Goal: Task Accomplishment & Management: Use online tool/utility

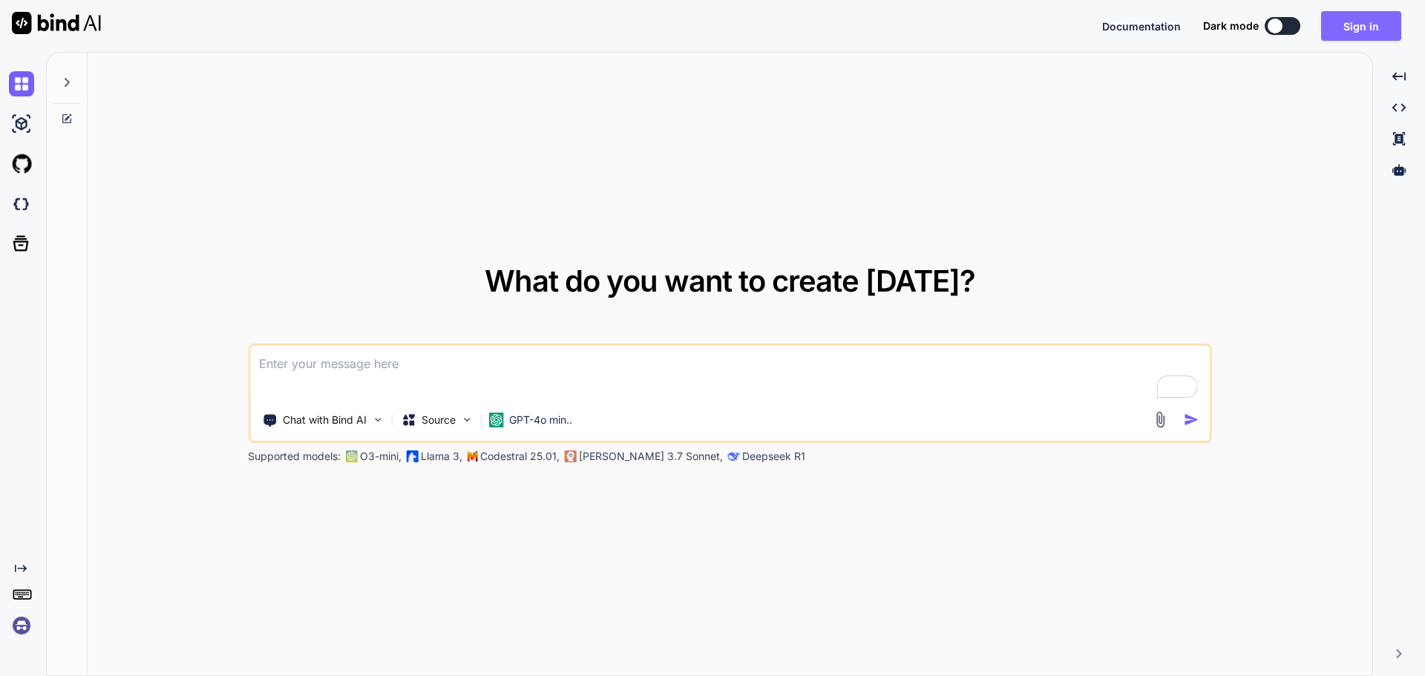
click at [1368, 22] on button "Sign in" at bounding box center [1361, 26] width 80 height 30
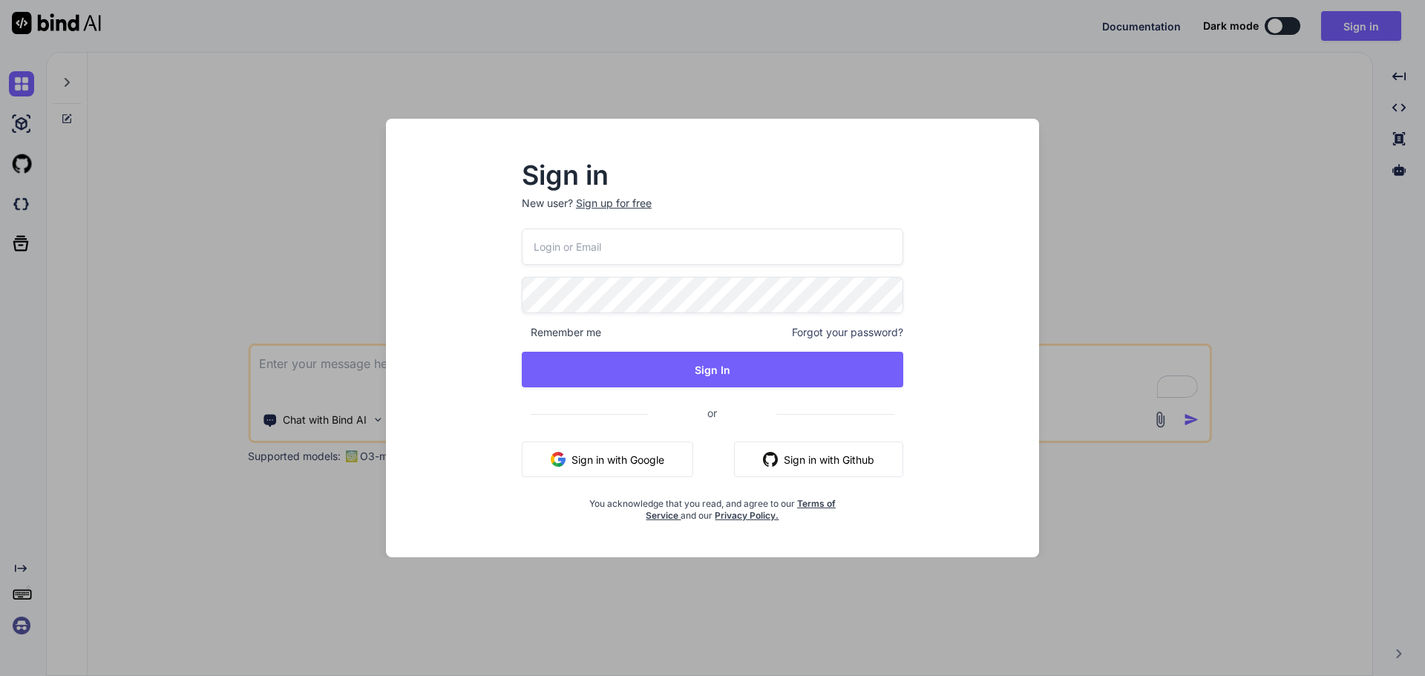
click at [974, 289] on div "Sign in New user? Sign up for free Remember me Forgot your password? Sign In or…" at bounding box center [712, 351] width 629 height 412
click at [748, 256] on input "email" at bounding box center [713, 247] width 382 height 36
paste input "tosholadeji@yahoo.com"
type input "tosholadeji@yahoo.com"
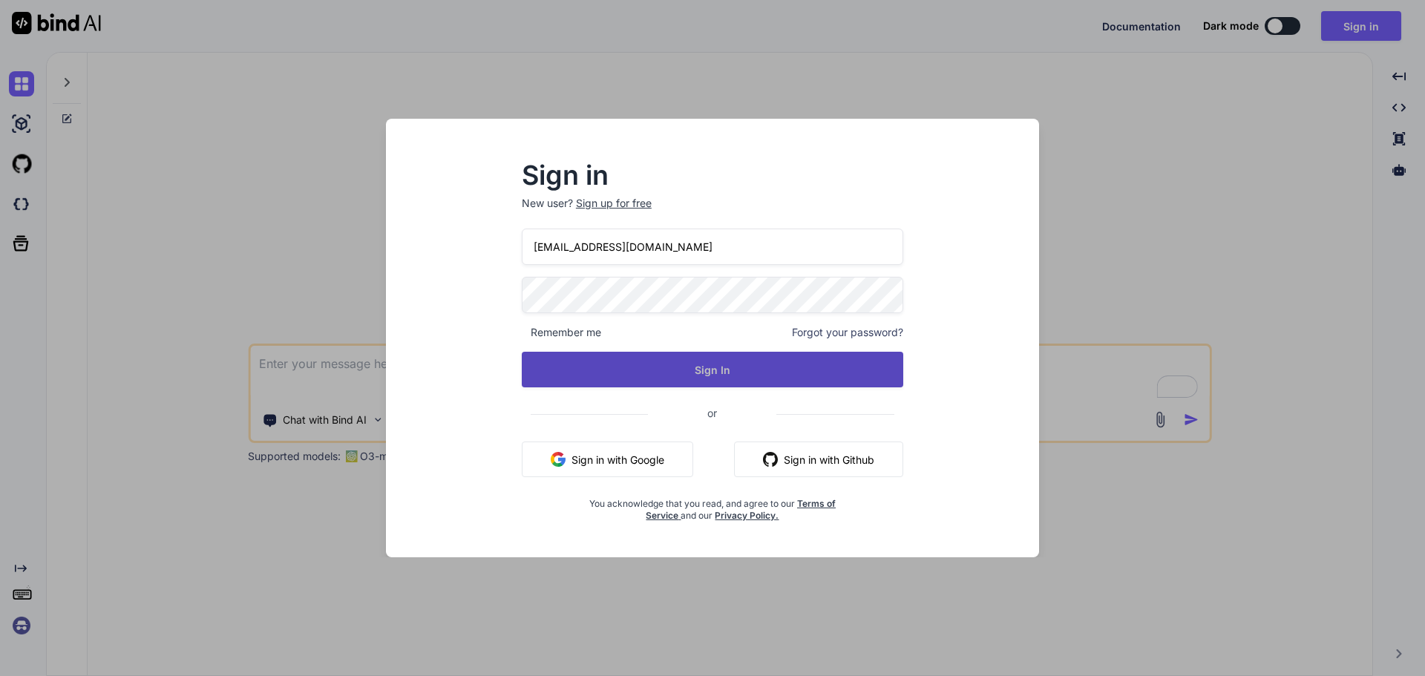
click at [655, 373] on button "Sign In" at bounding box center [713, 370] width 382 height 36
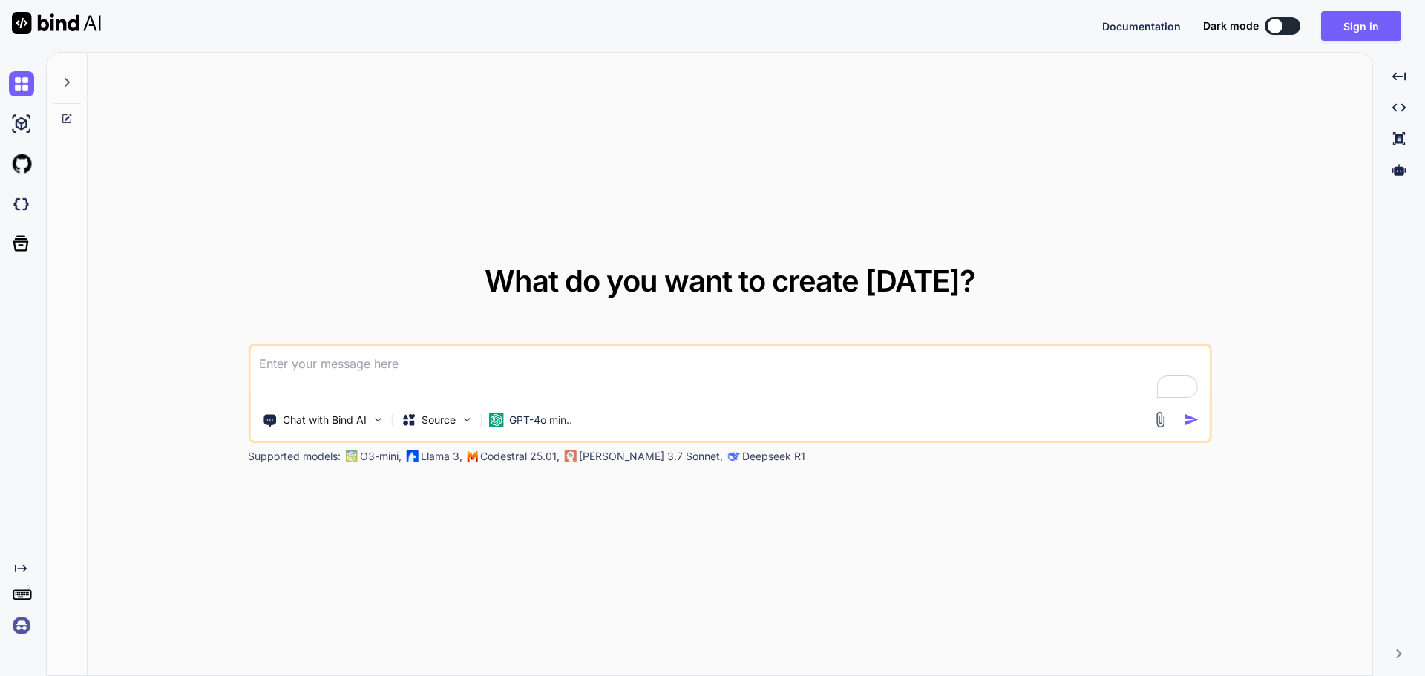
click at [1270, 26] on div at bounding box center [1275, 26] width 15 height 15
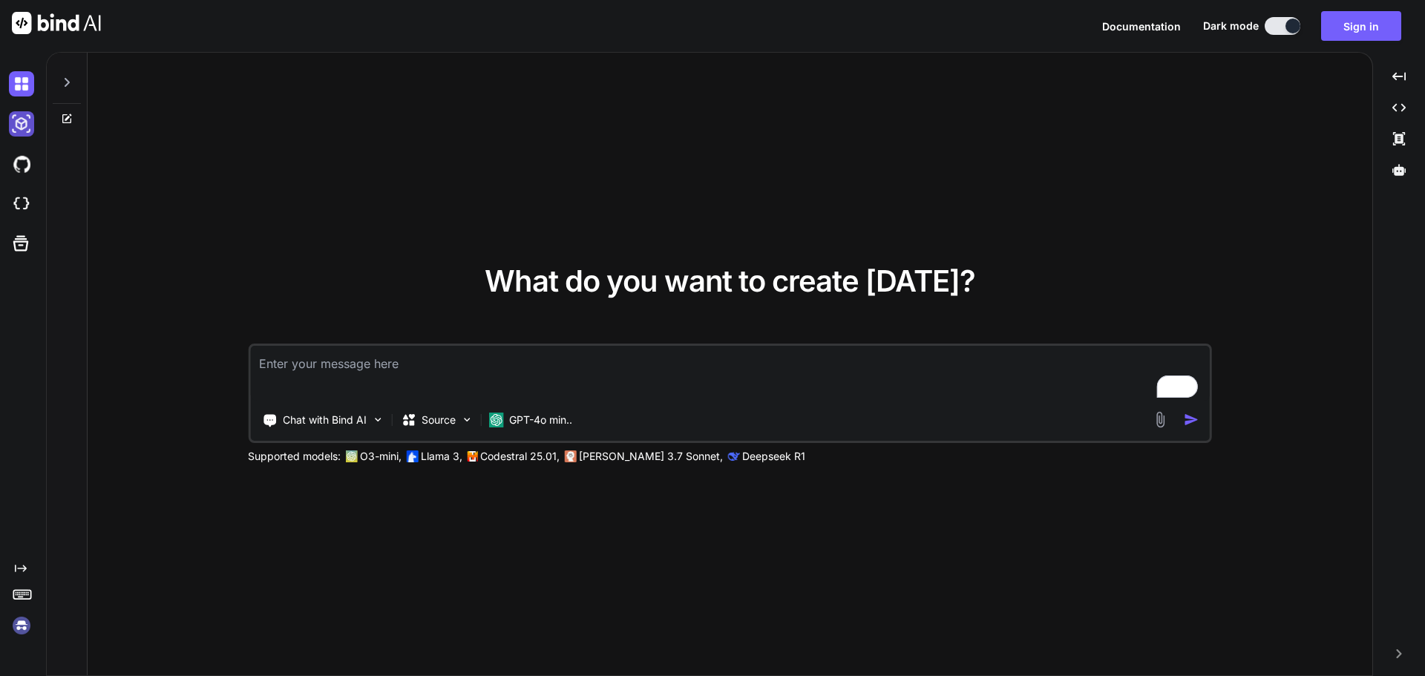
click at [25, 124] on img at bounding box center [21, 123] width 25 height 25
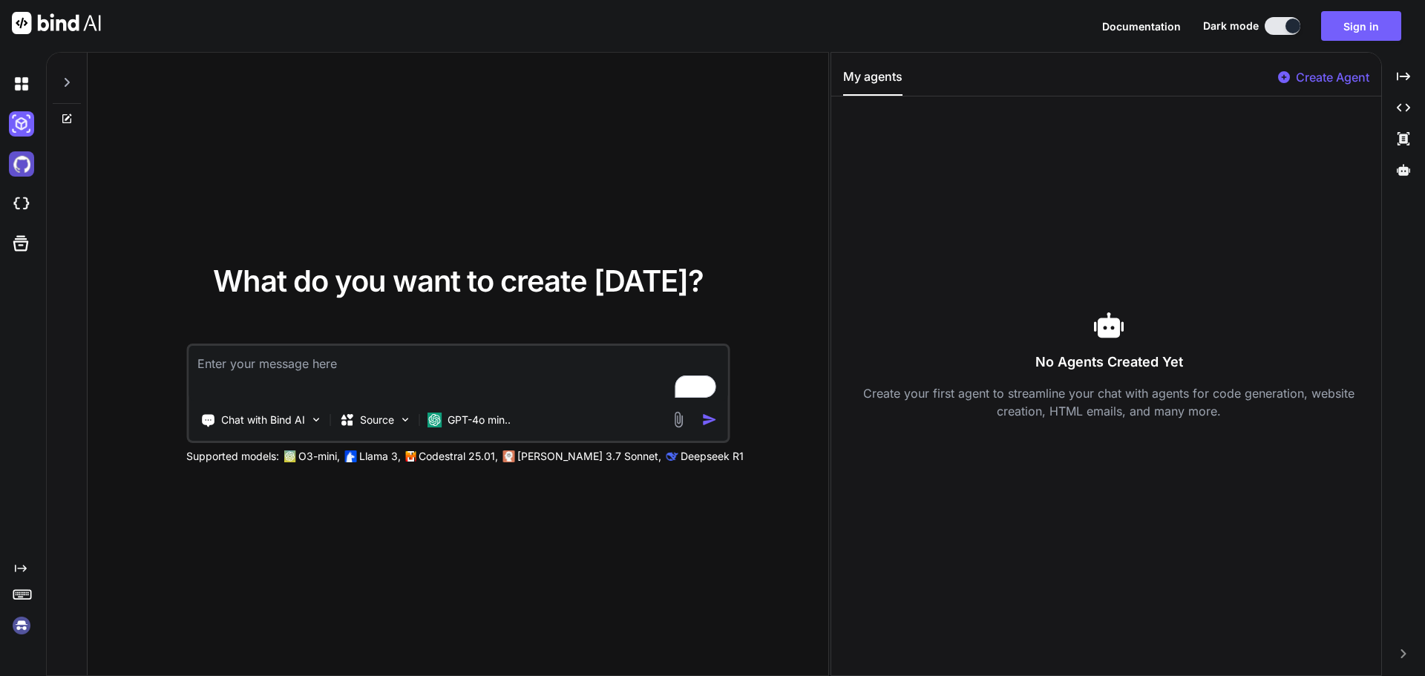
click at [14, 164] on img at bounding box center [21, 163] width 25 height 25
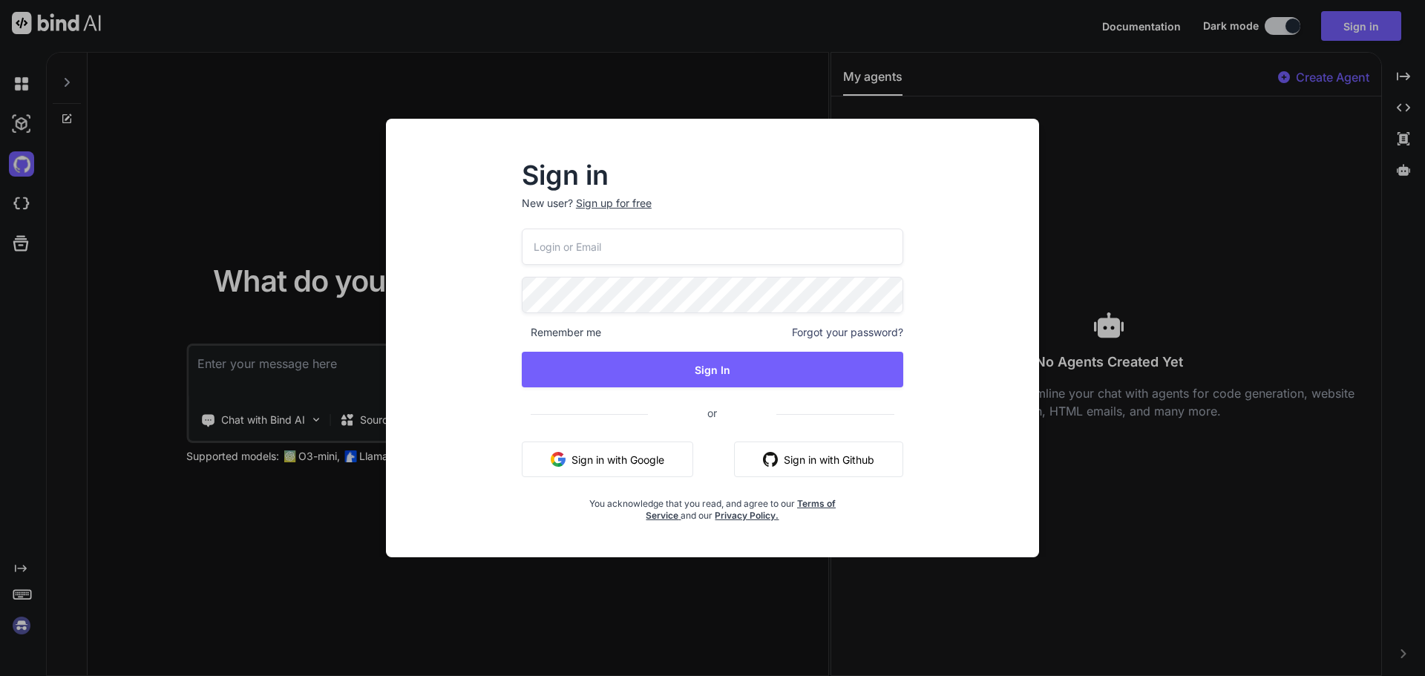
click at [21, 205] on div "Sign in New user? Sign up for free Remember me Forgot your password? Sign In or…" at bounding box center [712, 338] width 1425 height 676
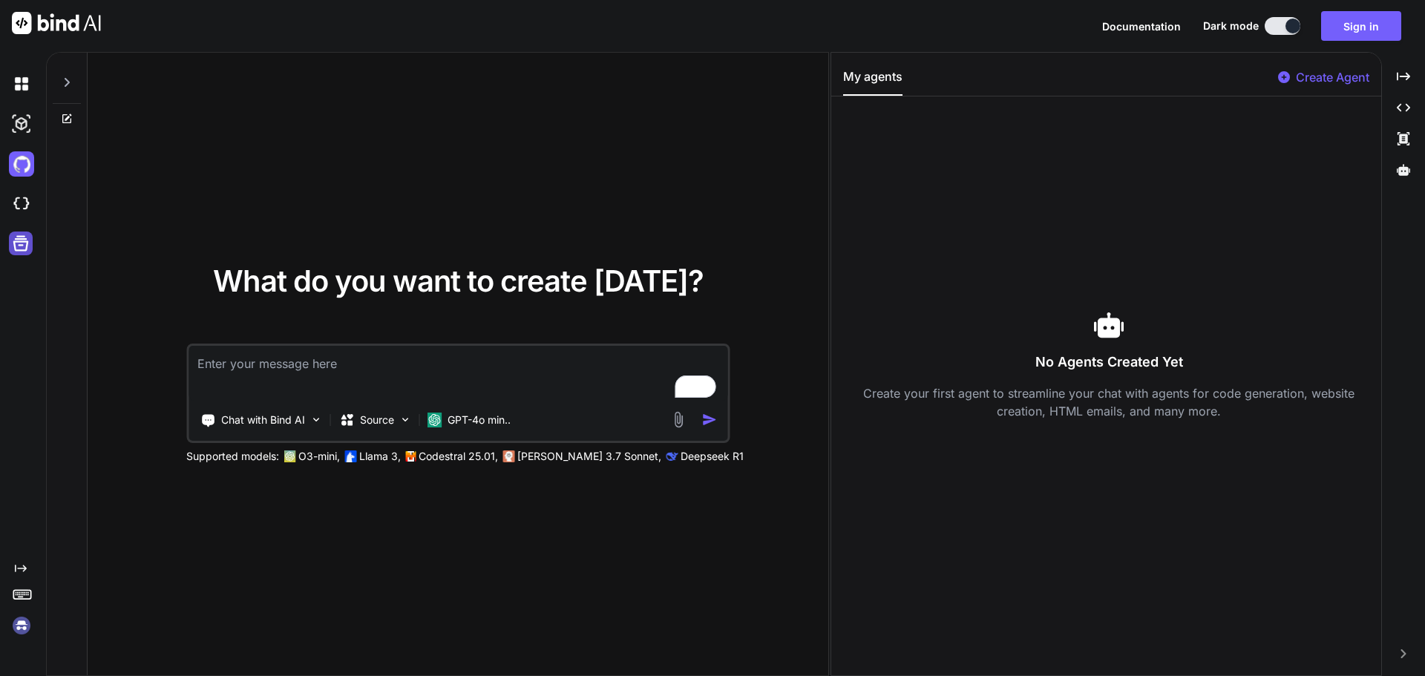
click at [23, 241] on icon at bounding box center [21, 244] width 16 height 16
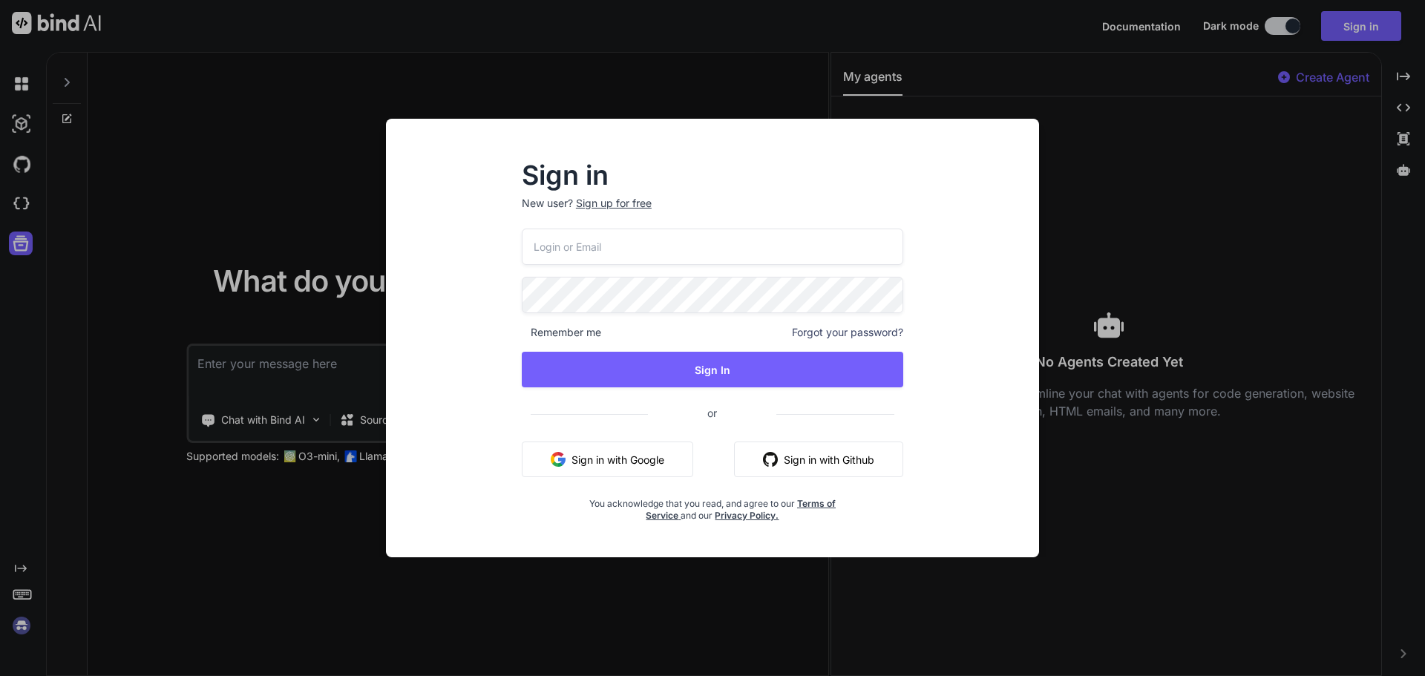
click at [27, 197] on div "Sign in New user? Sign up for free Remember me Forgot your password? Sign In or…" at bounding box center [712, 338] width 1425 height 676
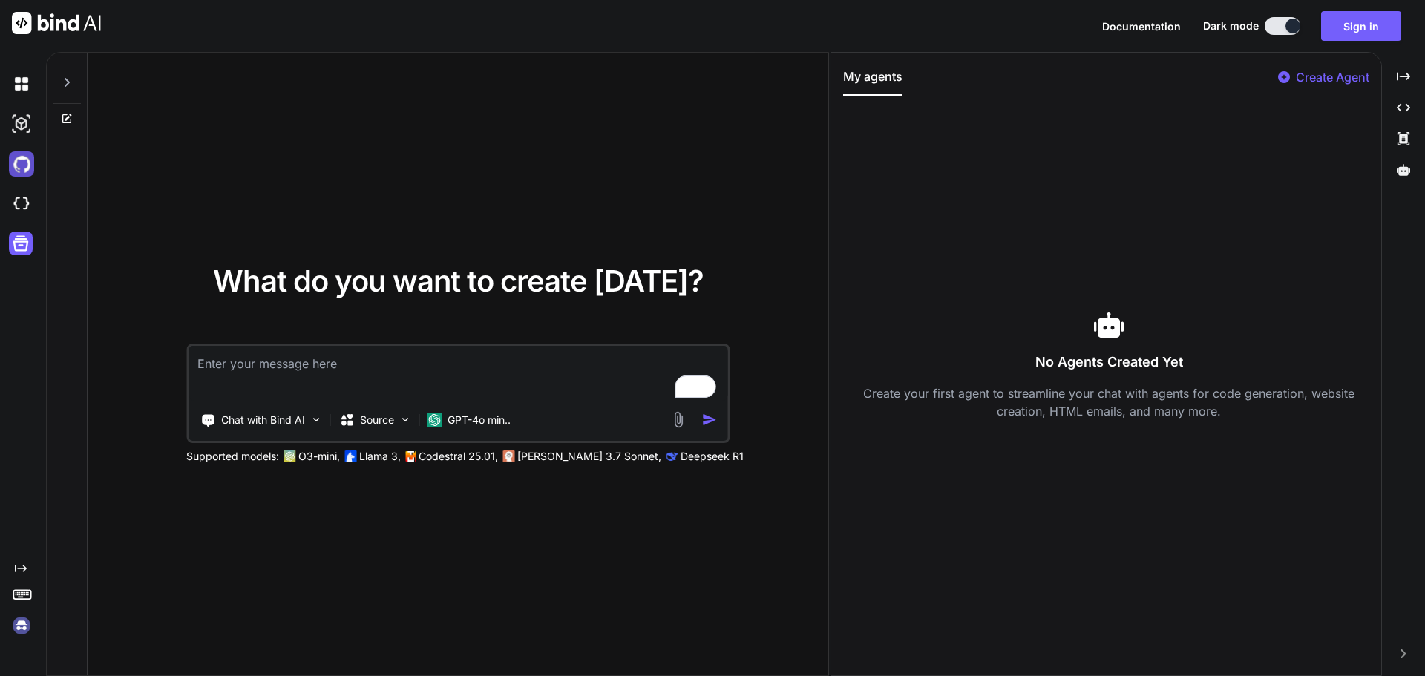
click at [31, 170] on img at bounding box center [21, 163] width 25 height 25
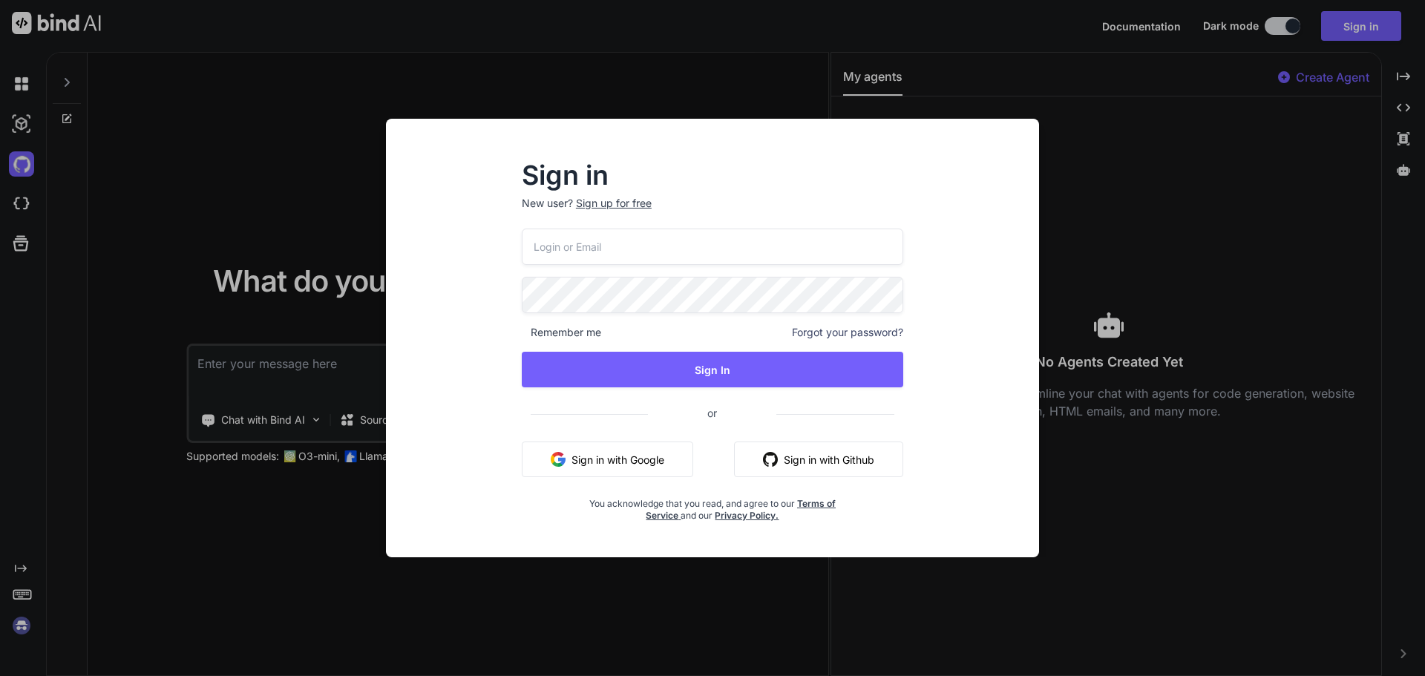
click at [1171, 131] on div "Sign in New user? Sign up for free Remember me Forgot your password? Sign In or…" at bounding box center [712, 338] width 1425 height 676
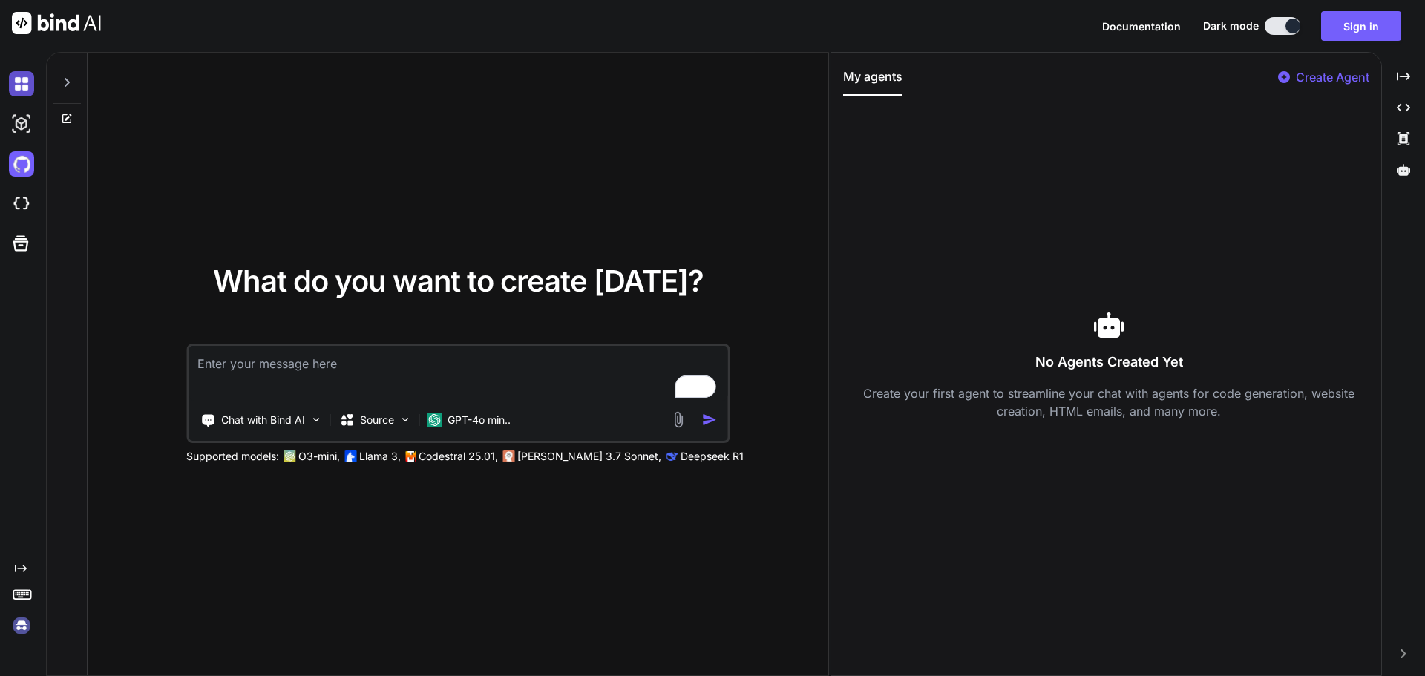
click at [31, 81] on img at bounding box center [21, 83] width 25 height 25
click at [1349, 34] on button "Sign in" at bounding box center [1361, 26] width 80 height 30
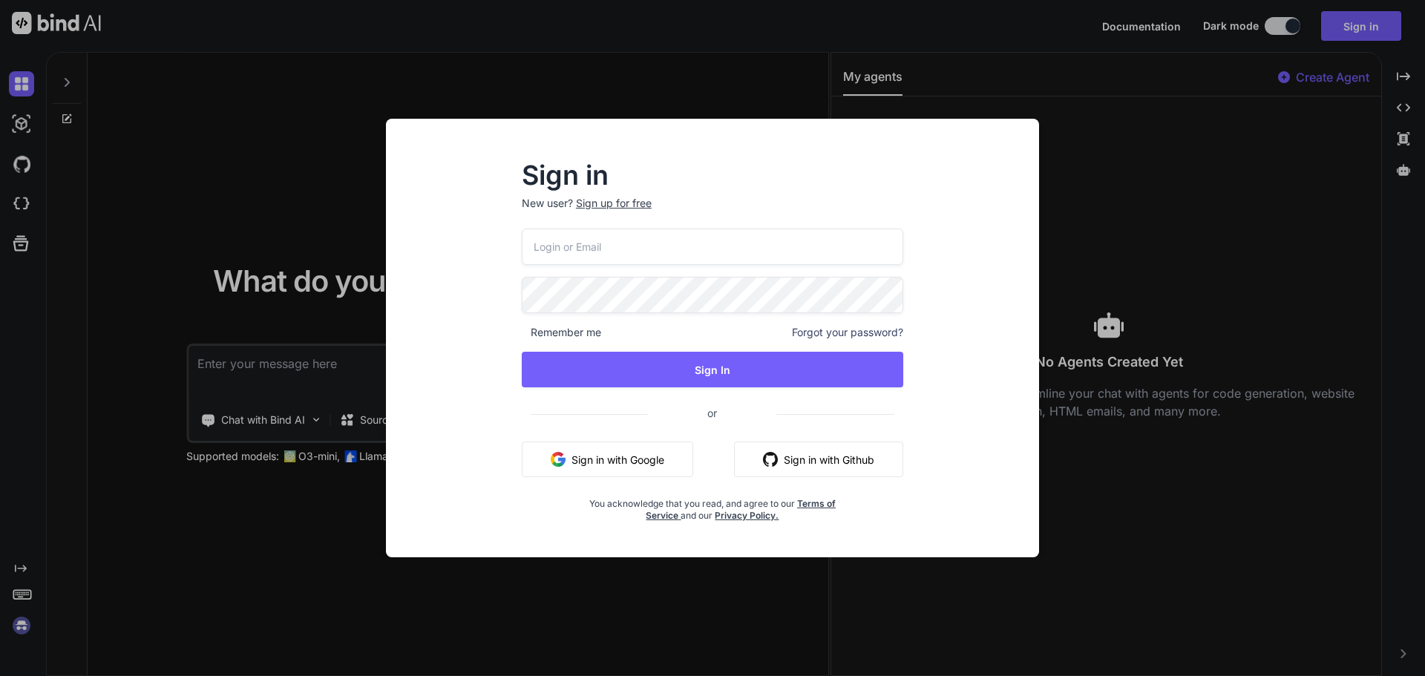
click at [593, 253] on input "email" at bounding box center [713, 247] width 382 height 36
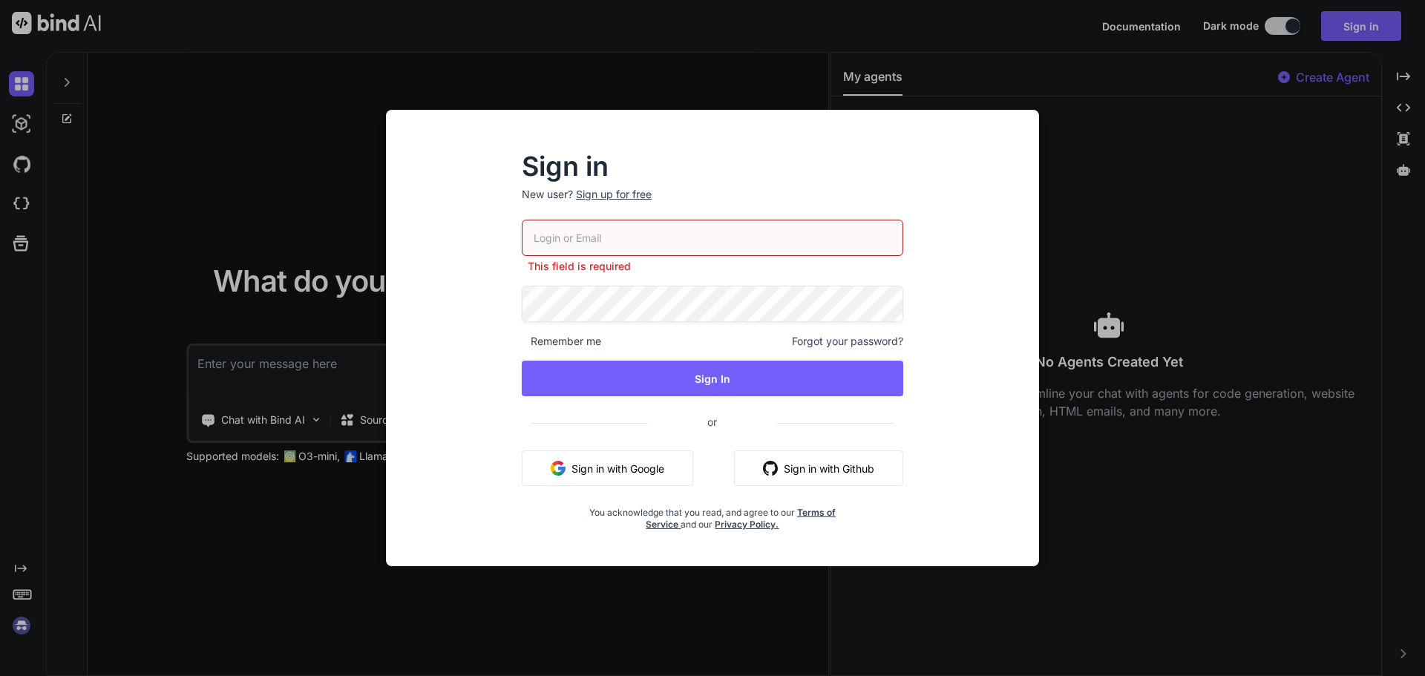
type input "tosholadeji@yahoo.com"
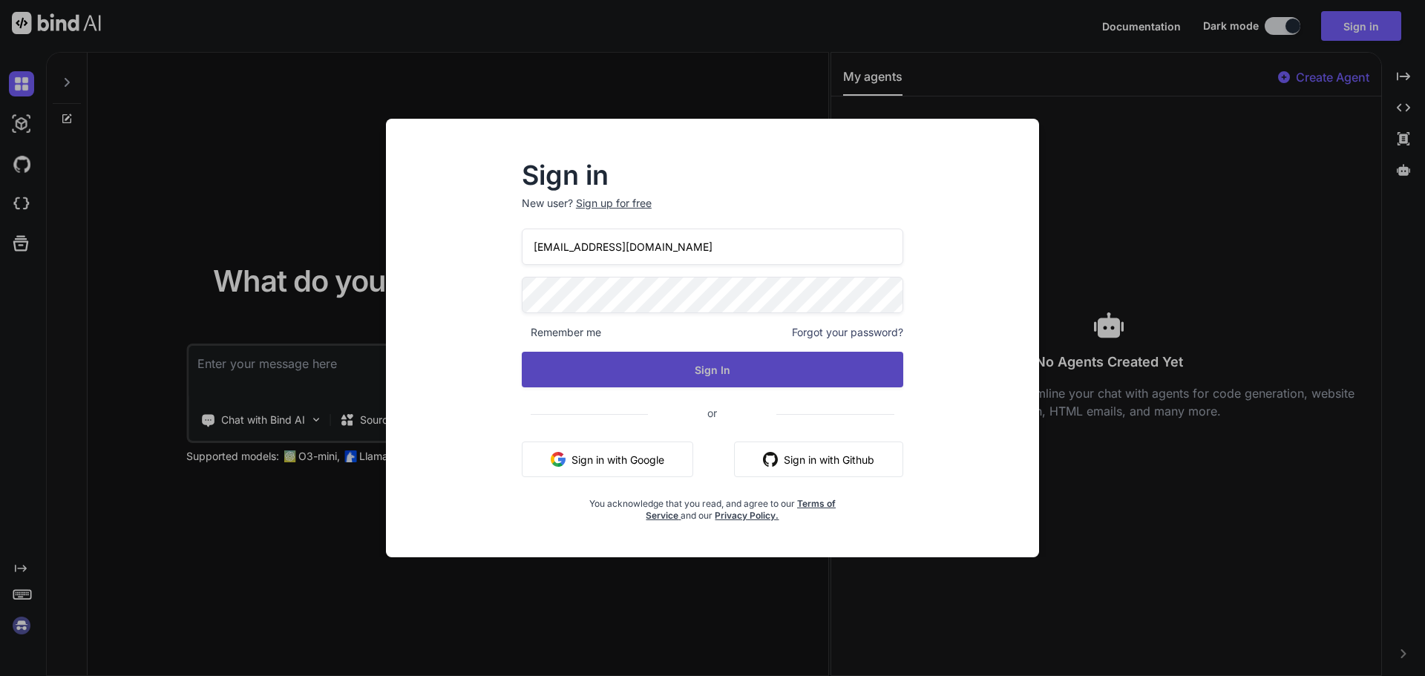
click at [710, 375] on button "Sign In" at bounding box center [713, 370] width 382 height 36
click at [770, 382] on button "Sign In" at bounding box center [713, 370] width 382 height 36
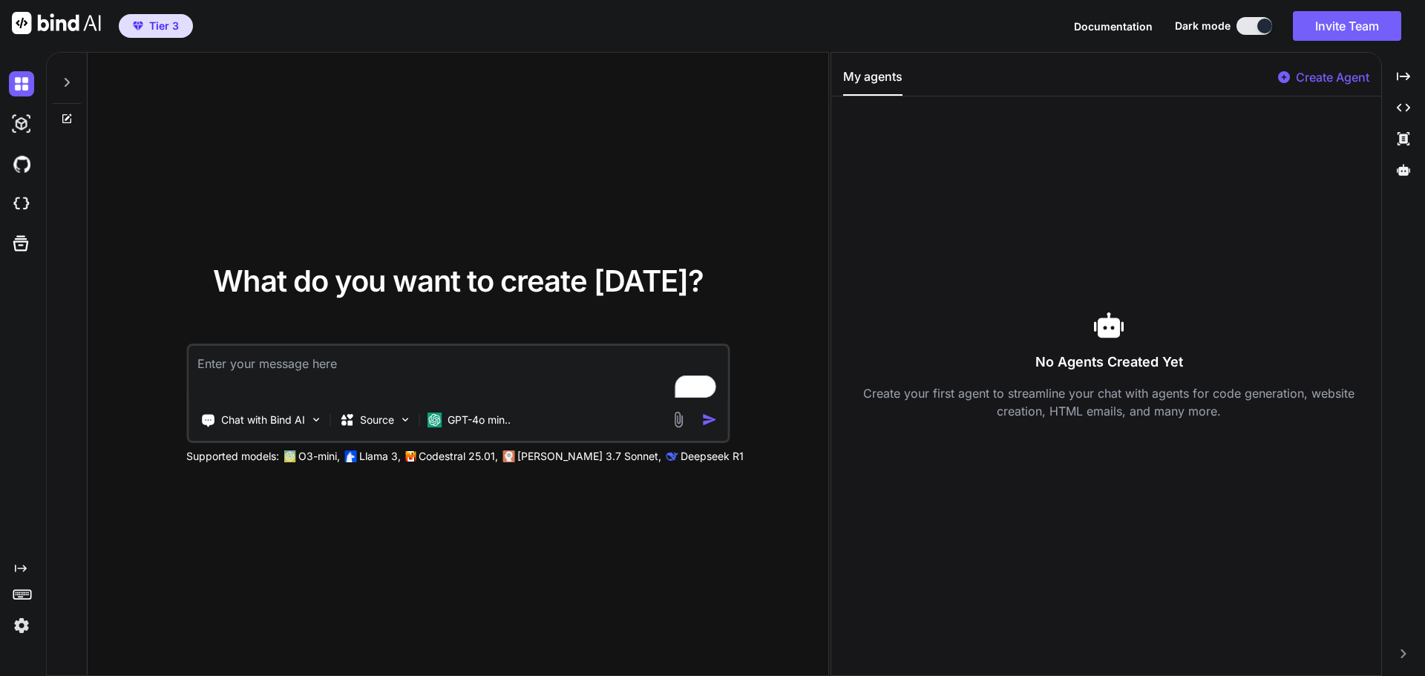
click at [442, 353] on textarea "To enrich screen reader interactions, please activate Accessibility in Grammarl…" at bounding box center [458, 373] width 539 height 55
type textarea "A digital marketing website"
click at [407, 419] on img at bounding box center [405, 419] width 13 height 13
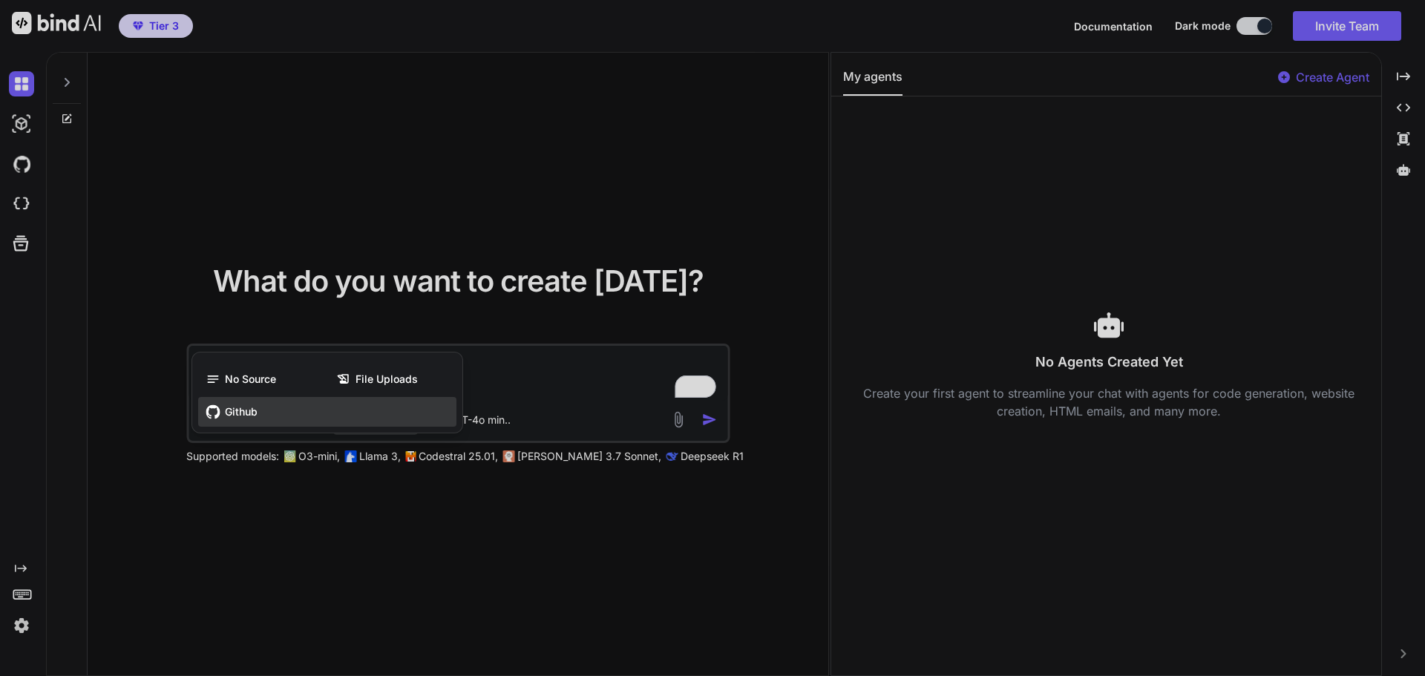
click at [404, 419] on div "Github" at bounding box center [327, 412] width 258 height 30
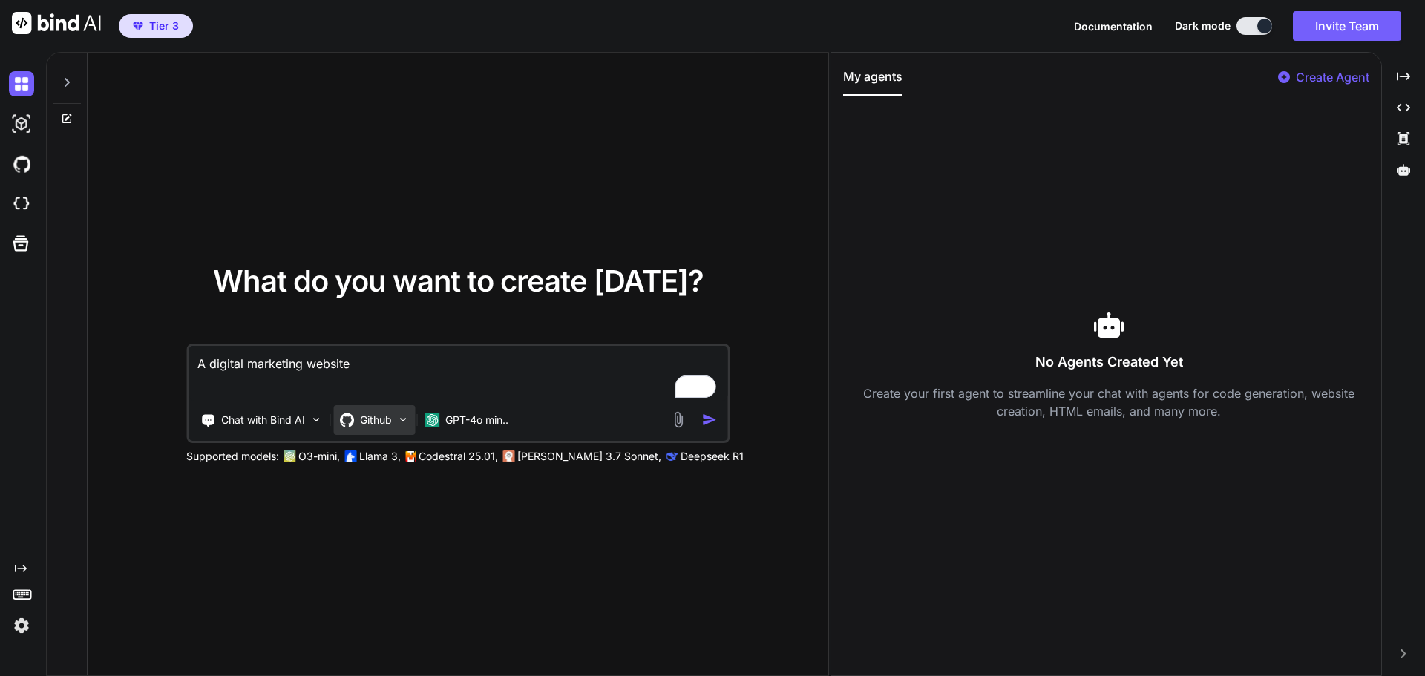
click at [382, 422] on p "Github" at bounding box center [376, 420] width 32 height 15
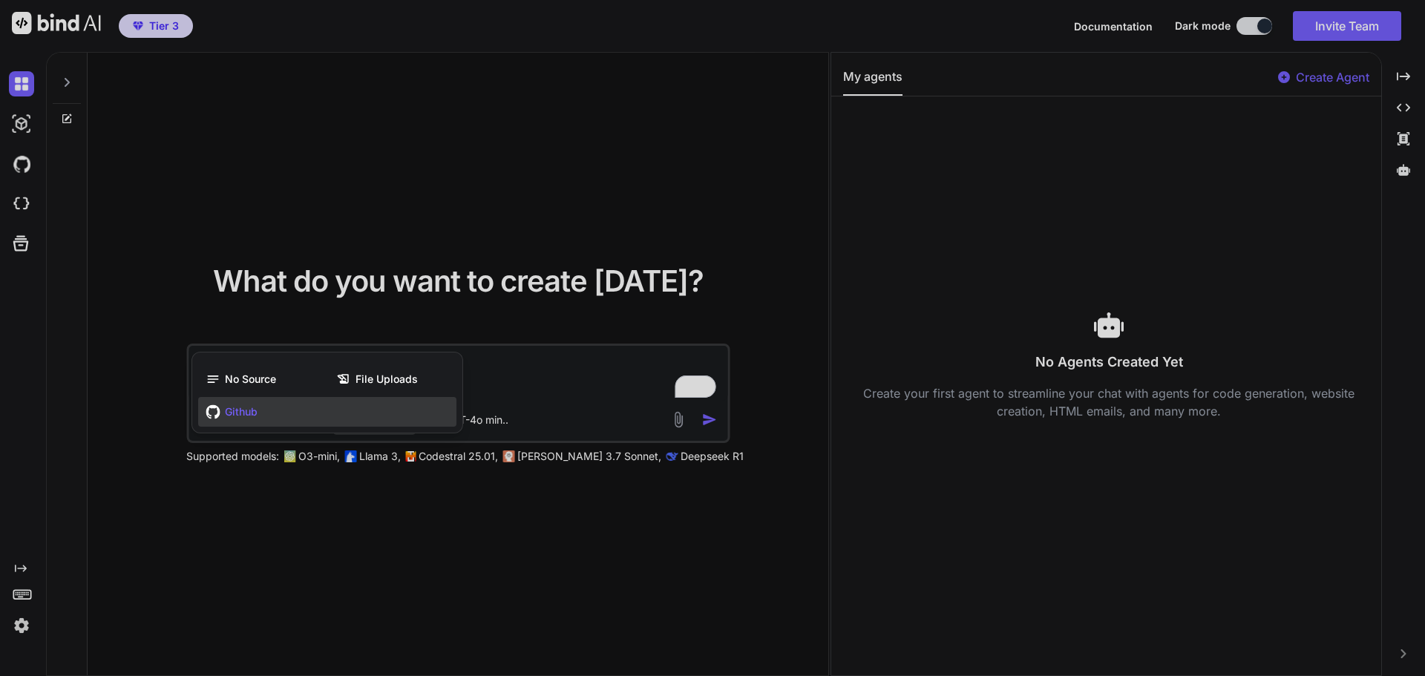
click at [295, 413] on div "Github" at bounding box center [327, 412] width 258 height 30
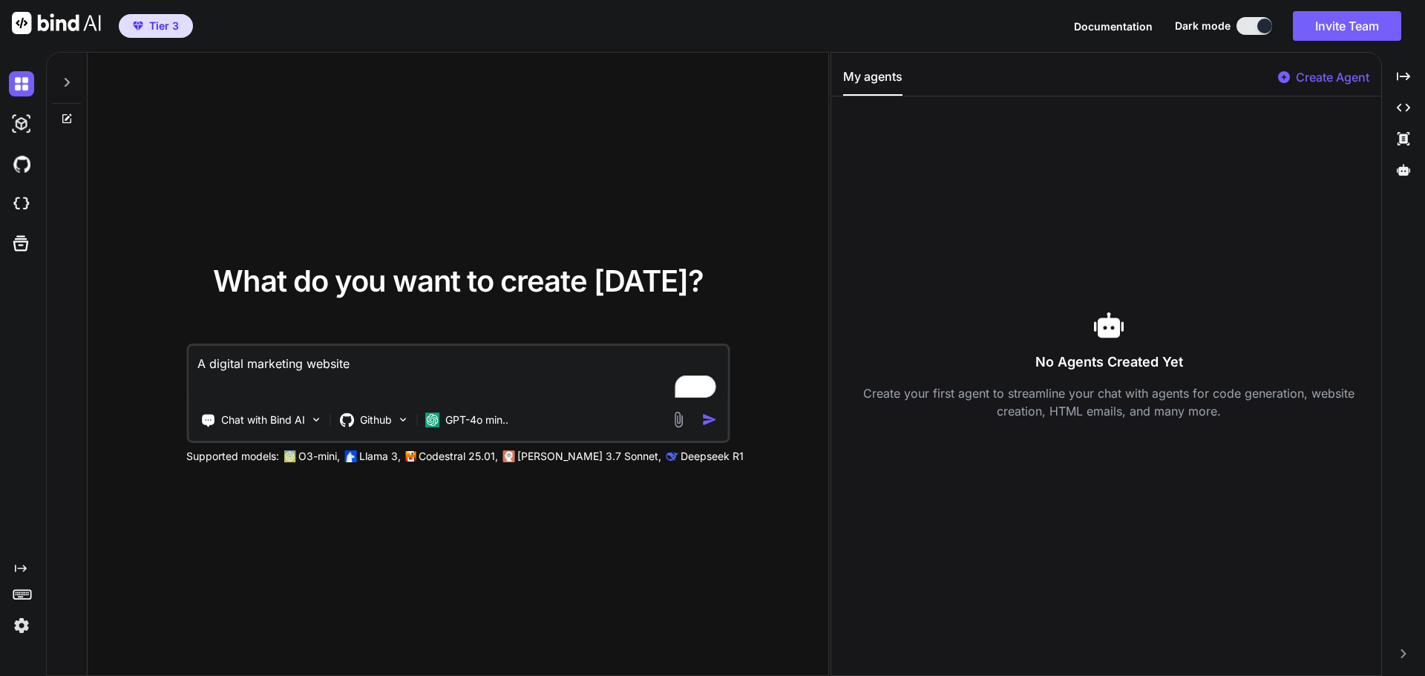
click at [677, 419] on img at bounding box center [678, 419] width 17 height 17
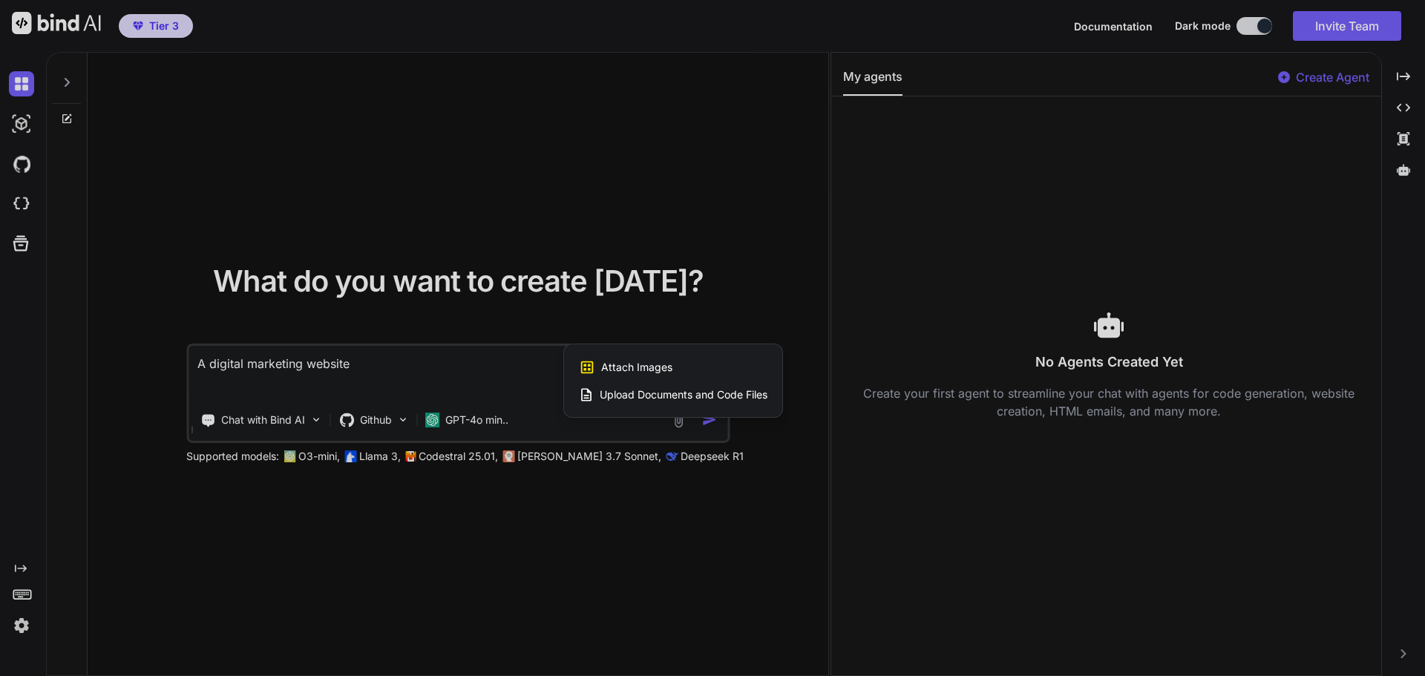
click at [681, 396] on span "Upload Documents and Code Files" at bounding box center [684, 394] width 168 height 15
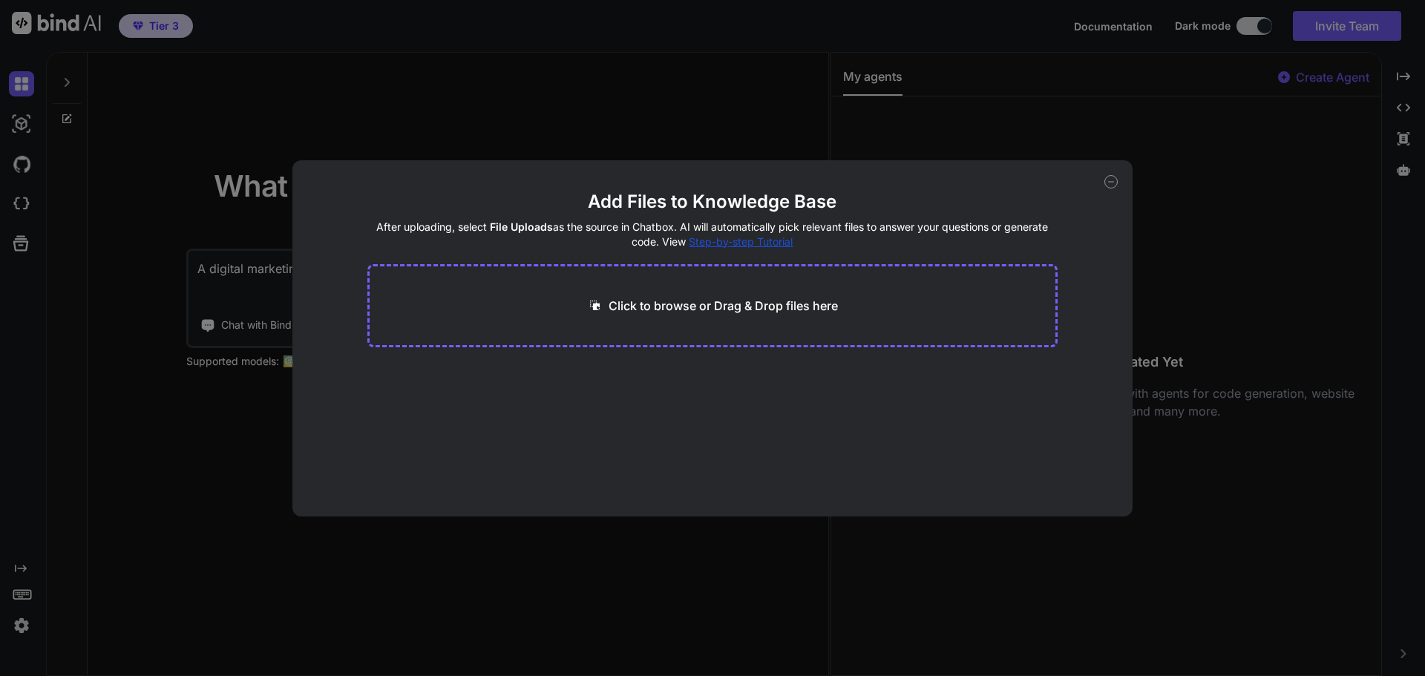
click at [717, 570] on div "Add Files to Knowledge Base After uploading, select File Uploads as the source …" at bounding box center [712, 338] width 1425 height 676
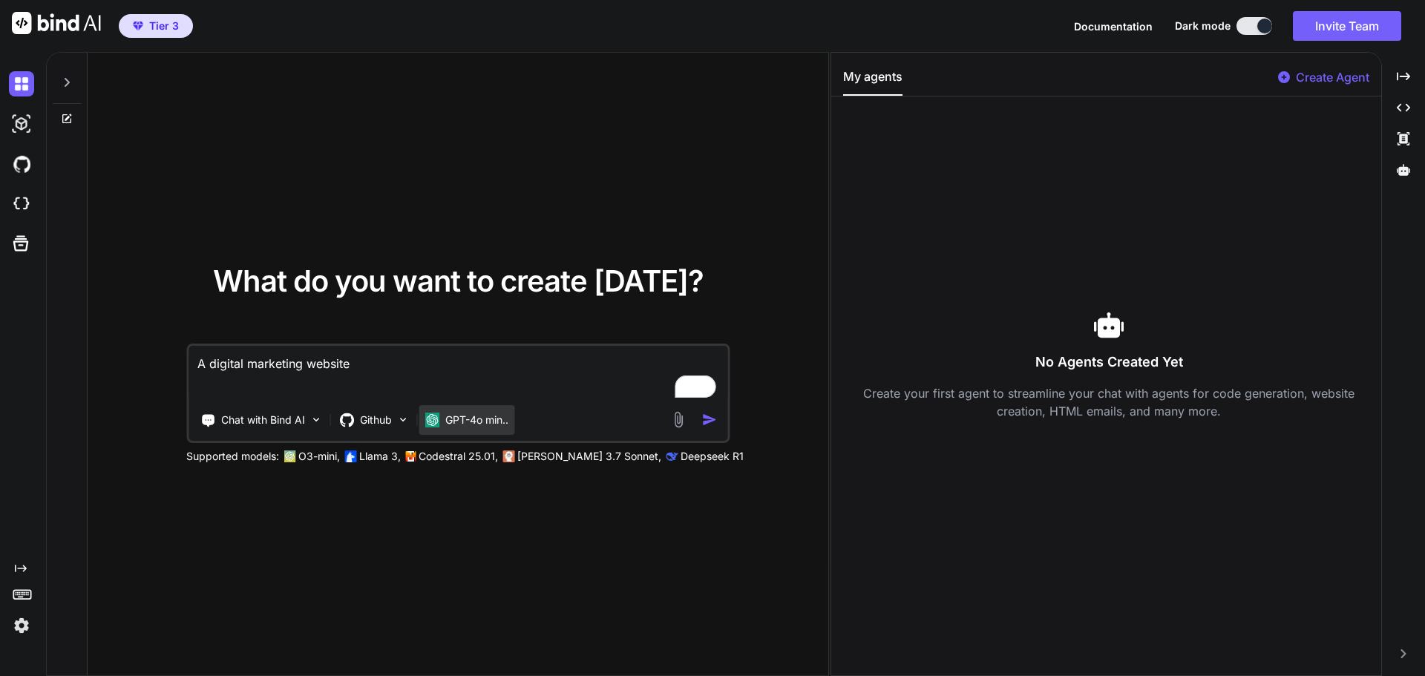
click at [422, 431] on div "GPT-4o min.." at bounding box center [467, 420] width 96 height 30
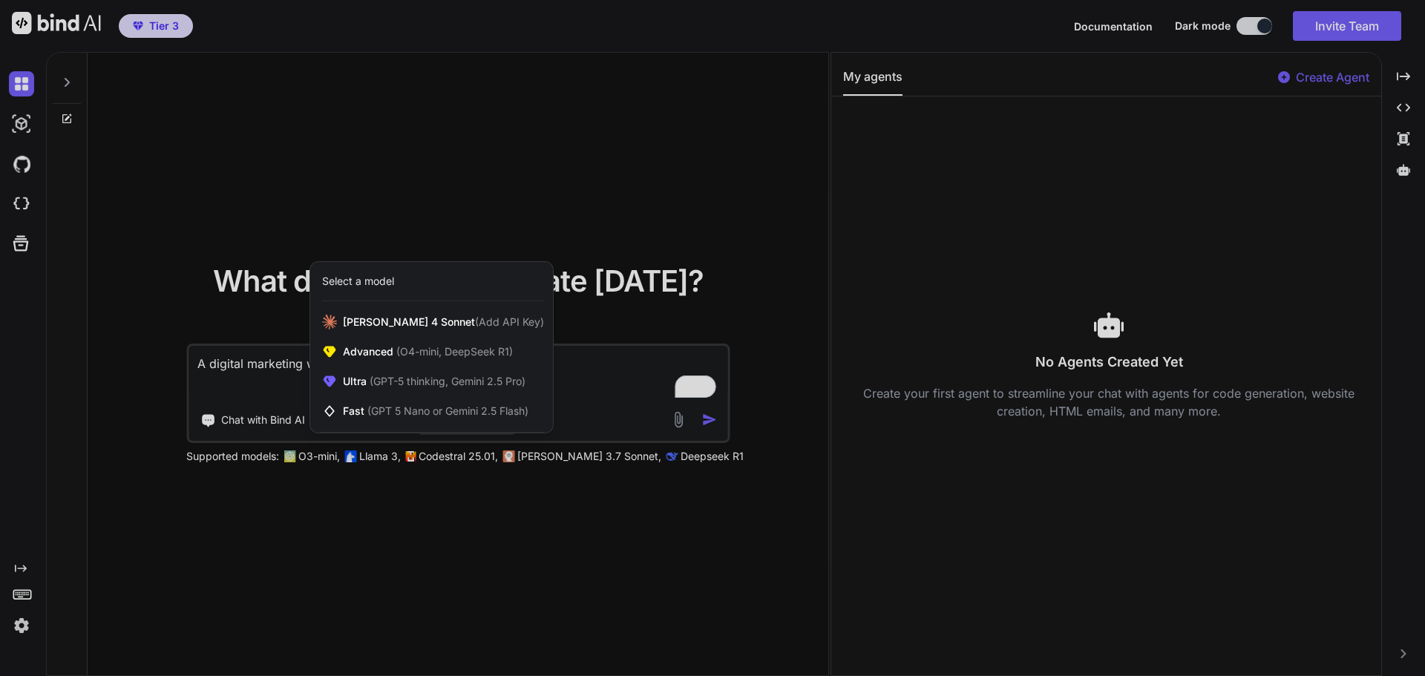
click at [433, 513] on div at bounding box center [712, 338] width 1425 height 676
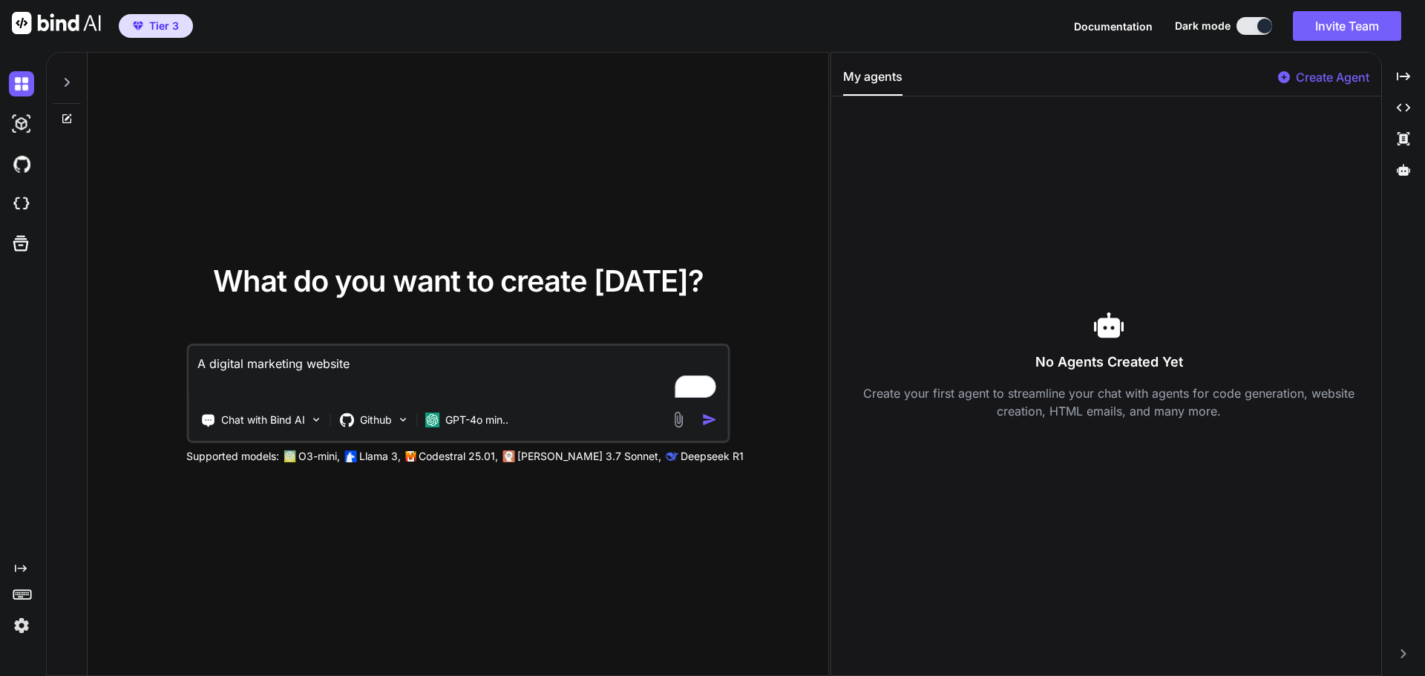
click at [712, 418] on img "button" at bounding box center [709, 420] width 16 height 16
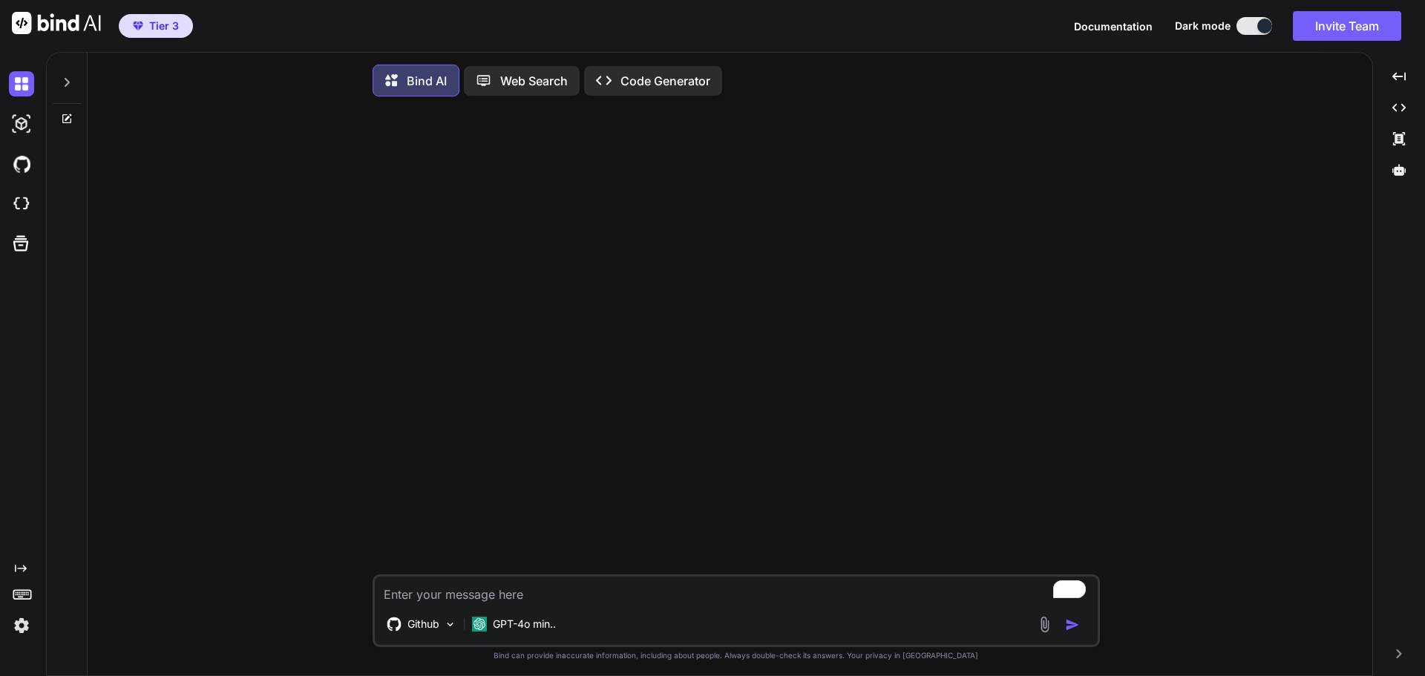
click at [491, 77] on icon at bounding box center [488, 81] width 24 height 16
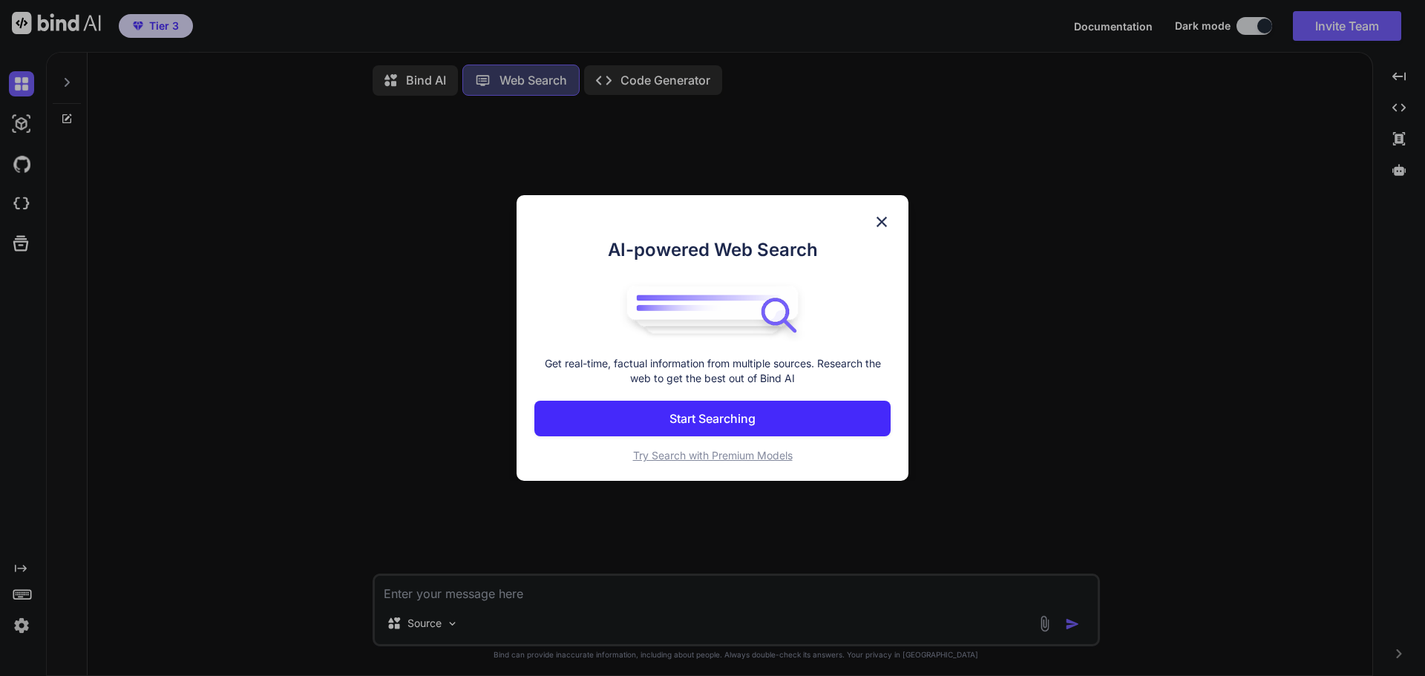
scroll to position [7, 0]
click at [880, 222] on img at bounding box center [882, 222] width 18 height 18
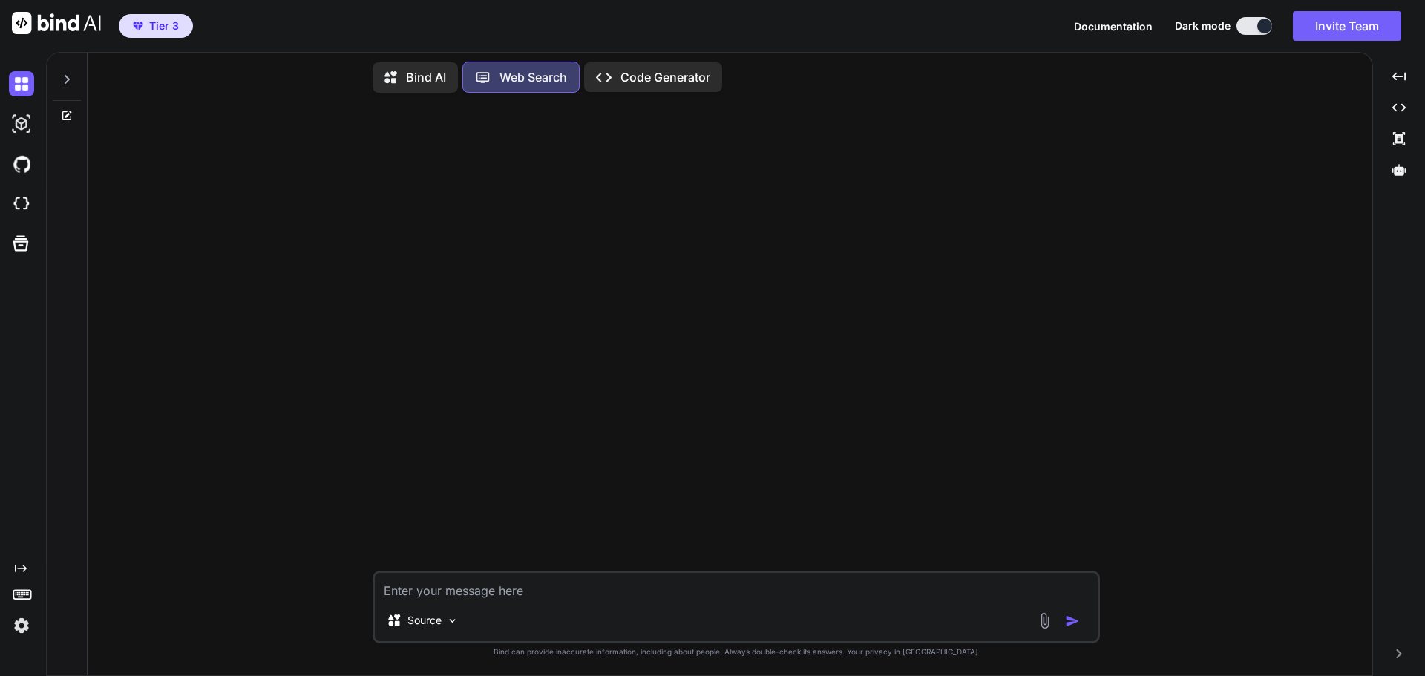
click at [686, 80] on p "Code Generator" at bounding box center [666, 77] width 90 height 18
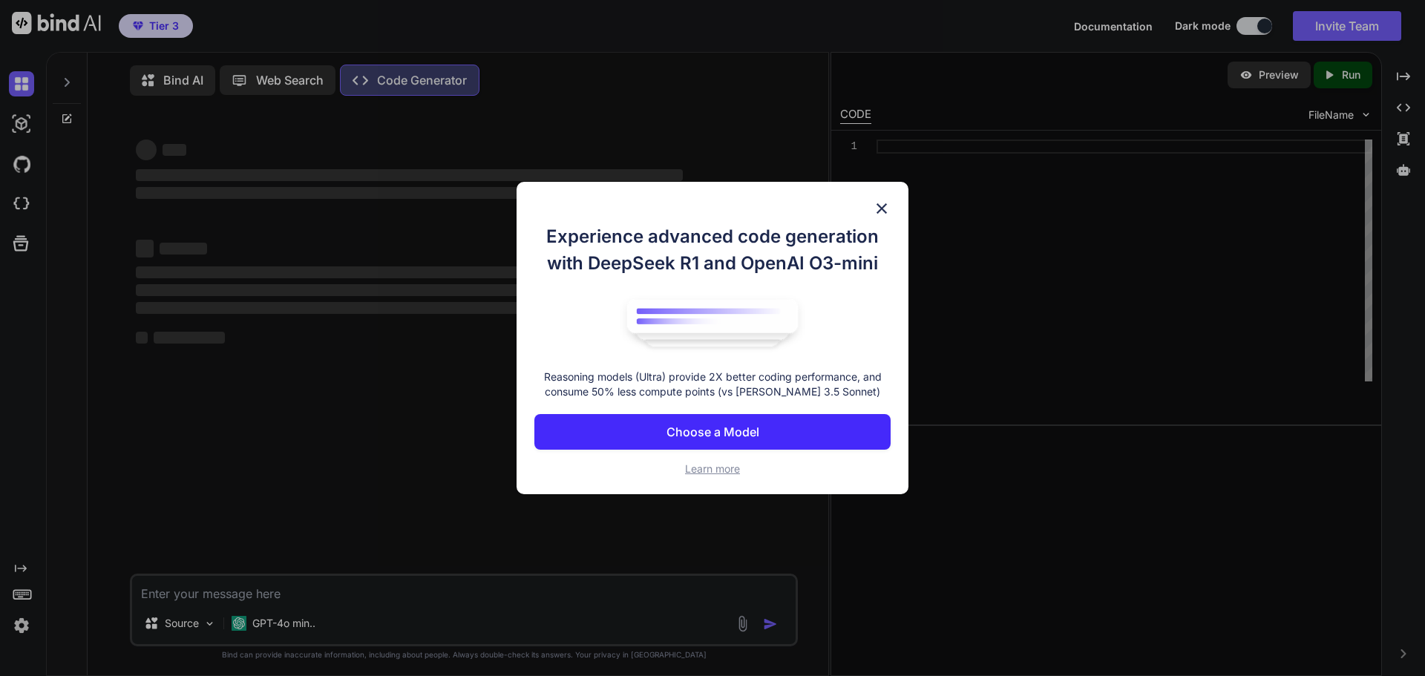
click at [881, 212] on img at bounding box center [882, 209] width 18 height 18
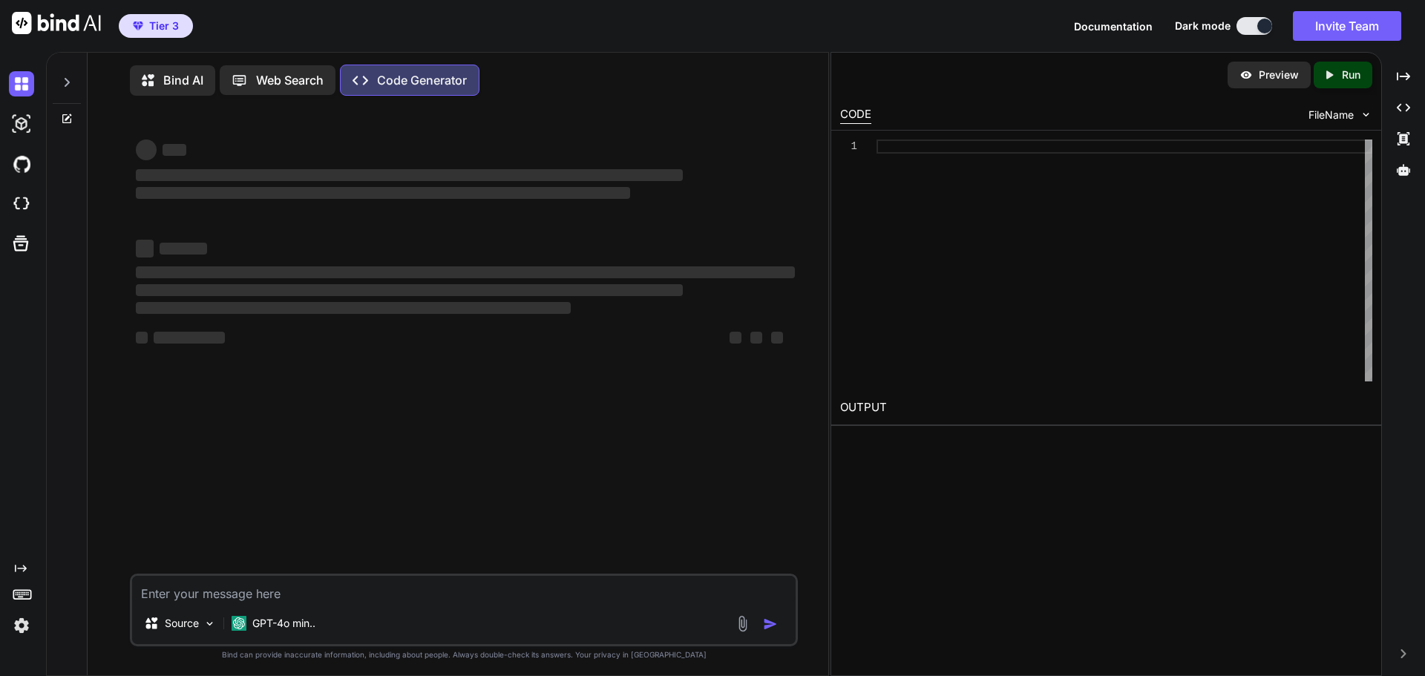
click at [176, 84] on p "Bind AI" at bounding box center [183, 80] width 40 height 18
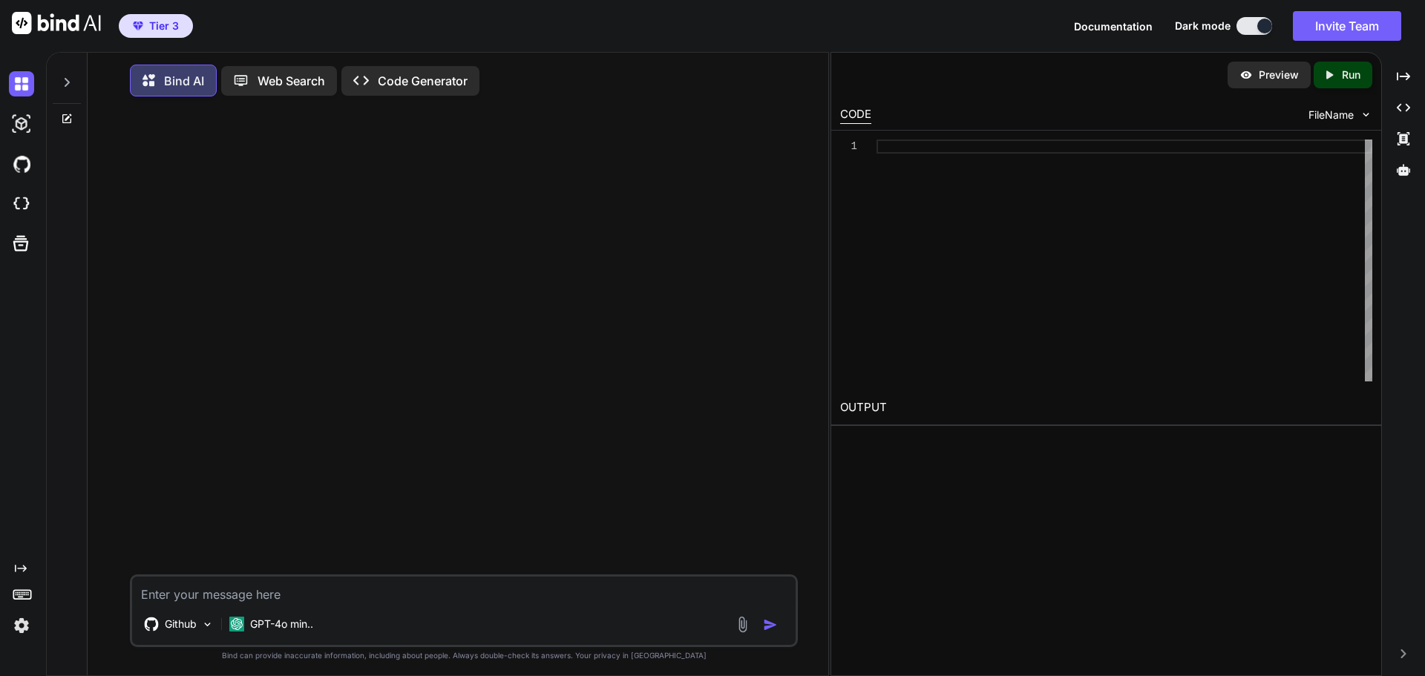
click at [73, 117] on div at bounding box center [67, 119] width 40 height 12
click at [57, 120] on div at bounding box center [67, 119] width 40 height 12
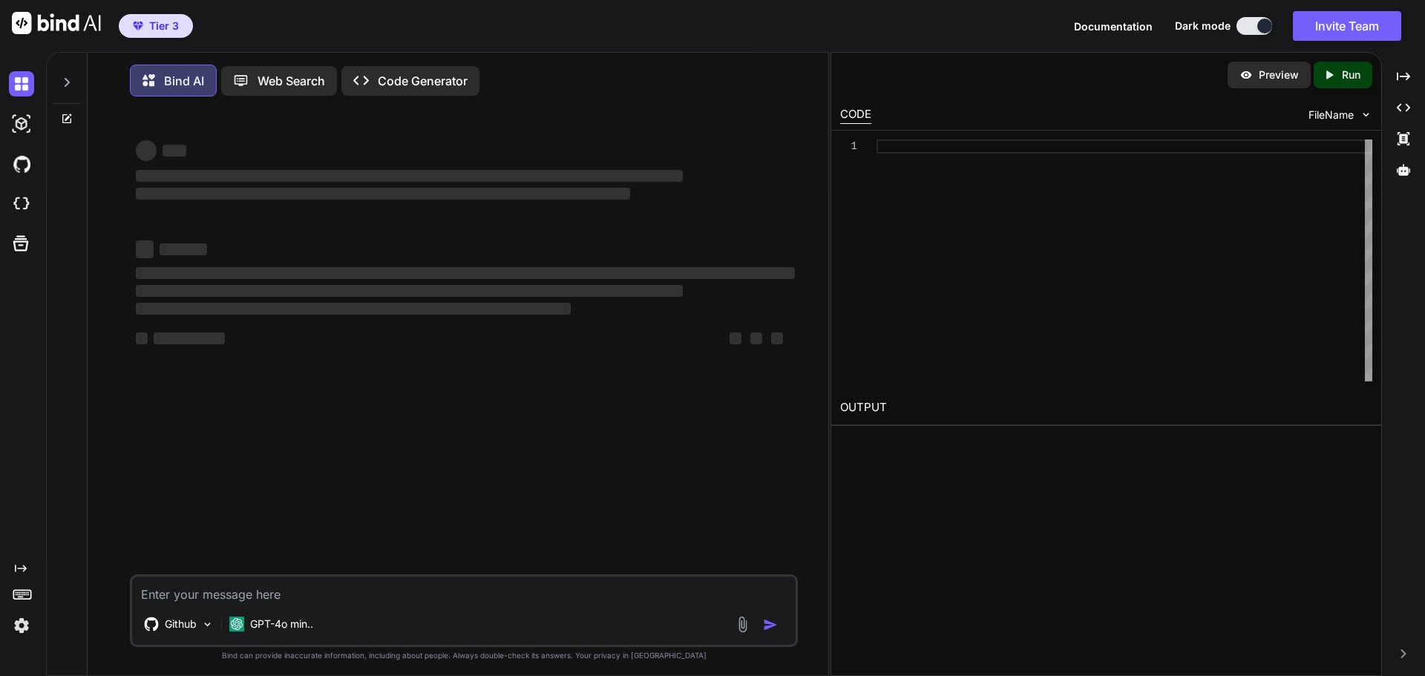
click at [63, 120] on icon at bounding box center [66, 118] width 9 height 9
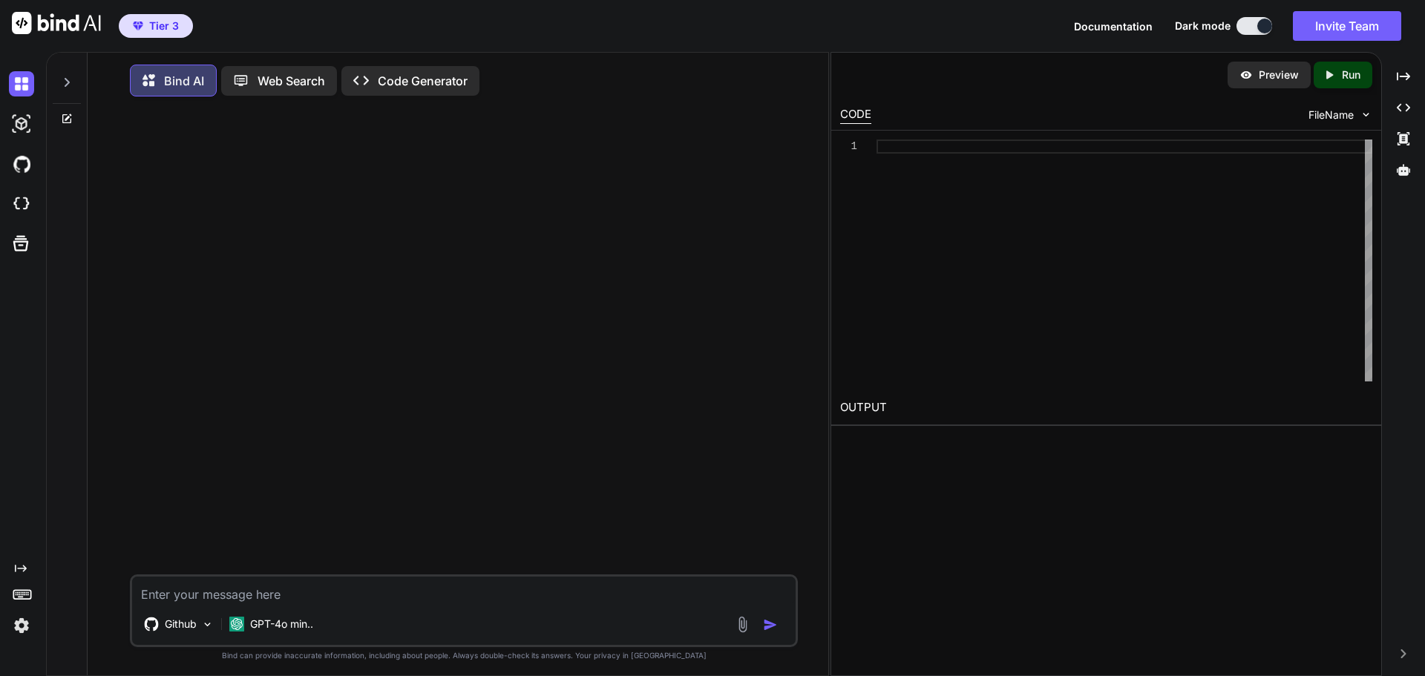
click at [307, 596] on textarea at bounding box center [464, 590] width 664 height 27
type textarea "x"
type textarea "A"
type textarea "x"
type textarea "A"
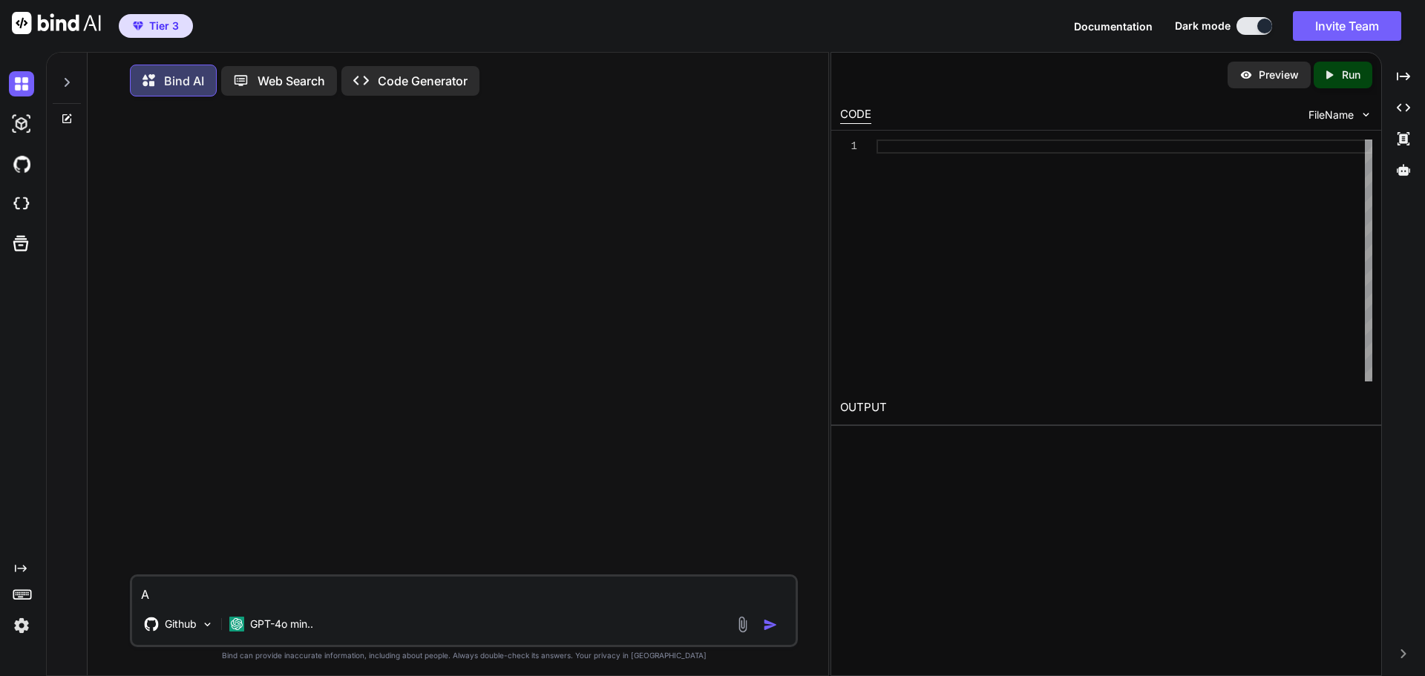
type textarea "x"
type textarea "A d"
type textarea "x"
type textarea "A di"
type textarea "x"
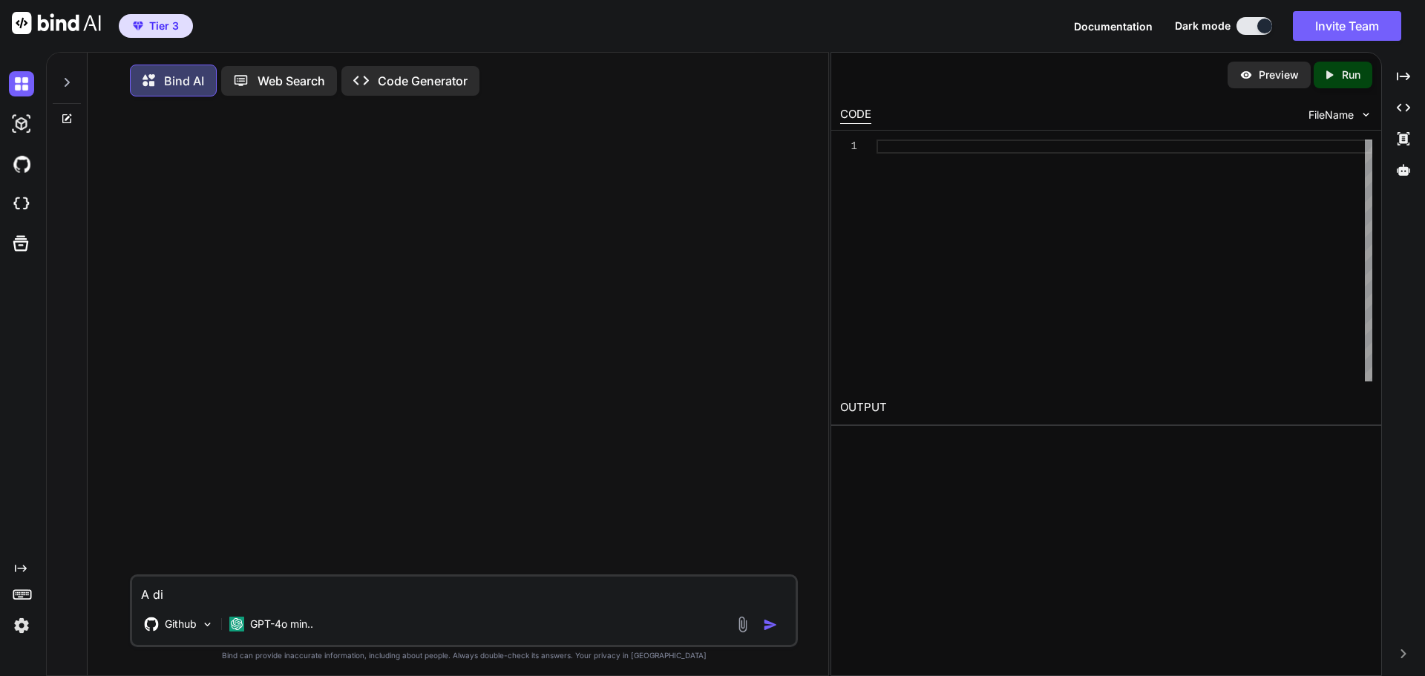
type textarea "A dig"
type textarea "x"
type textarea "A digi"
type textarea "x"
type textarea "A digit"
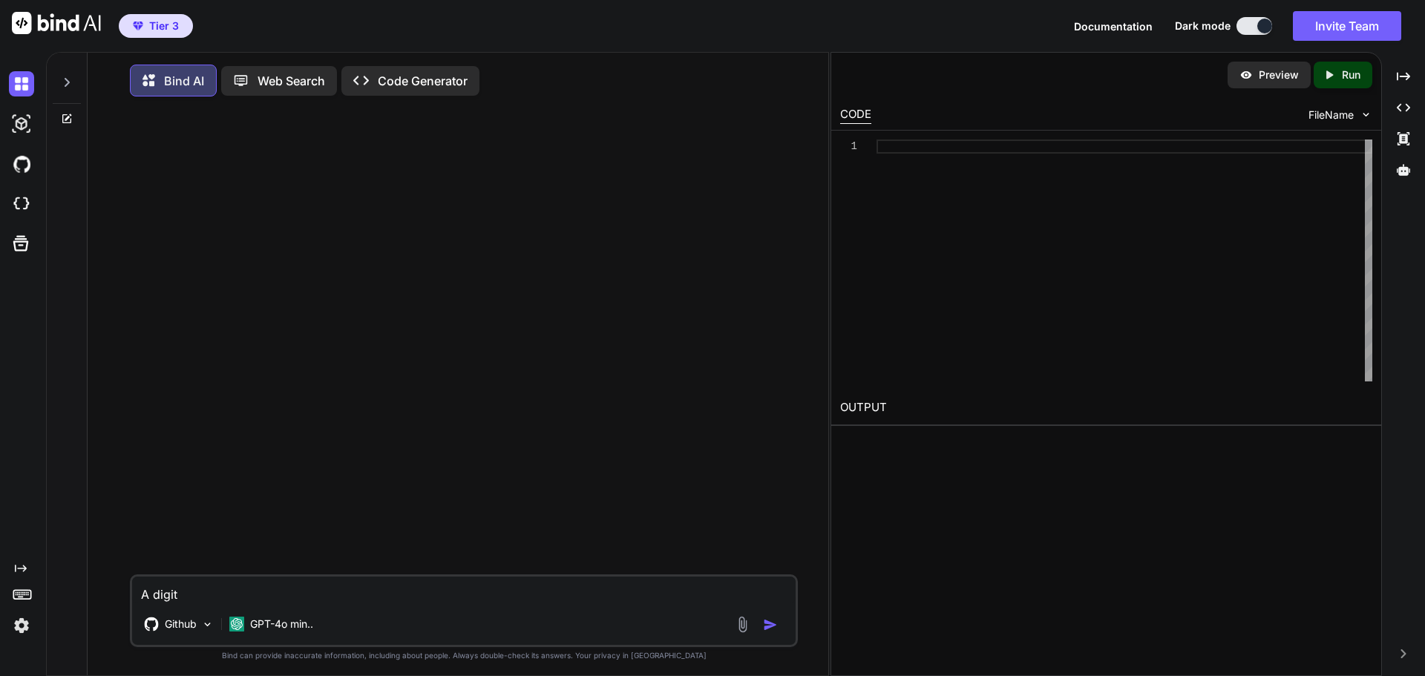
type textarea "x"
type textarea "A digita"
type textarea "x"
type textarea "A digital"
type textarea "x"
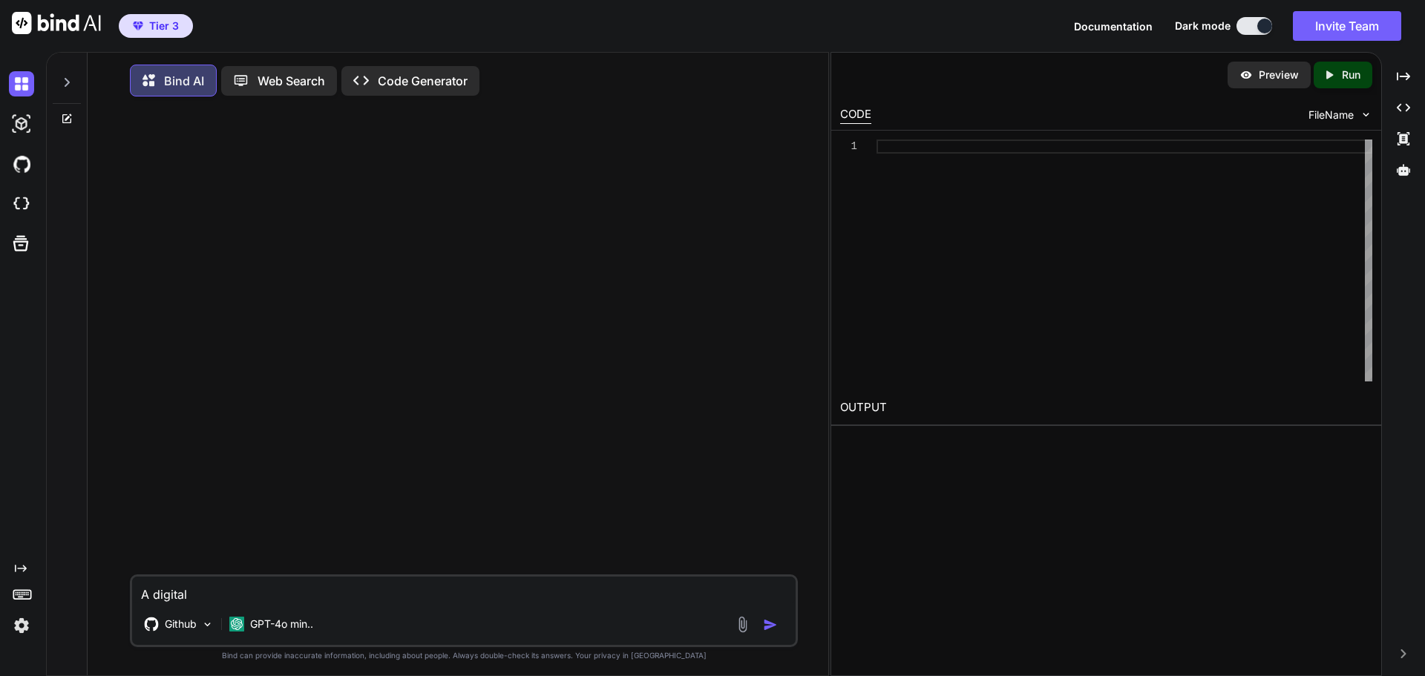
type textarea "A digital"
type textarea "x"
type textarea "A digital m"
type textarea "x"
type textarea "A digital ma"
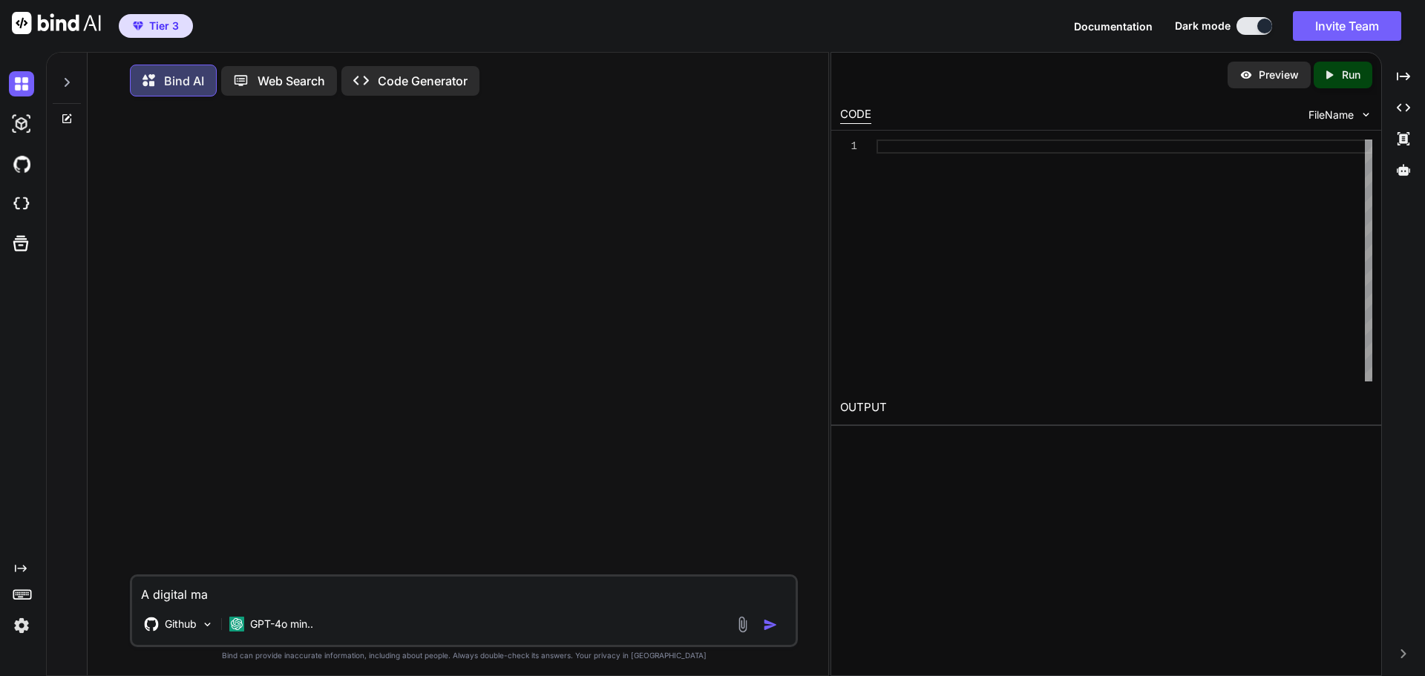
type textarea "x"
type textarea "A digital mar"
type textarea "x"
type textarea "A digital mark"
type textarea "x"
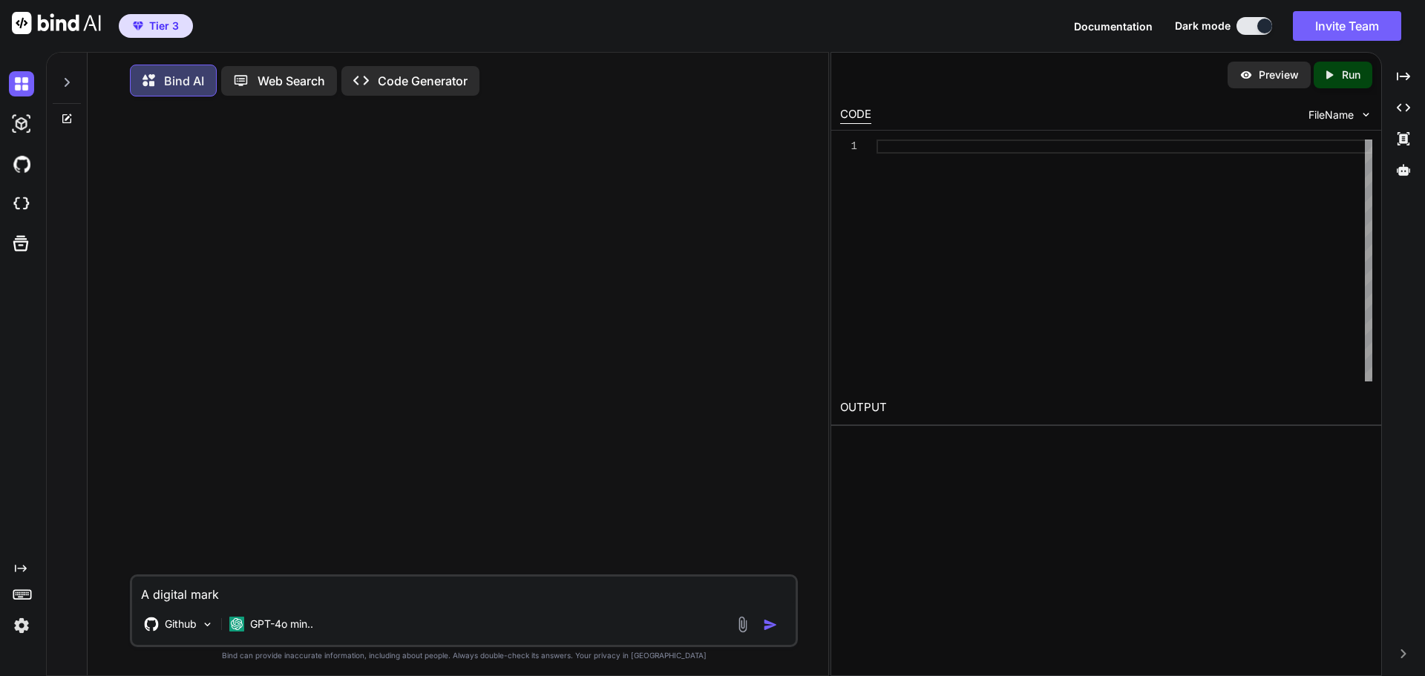
type textarea "A digital marke"
type textarea "x"
type textarea "A digital market"
type textarea "x"
type textarea "A digital marketi"
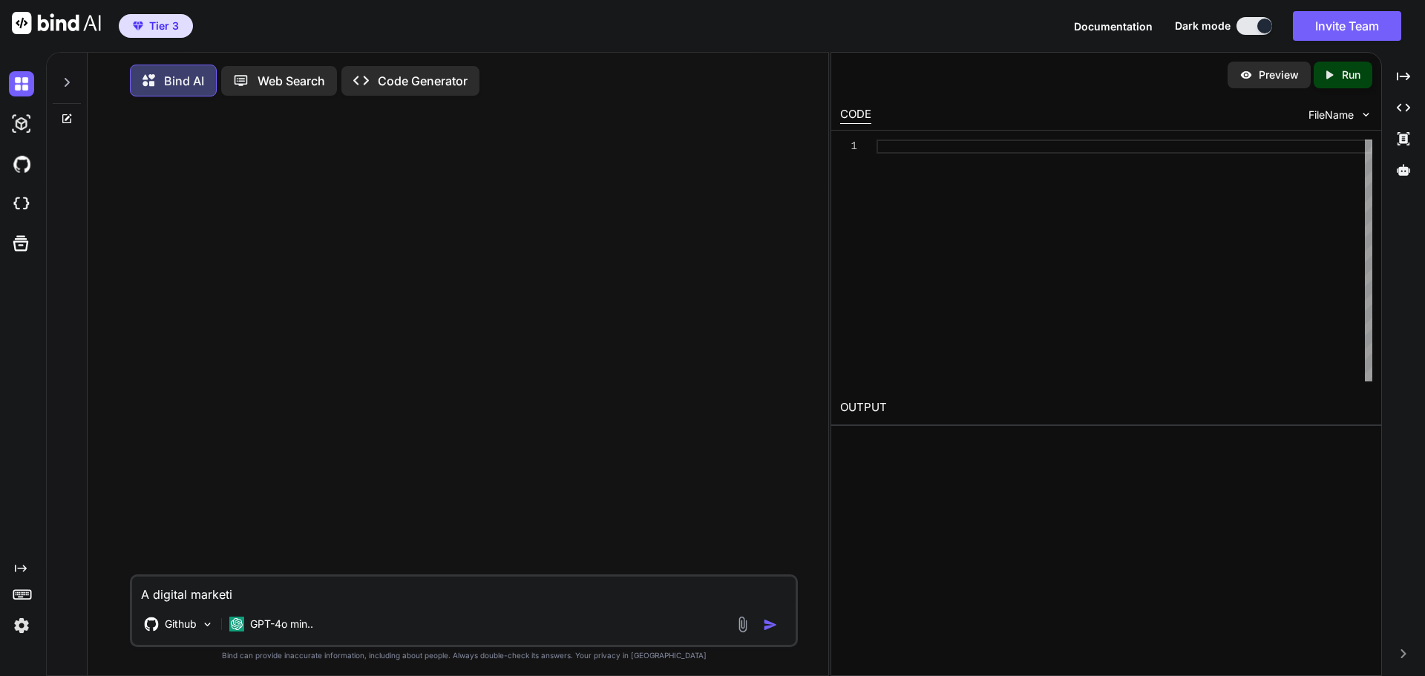
type textarea "x"
type textarea "A digital marketin"
type textarea "x"
type textarea "A digital marketing"
type textarea "x"
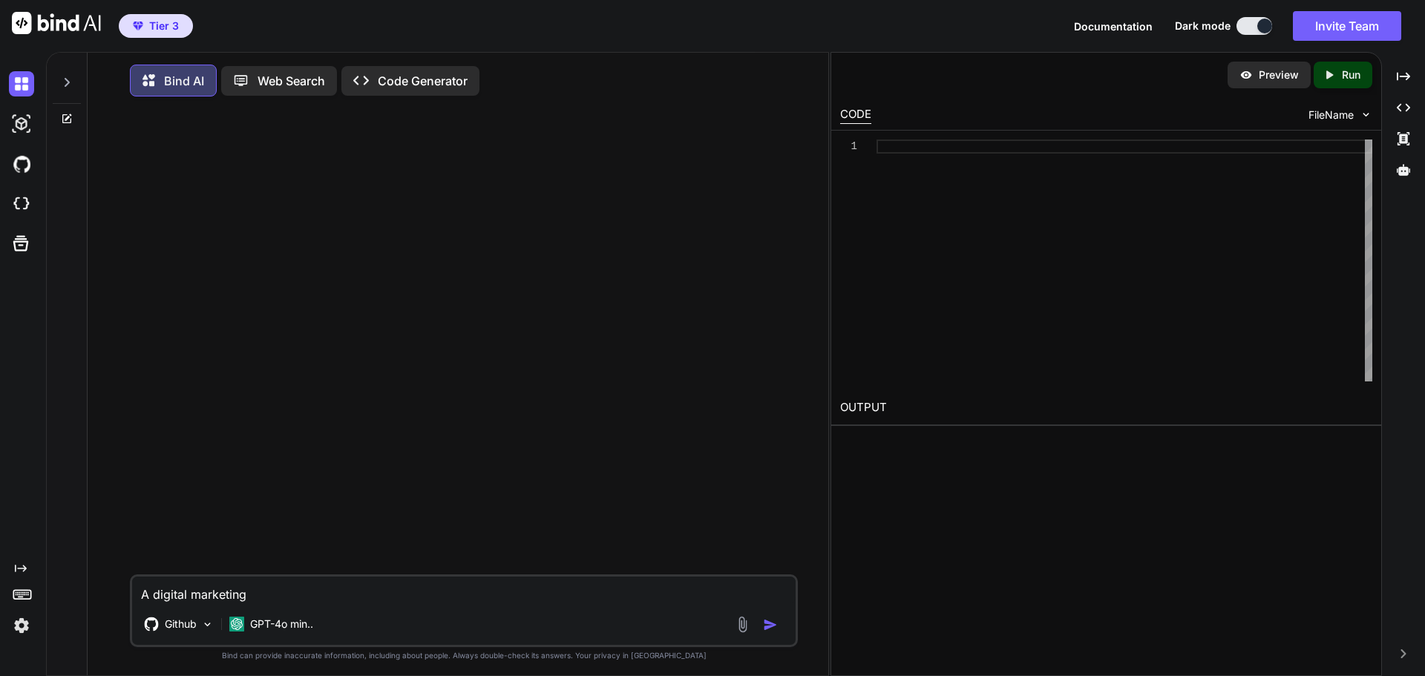
type textarea "A digital marketing"
type textarea "x"
type textarea "A digital marketing w"
type textarea "x"
type textarea "A digital marketing we"
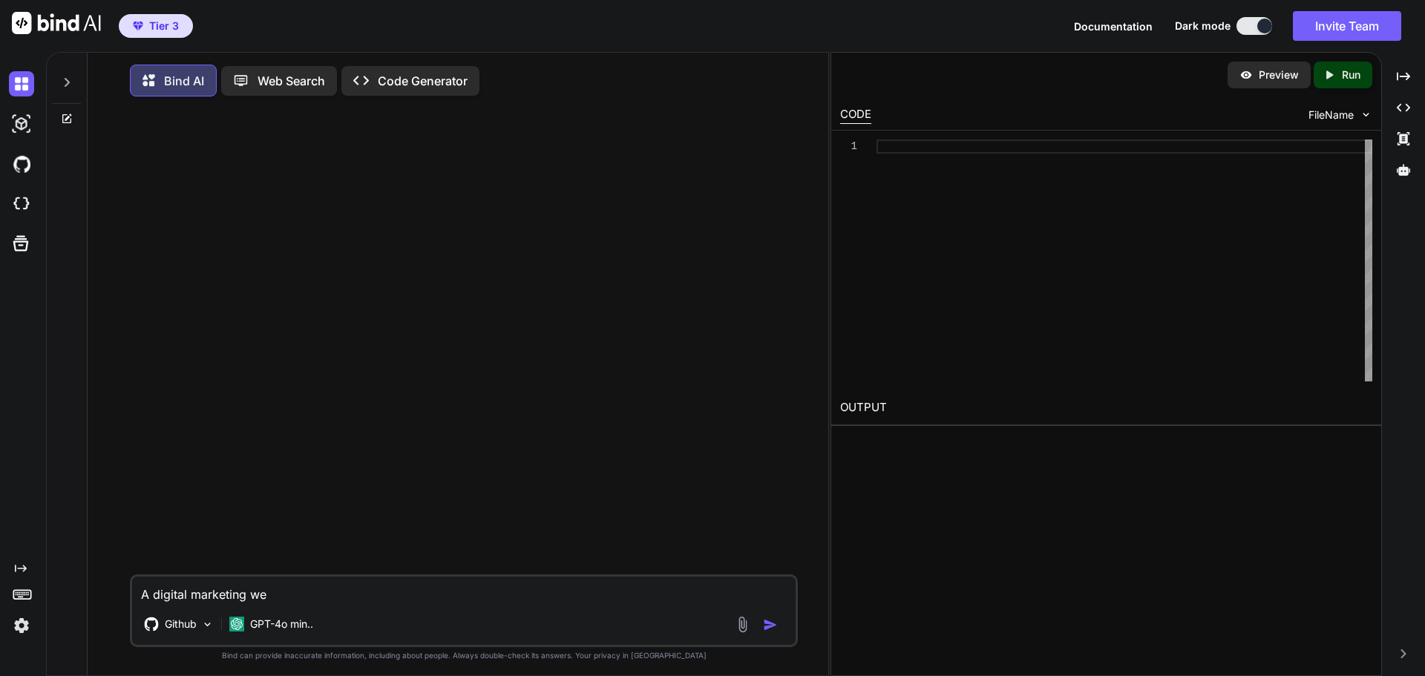
type textarea "x"
type textarea "A digital marketing web"
type textarea "x"
type textarea "A digital marketing webs"
type textarea "x"
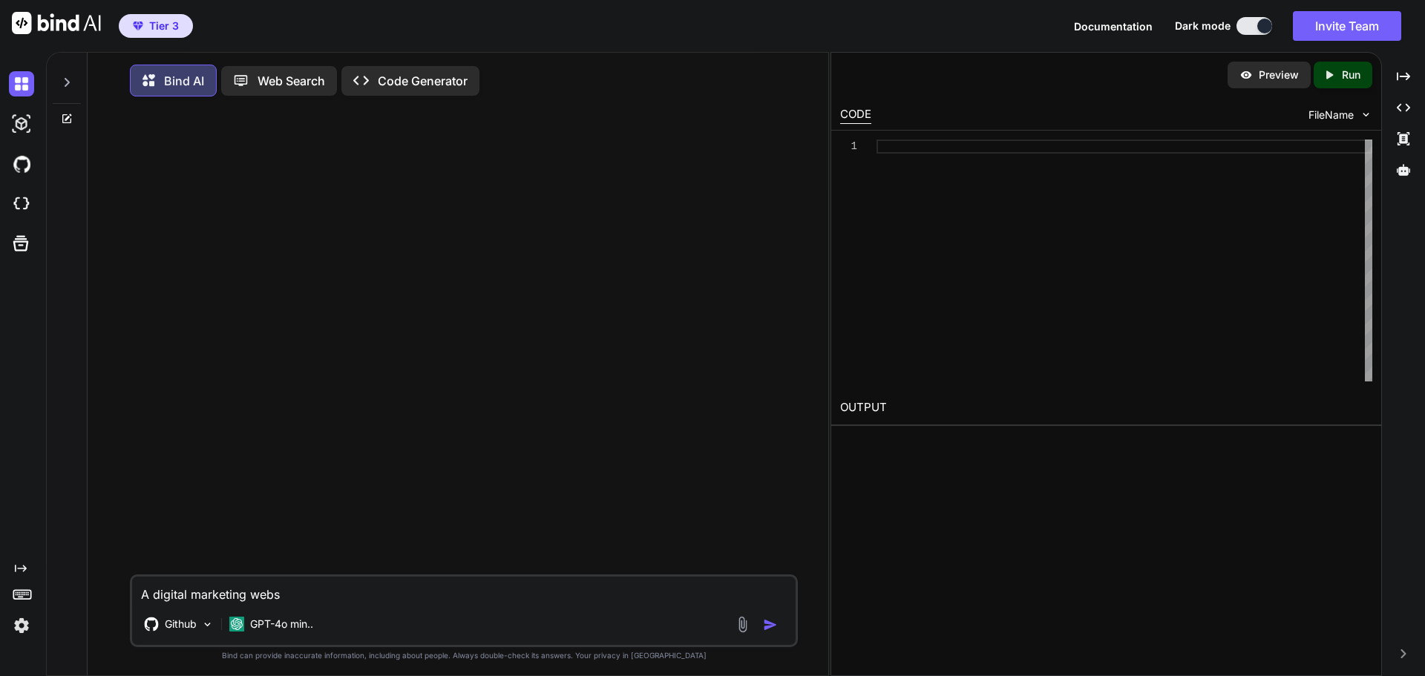
type textarea "A digital marketing websi"
type textarea "x"
type textarea "A digital marketing websit"
type textarea "x"
type textarea "A digital marketing website"
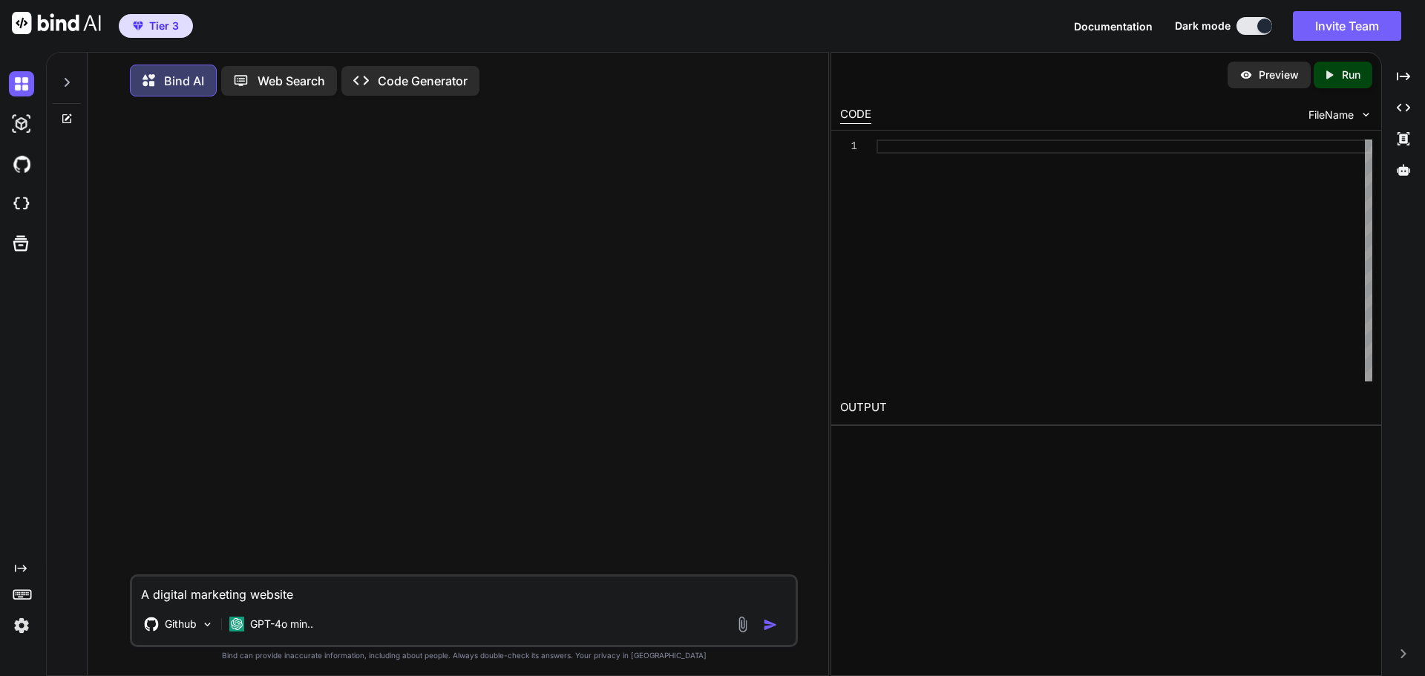
type textarea "x"
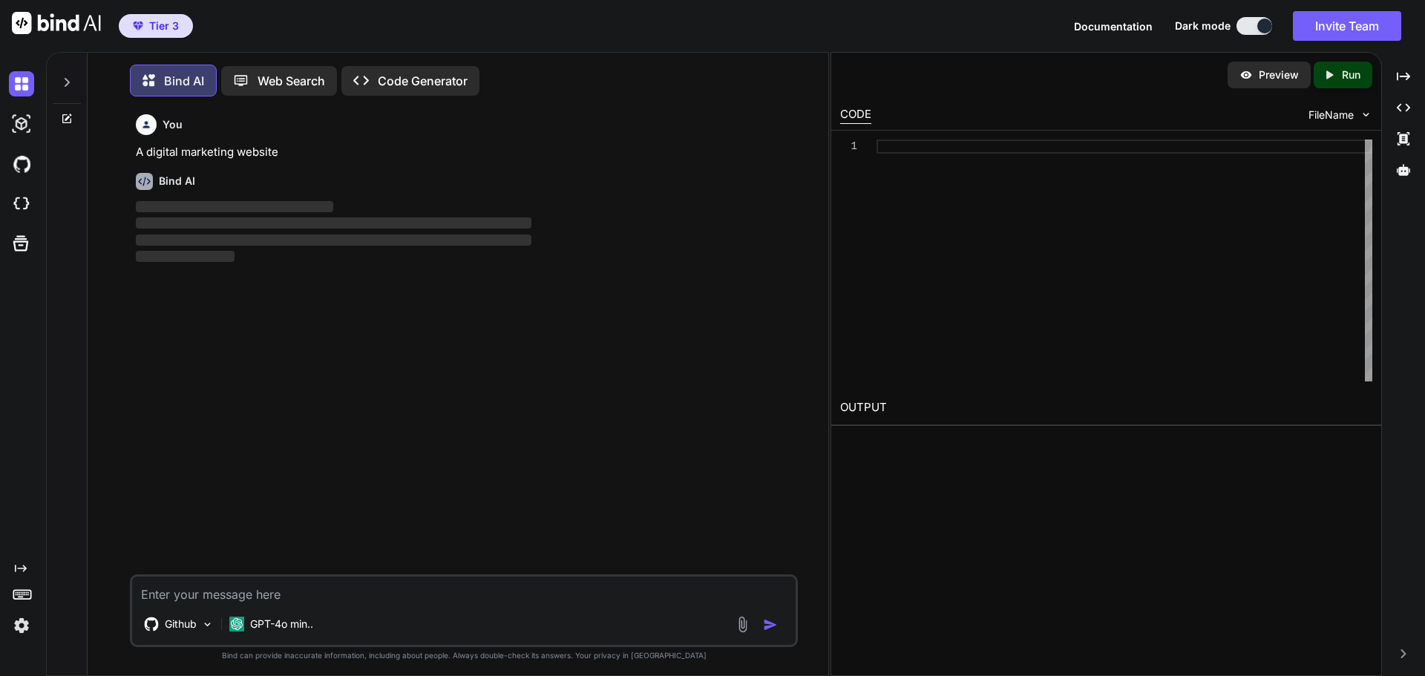
scroll to position [7, 0]
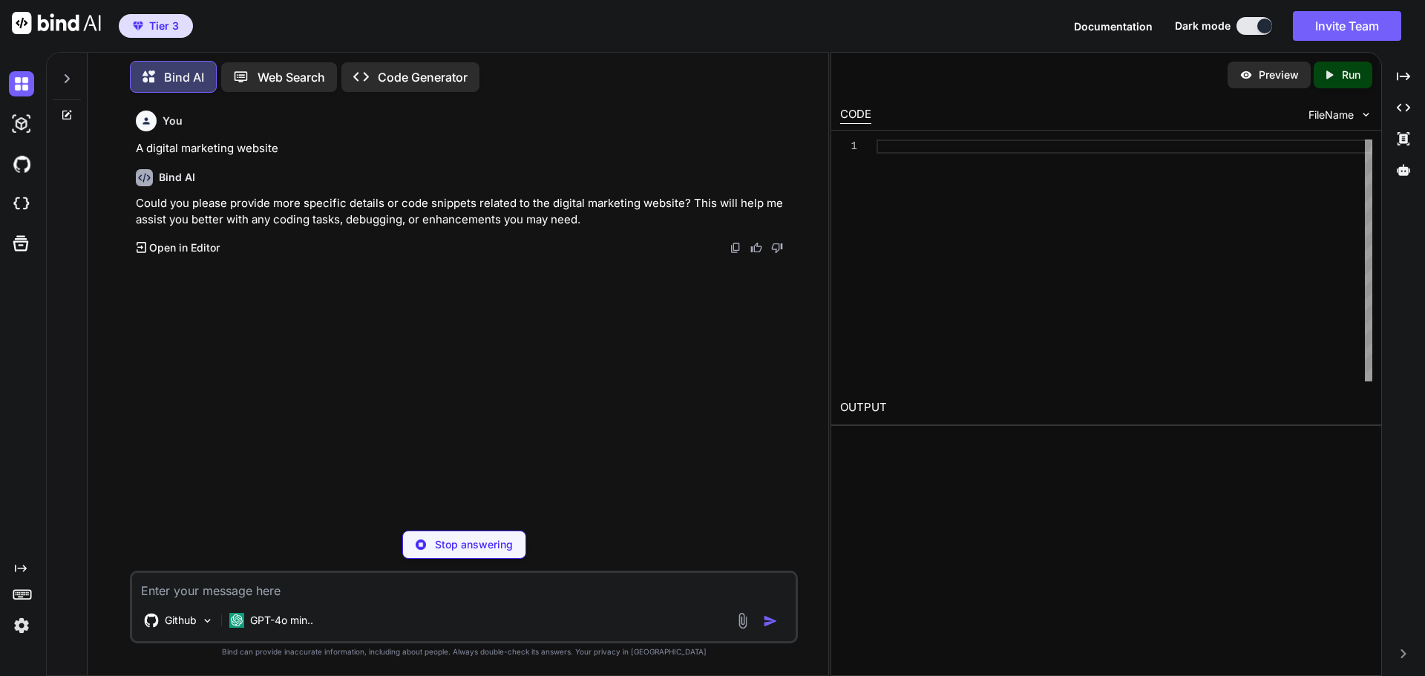
type textarea "x"
click at [20, 160] on img at bounding box center [21, 163] width 25 height 25
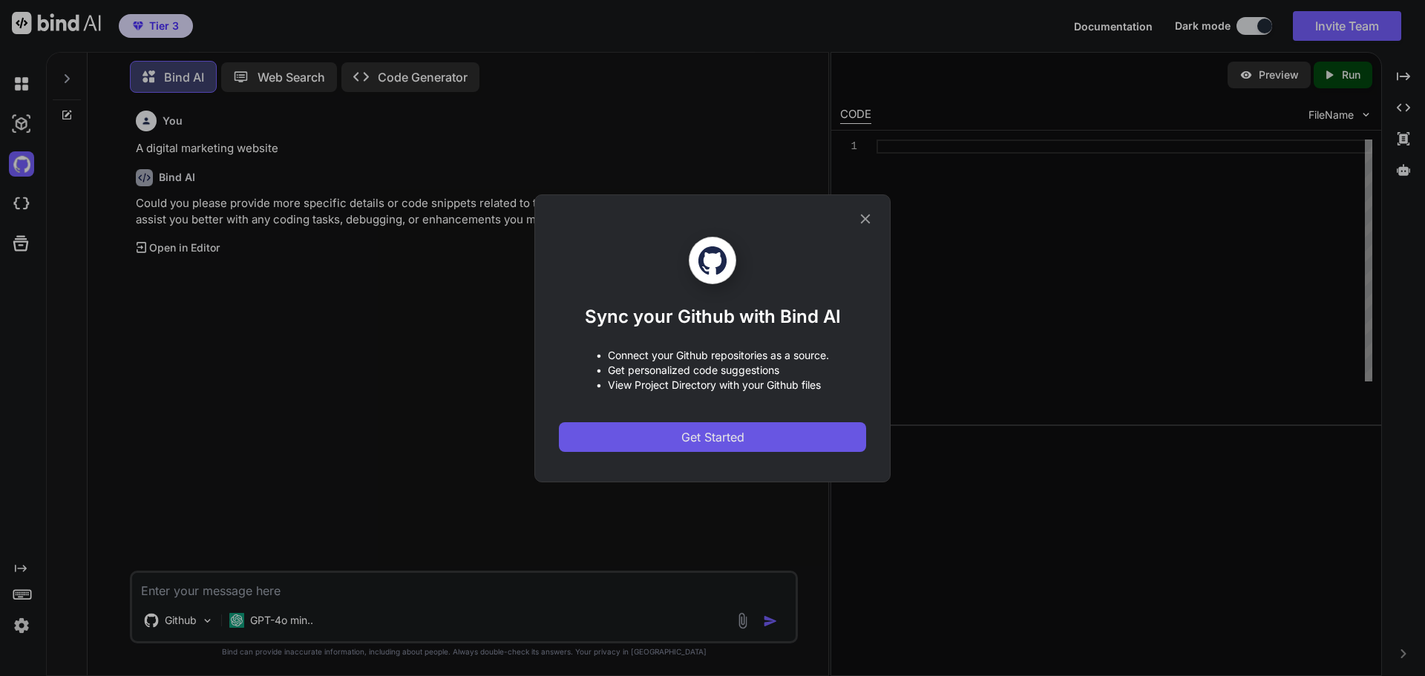
click at [683, 424] on button "Get Started" at bounding box center [712, 437] width 307 height 30
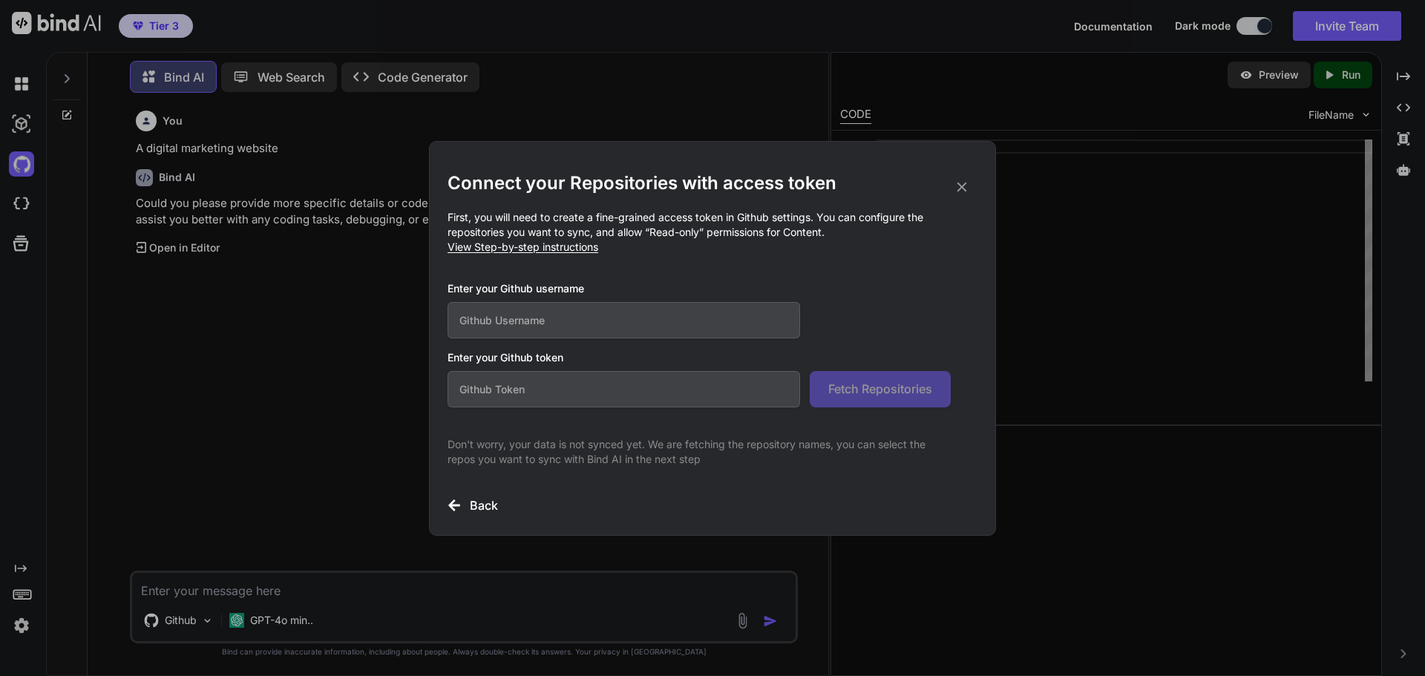
click at [514, 305] on input "text" at bounding box center [624, 320] width 353 height 36
click at [514, 321] on input "text" at bounding box center [624, 320] width 353 height 36
type input "maxmarkagency"
click at [542, 395] on input "text" at bounding box center [624, 389] width 353 height 36
click at [640, 278] on div "Connect your Repositories with access token First, you will need to create a fi…" at bounding box center [713, 342] width 530 height 343
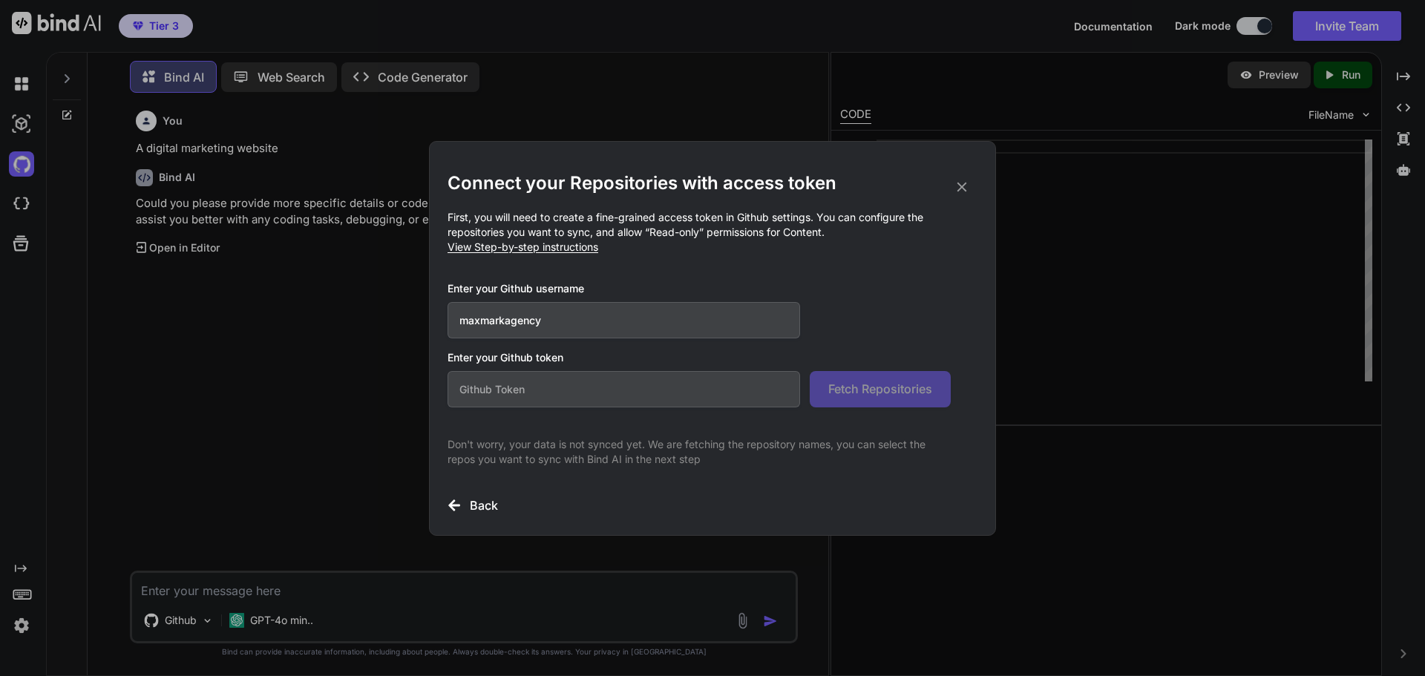
click at [566, 252] on span "View Step-by-step instructions" at bounding box center [523, 247] width 151 height 13
click at [683, 381] on input "text" at bounding box center [624, 389] width 353 height 36
paste input "github_pat_11BVTFKMI0IHcdgn1ADIOz_s8VUchn52cV56xpDuHCa5JzuSpDA2ag49yyMEGOFrEKXR…"
type input "github_pat_11BVTFKMI0IHcdgn1ADIOz_s8VUchn52cV56xpDuHCa5JzuSpDA2ag49yyMEGOFrEKXR…"
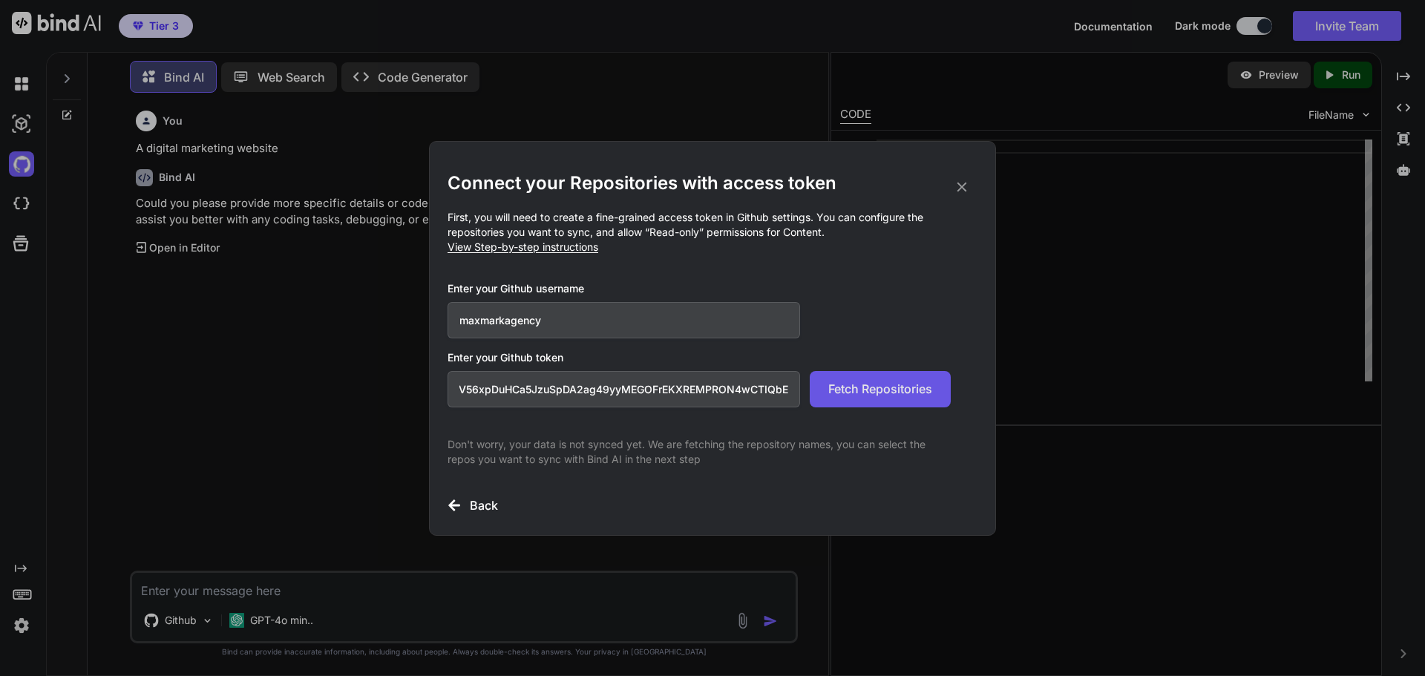
click at [848, 382] on span "Fetch Repositories" at bounding box center [880, 389] width 104 height 18
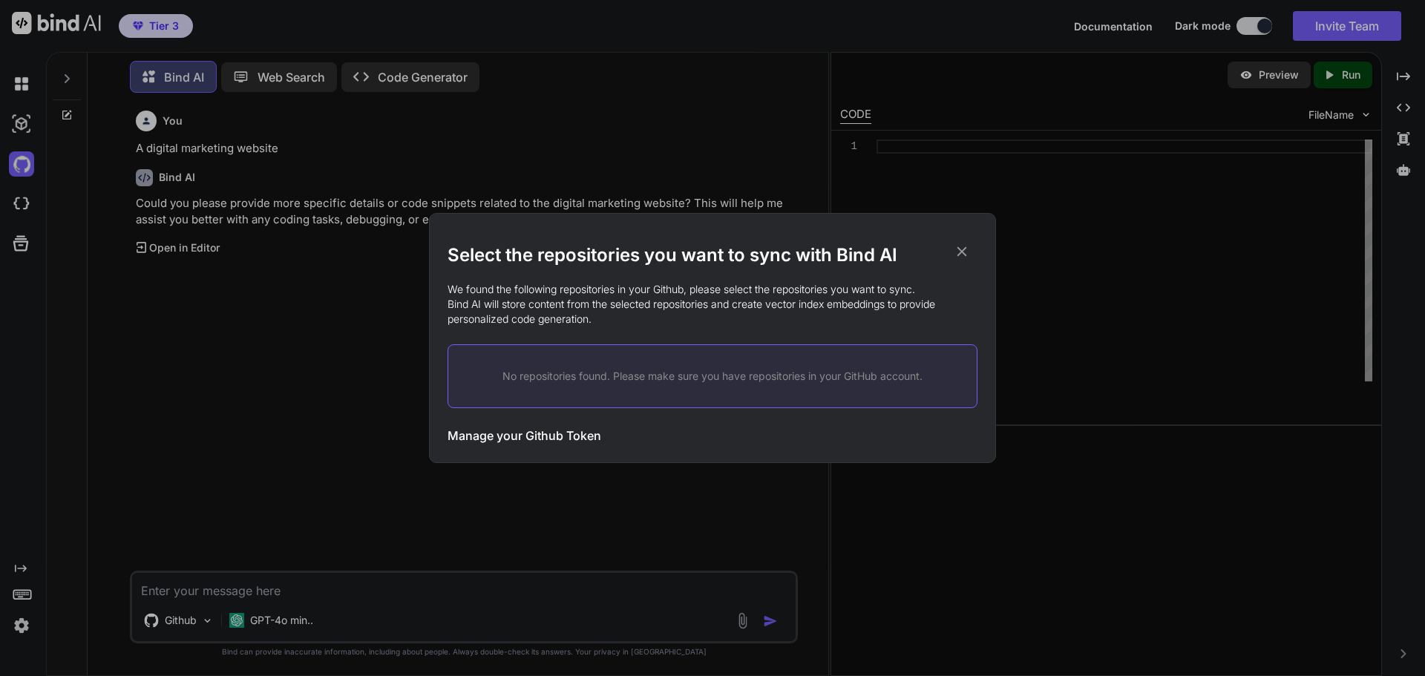
click at [555, 436] on h3 "Manage your Github Token" at bounding box center [525, 436] width 154 height 18
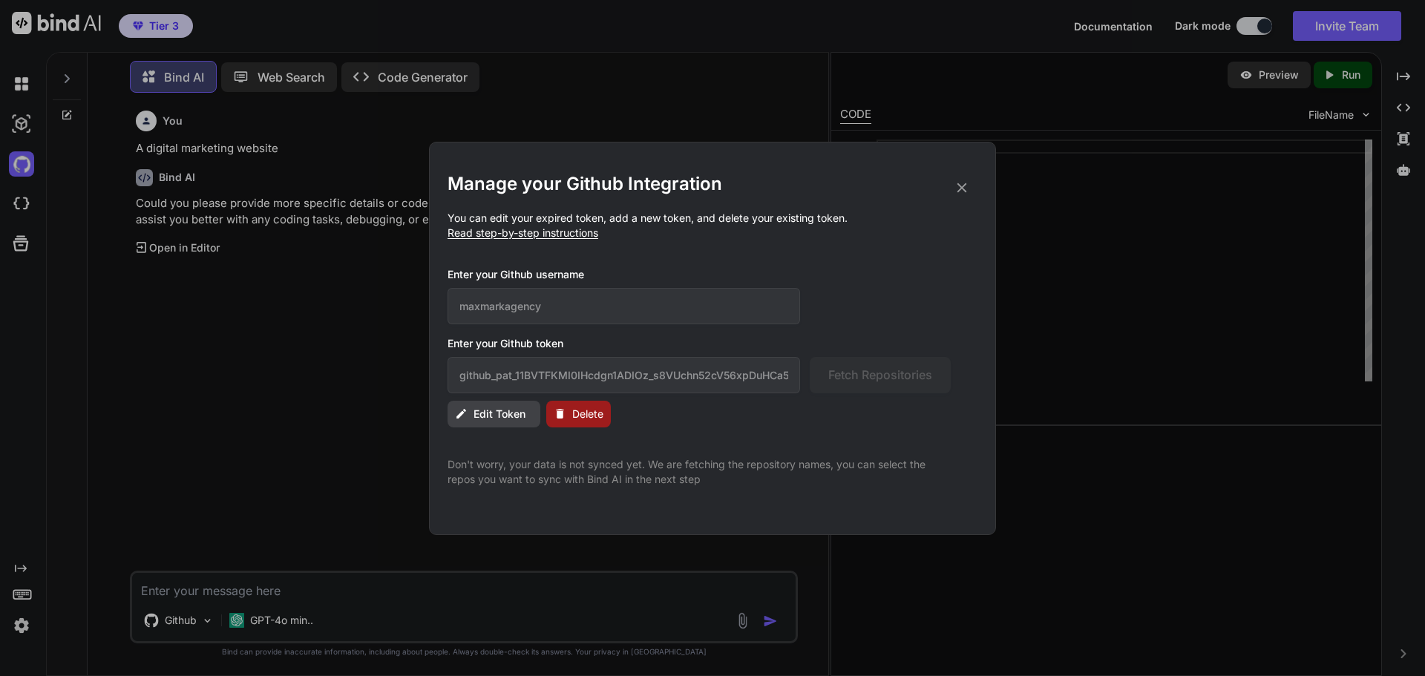
click at [507, 422] on button "Edit Token" at bounding box center [494, 414] width 93 height 27
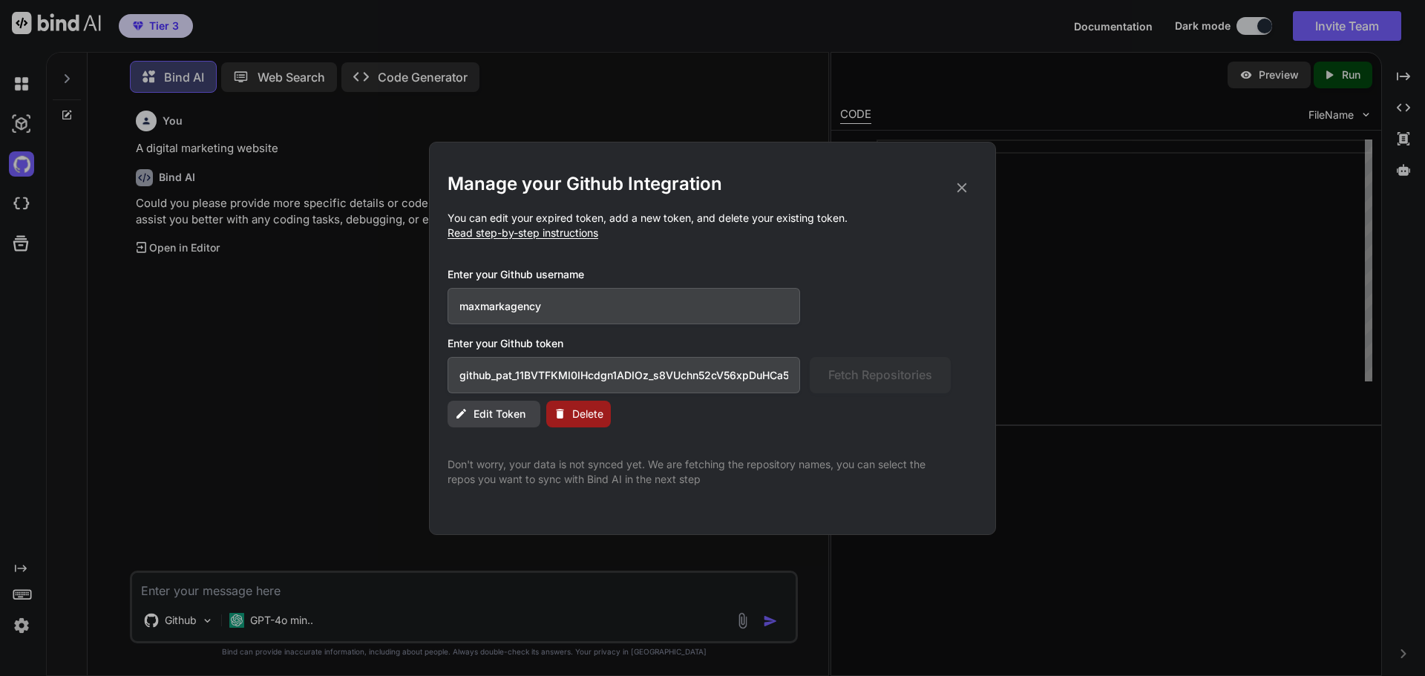
click at [742, 357] on input "github_pat_11BVTFKMI0IHcdgn1ADIOz_s8VUchn52cV56xpDuHCa5JzuSpDA2ag49yyMEGOFrEKXR…" at bounding box center [624, 375] width 353 height 36
click at [738, 370] on input "github_pat_11BVTFKMI0IHcdgn1ADIOz_s8VUchn52cV56xpDuHCa5JzuSpDA2ag49yyMEGOFrEKXR…" at bounding box center [624, 375] width 353 height 36
paste input "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"
type input "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"
click at [840, 374] on span "Fetch Repositories" at bounding box center [880, 375] width 104 height 18
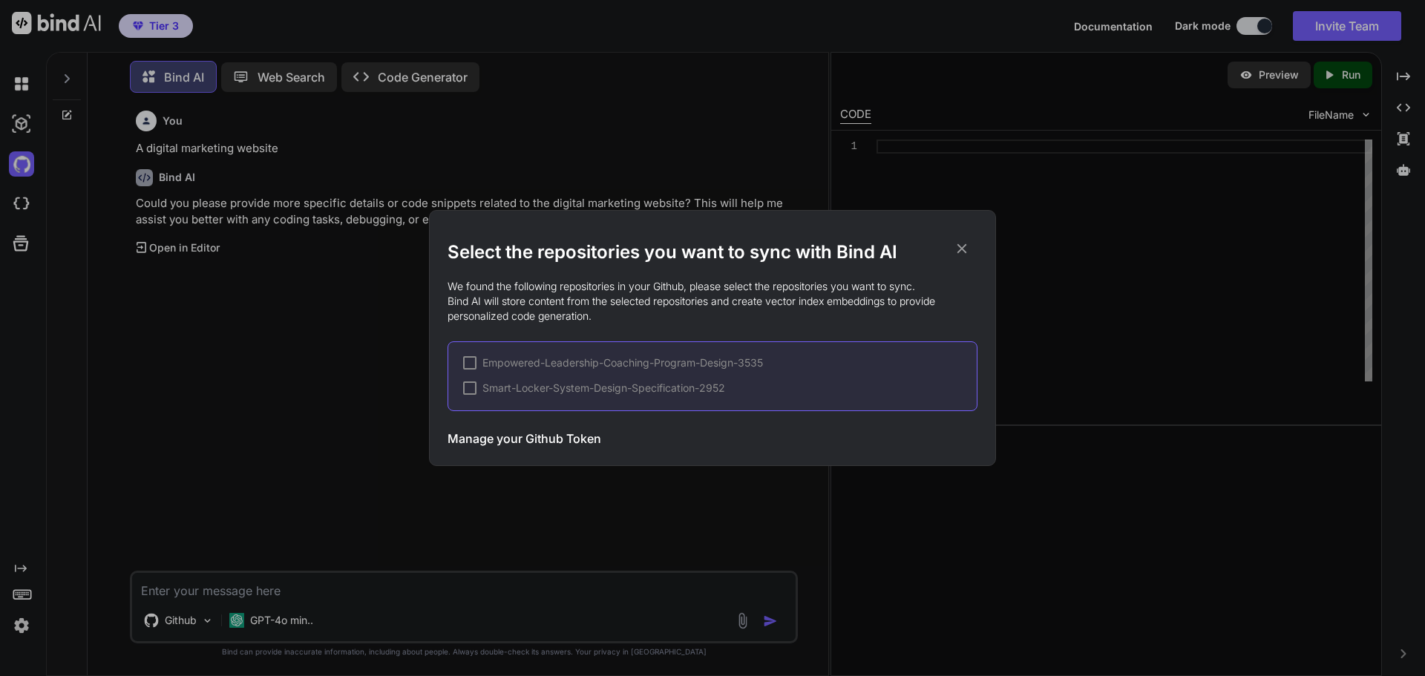
click at [476, 361] on div at bounding box center [469, 362] width 13 height 13
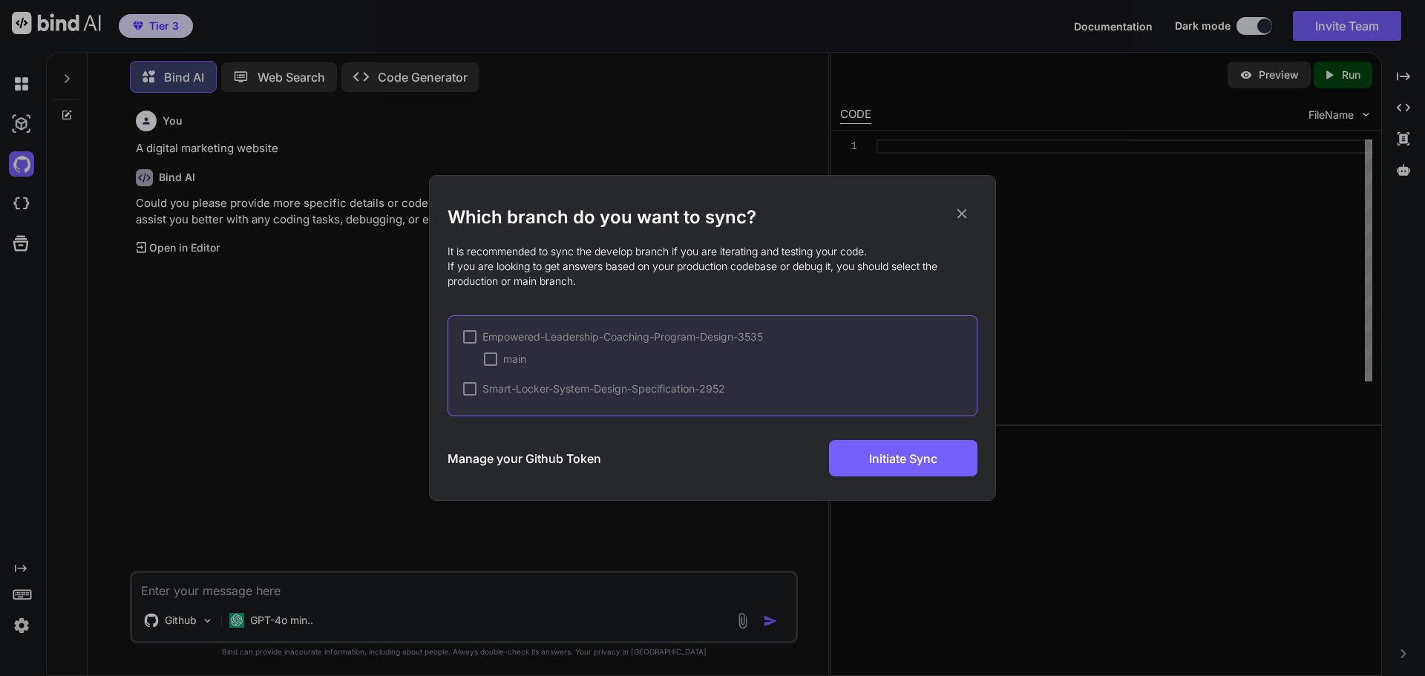
click at [471, 338] on div at bounding box center [469, 336] width 13 height 13
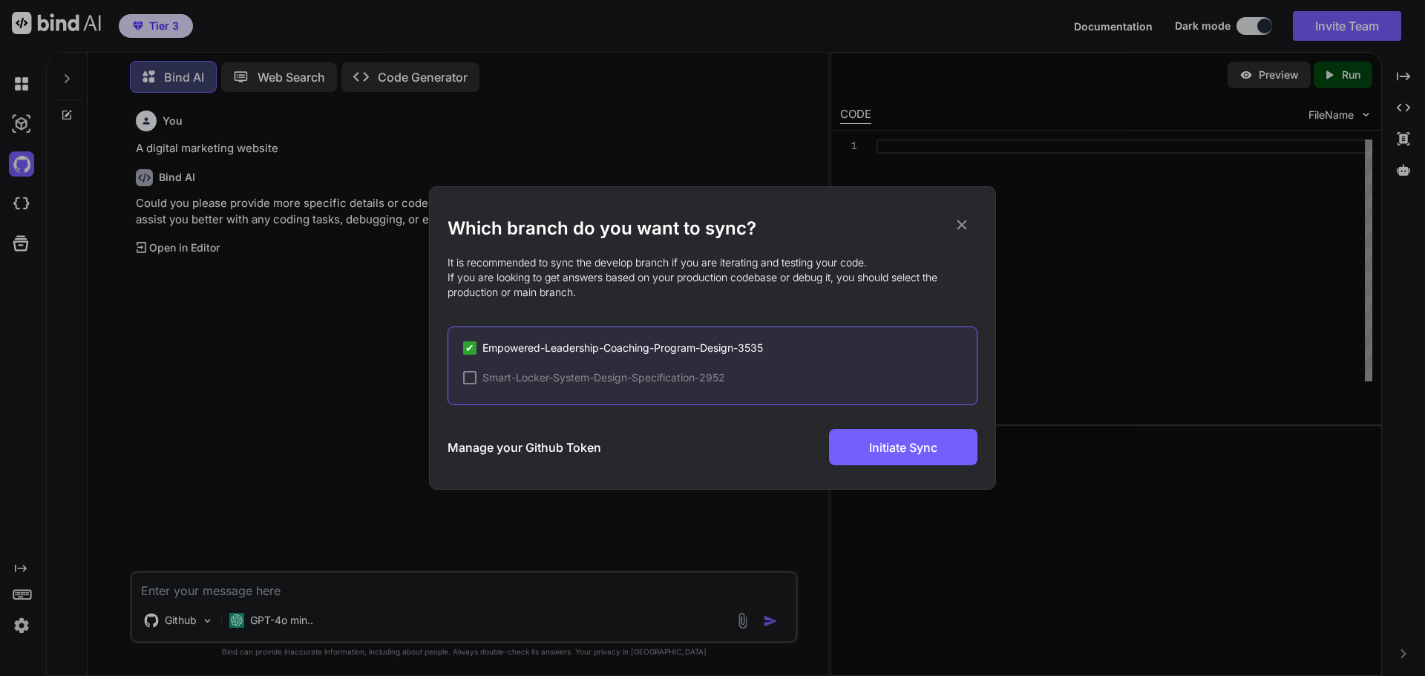
click at [468, 378] on div at bounding box center [469, 377] width 13 height 13
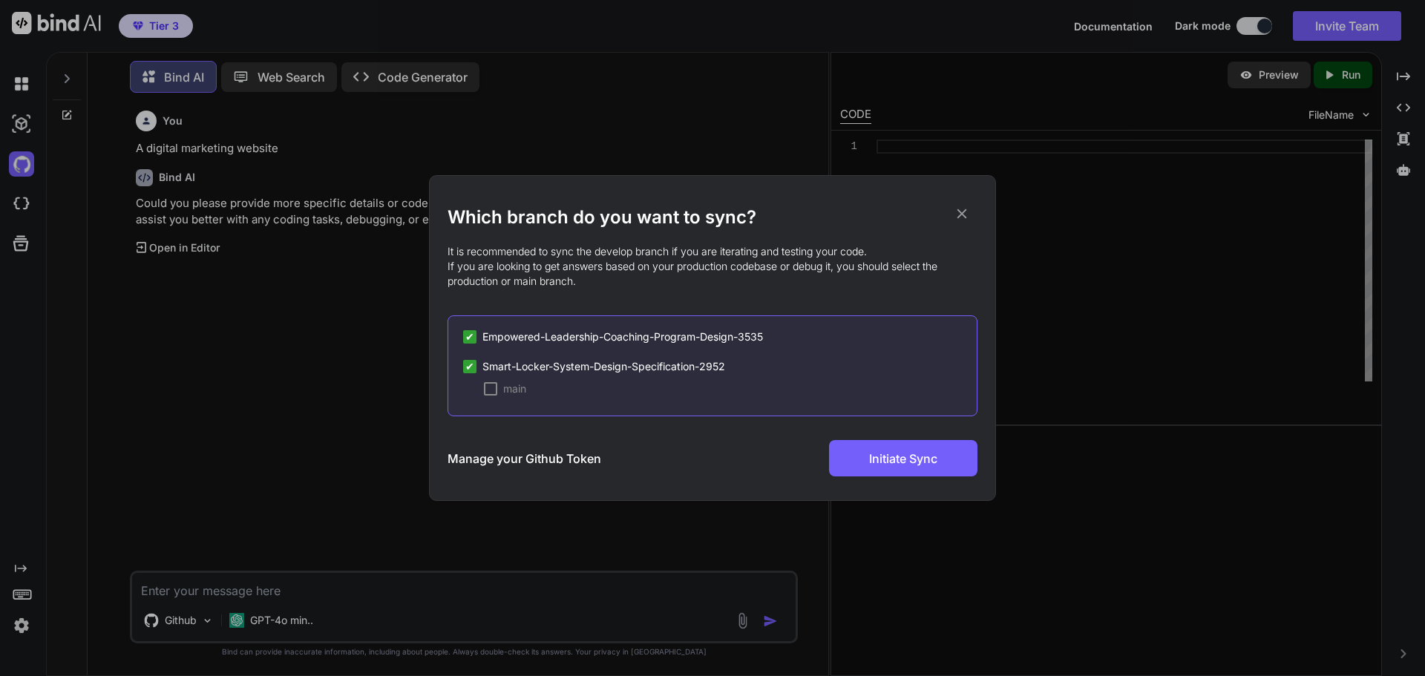
click at [488, 386] on div at bounding box center [490, 388] width 13 height 13
click at [857, 456] on button "Initiate Sync" at bounding box center [903, 458] width 148 height 36
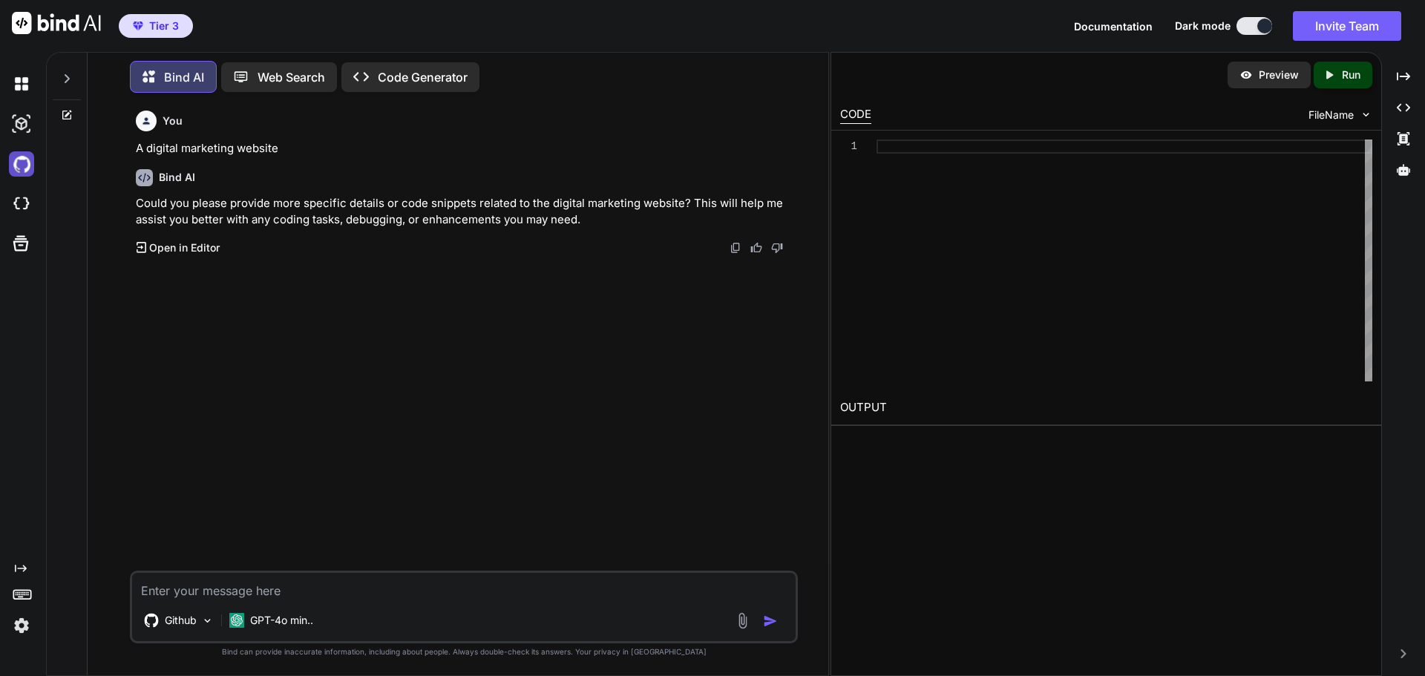
click at [23, 156] on img at bounding box center [21, 163] width 25 height 25
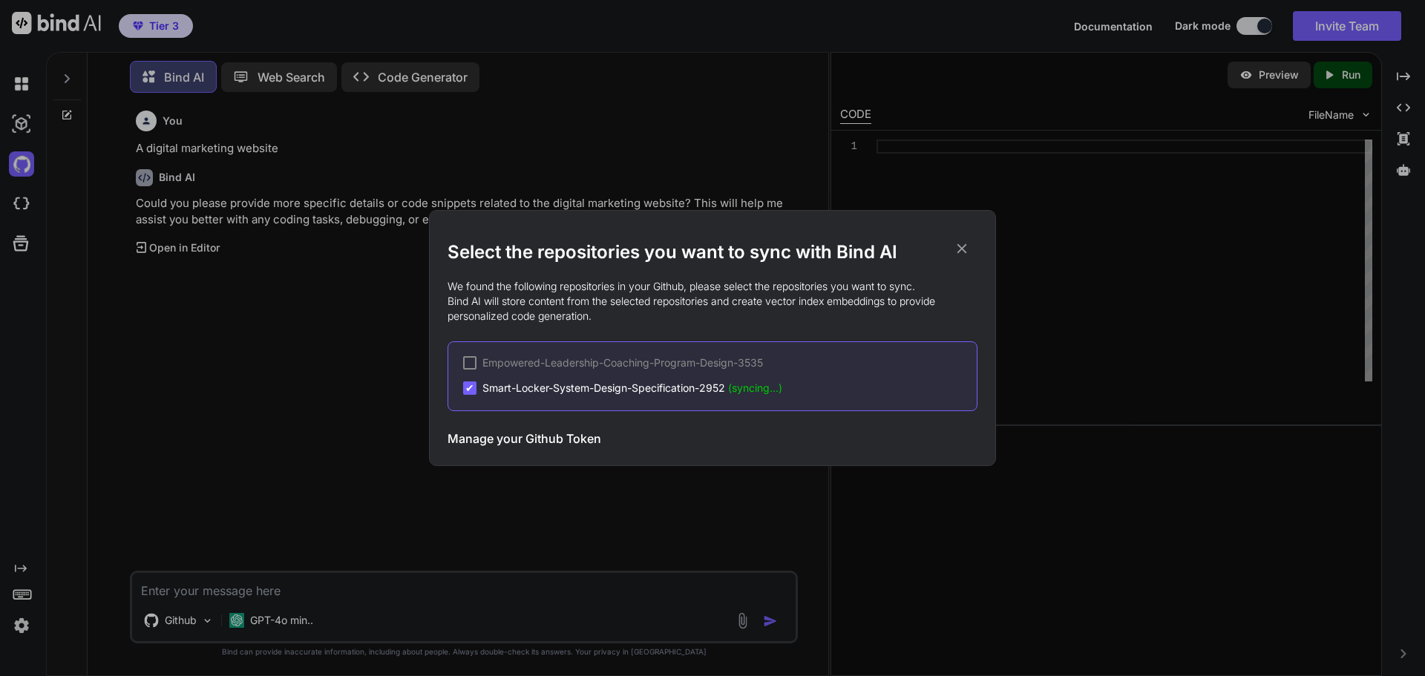
click at [469, 363] on div at bounding box center [469, 362] width 13 height 13
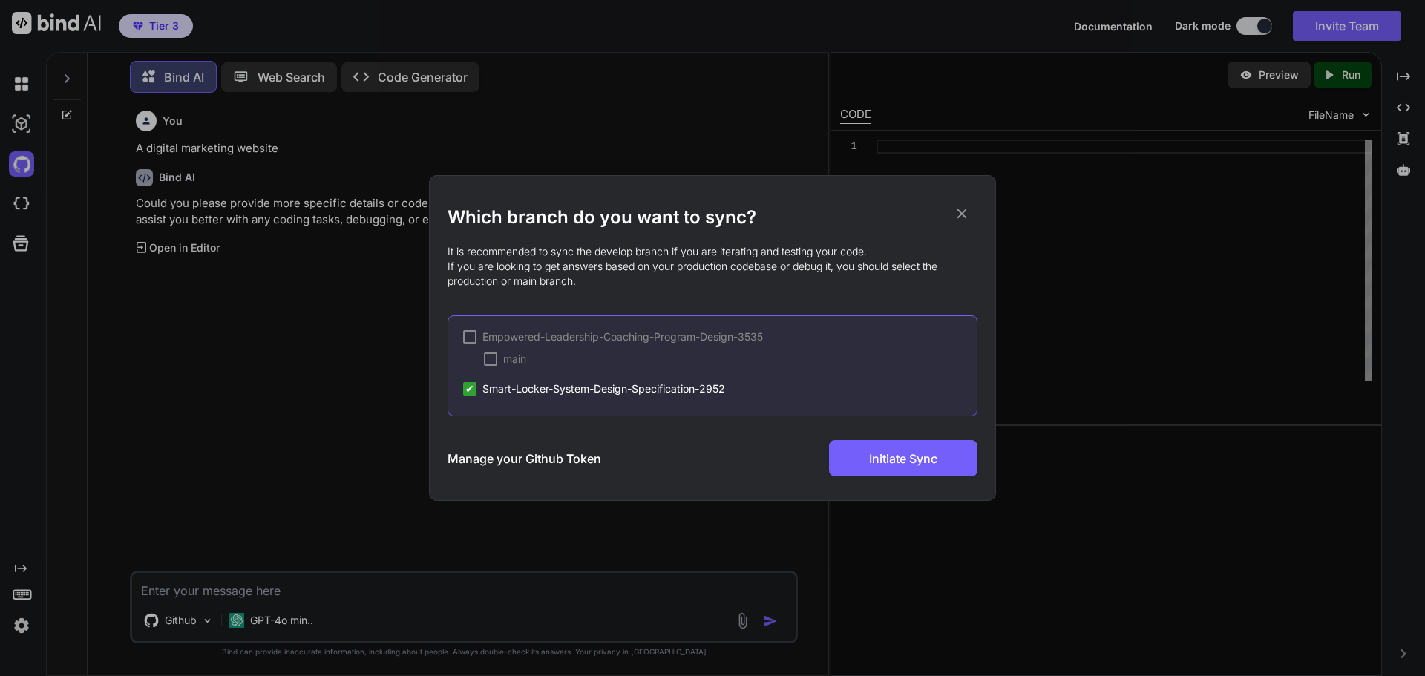
click at [487, 357] on div at bounding box center [490, 359] width 13 height 13
click at [883, 456] on span "Initiate Sync" at bounding box center [903, 459] width 68 height 18
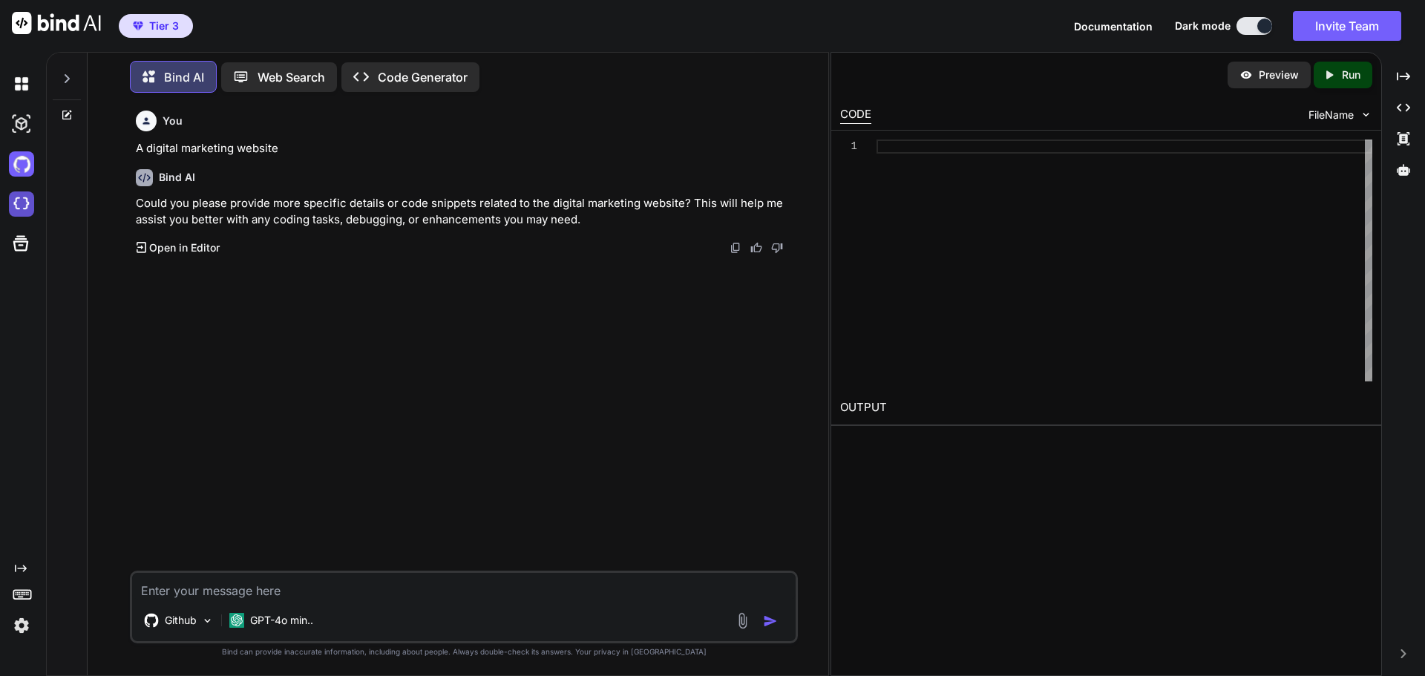
click at [30, 197] on img at bounding box center [21, 204] width 25 height 25
click at [1112, 24] on span "Documentation" at bounding box center [1113, 26] width 79 height 13
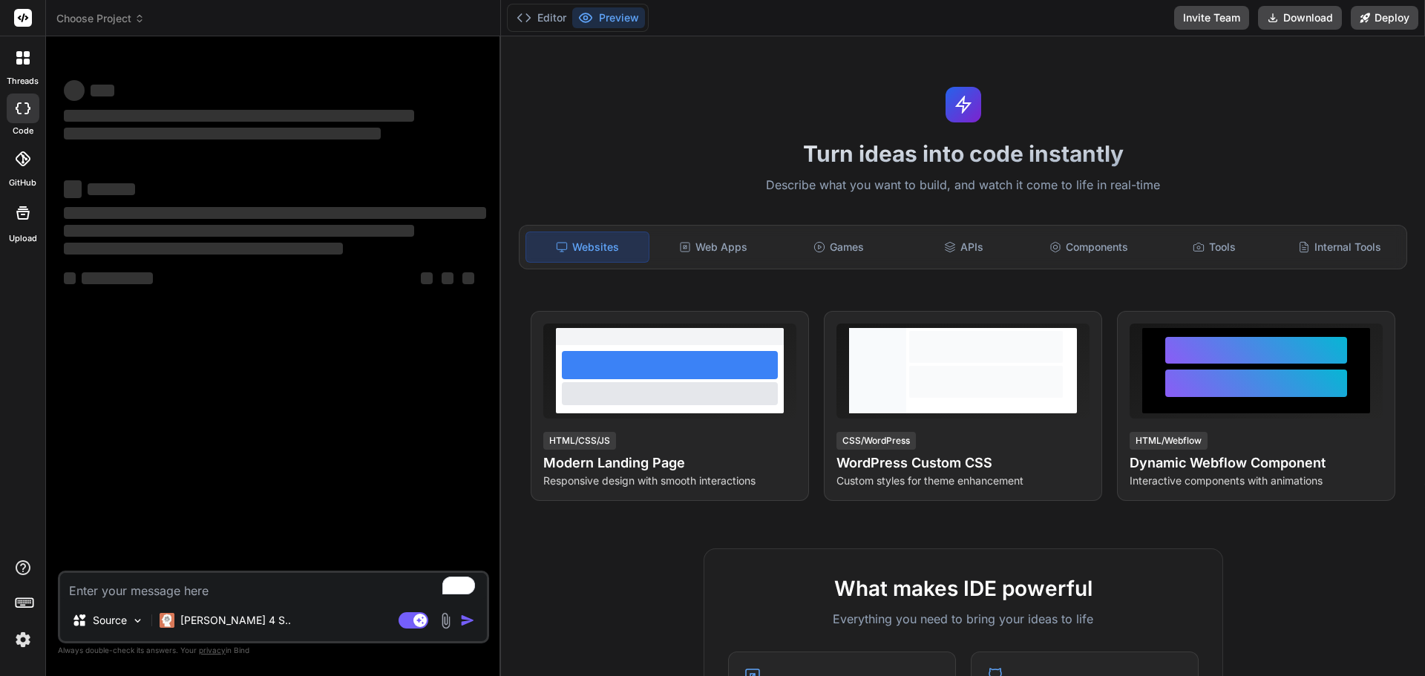
type textarea "x"
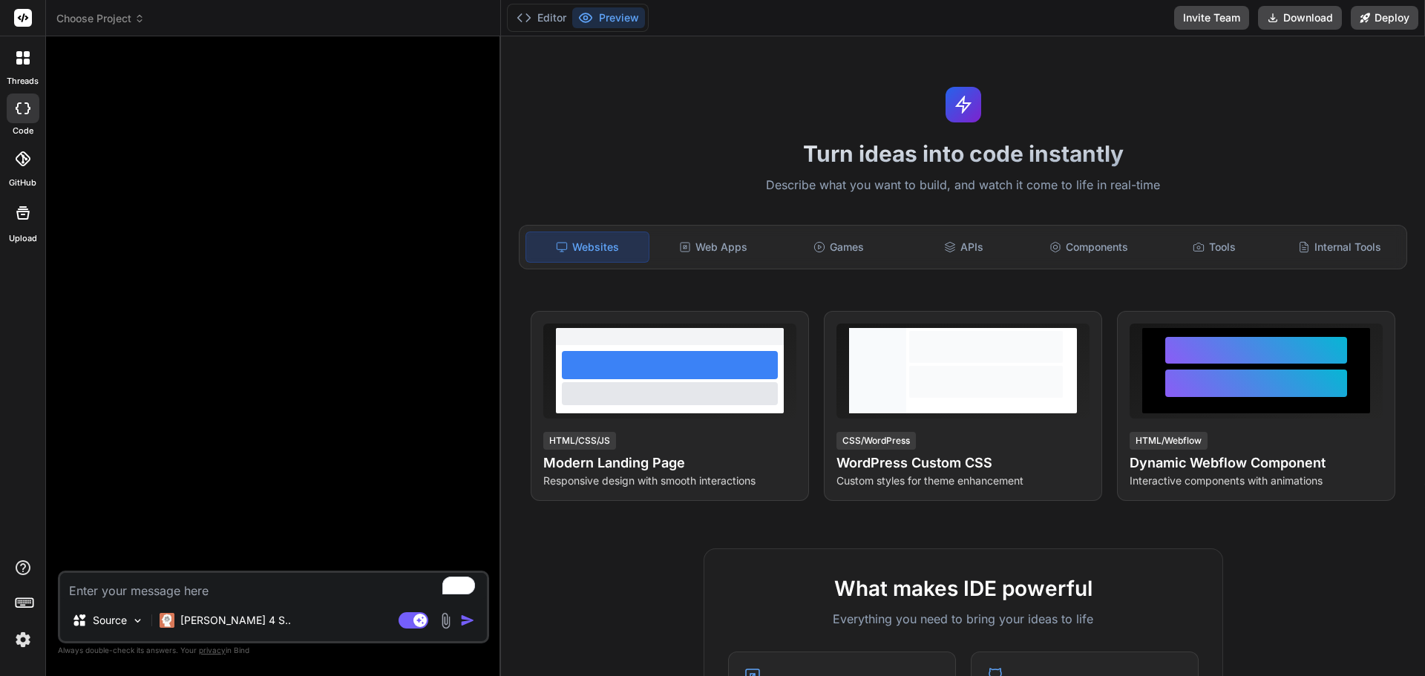
click at [19, 159] on icon at bounding box center [23, 158] width 15 height 15
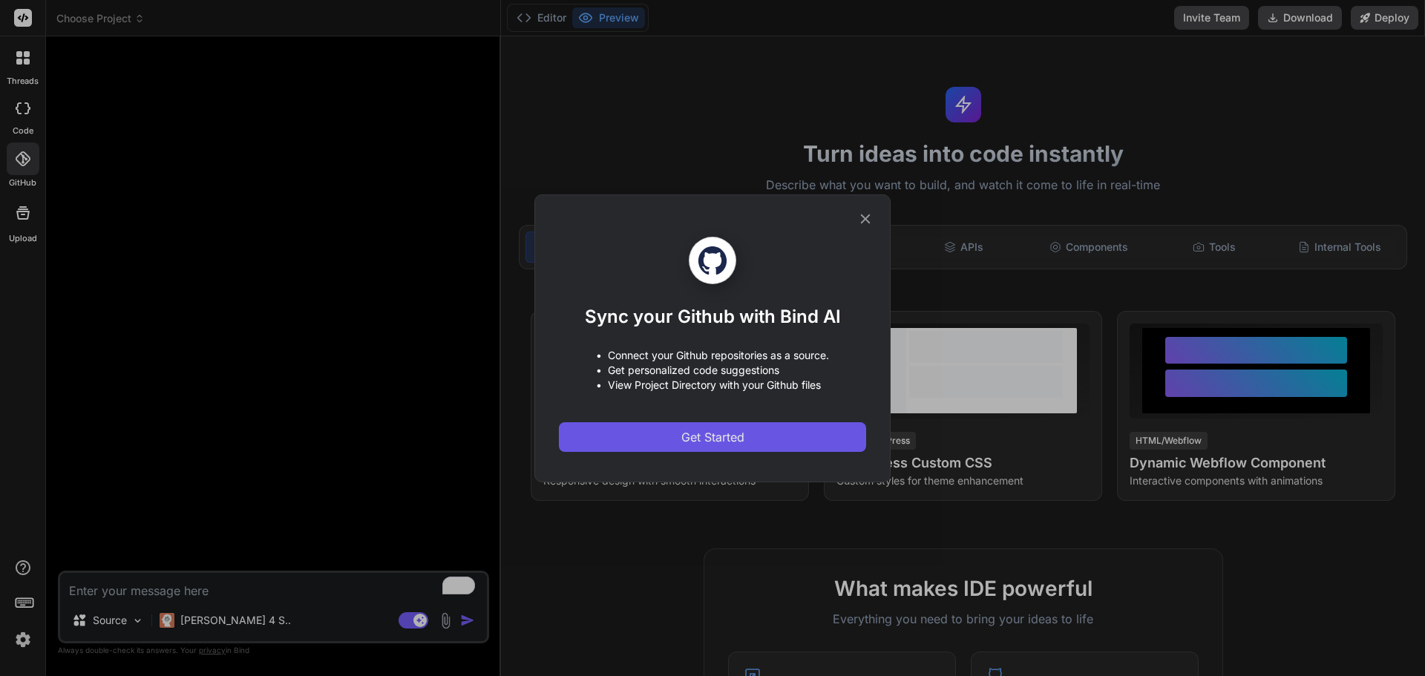
click at [690, 435] on span "Get Started" at bounding box center [712, 437] width 63 height 18
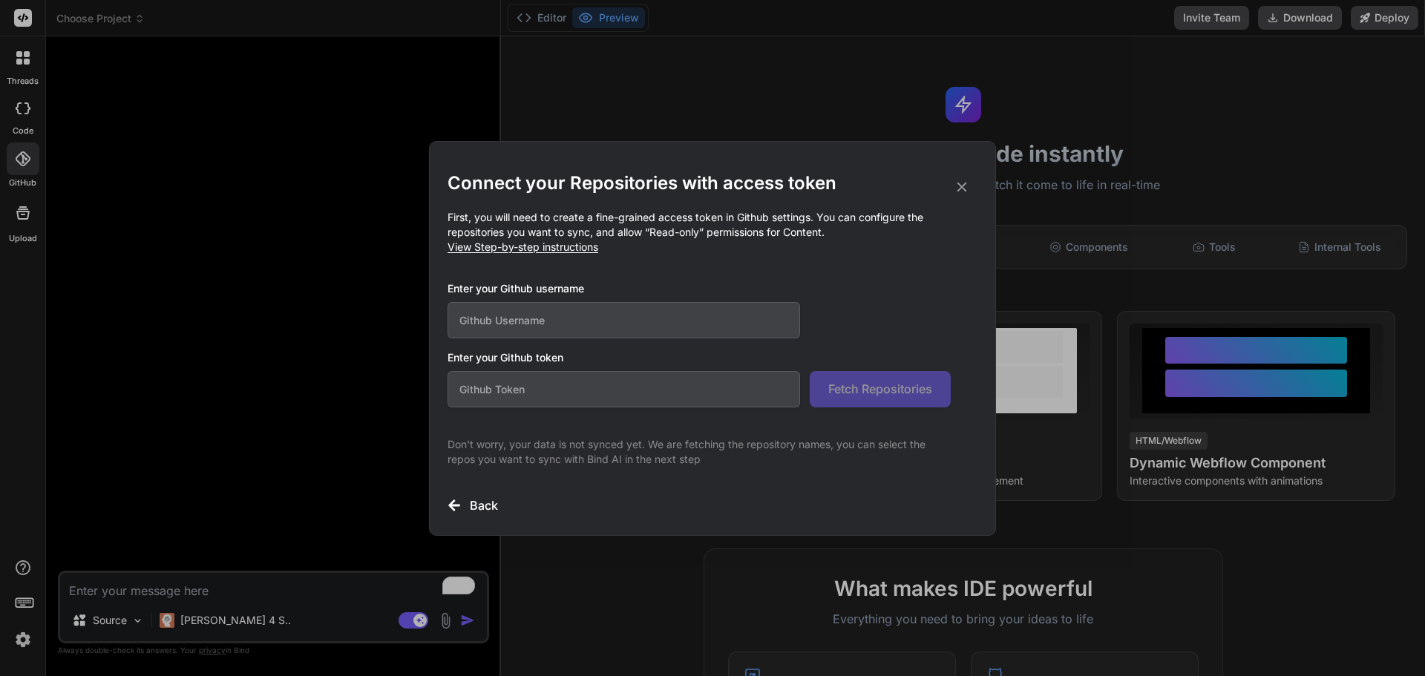
click at [631, 320] on input "text" at bounding box center [624, 320] width 353 height 36
type input "maxmarkagency"
paste input "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"
type input "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"
click at [854, 389] on span "Fetch Repositories" at bounding box center [880, 389] width 104 height 18
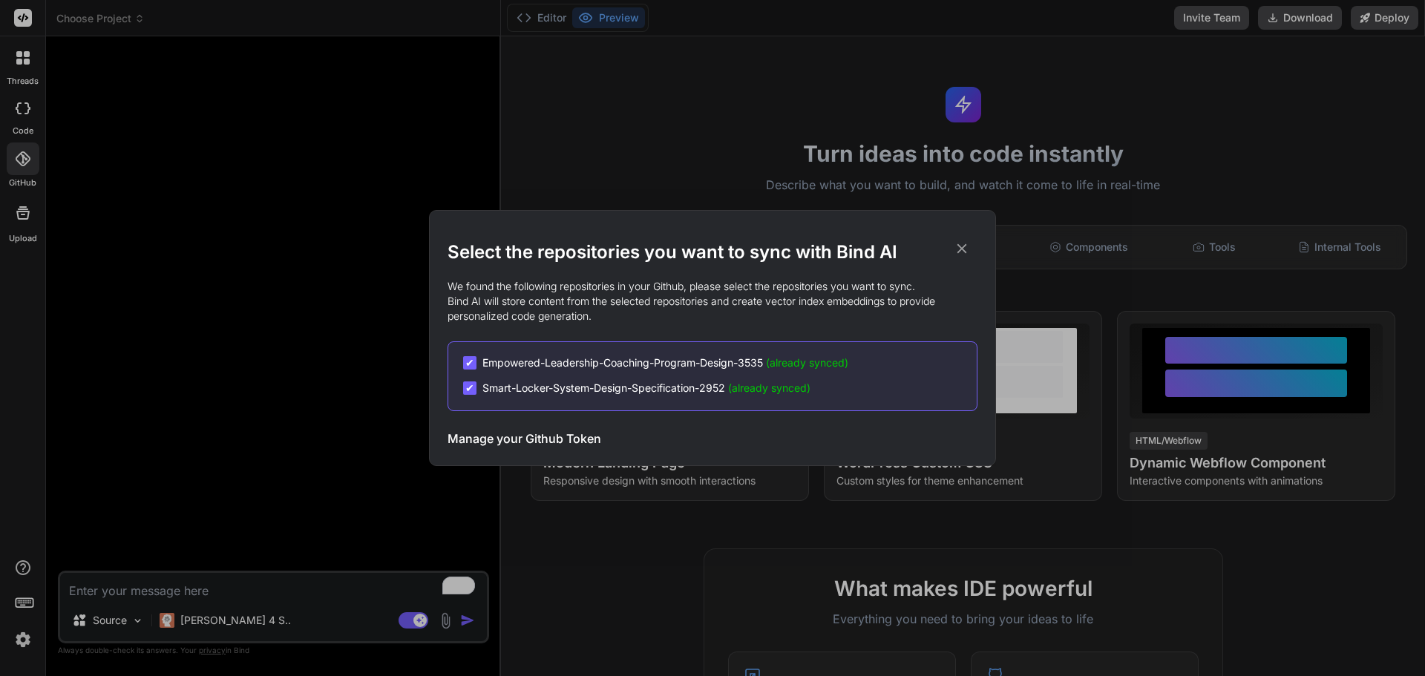
click at [764, 426] on div "Manage your Github Token Initiate Sync" at bounding box center [713, 438] width 530 height 36
click at [952, 292] on p "We found the following repositories in your Github, please select the repositor…" at bounding box center [713, 301] width 530 height 45
click at [691, 366] on span "Empowered-Leadership-Coaching-Program-Design-3535 (already synced)" at bounding box center [665, 363] width 366 height 15
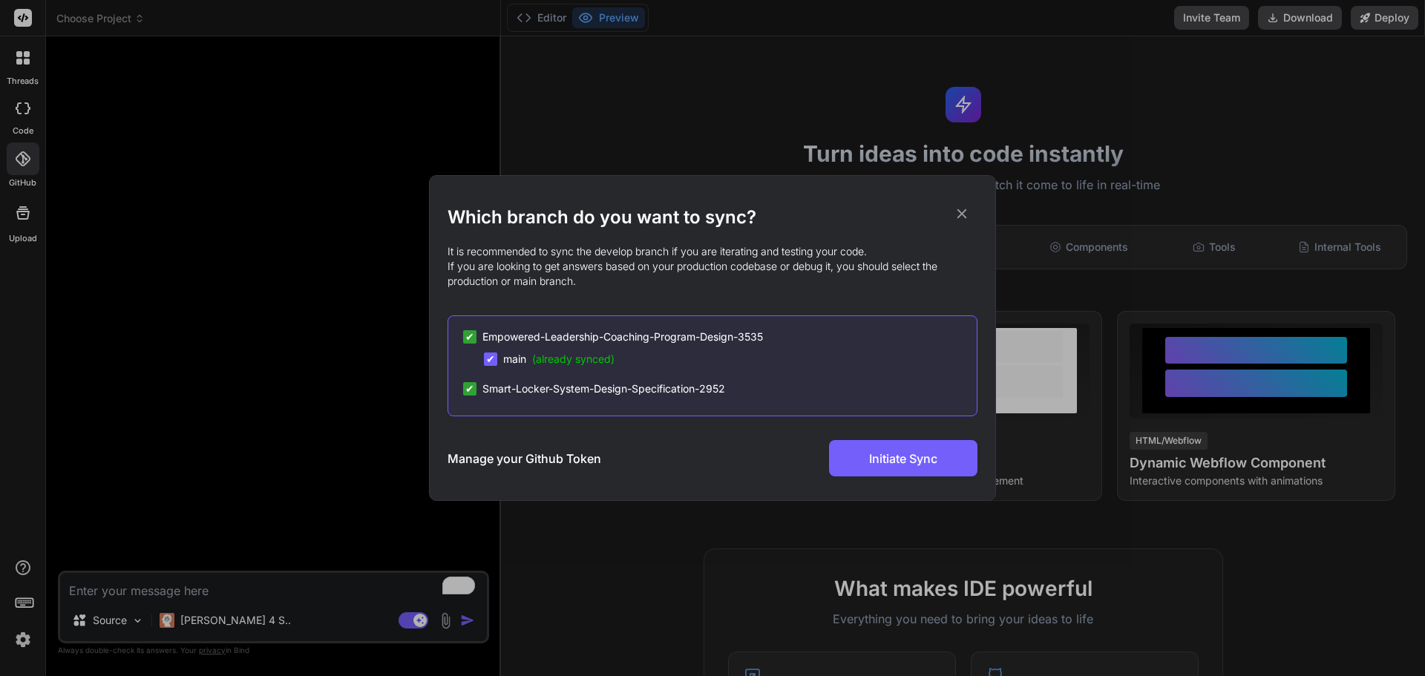
click at [650, 336] on span "Empowered-Leadership-Coaching-Program-Design-3535" at bounding box center [622, 337] width 281 height 15
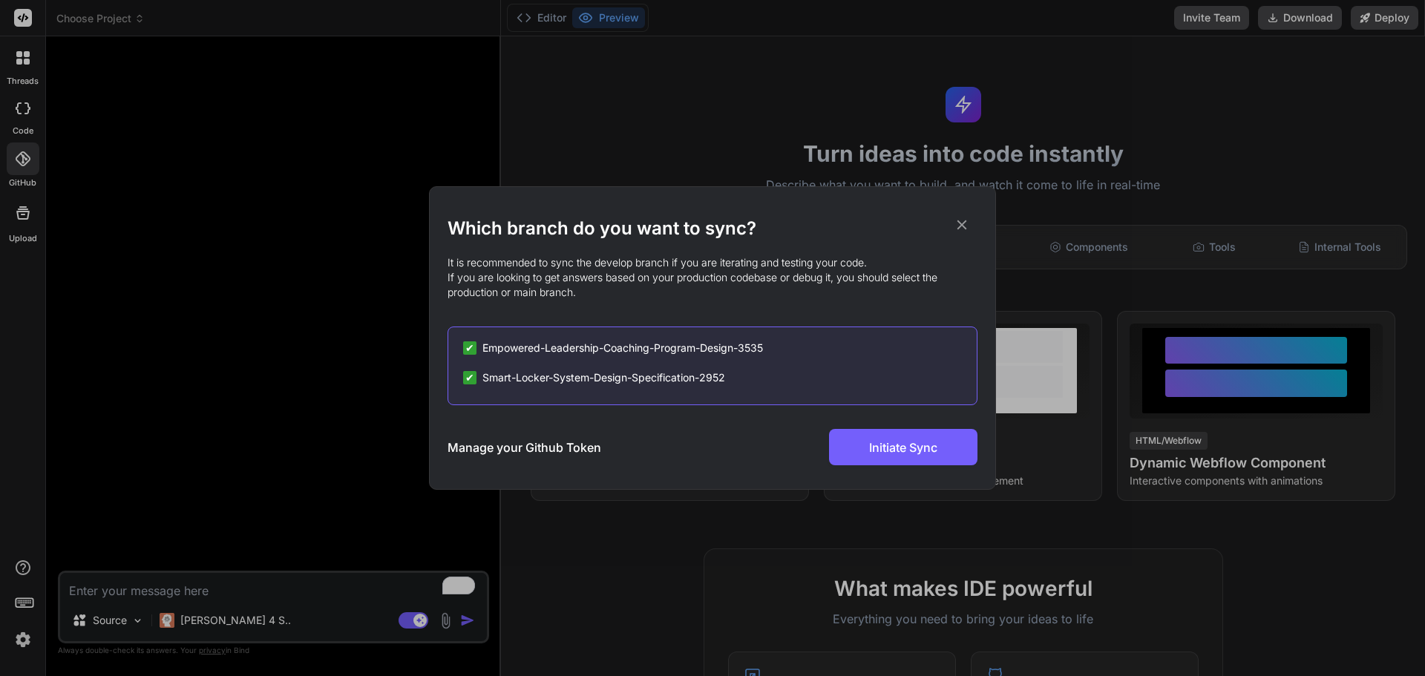
click at [965, 224] on icon at bounding box center [962, 225] width 16 height 16
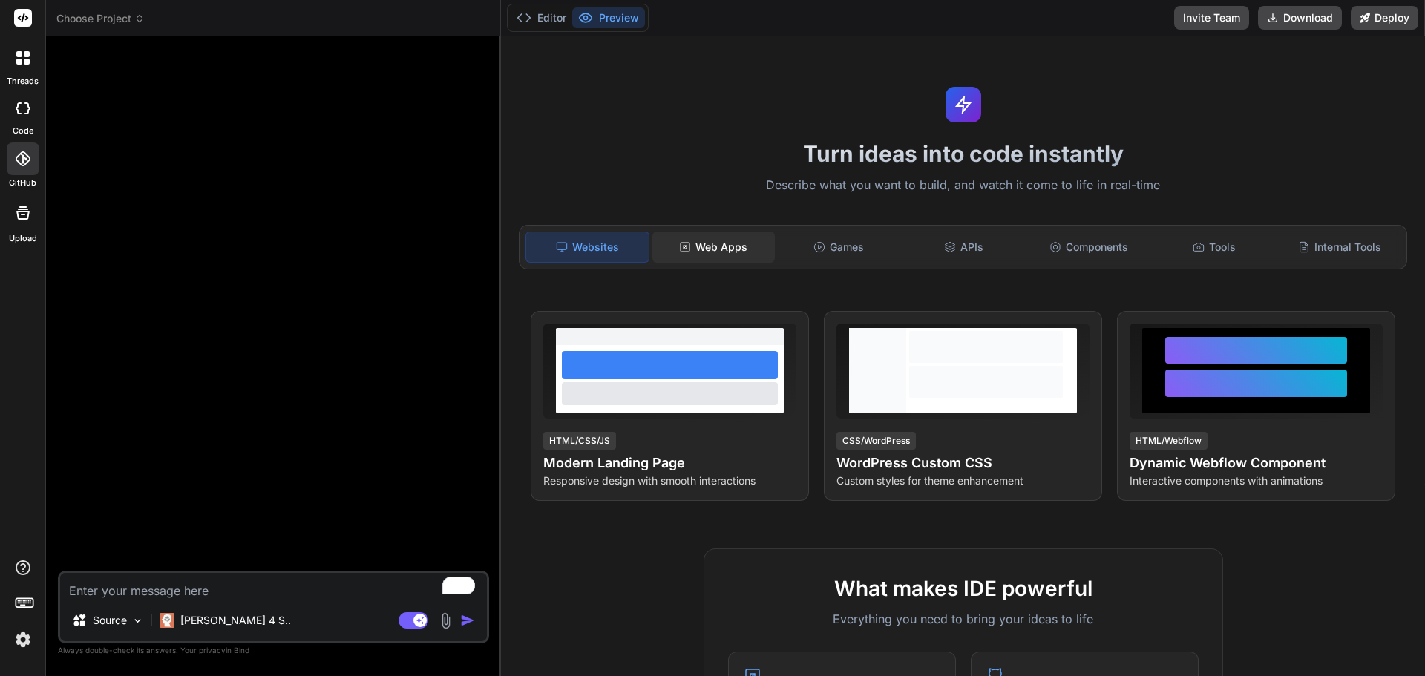
click at [733, 245] on div "Web Apps" at bounding box center [713, 247] width 122 height 31
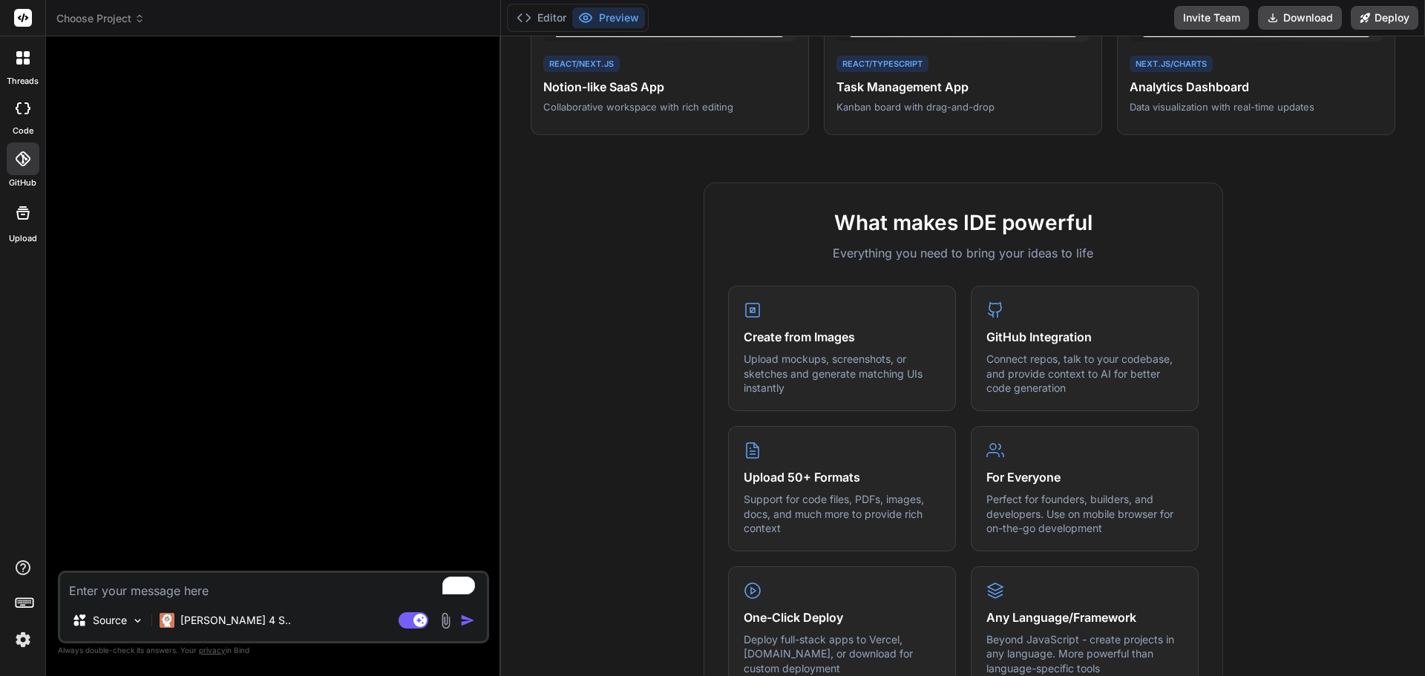
scroll to position [520, 0]
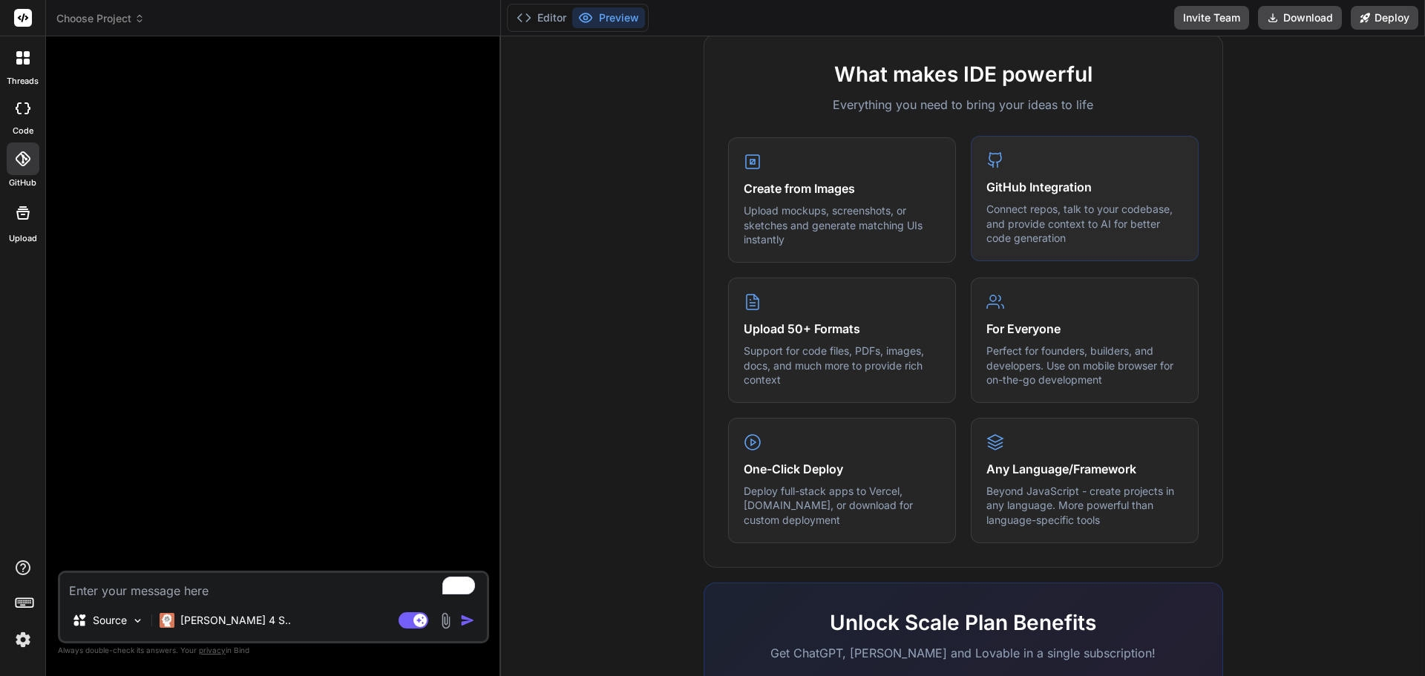
click at [1119, 240] on p "Connect repos, talk to your codebase, and provide context to AI for better code…" at bounding box center [1085, 224] width 197 height 44
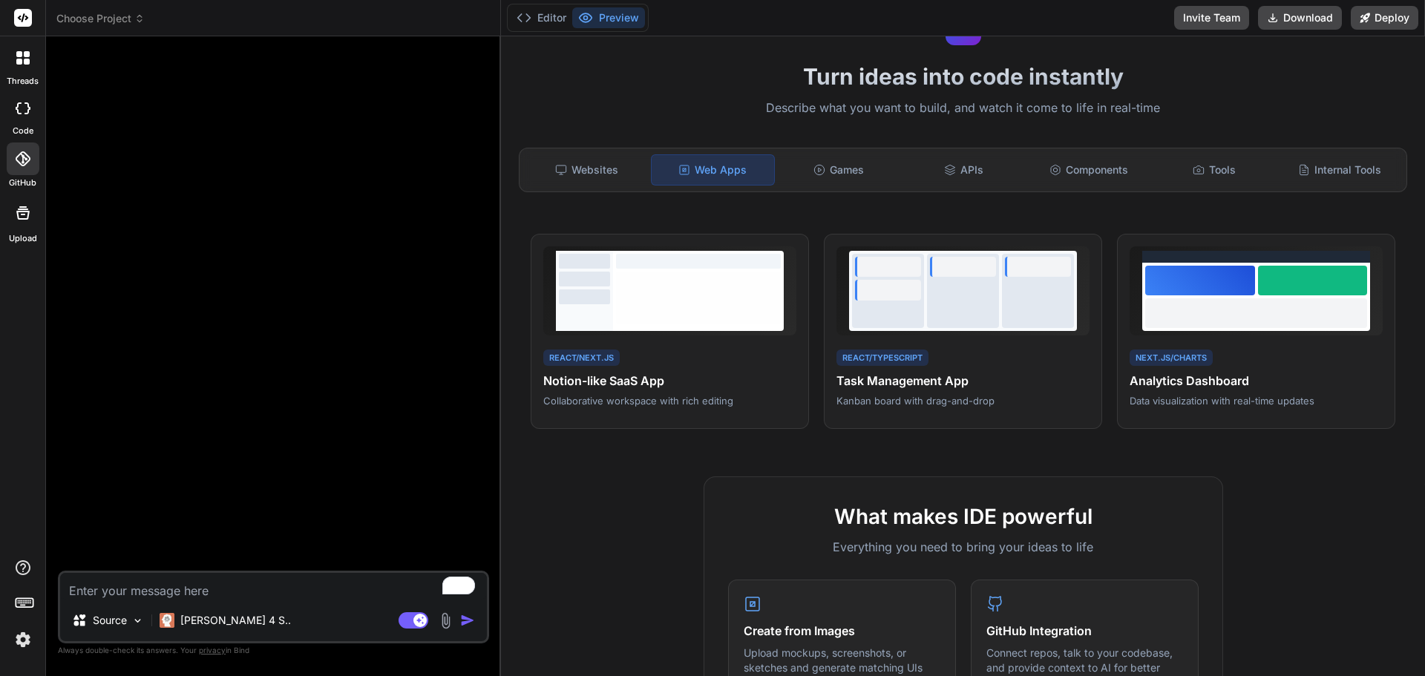
scroll to position [0, 0]
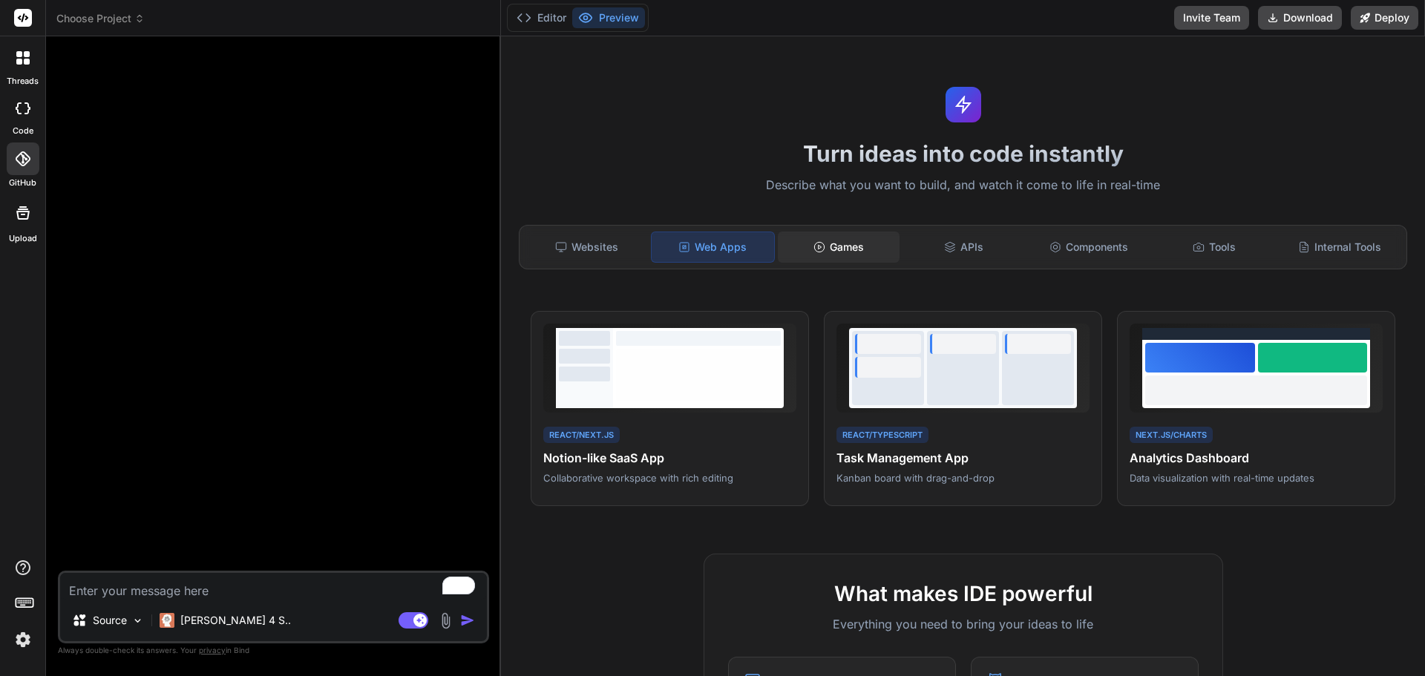
click at [841, 245] on div "Games" at bounding box center [839, 247] width 122 height 31
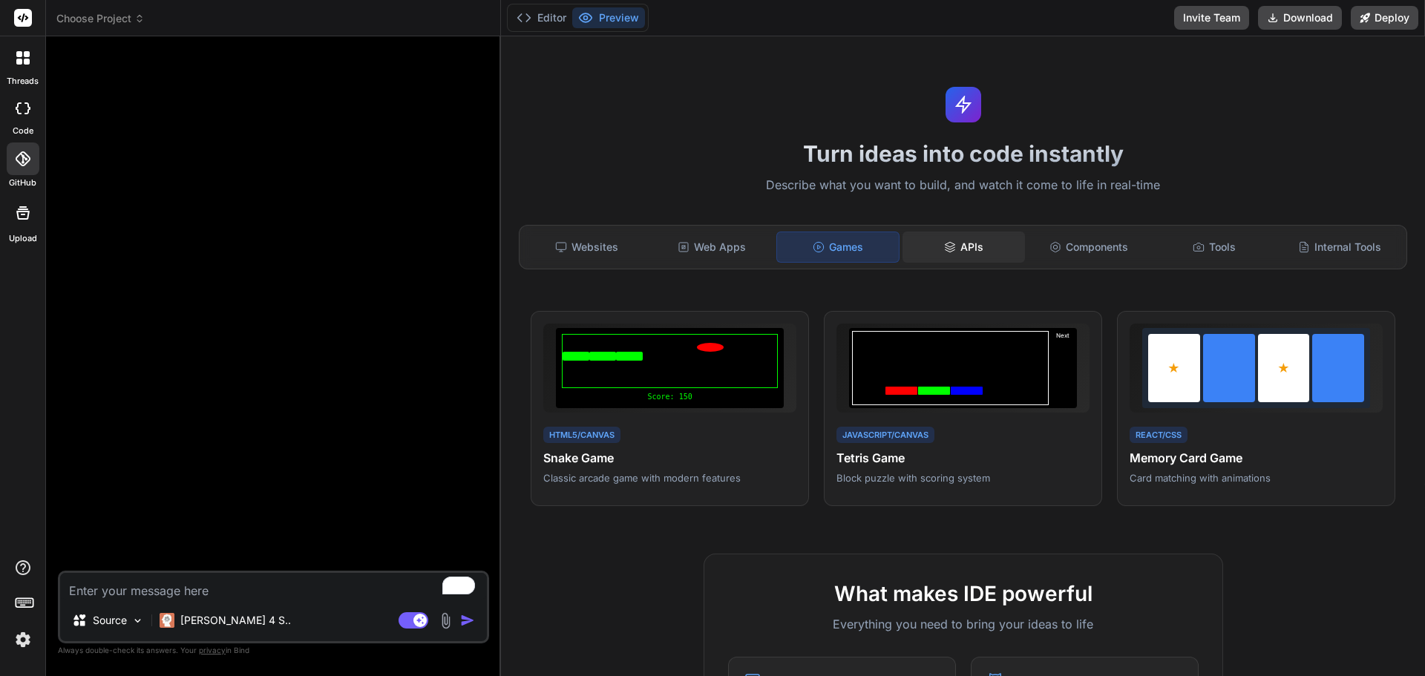
click at [956, 246] on div "APIs" at bounding box center [964, 247] width 122 height 31
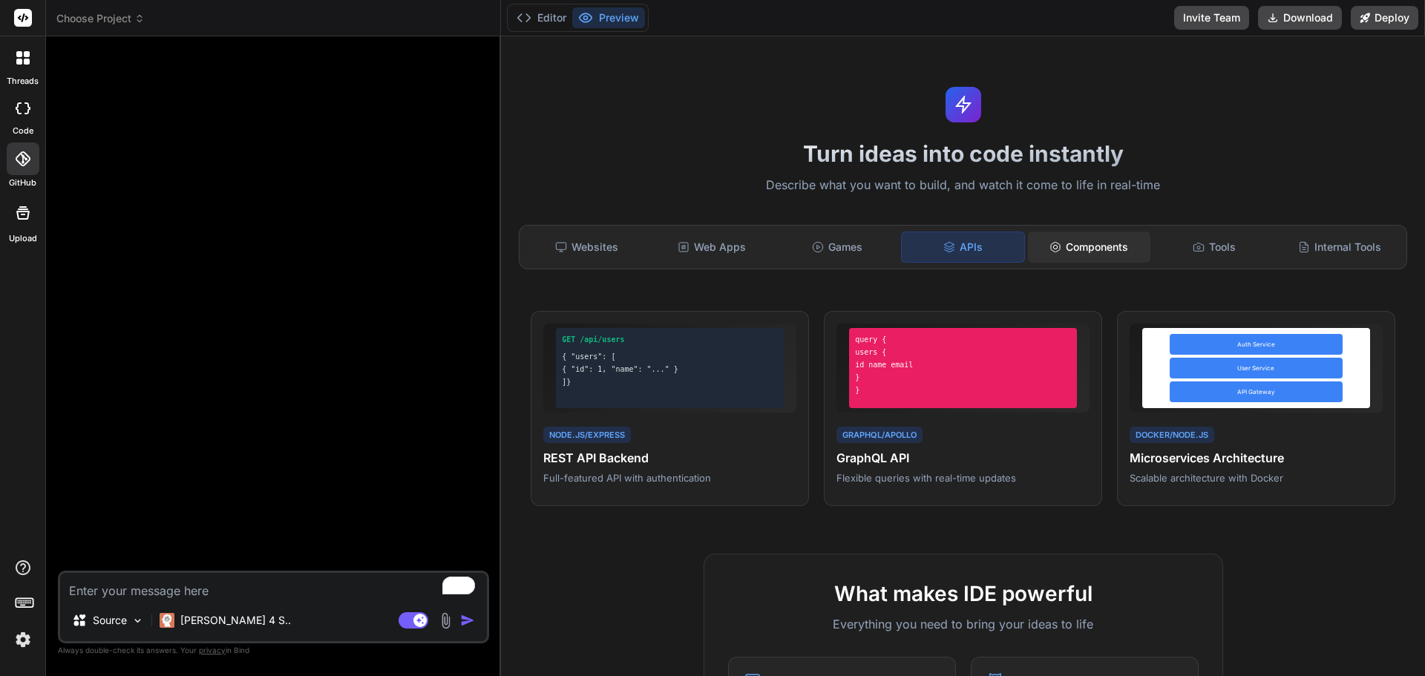
click at [1079, 251] on div "Components" at bounding box center [1089, 247] width 122 height 31
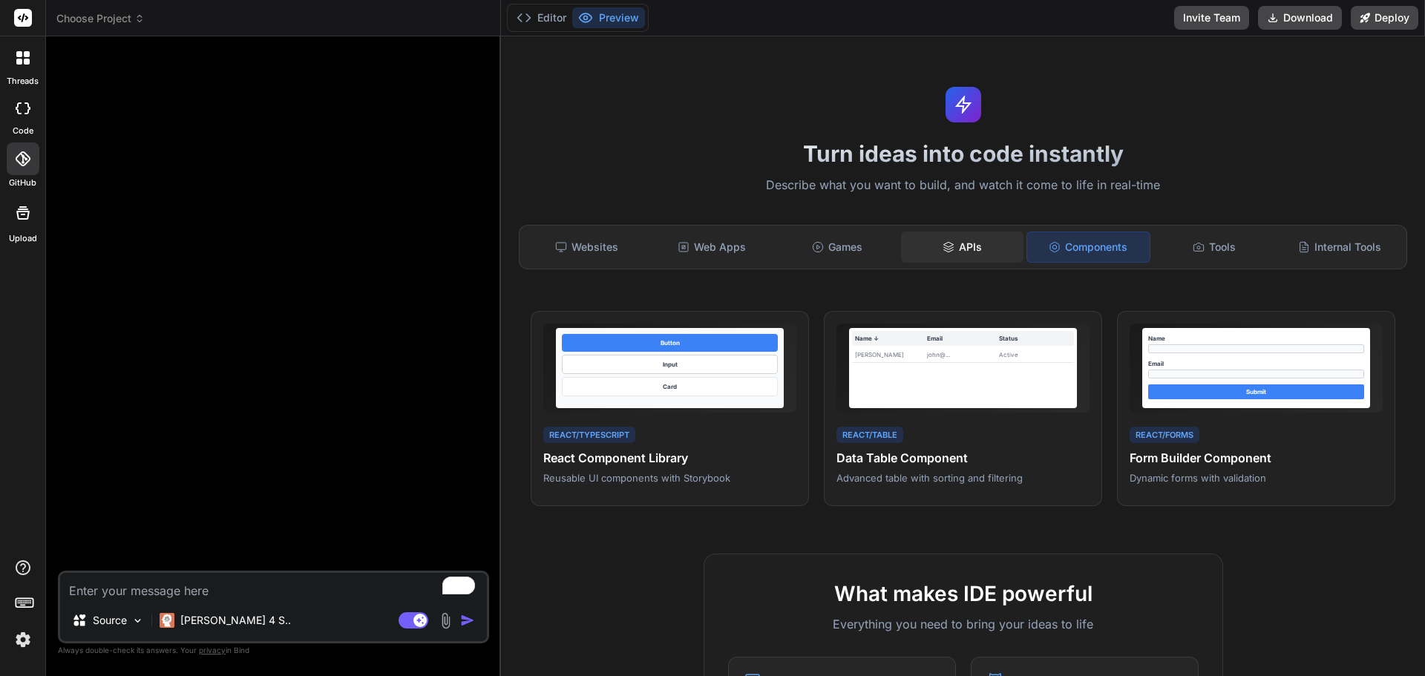
click at [959, 256] on div "APIs" at bounding box center [962, 247] width 122 height 31
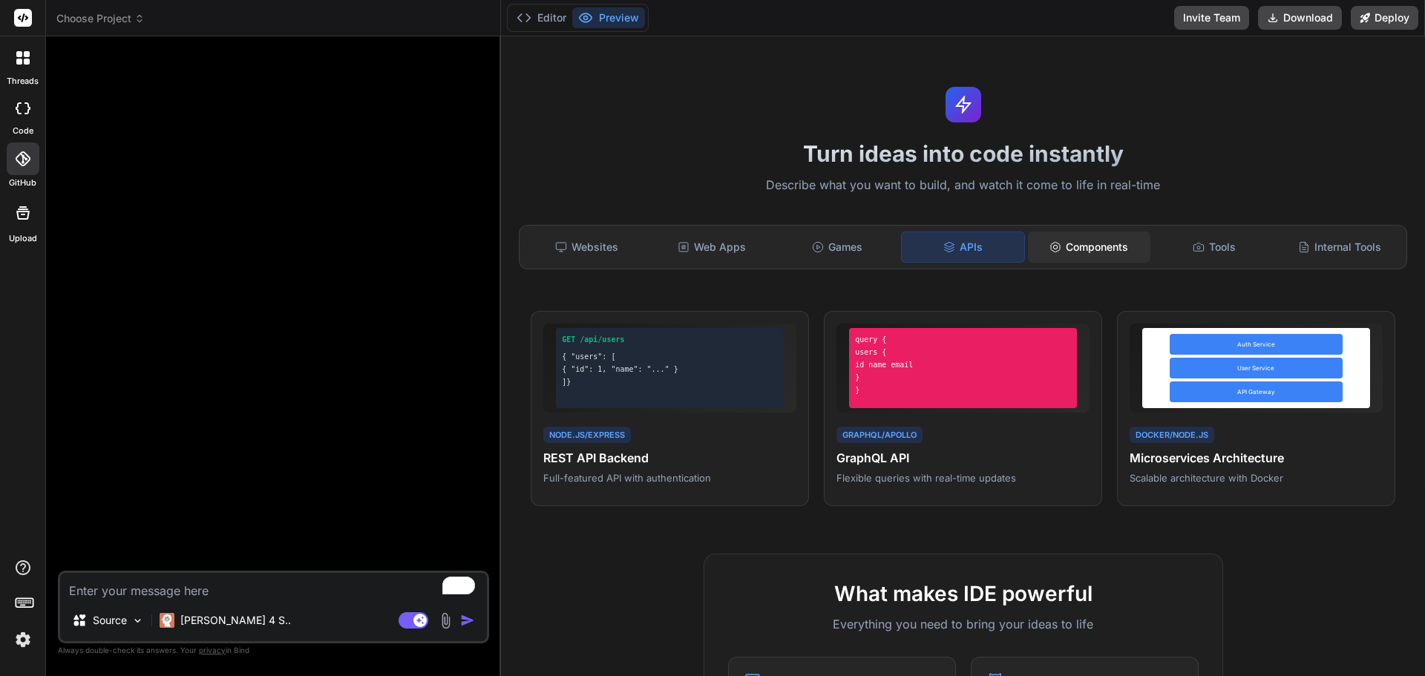
click at [1051, 251] on icon at bounding box center [1055, 247] width 9 height 10
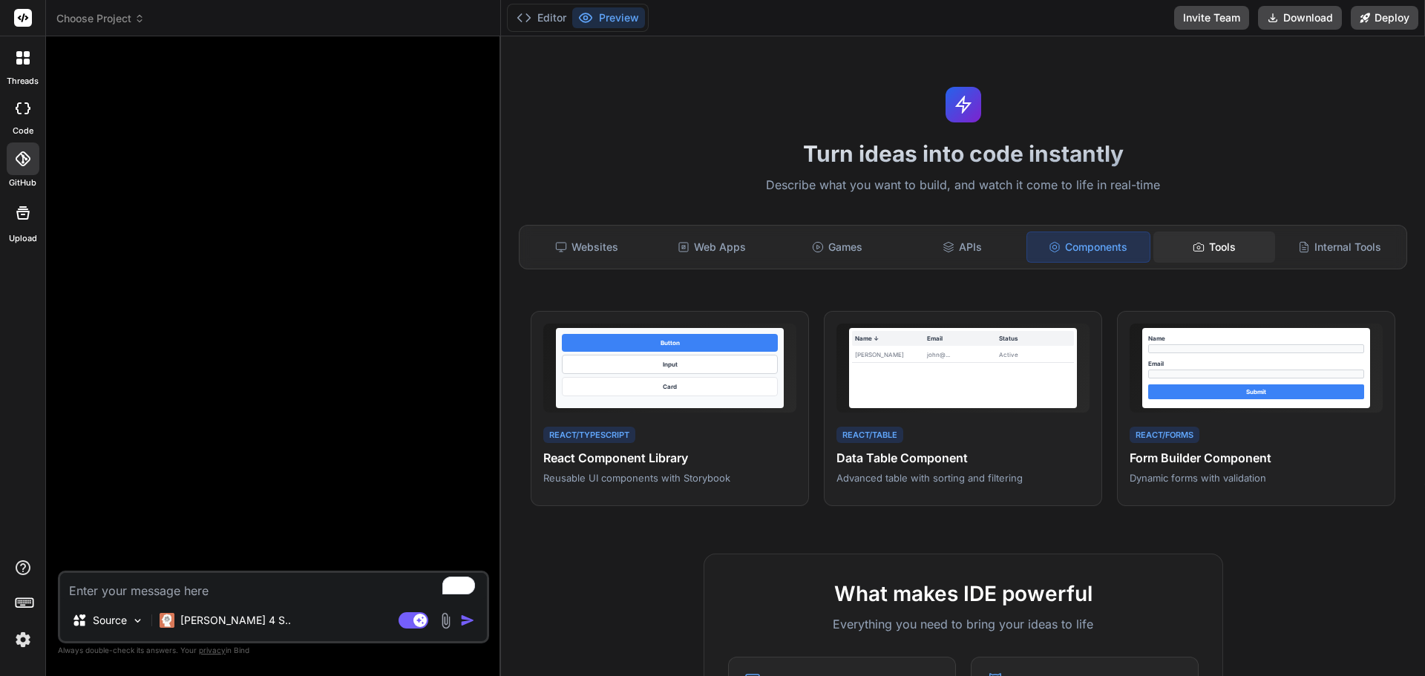
click at [1214, 249] on div "Tools" at bounding box center [1215, 247] width 122 height 31
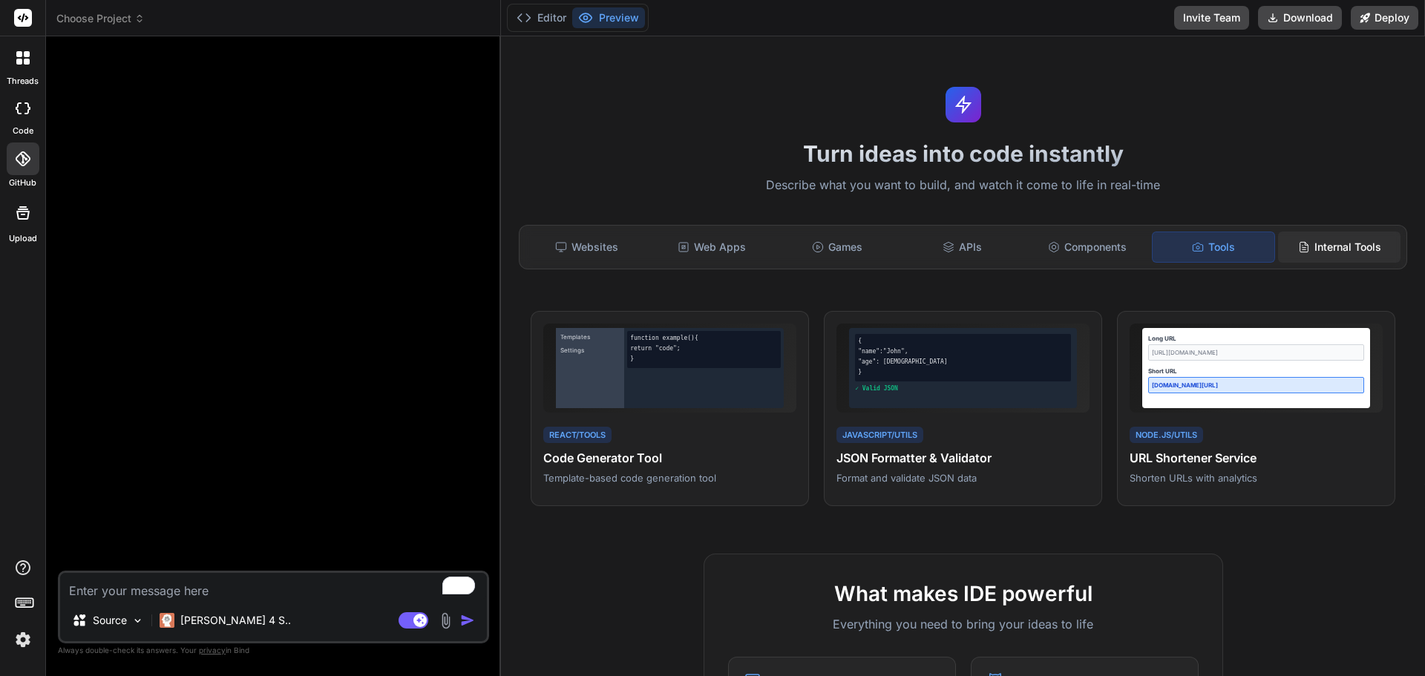
click at [1303, 249] on div "Internal Tools" at bounding box center [1339, 247] width 122 height 31
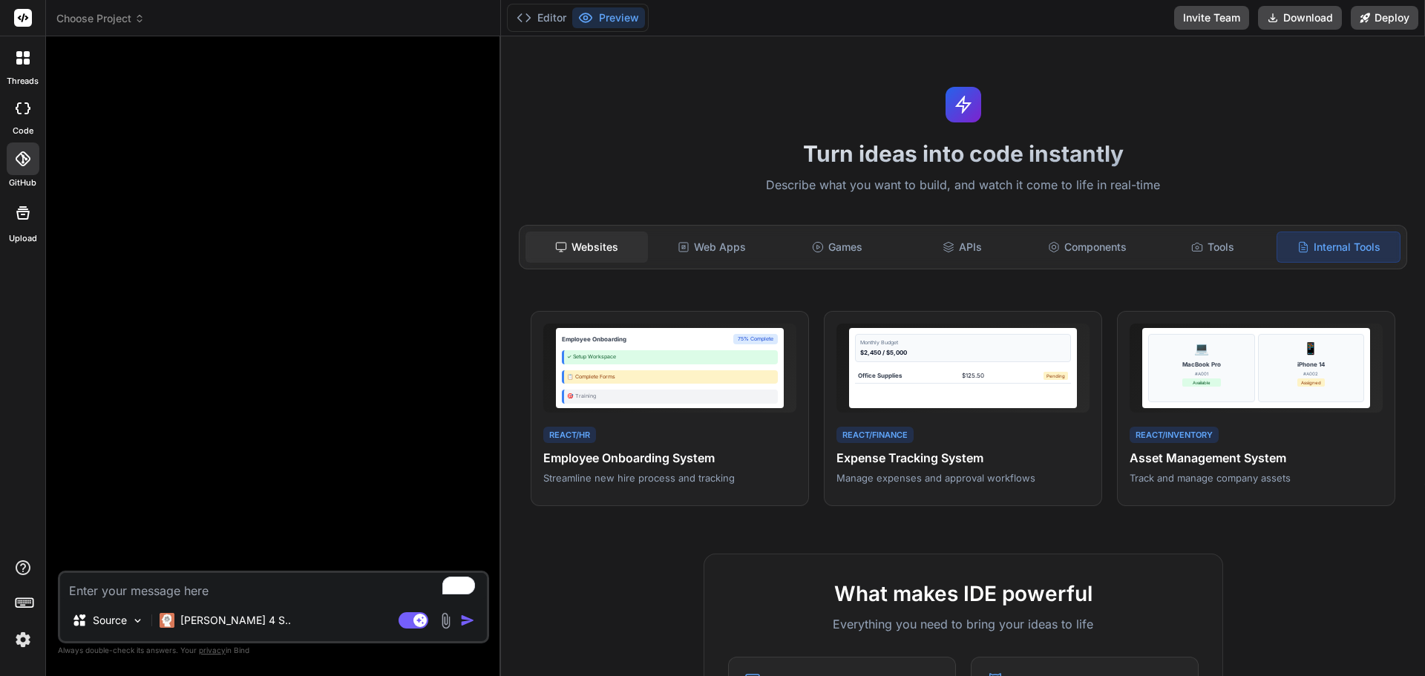
click at [615, 256] on div "Websites" at bounding box center [587, 247] width 122 height 31
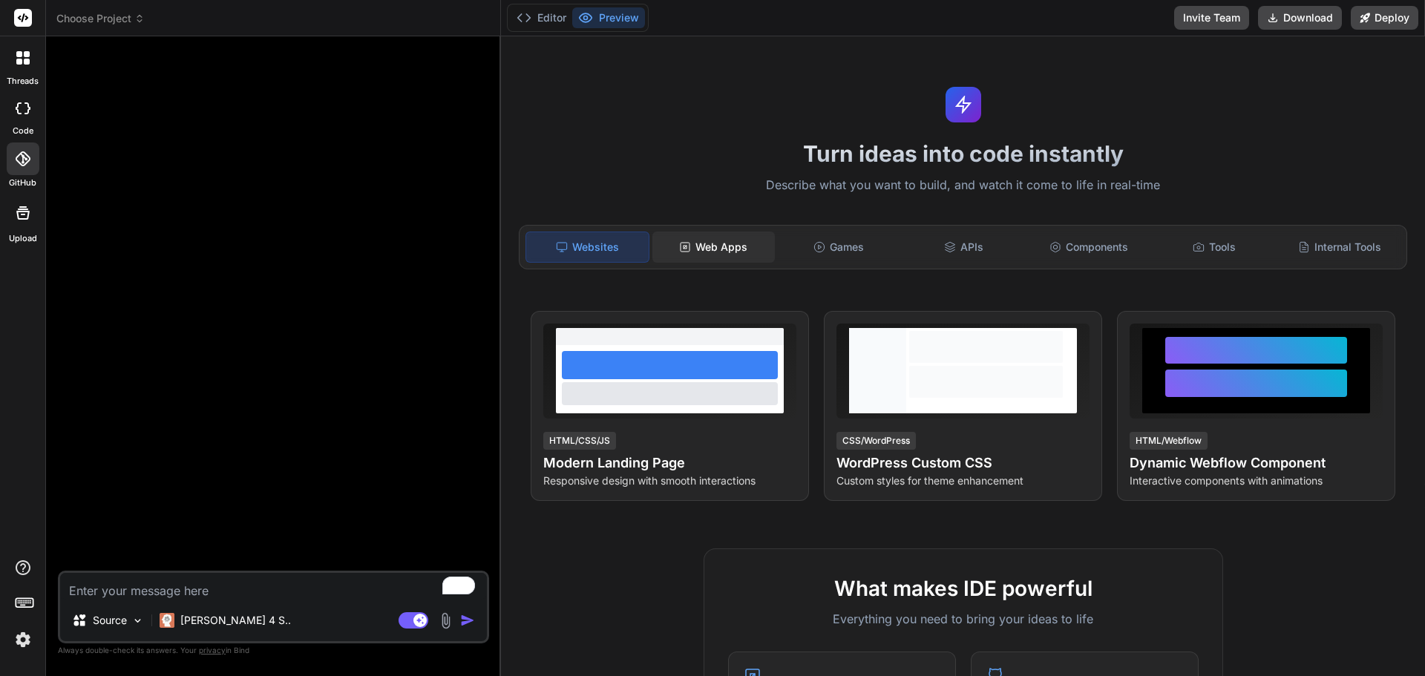
click at [699, 249] on div "Web Apps" at bounding box center [713, 247] width 122 height 31
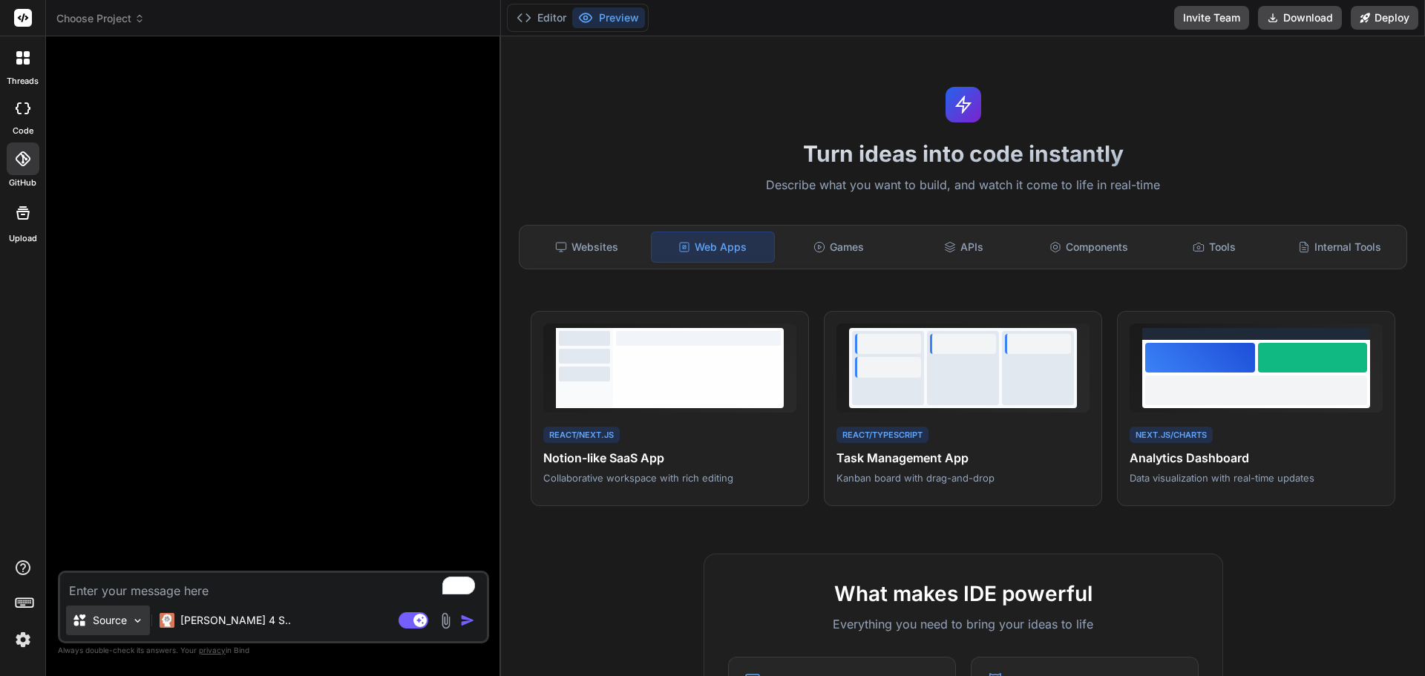
click at [122, 621] on p "Source" at bounding box center [110, 620] width 34 height 15
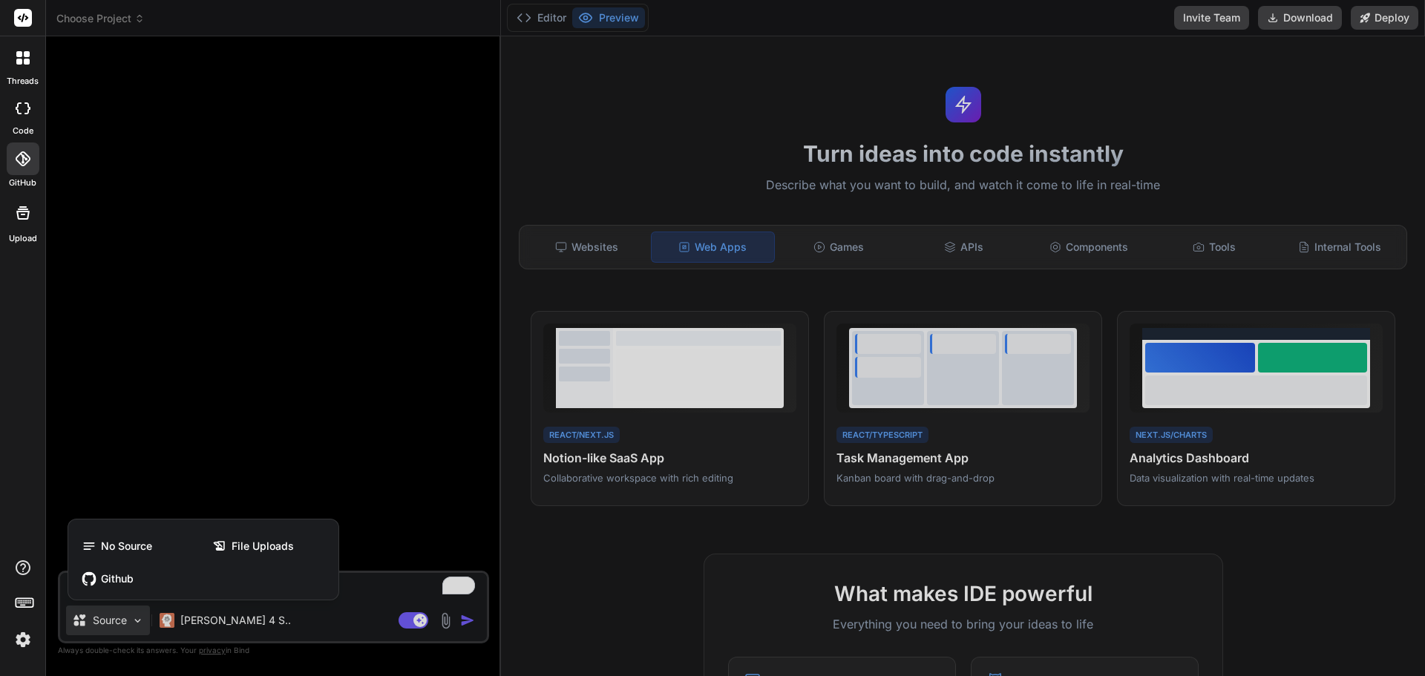
click at [128, 569] on div "Github" at bounding box center [203, 579] width 258 height 30
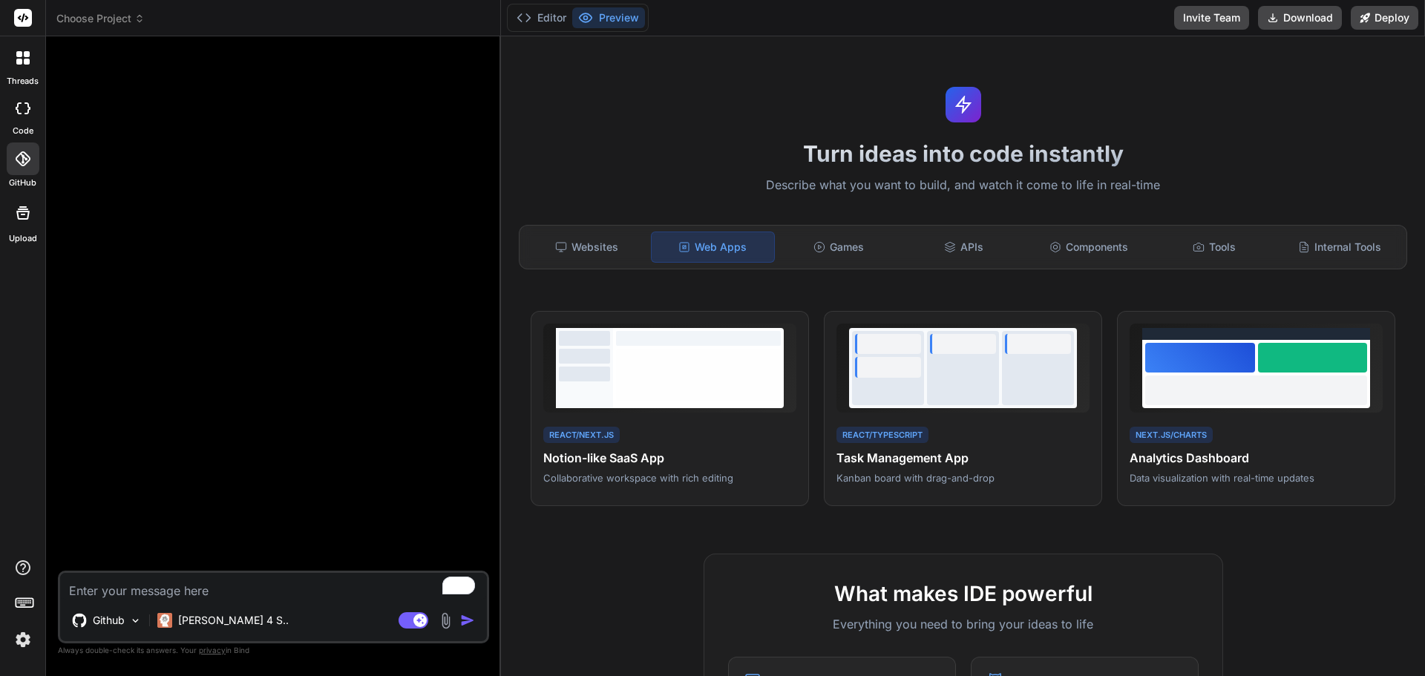
click at [33, 165] on div at bounding box center [23, 159] width 33 height 33
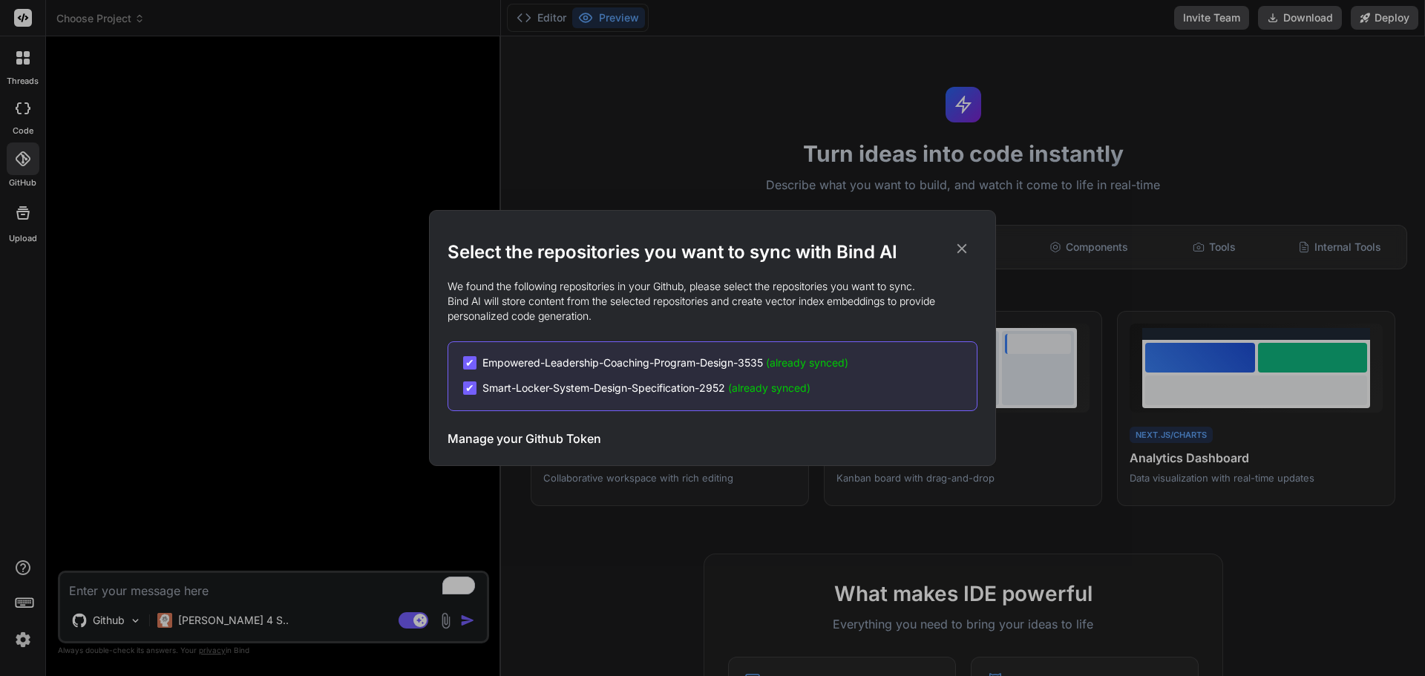
click at [33, 165] on div "Select the repositories you want to sync with Bind AI We found the following re…" at bounding box center [712, 338] width 1425 height 676
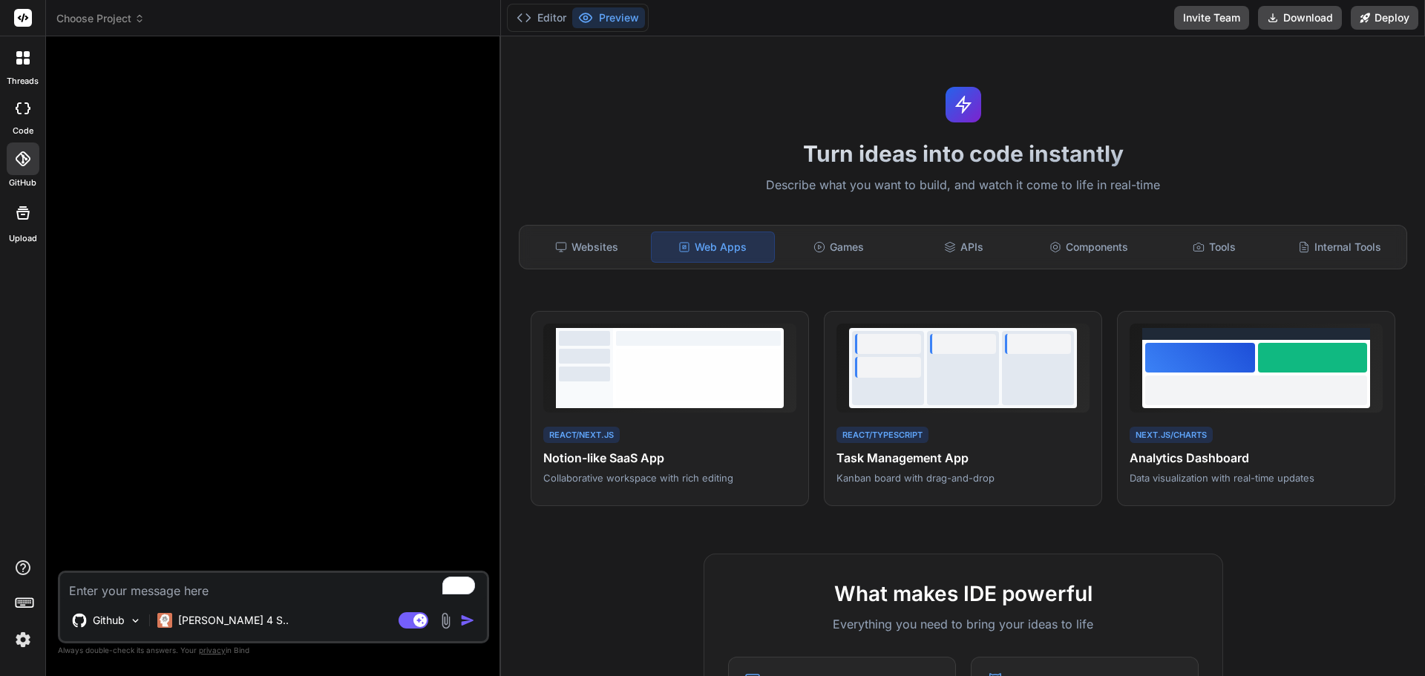
click at [33, 209] on div at bounding box center [23, 213] width 36 height 36
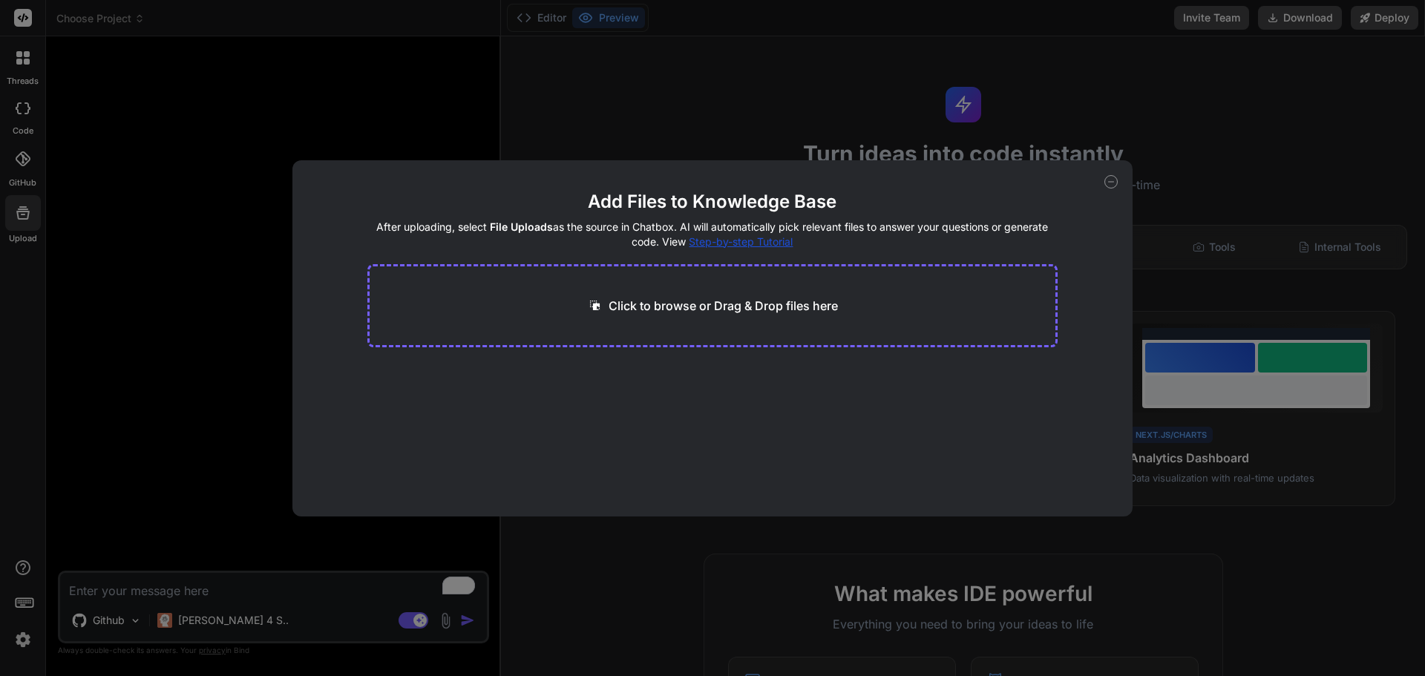
click at [1107, 181] on icon at bounding box center [1111, 181] width 13 height 13
type textarea "x"
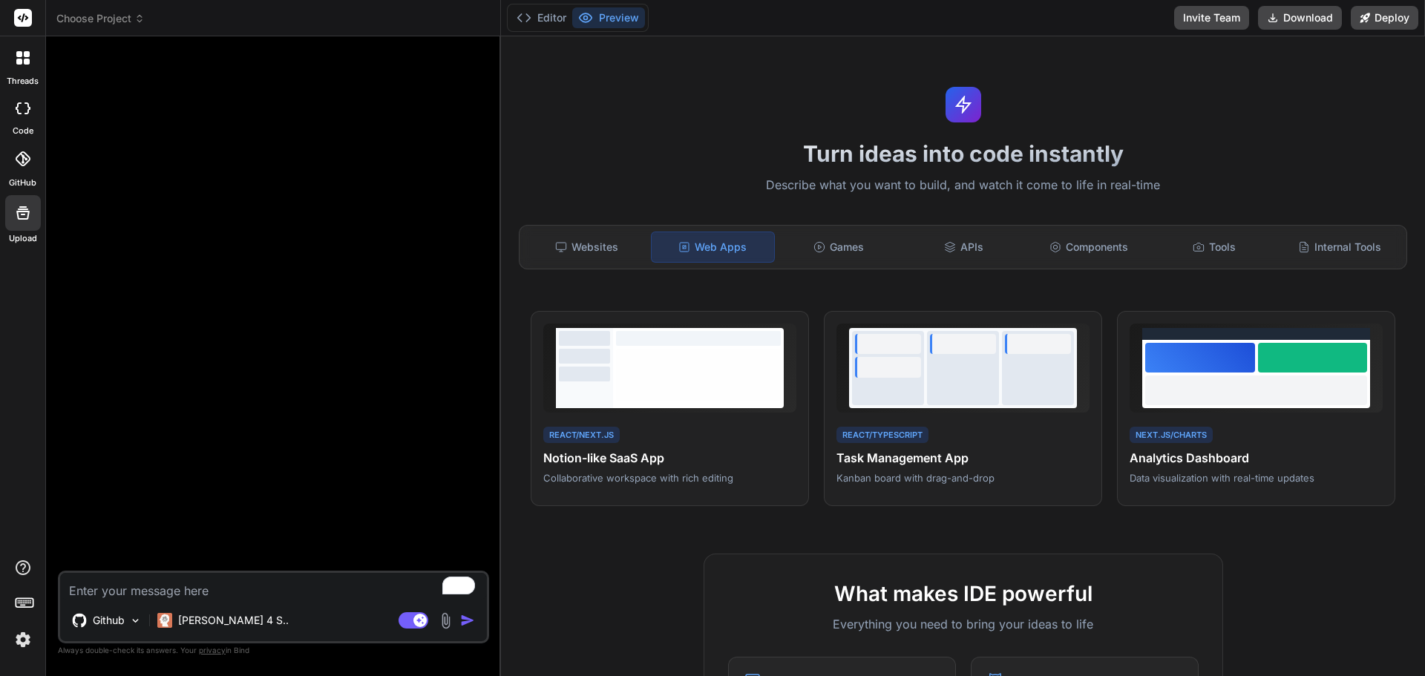
click at [19, 62] on icon at bounding box center [19, 62] width 6 height 6
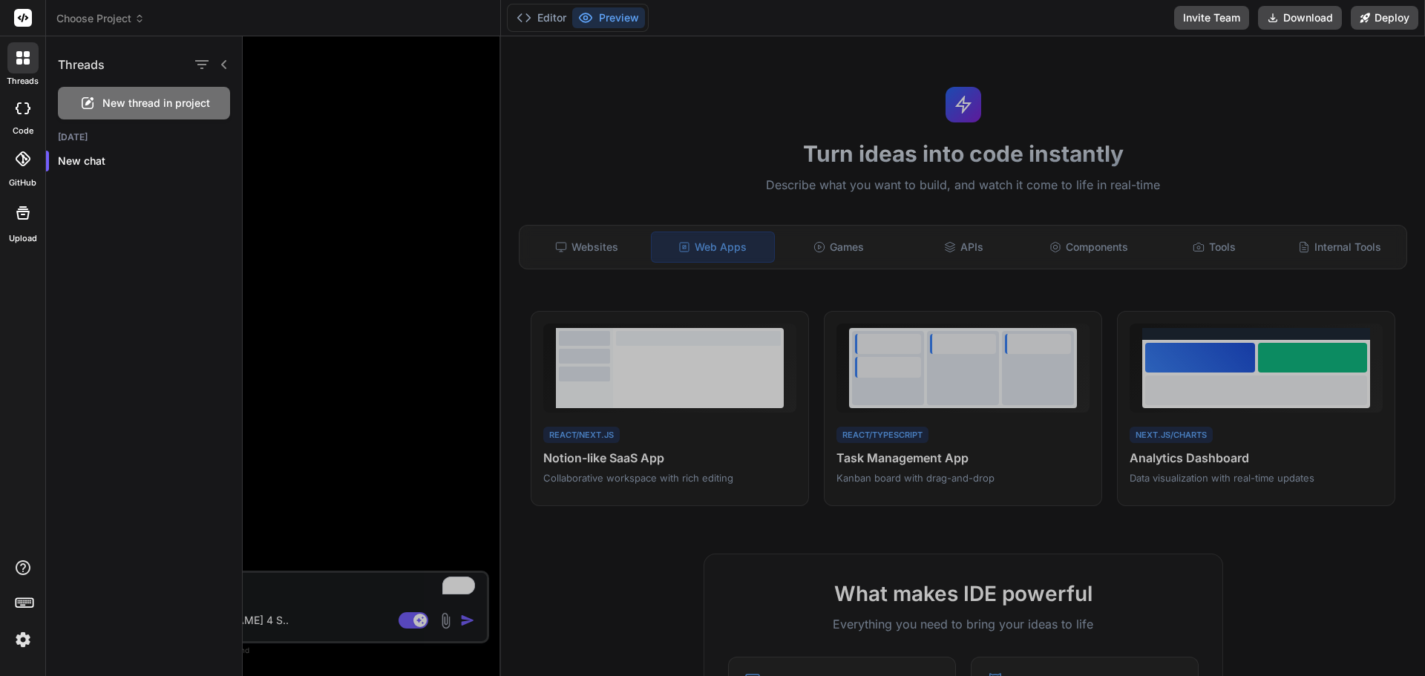
click at [26, 62] on icon at bounding box center [27, 62] width 6 height 6
click at [323, 213] on div at bounding box center [834, 356] width 1182 height 640
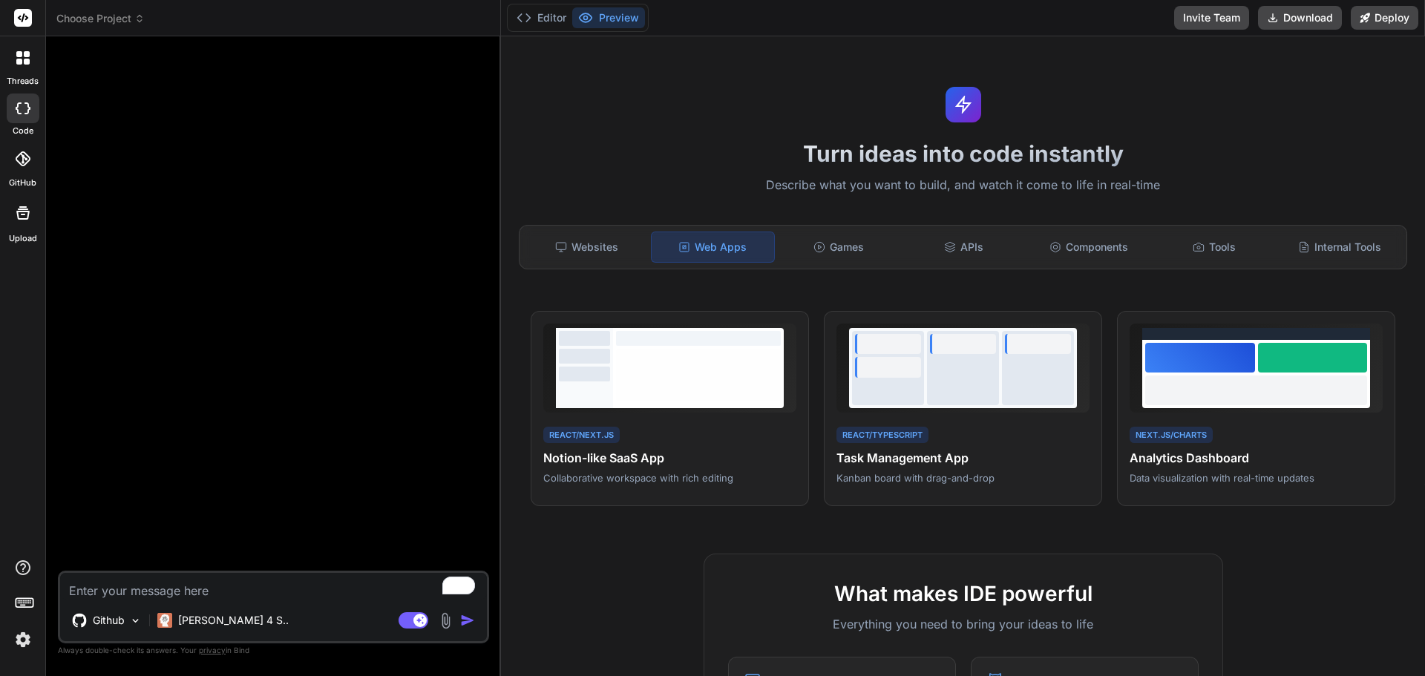
click at [178, 598] on textarea "To enrich screen reader interactions, please activate Accessibility in Grammarl…" at bounding box center [273, 586] width 427 height 27
type textarea "i"
type textarea "x"
type textarea "im"
type textarea "x"
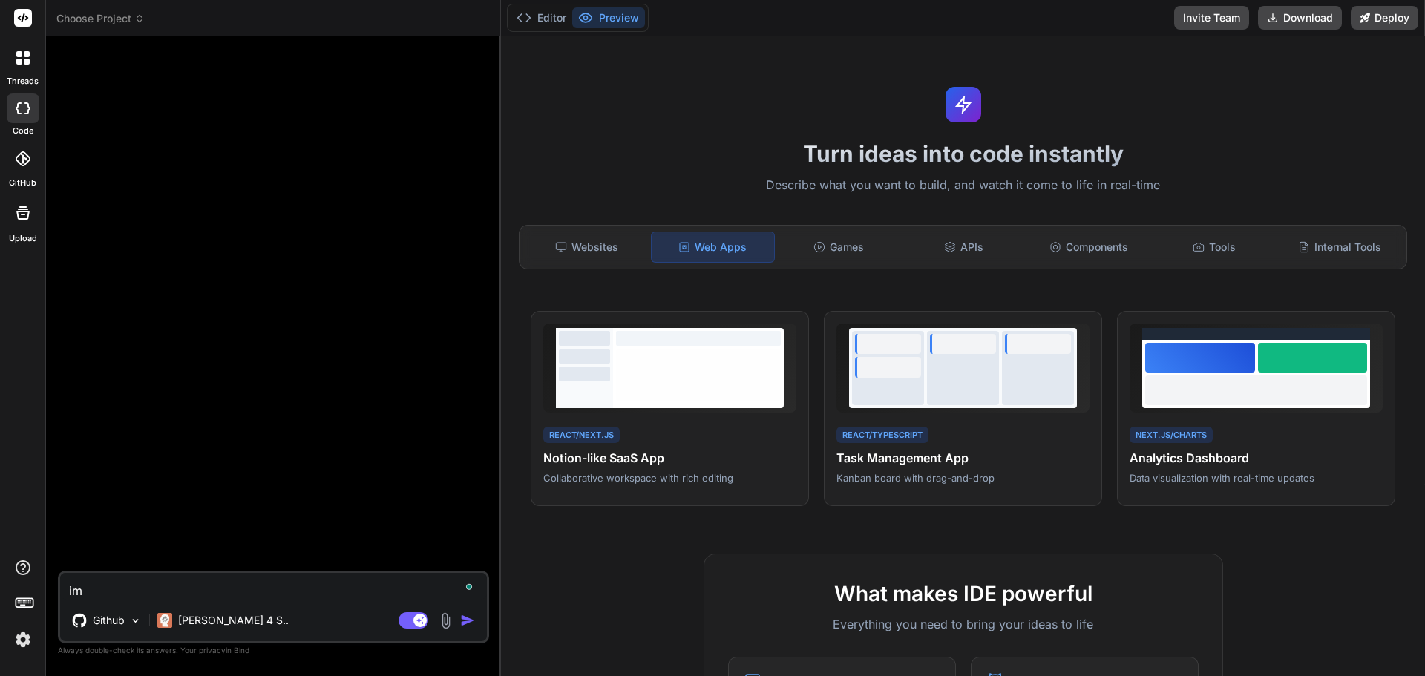
type textarea "imp"
type textarea "x"
type textarea "impo"
type textarea "x"
type textarea "impos"
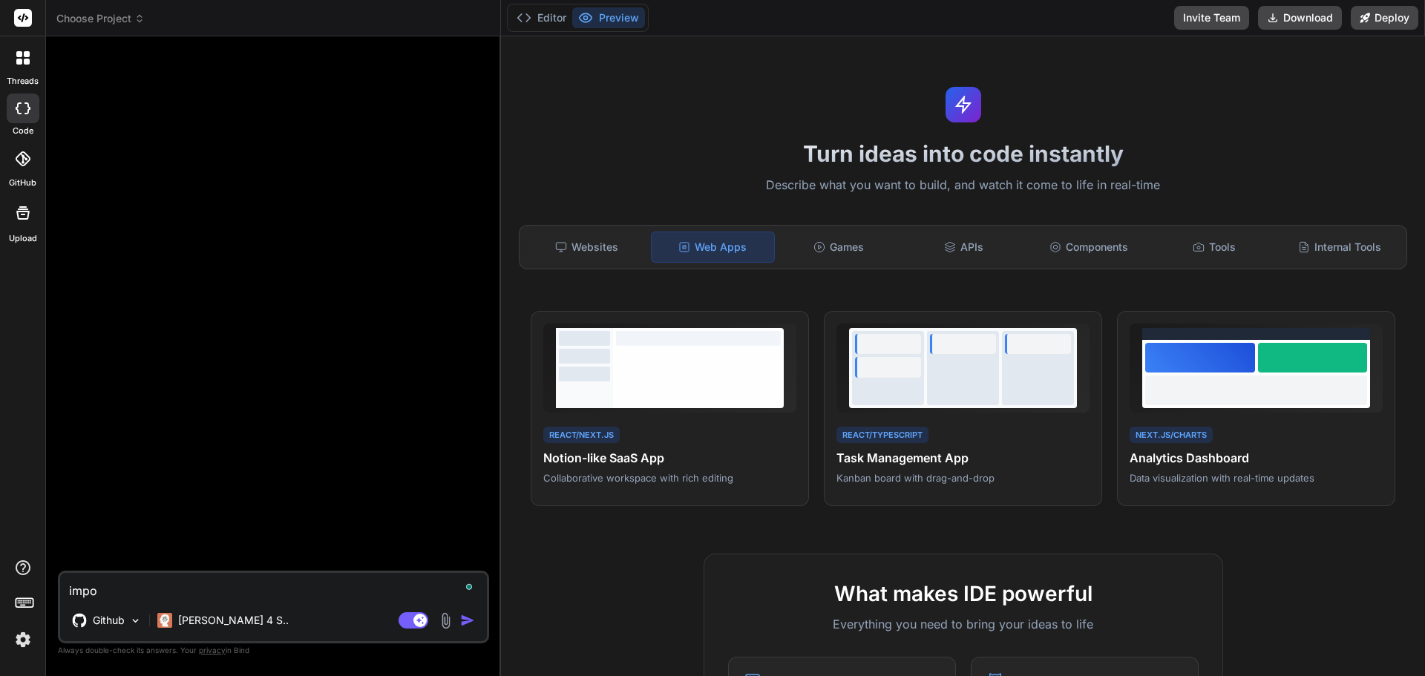
type textarea "x"
type textarea "impo"
type textarea "x"
type textarea "impor"
type textarea "x"
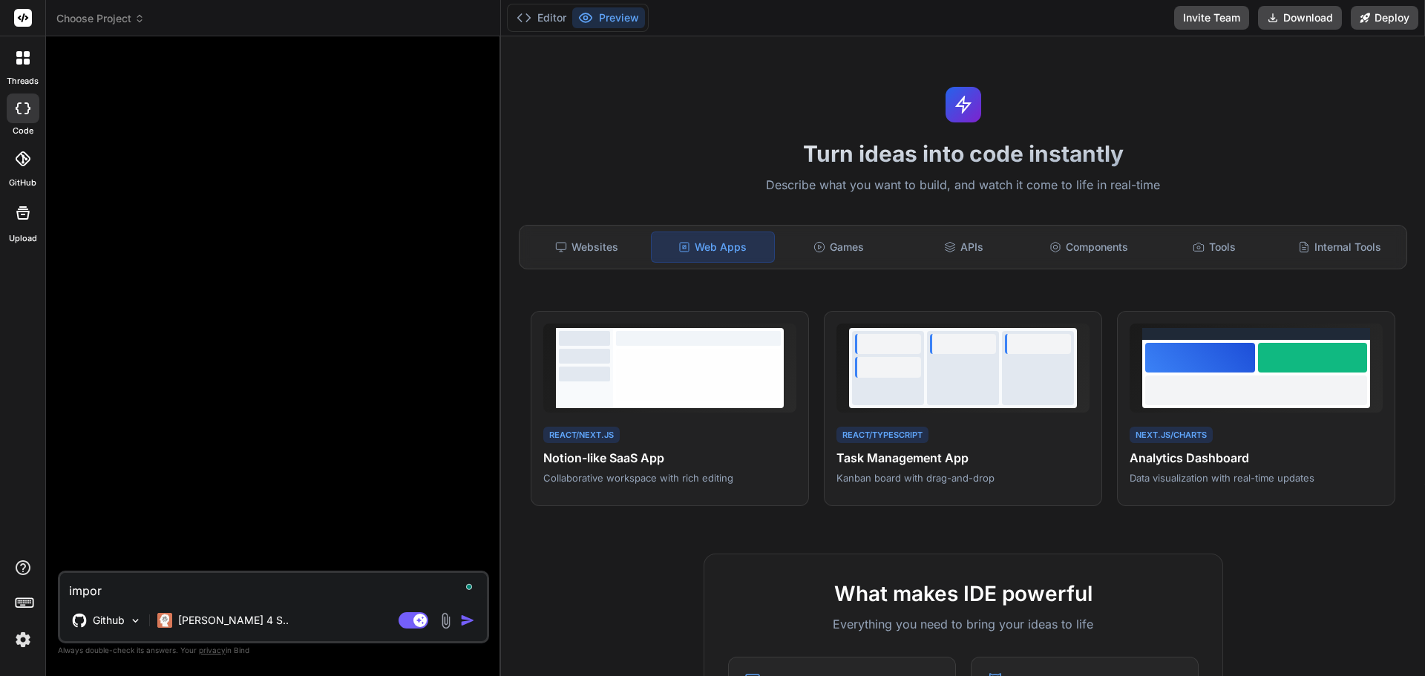
type textarea "import"
type textarea "x"
type textarea "import"
type textarea "x"
type textarea "import t"
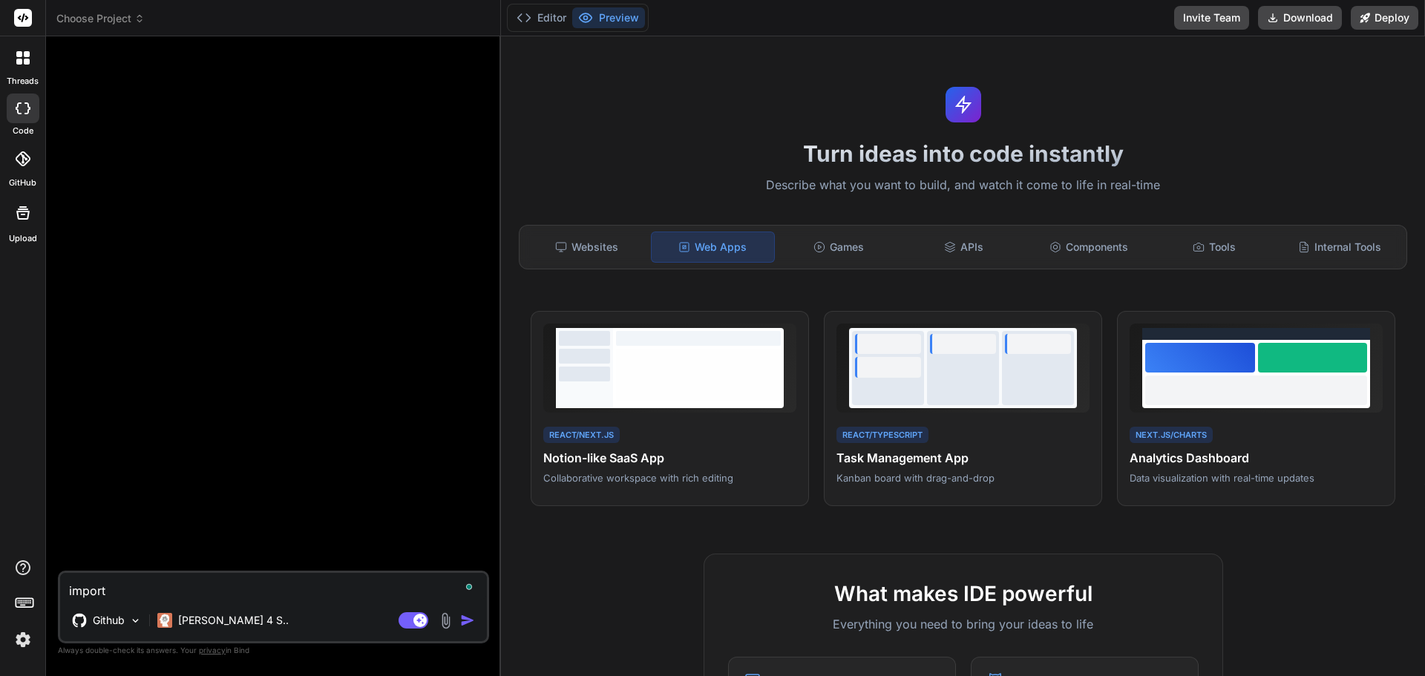
type textarea "x"
type textarea "import th"
type textarea "x"
type textarea "import the"
type textarea "x"
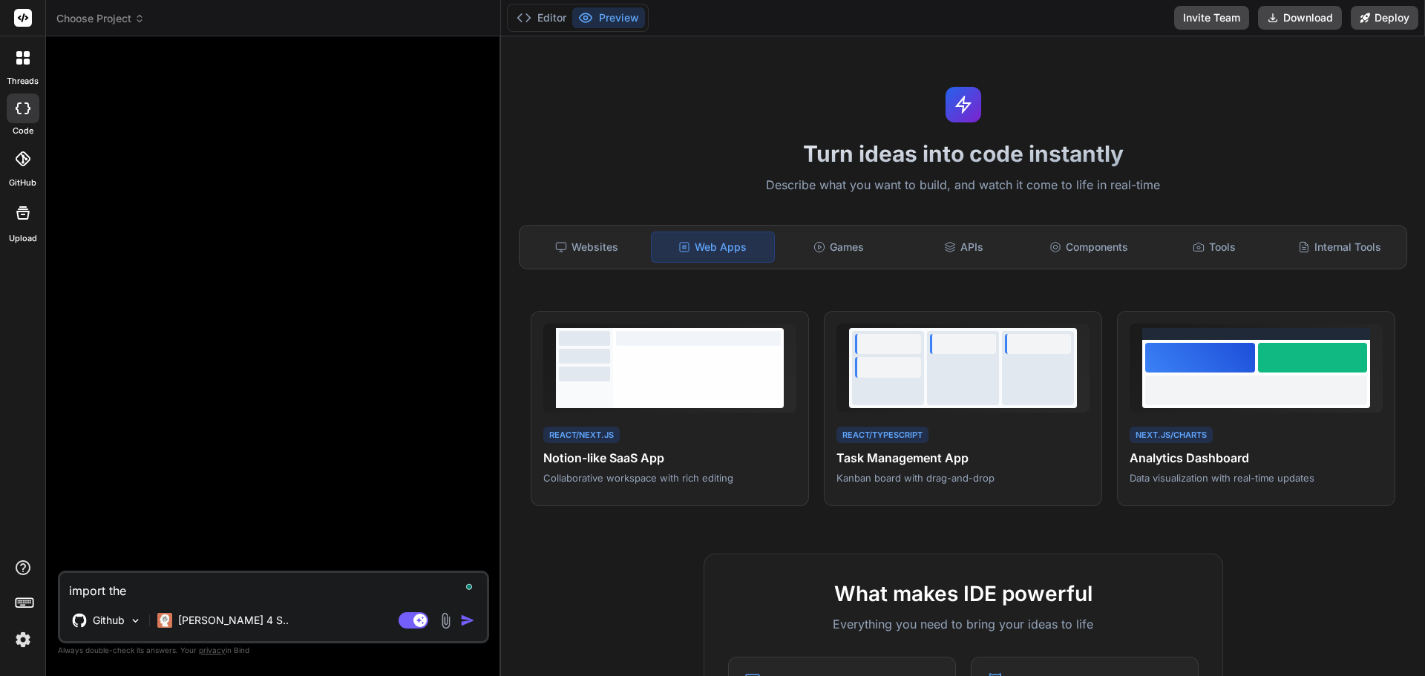
type textarea "import the"
type textarea "x"
type textarea "import the"
type textarea "x"
type textarea "import th"
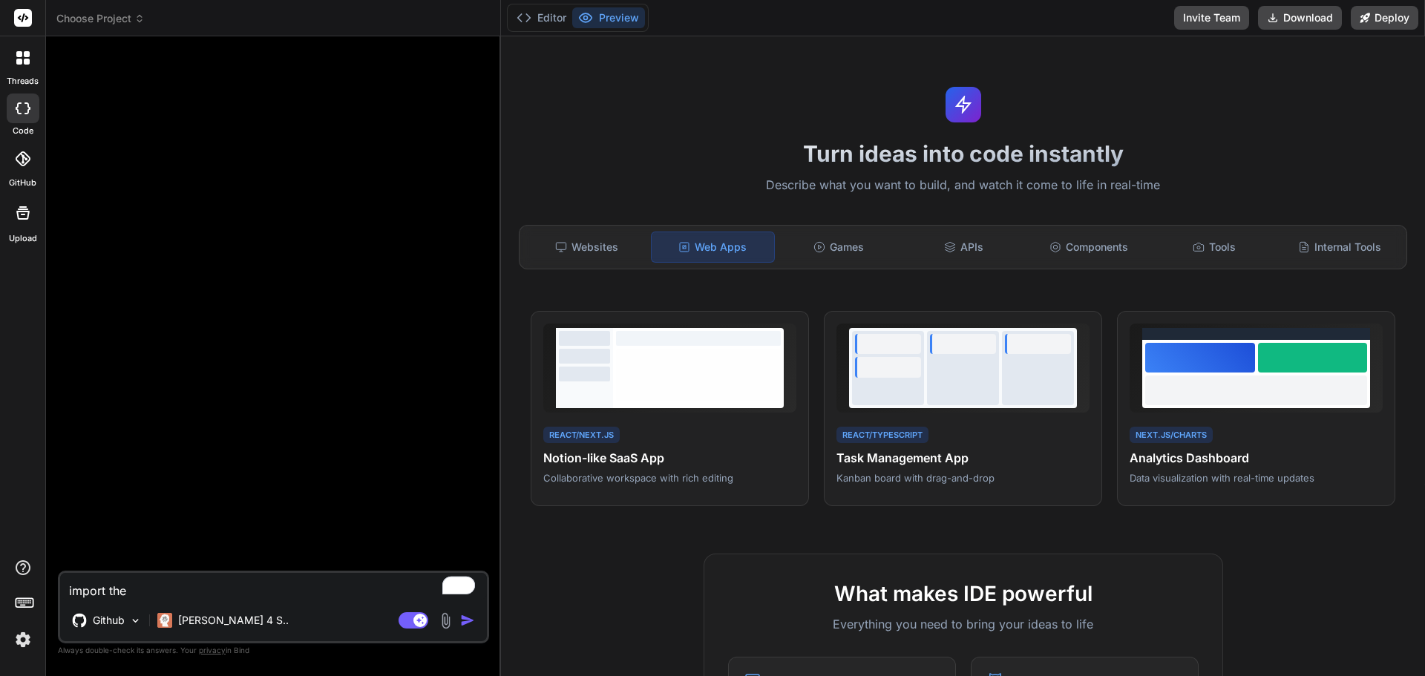
type textarea "x"
type textarea "import t"
type textarea "x"
type textarea "import"
type textarea "x"
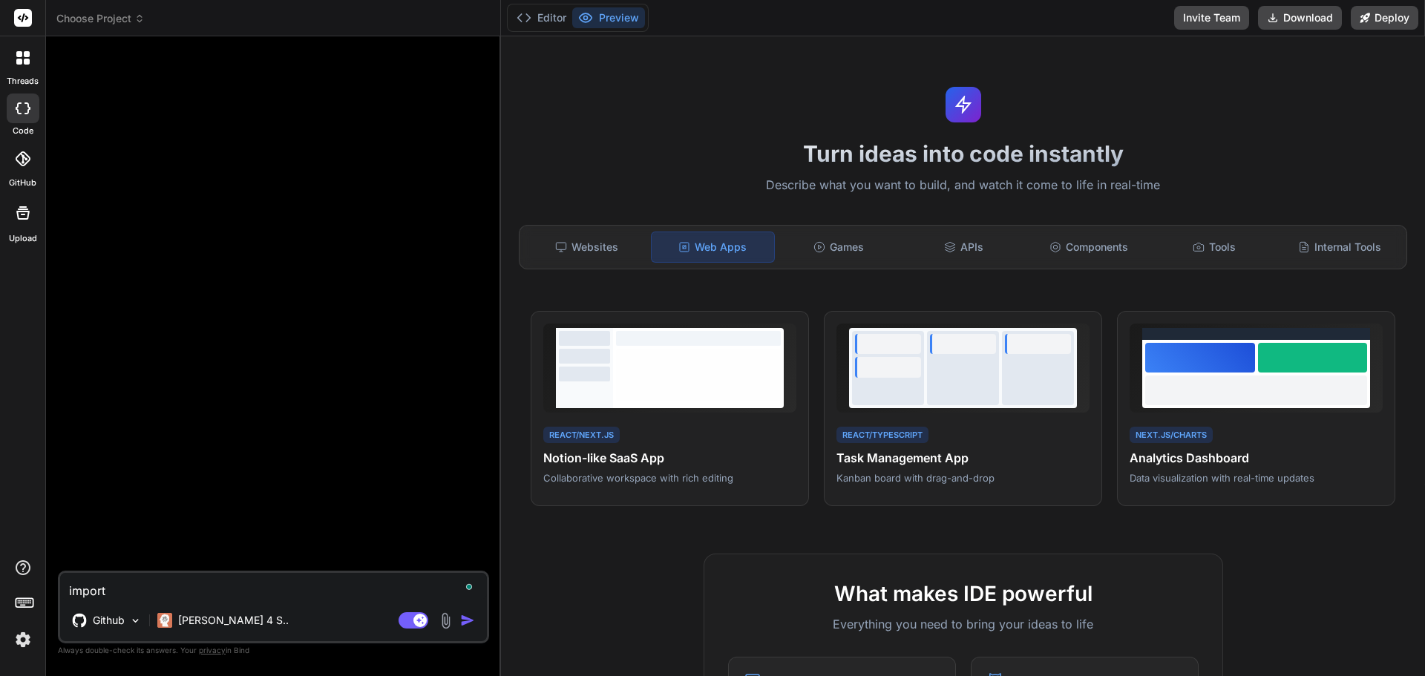
type textarea "import f"
type textarea "x"
type textarea "import fr"
type textarea "x"
type textarea "import fro"
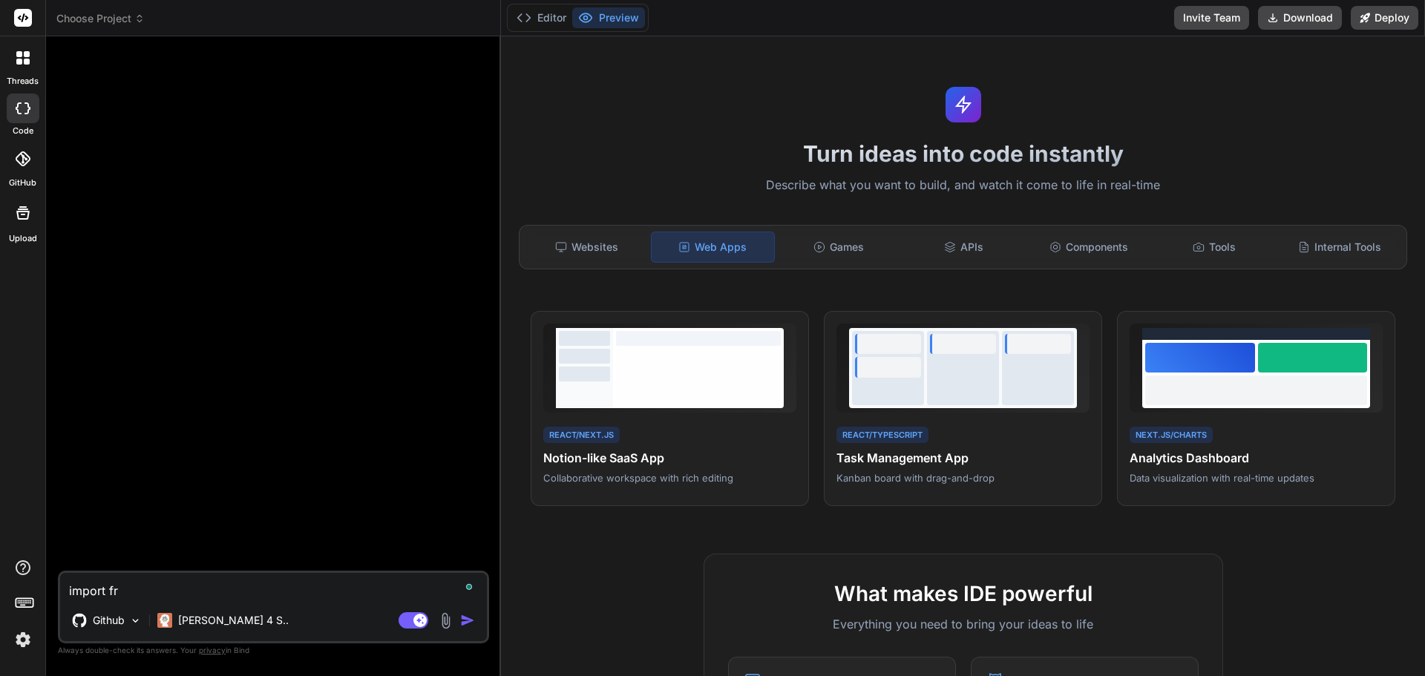
type textarea "x"
type textarea "import from"
type textarea "x"
type textarea "import from"
type textarea "x"
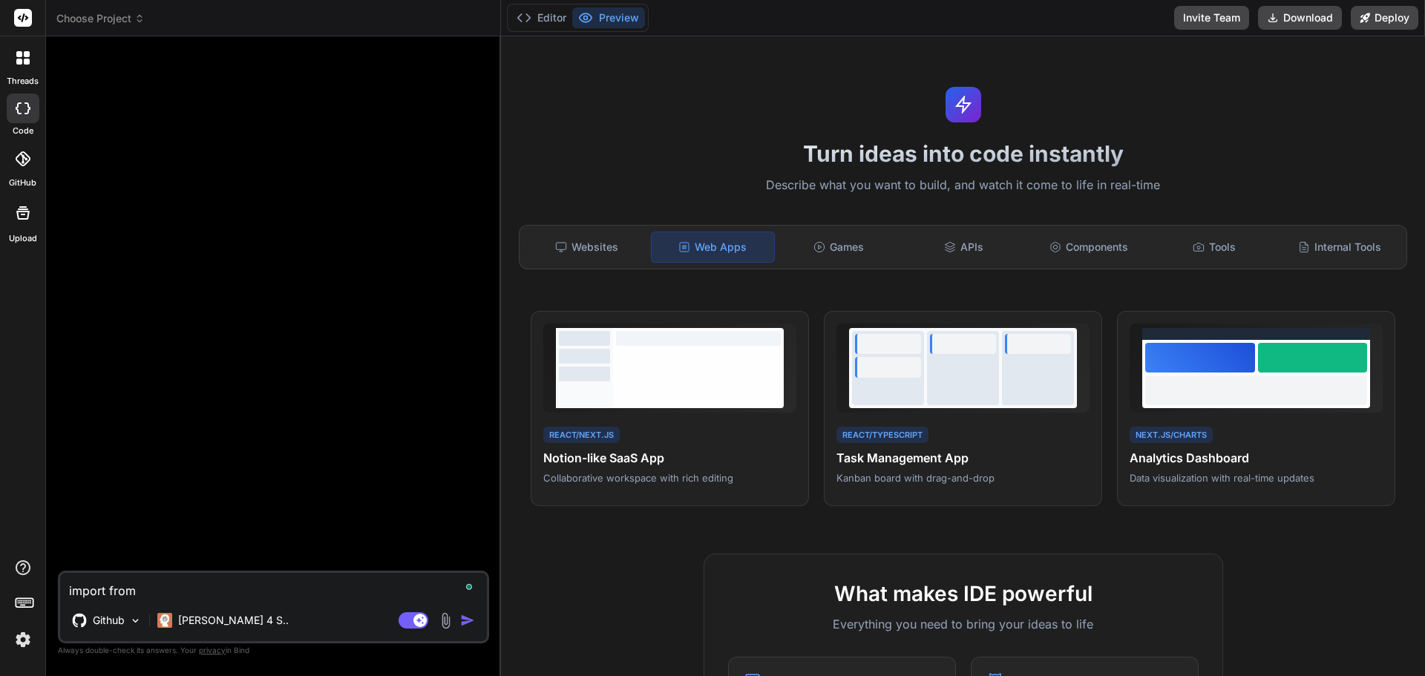
type textarea "import from g"
type textarea "x"
type textarea "import from gi"
type textarea "x"
type textarea "import from git"
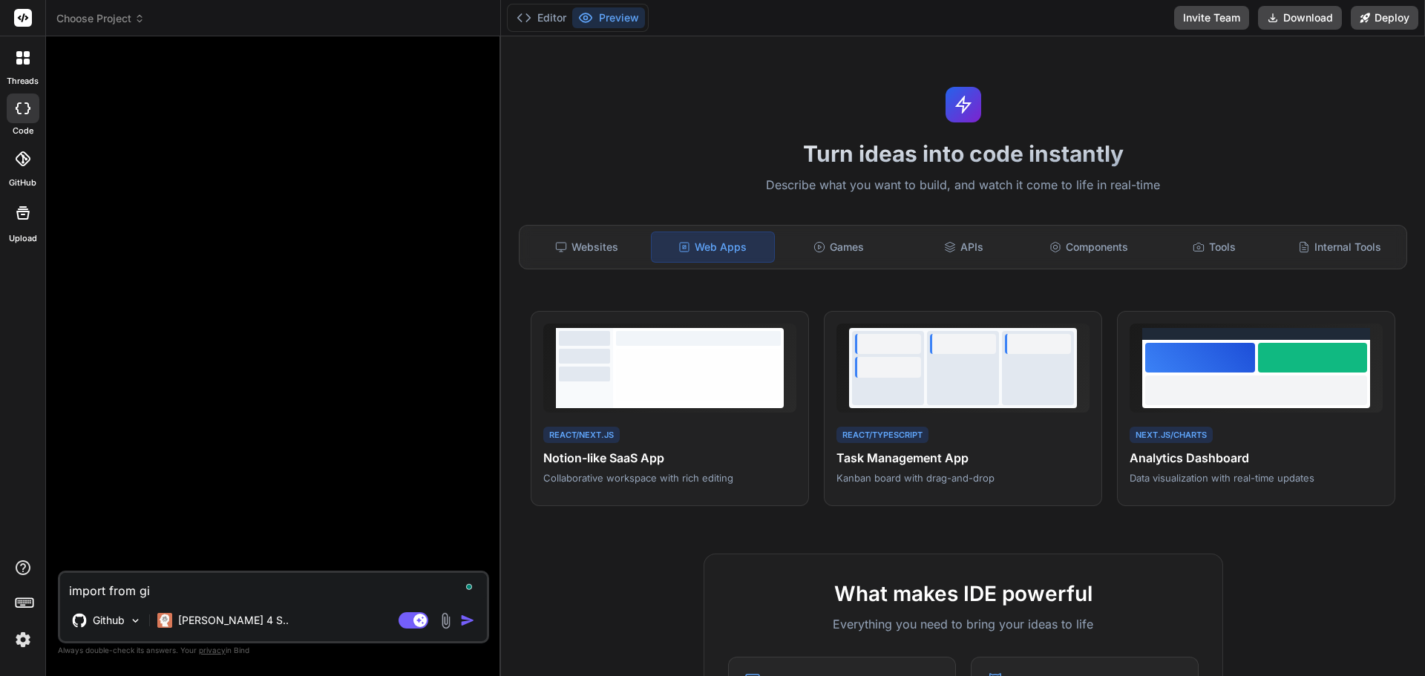
type textarea "x"
type textarea "import from gith"
type textarea "x"
type textarea "import from githu"
type textarea "x"
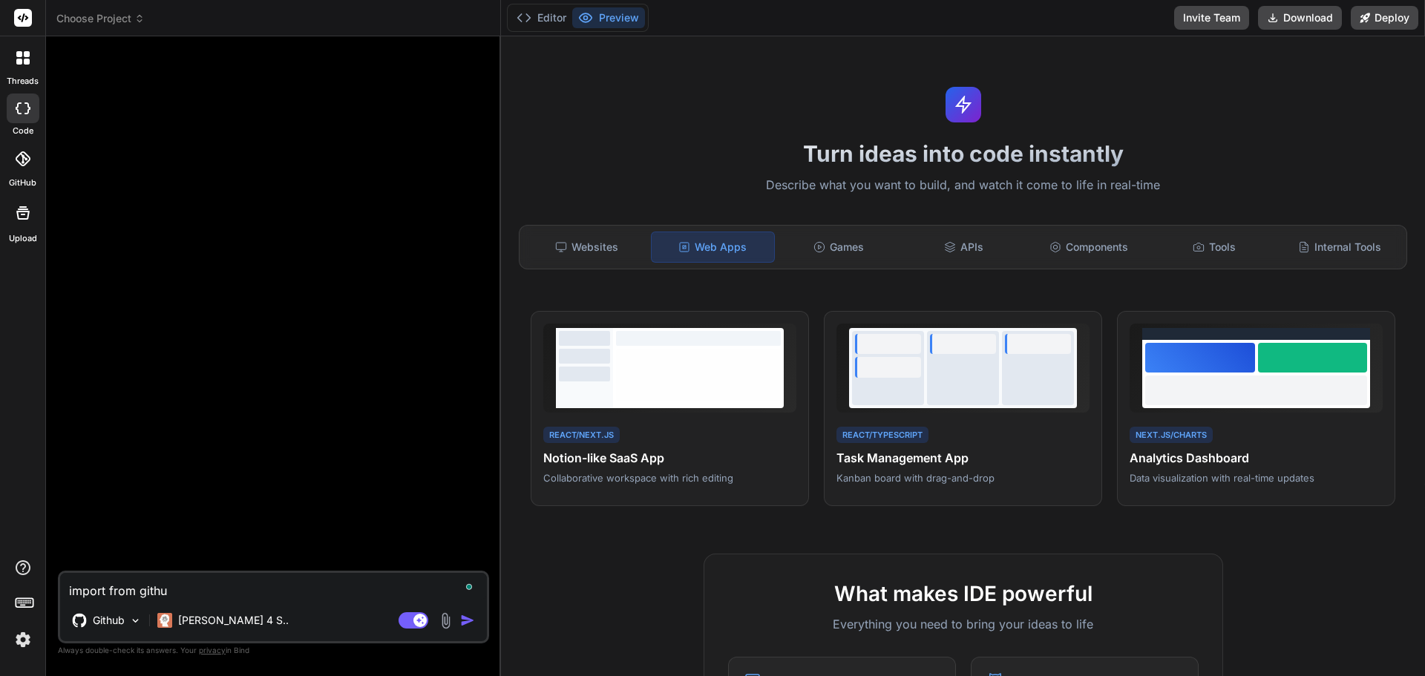
type textarea "import from github"
type textarea "x"
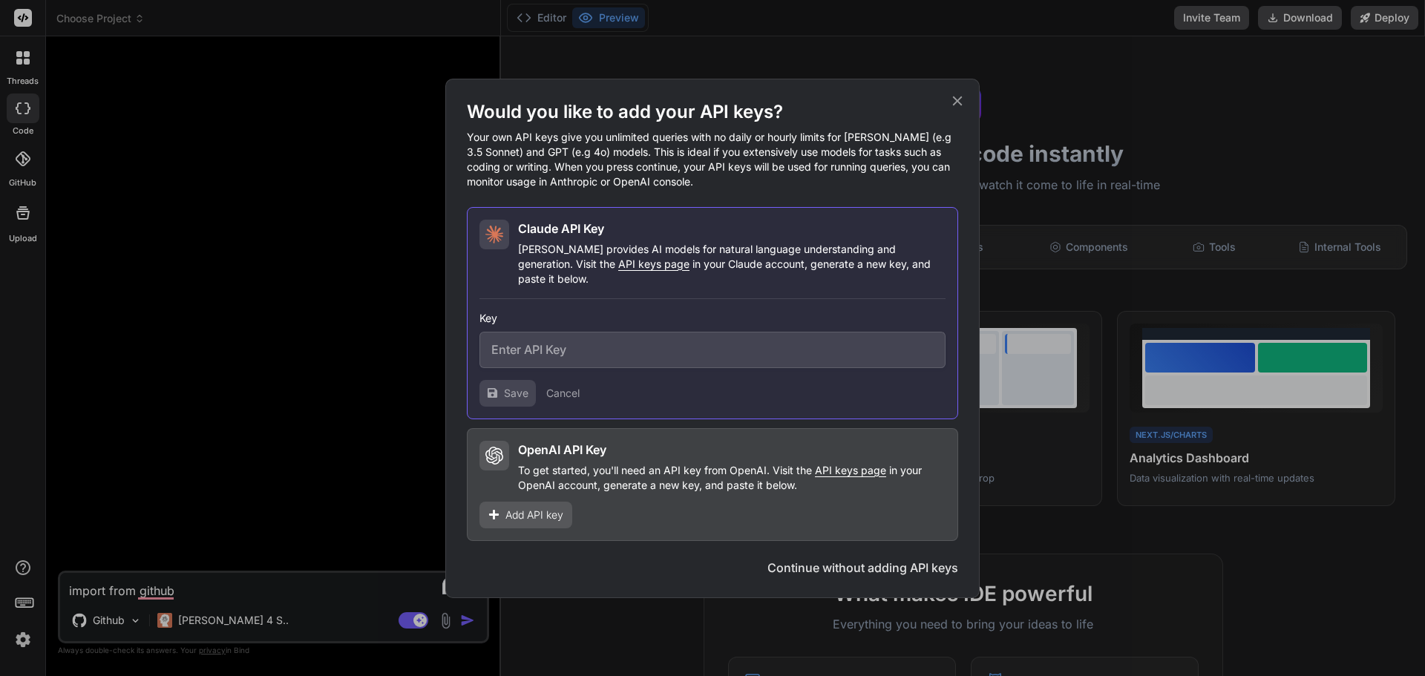
type textarea "import from github"
click at [858, 561] on button "Continue without adding API keys" at bounding box center [863, 568] width 191 height 18
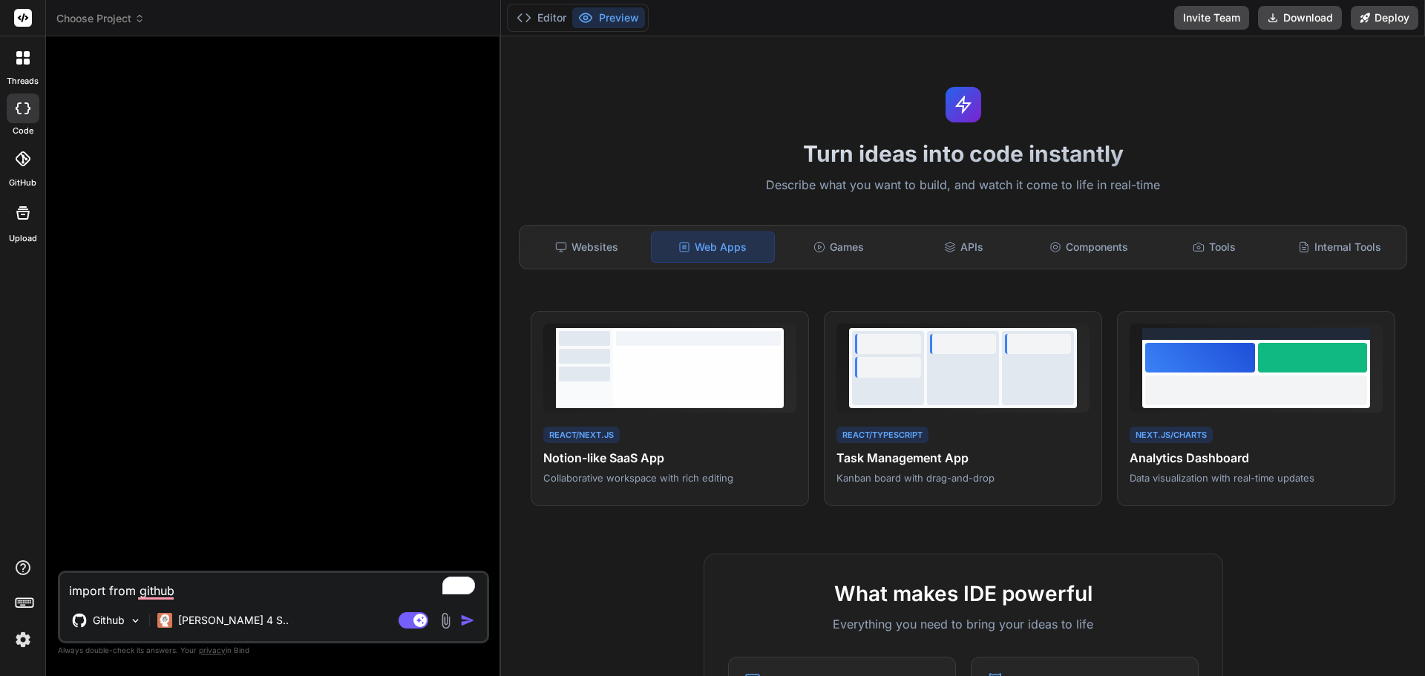
click at [460, 623] on img "button" at bounding box center [467, 620] width 15 height 15
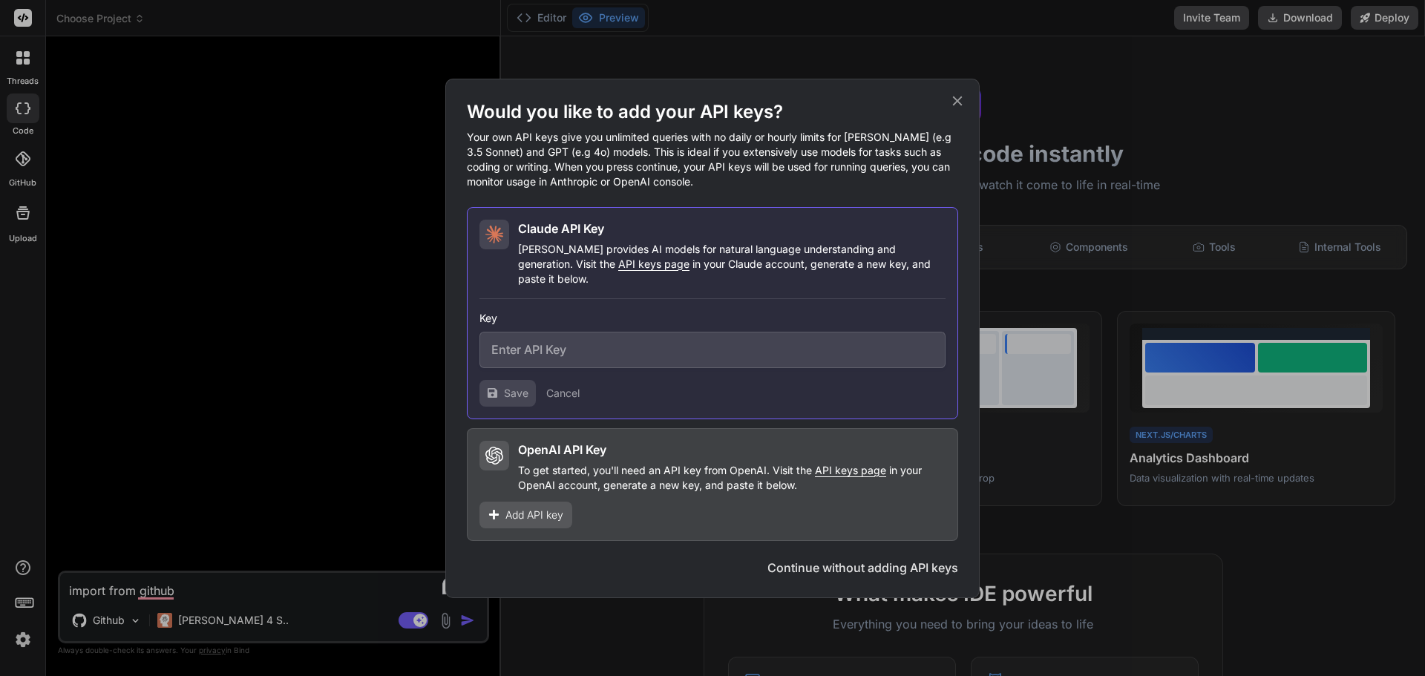
click at [781, 562] on button "Continue without adding API keys" at bounding box center [863, 568] width 191 height 18
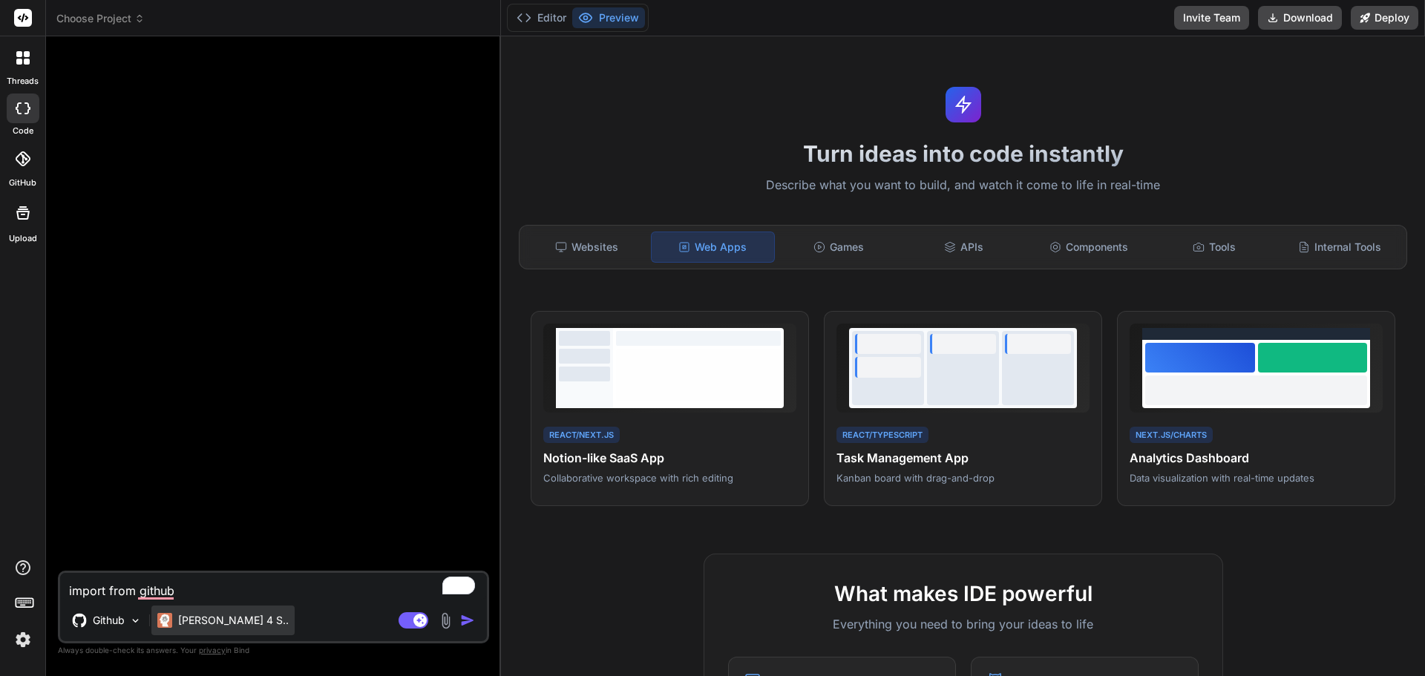
click at [207, 622] on p "[PERSON_NAME] 4 S.." at bounding box center [233, 620] width 111 height 15
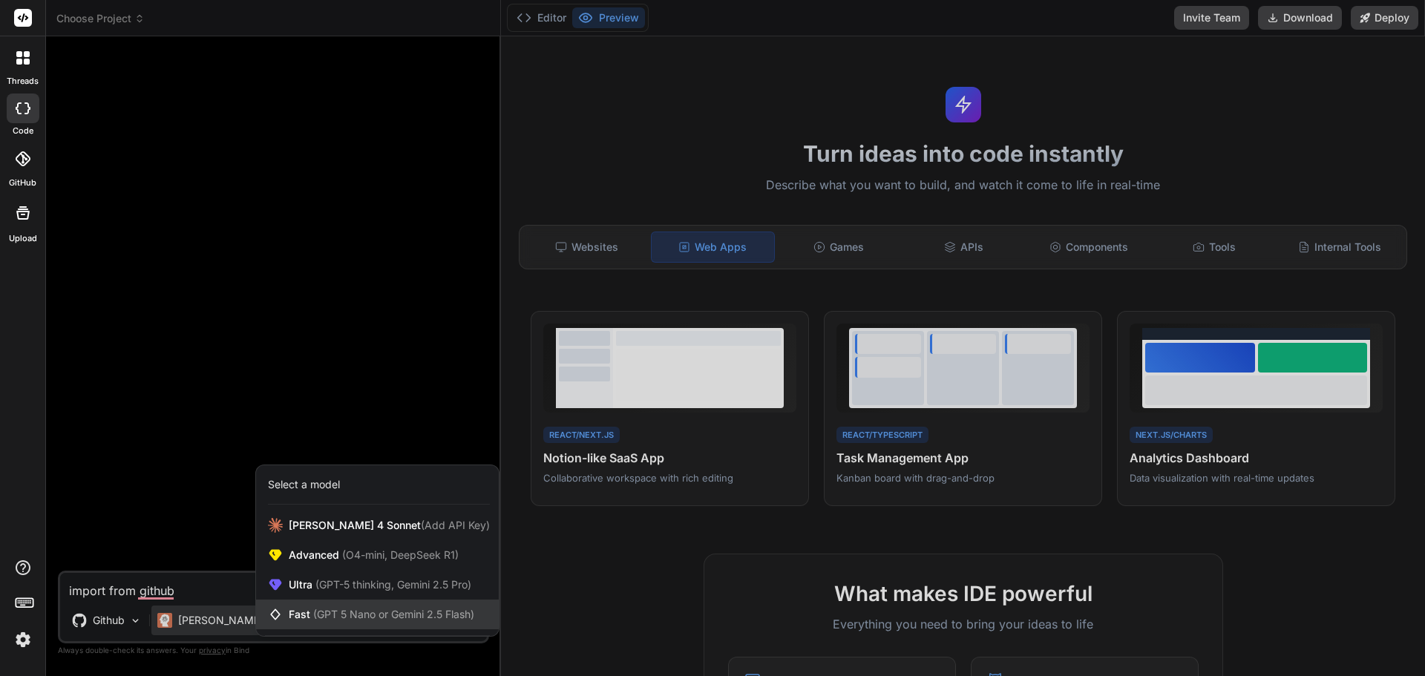
click at [341, 616] on span "(GPT 5 Nano or Gemini 2.5 Flash)" at bounding box center [393, 614] width 161 height 13
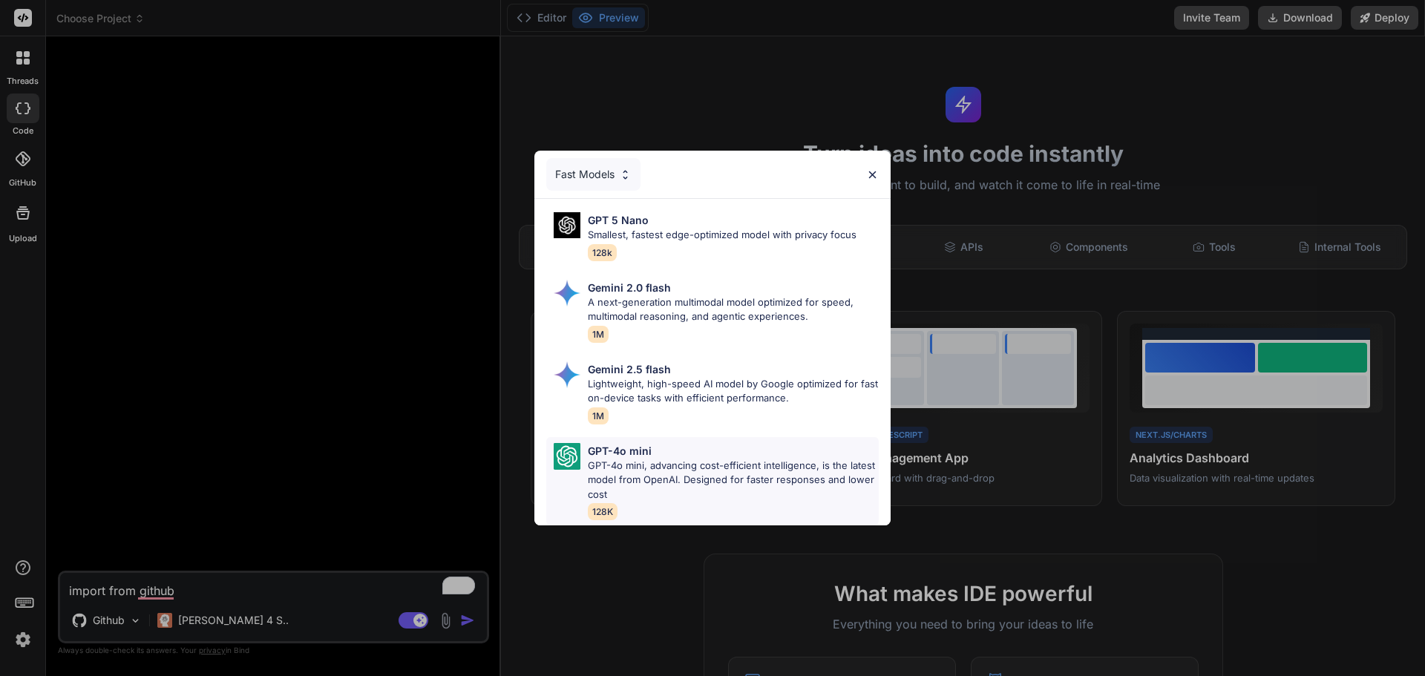
click at [730, 465] on p "GPT-4o mini, advancing cost-efficient intelligence, is the latest model from Op…" at bounding box center [733, 481] width 291 height 44
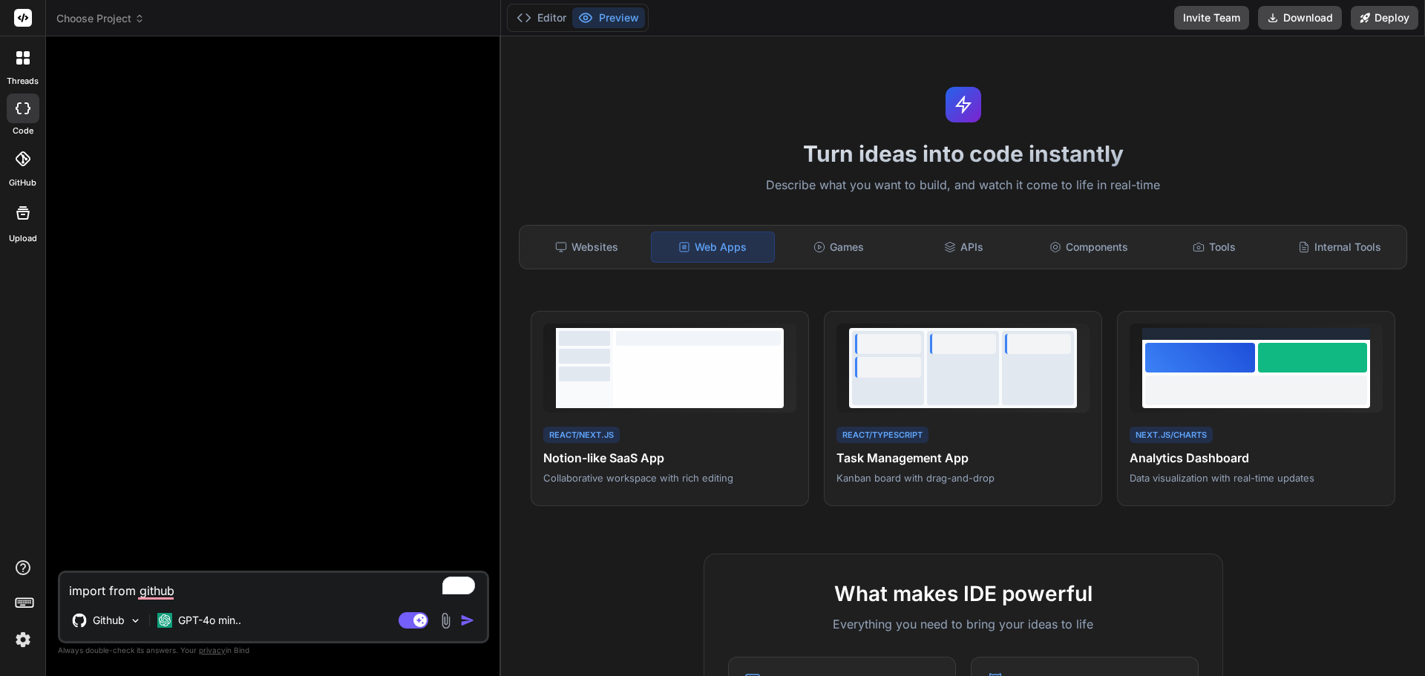
click at [465, 620] on img "button" at bounding box center [467, 620] width 15 height 15
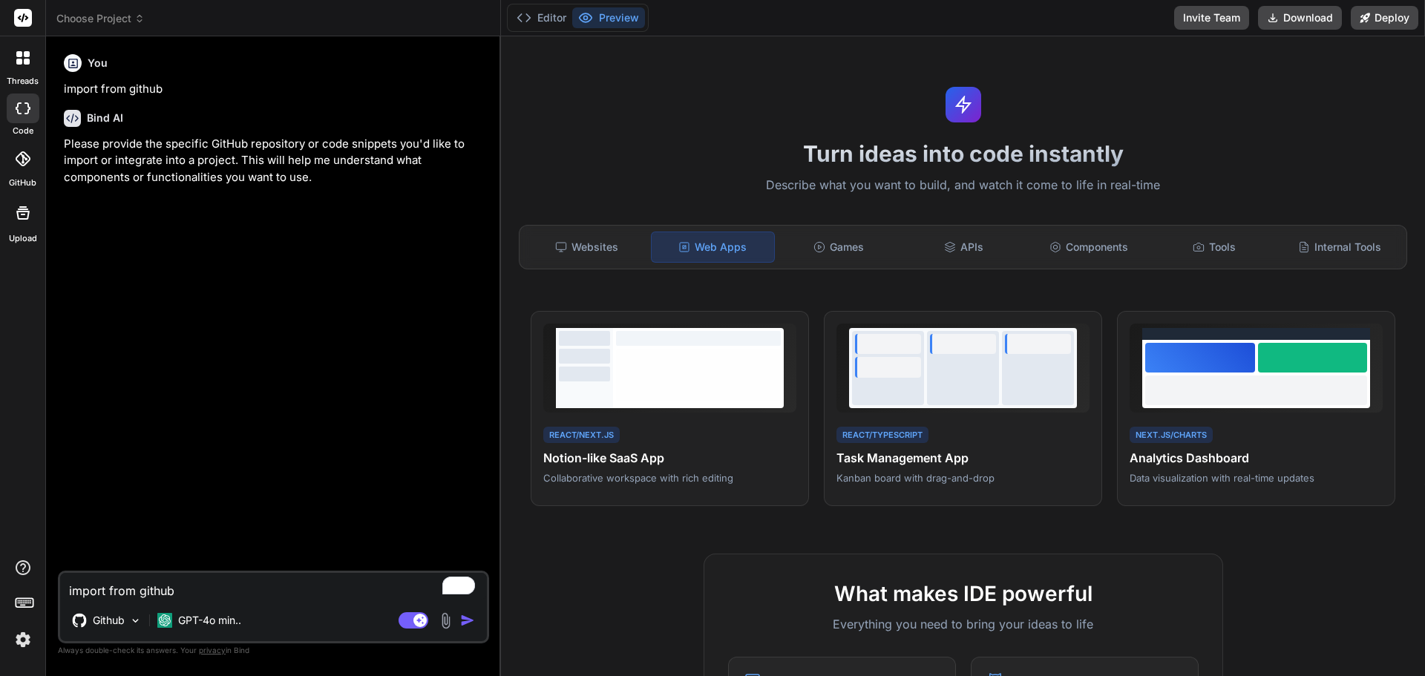
type textarea "x"
click at [31, 171] on div at bounding box center [23, 159] width 33 height 33
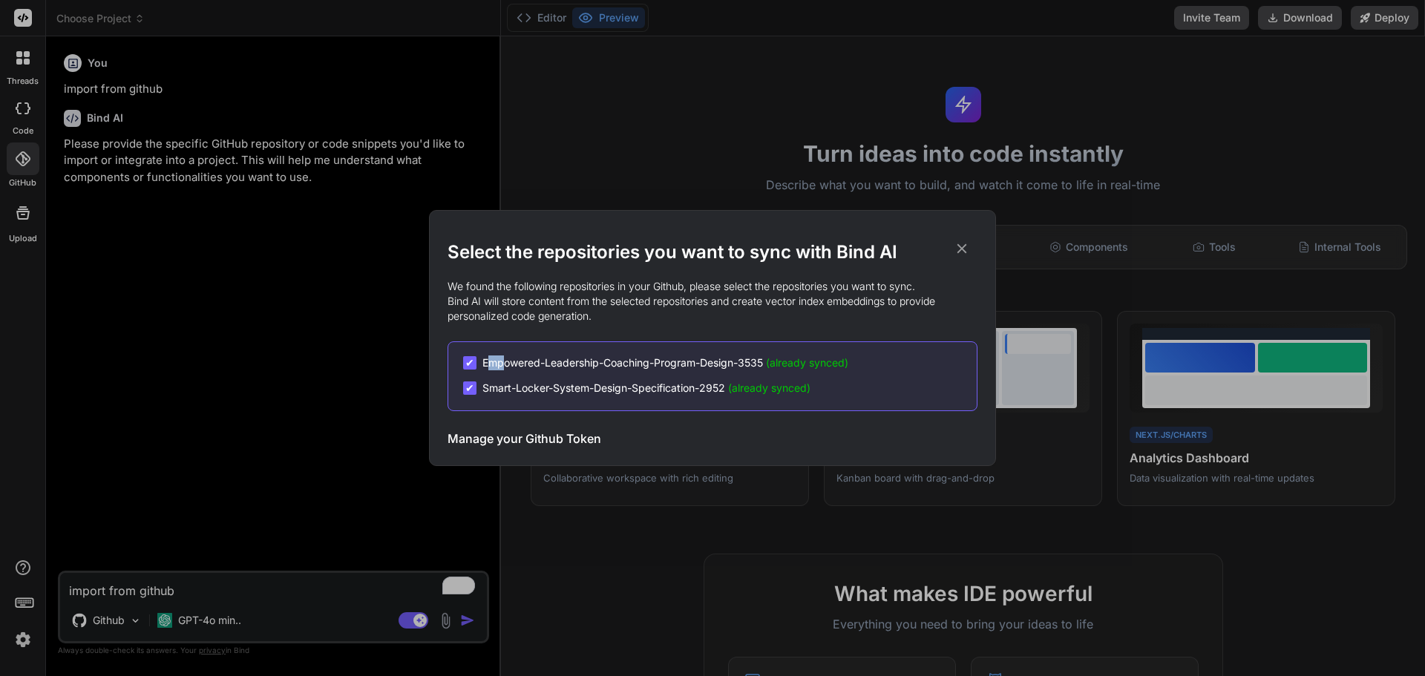
drag, startPoint x: 485, startPoint y: 341, endPoint x: 504, endPoint y: 351, distance: 20.9
click at [504, 351] on div "Select the repositories you want to sync with Bind AI We found the following re…" at bounding box center [713, 349] width 530 height 216
drag, startPoint x: 473, startPoint y: 336, endPoint x: 768, endPoint y: 374, distance: 297.9
click at [768, 374] on div "Select the repositories you want to sync with Bind AI We found the following re…" at bounding box center [713, 349] width 530 height 216
copy div "✔ Empowered-Leadership-Coaching-Program-Design-3535"
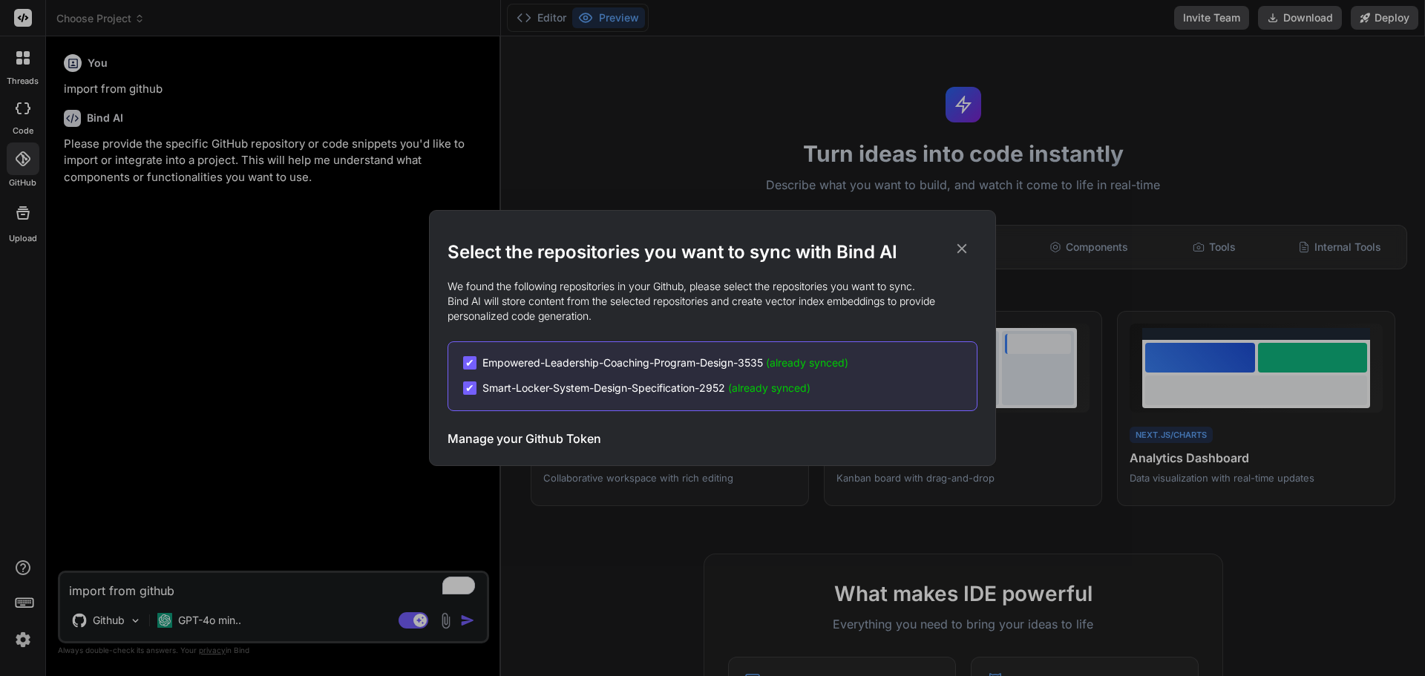
click at [178, 342] on div "Select the repositories you want to sync with Bind AI We found the following re…" at bounding box center [712, 338] width 1425 height 676
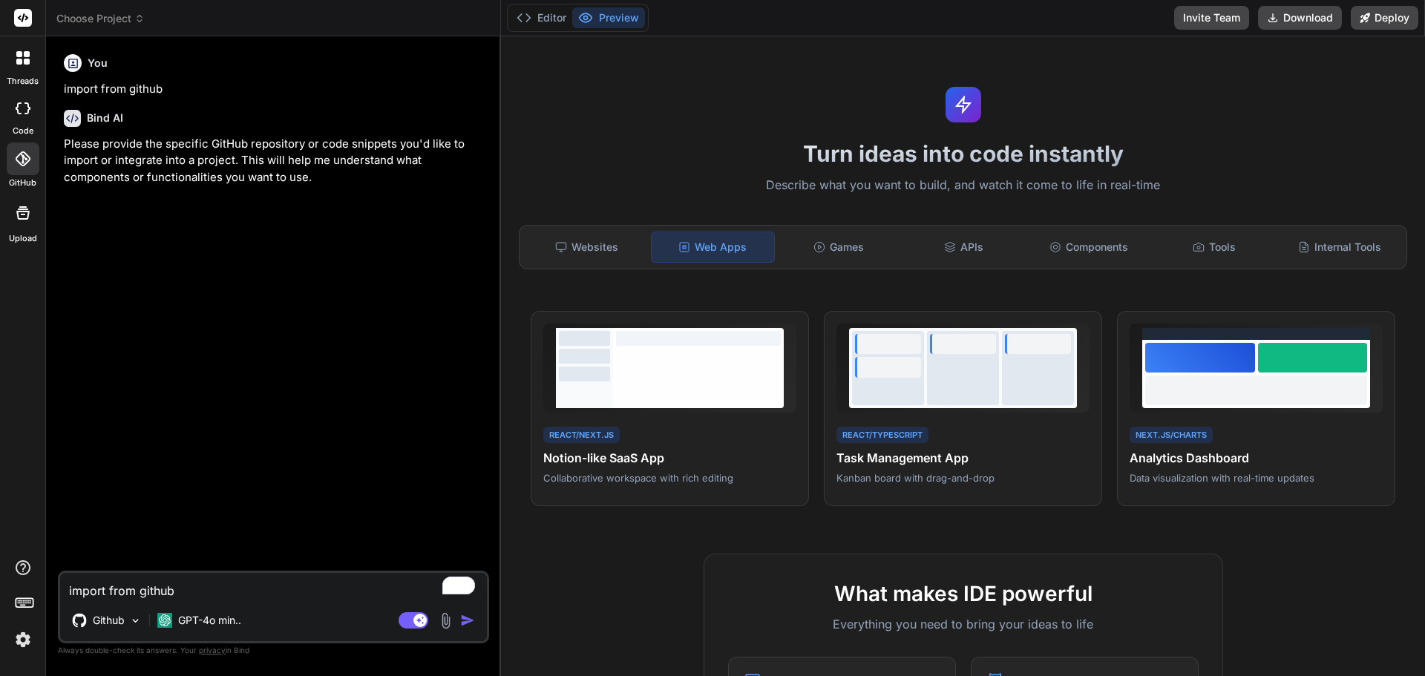
click at [120, 580] on textarea "import from github" at bounding box center [273, 586] width 427 height 27
paste textarea "Empowered-Leadership-Coaching-Program-Design-3535"
type textarea "Empowered-Leadership-Coaching-Program-Design-3535"
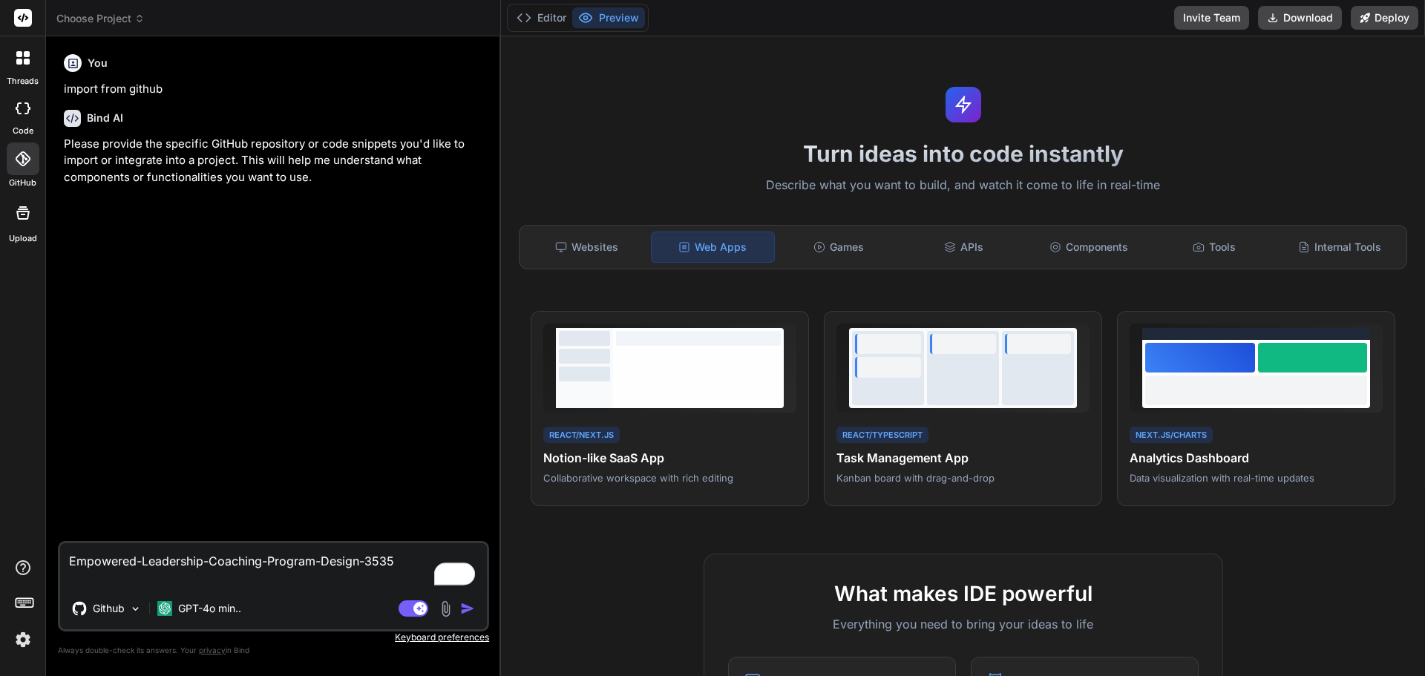
type textarea "x"
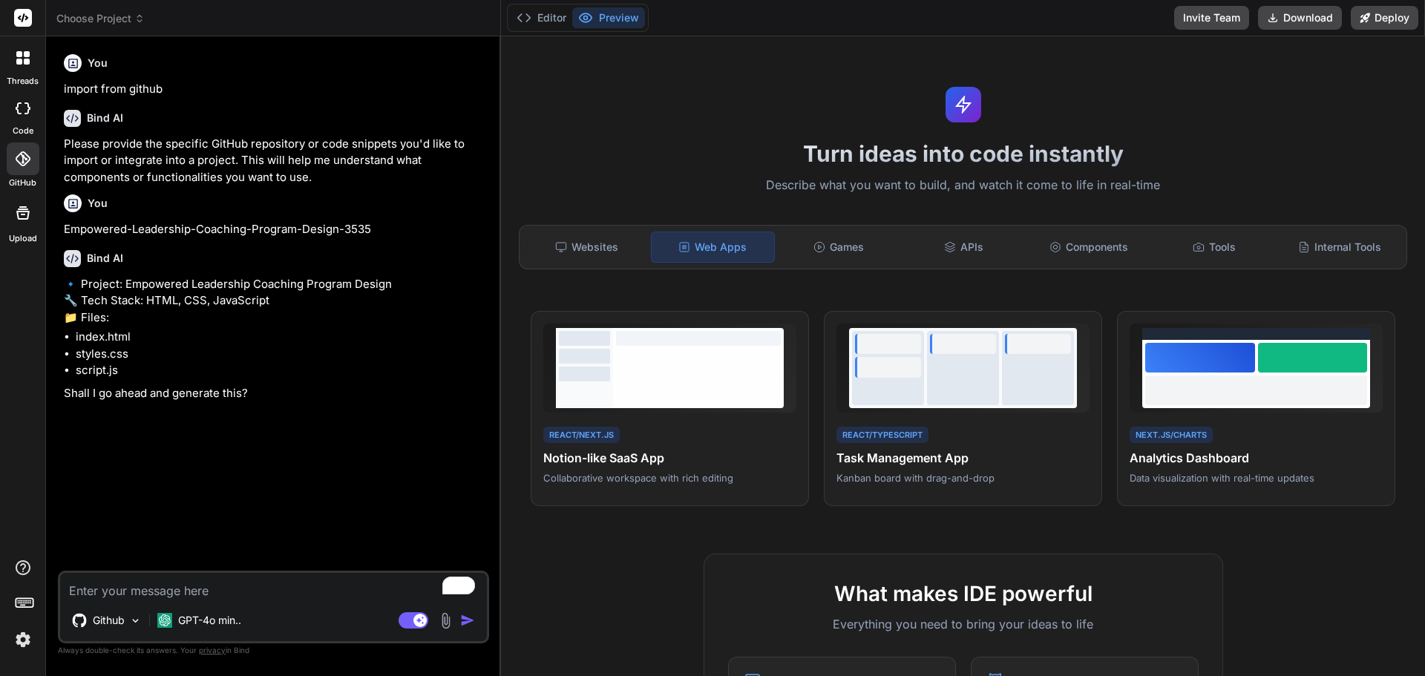
type textarea "x"
click at [214, 592] on textarea "To enrich screen reader interactions, please activate Accessibility in Grammarl…" at bounding box center [273, 586] width 427 height 27
type textarea "N"
type textarea "x"
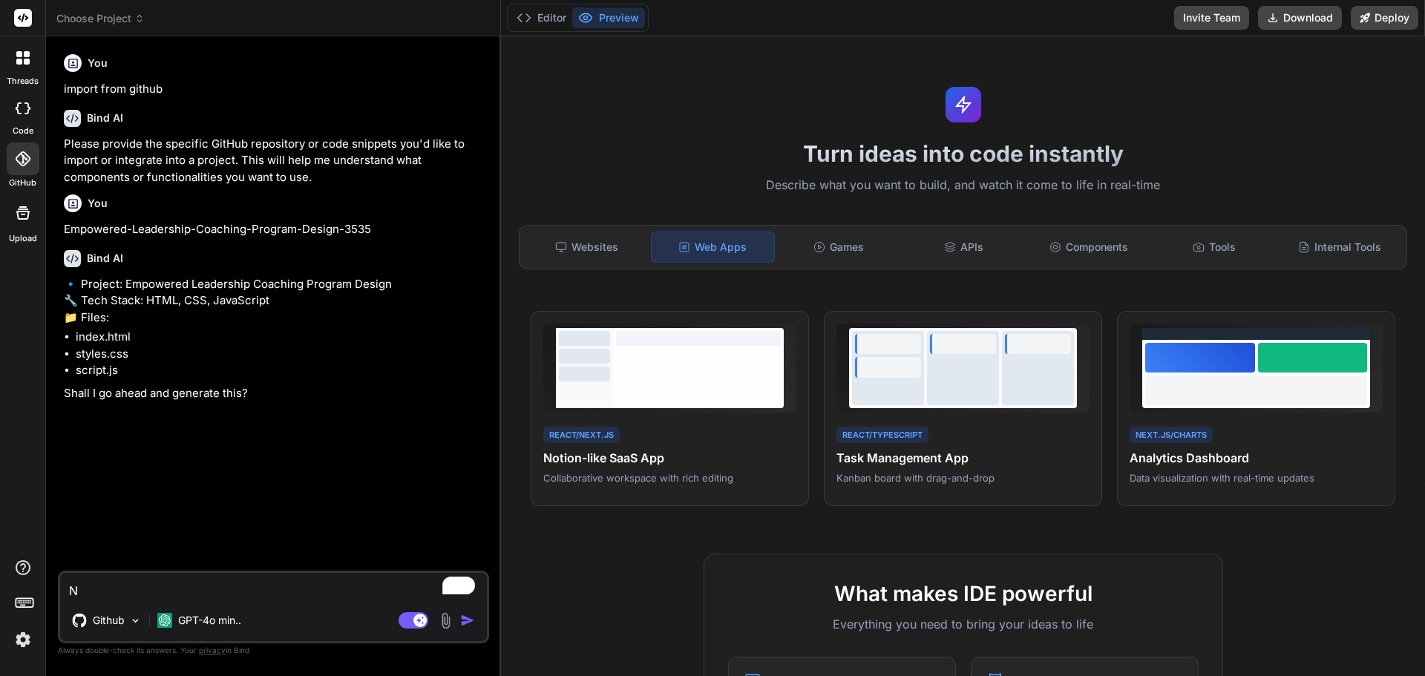
type textarea "No"
type textarea "x"
type textarea "No"
type textarea "x"
type textarea "No i"
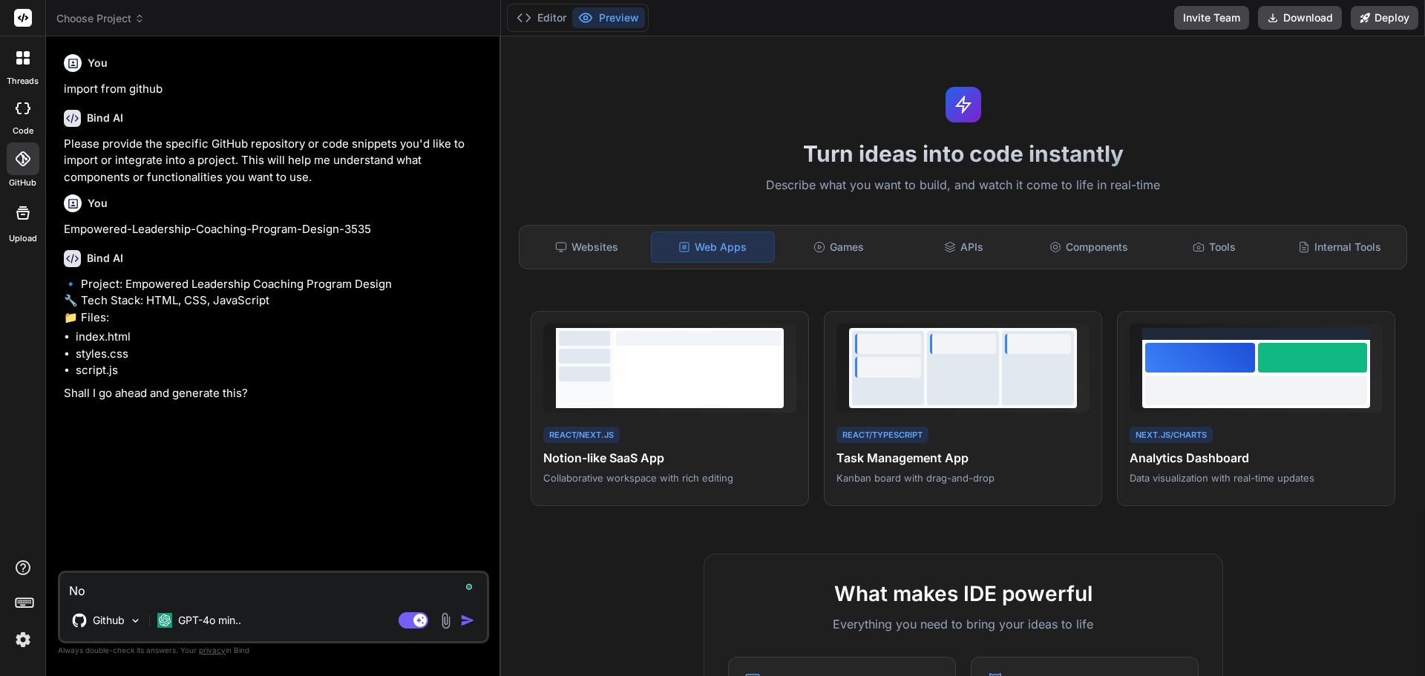
type textarea "x"
type textarea "No in"
type textarea "x"
type textarea "No i"
type textarea "x"
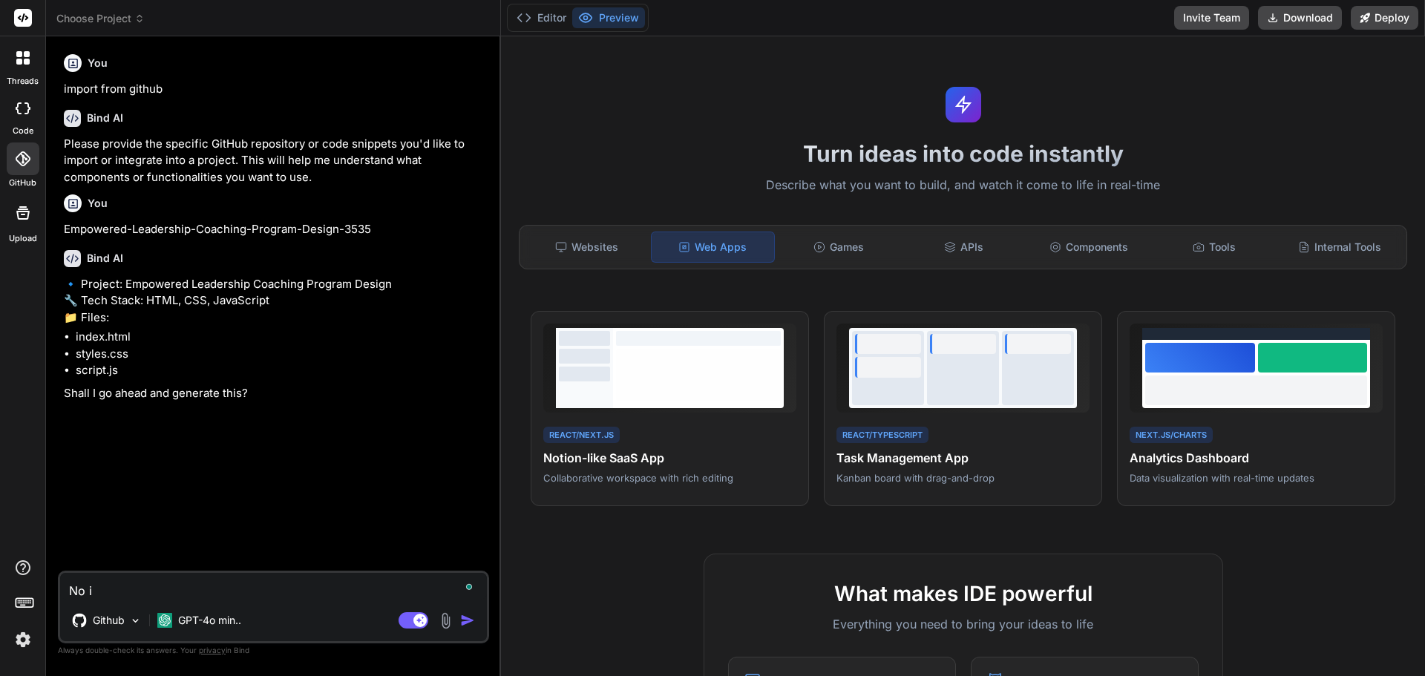
type textarea "No im"
type textarea "x"
type textarea "No imp"
type textarea "x"
type textarea "No impo"
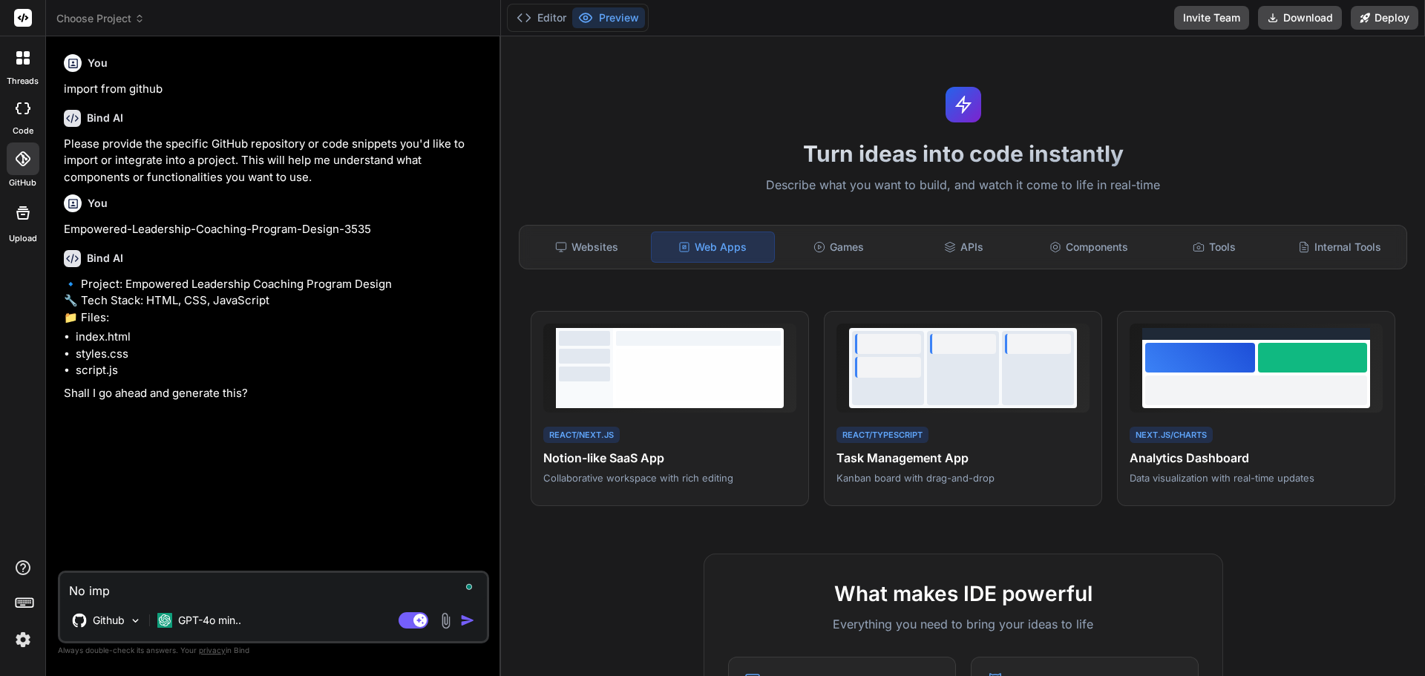
type textarea "x"
type textarea "No impor"
type textarea "x"
type textarea "No import"
type textarea "x"
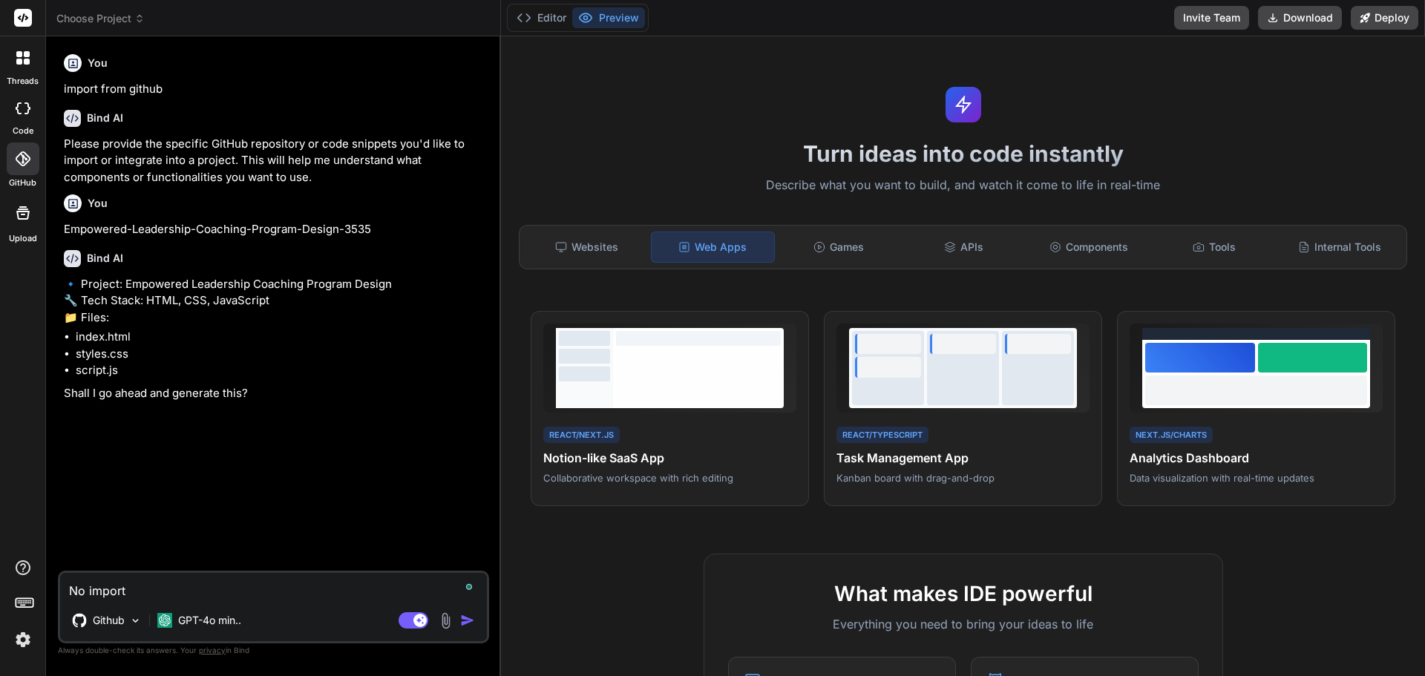
type textarea "No import"
type textarea "x"
type textarea "No import f"
type textarea "x"
type textarea "No import fr"
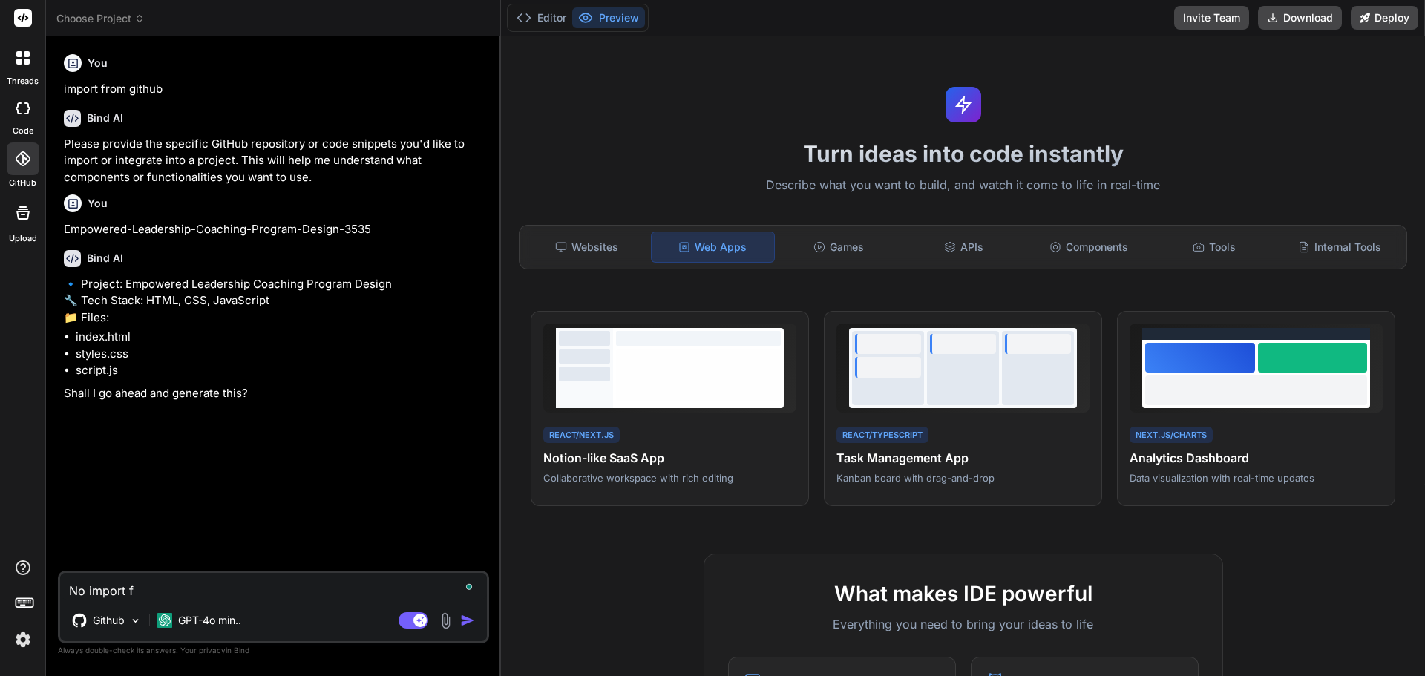
type textarea "x"
type textarea "No import fro"
type textarea "x"
type textarea "No import from"
type textarea "x"
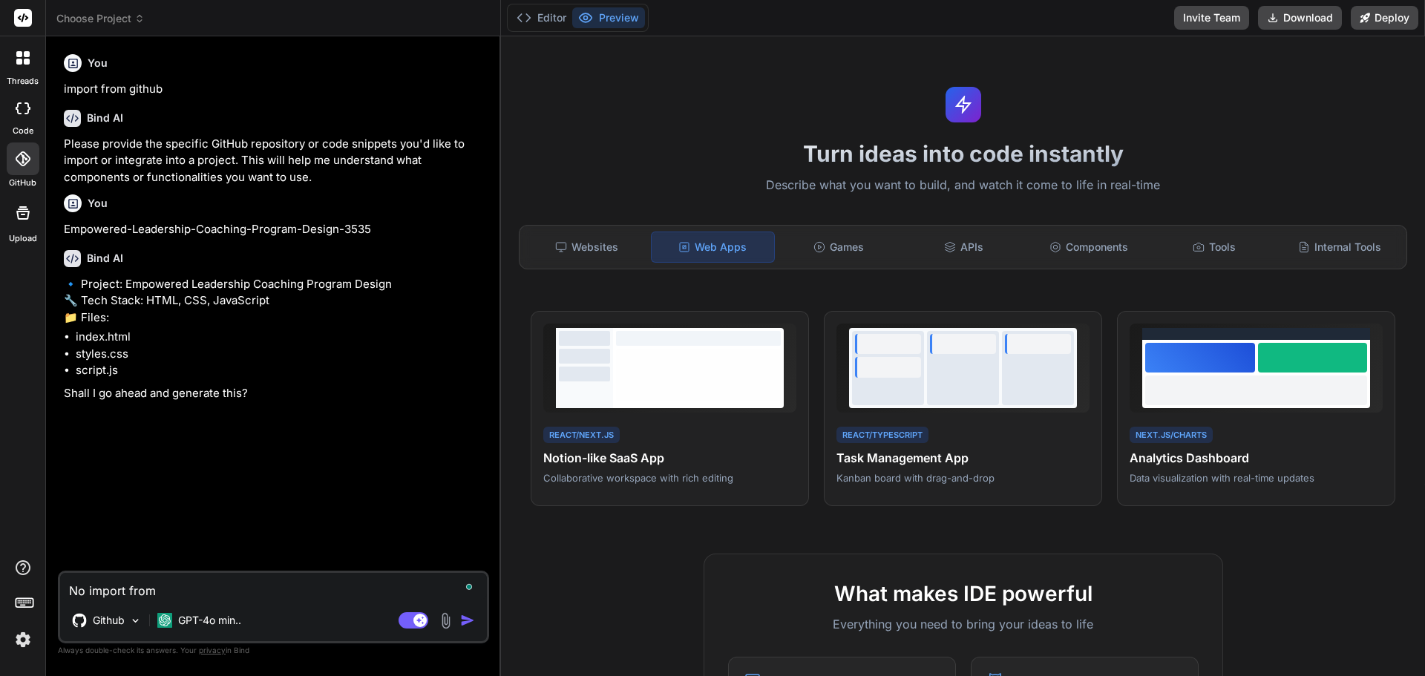
type textarea "No import from"
type textarea "x"
type textarea "No import from m"
type textarea "x"
type textarea "No import from my"
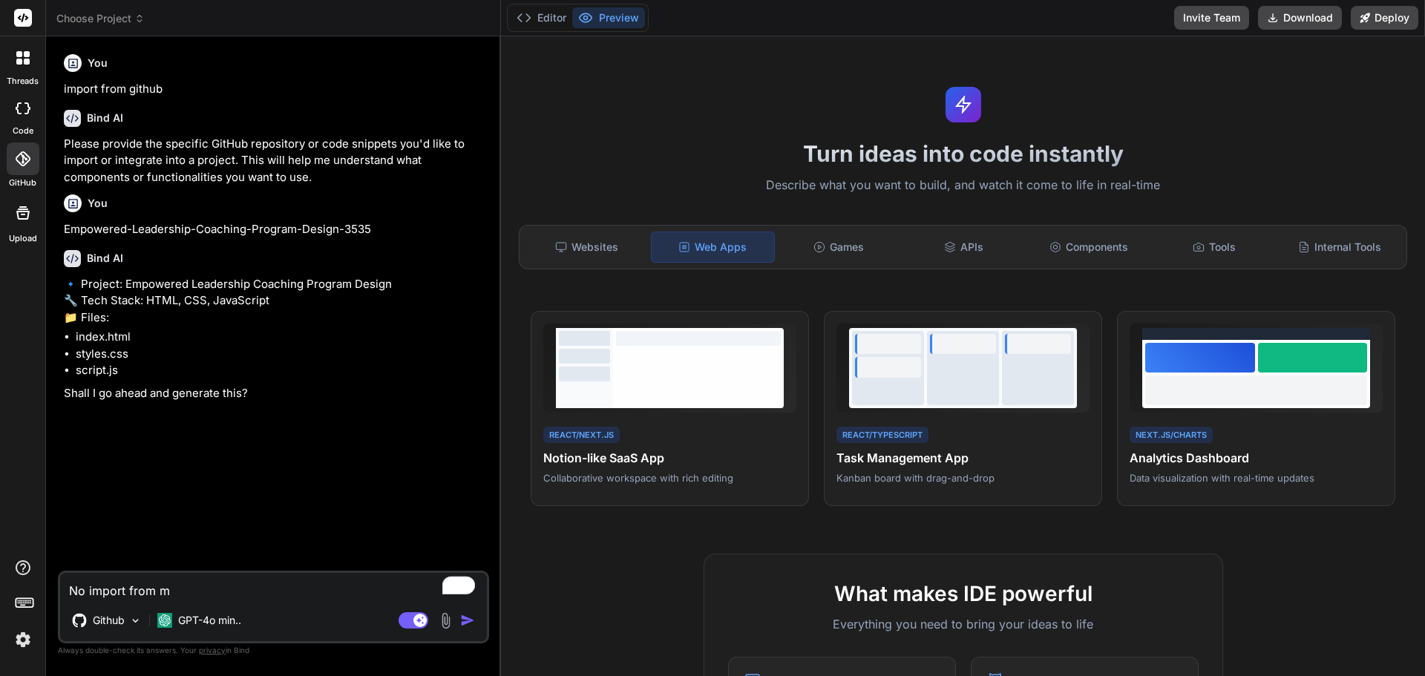
type textarea "x"
type textarea "No import from my"
type textarea "x"
type textarea "No import from my s"
type textarea "x"
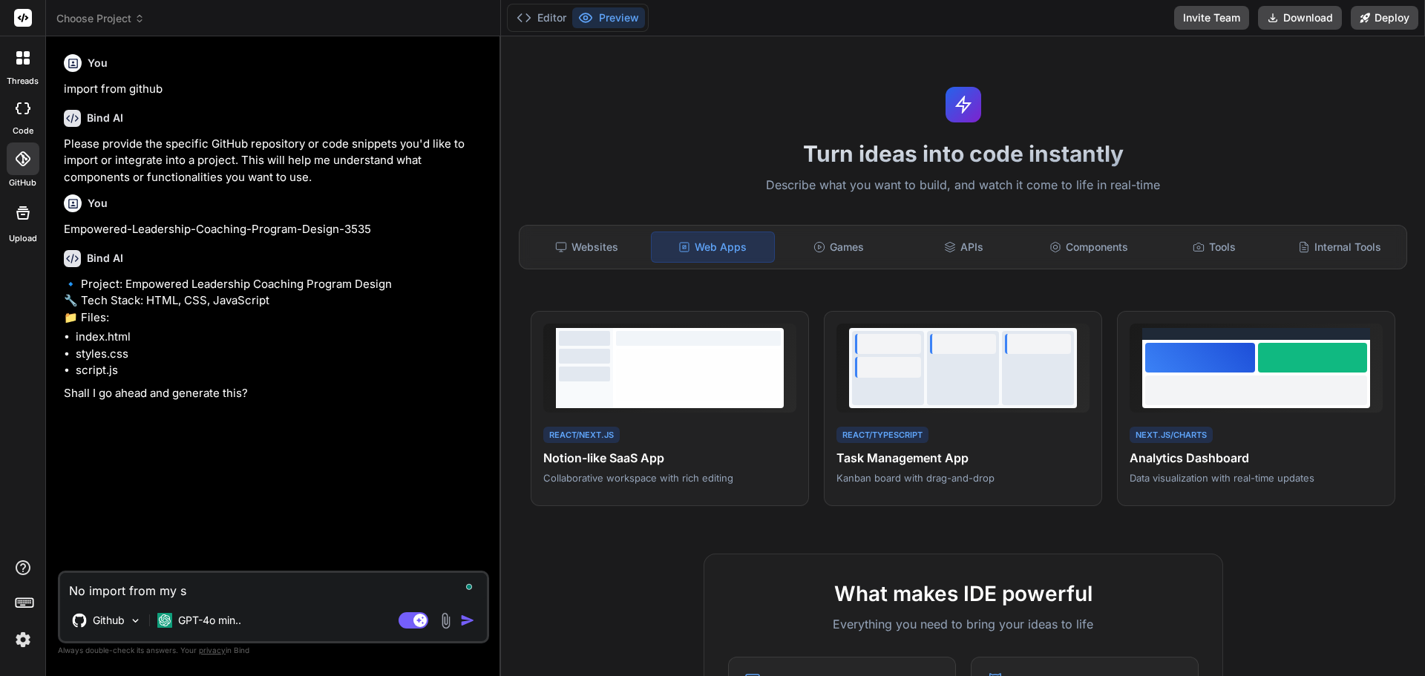
type textarea "No import from my sy"
type textarea "x"
type textarea "No import from my syn"
type textarea "x"
type textarea "No import from my sync"
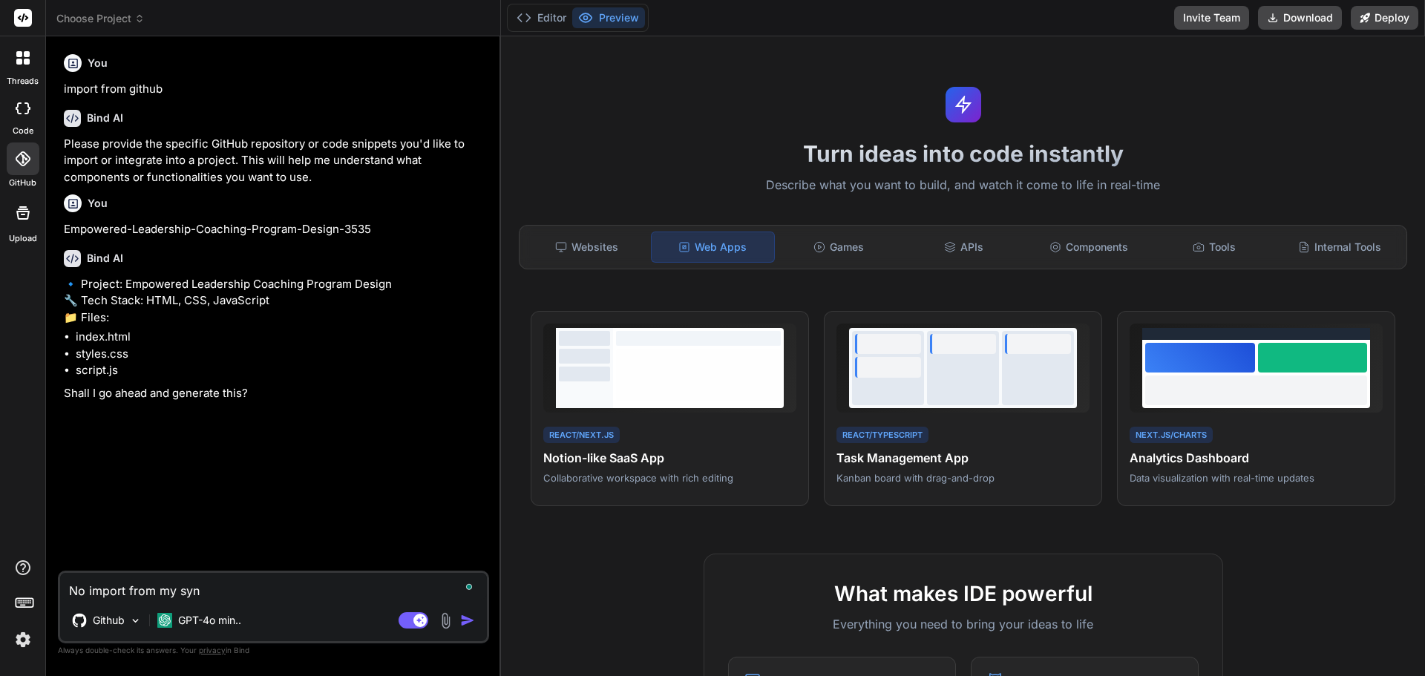
type textarea "x"
type textarea "No import from my synce"
type textarea "x"
type textarea "No import from my synced"
type textarea "x"
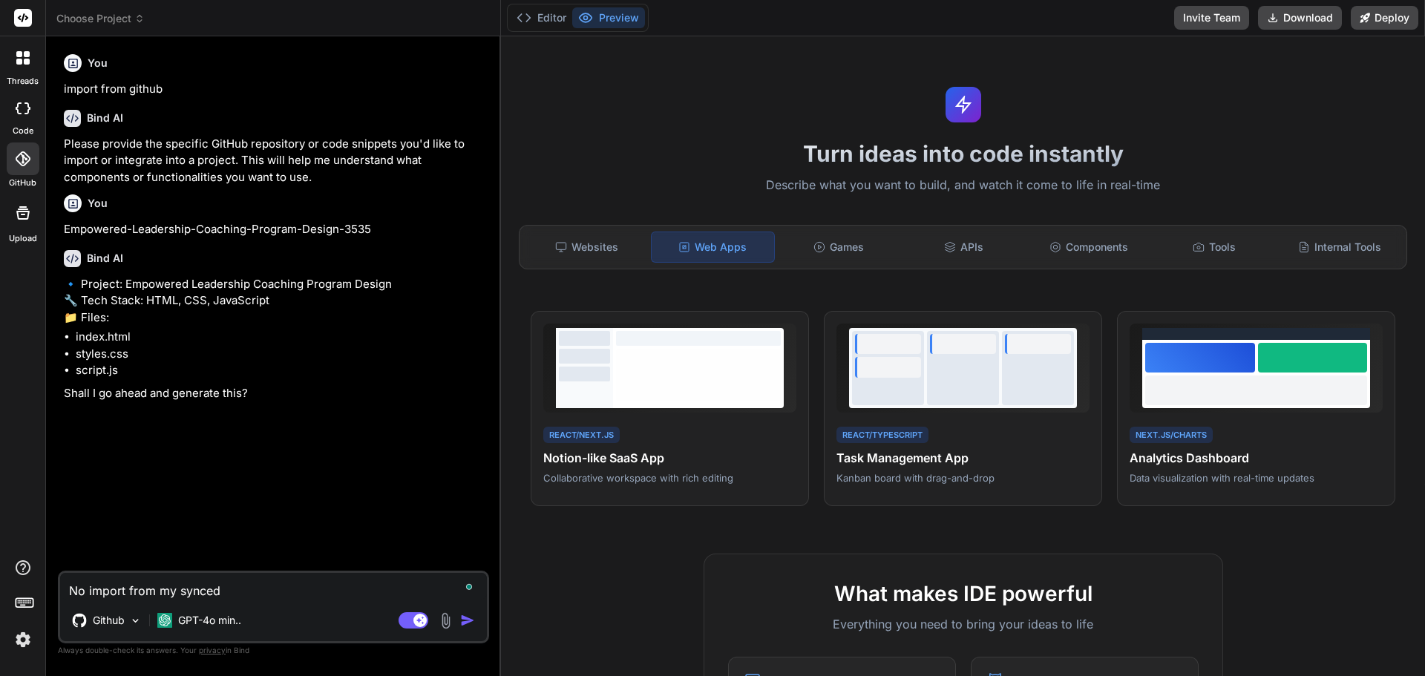
type textarea "No import from my synced"
type textarea "x"
type textarea "No import from my synced r"
type textarea "x"
type textarea "No import from my synced re"
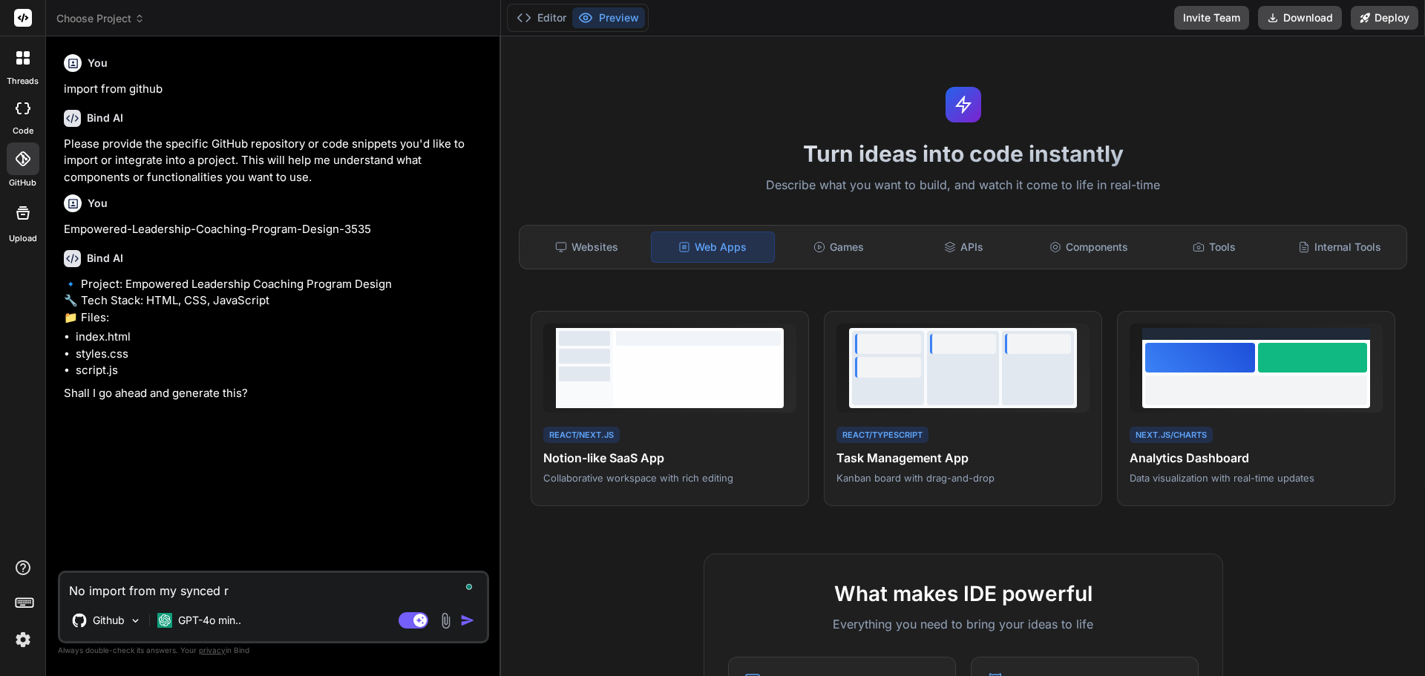
type textarea "x"
type textarea "No import from my synced rep"
type textarea "x"
type textarea "No import from my synced repo"
type textarea "x"
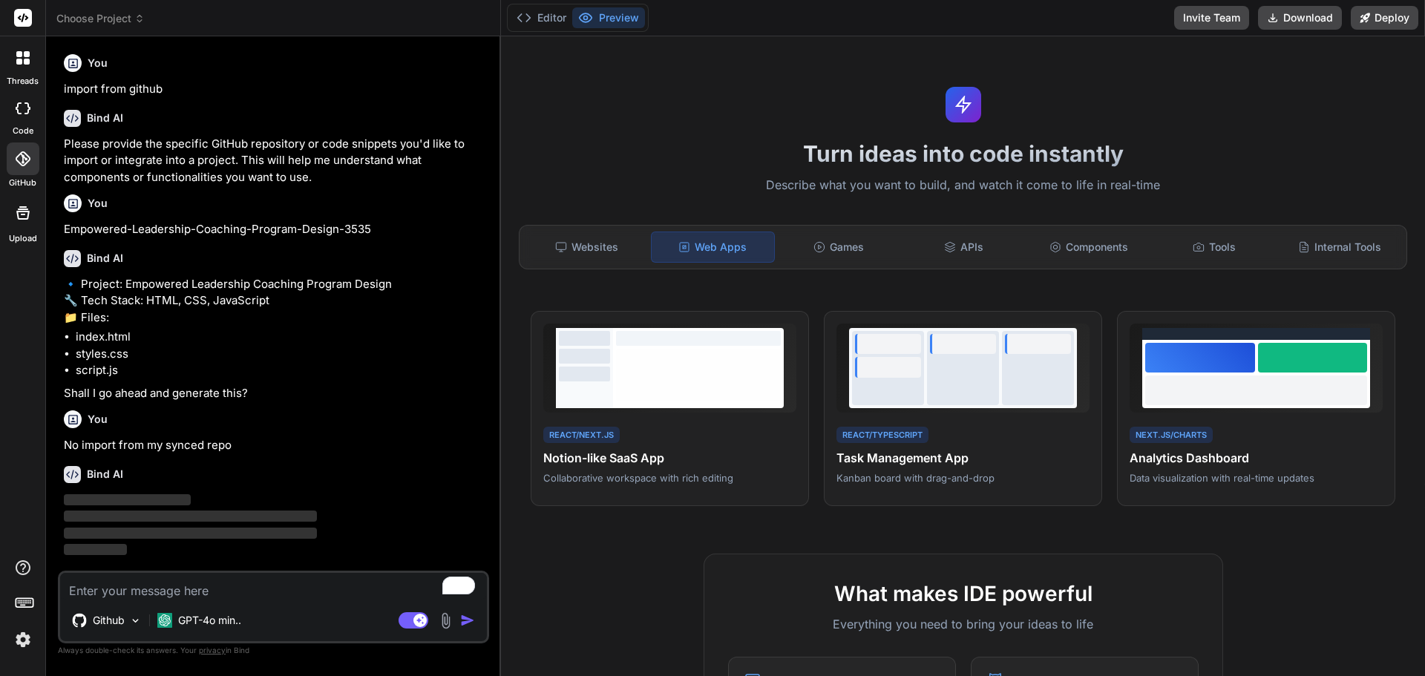
scroll to position [22, 0]
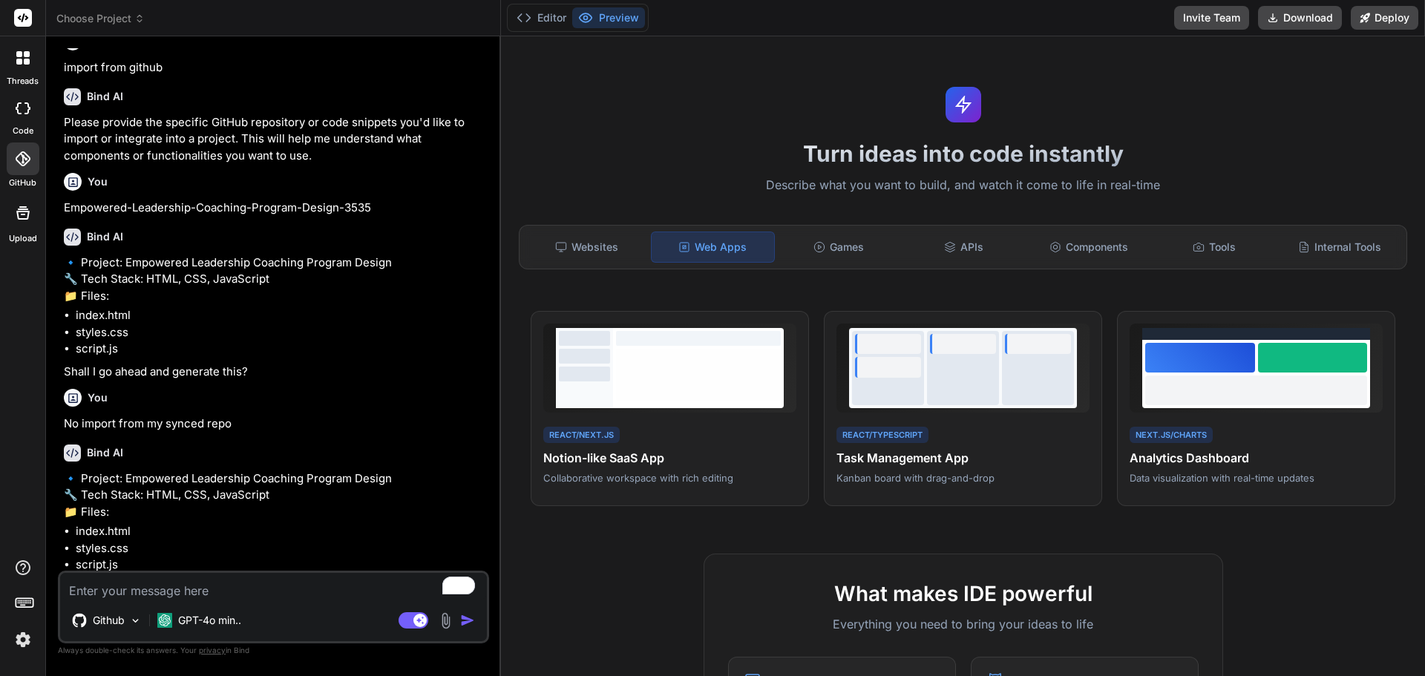
type textarea "x"
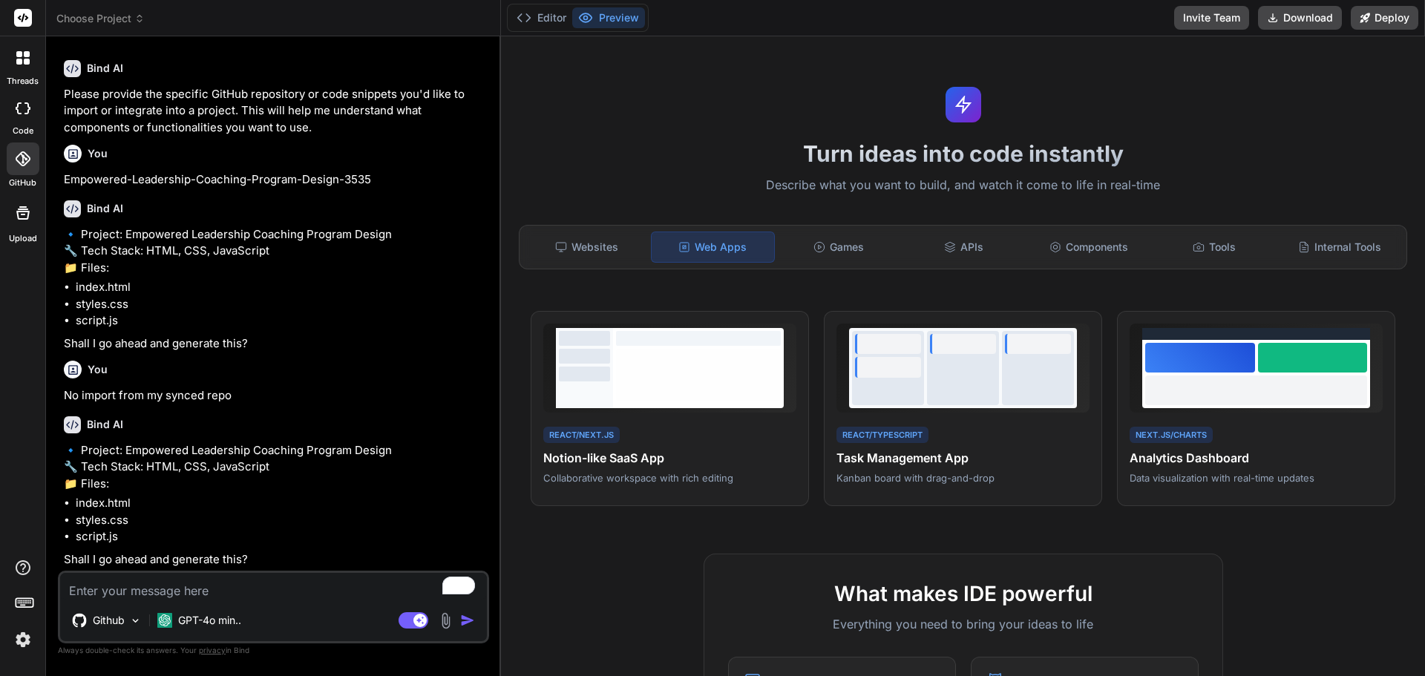
scroll to position [117, 0]
type textarea "y"
type textarea "x"
type textarea "ye"
type textarea "x"
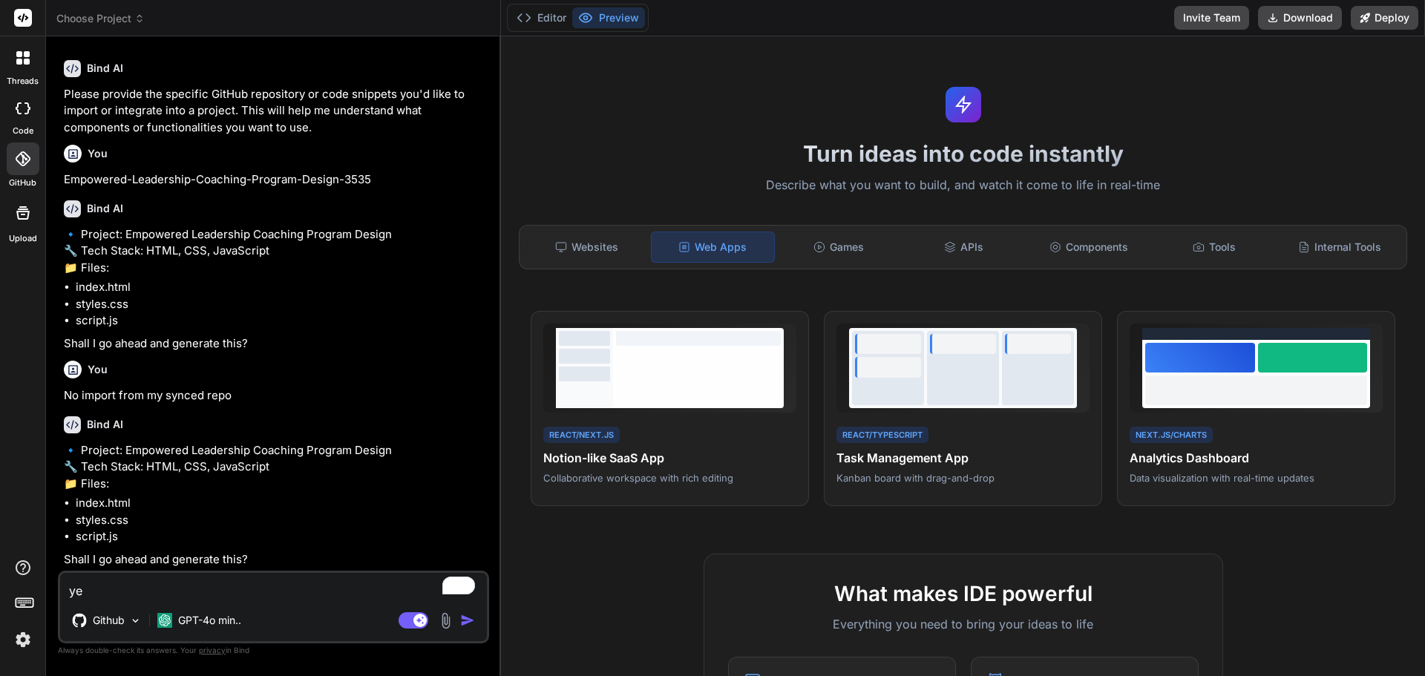
type textarea "yes"
type textarea "x"
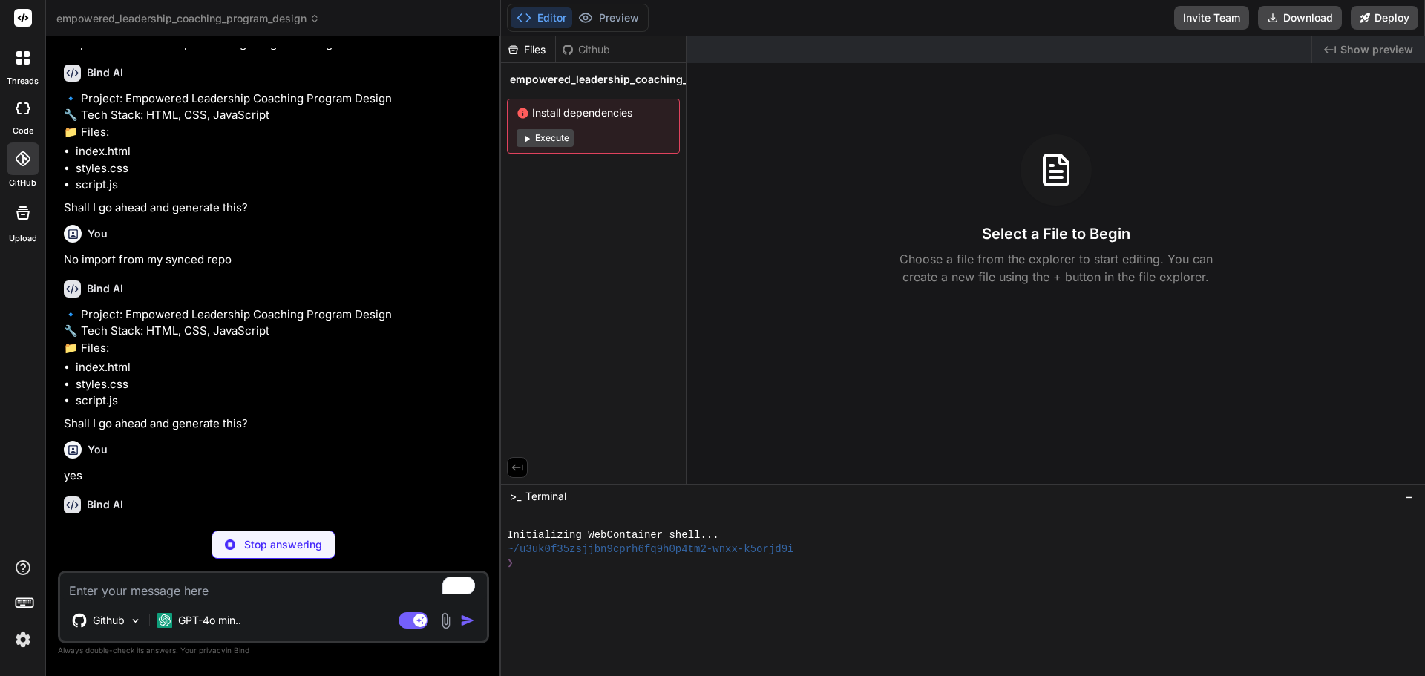
scroll to position [307, 0]
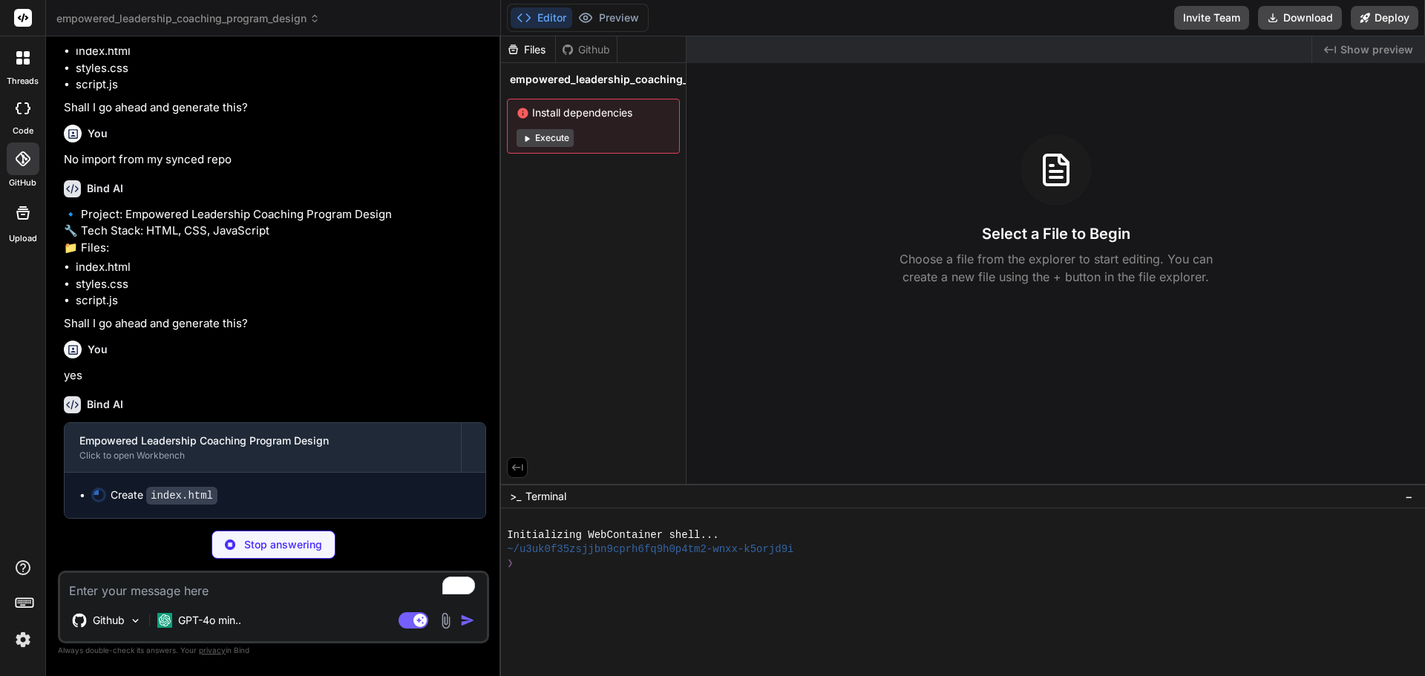
click at [583, 54] on div "Github" at bounding box center [586, 49] width 61 height 15
click at [558, 141] on button "Execute" at bounding box center [545, 138] width 57 height 18
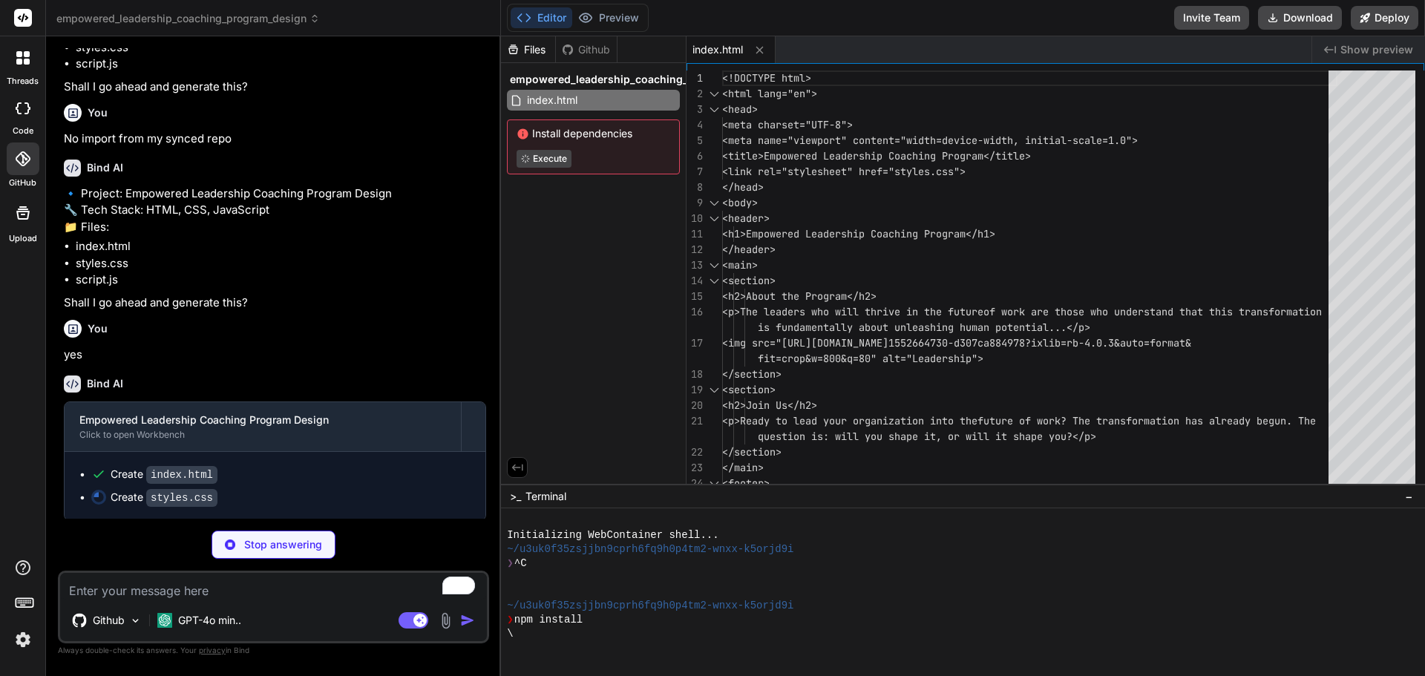
type textarea "x"
type textarea "footer { text-align: center; padding: 10px 0; background: #007bff; color: white…"
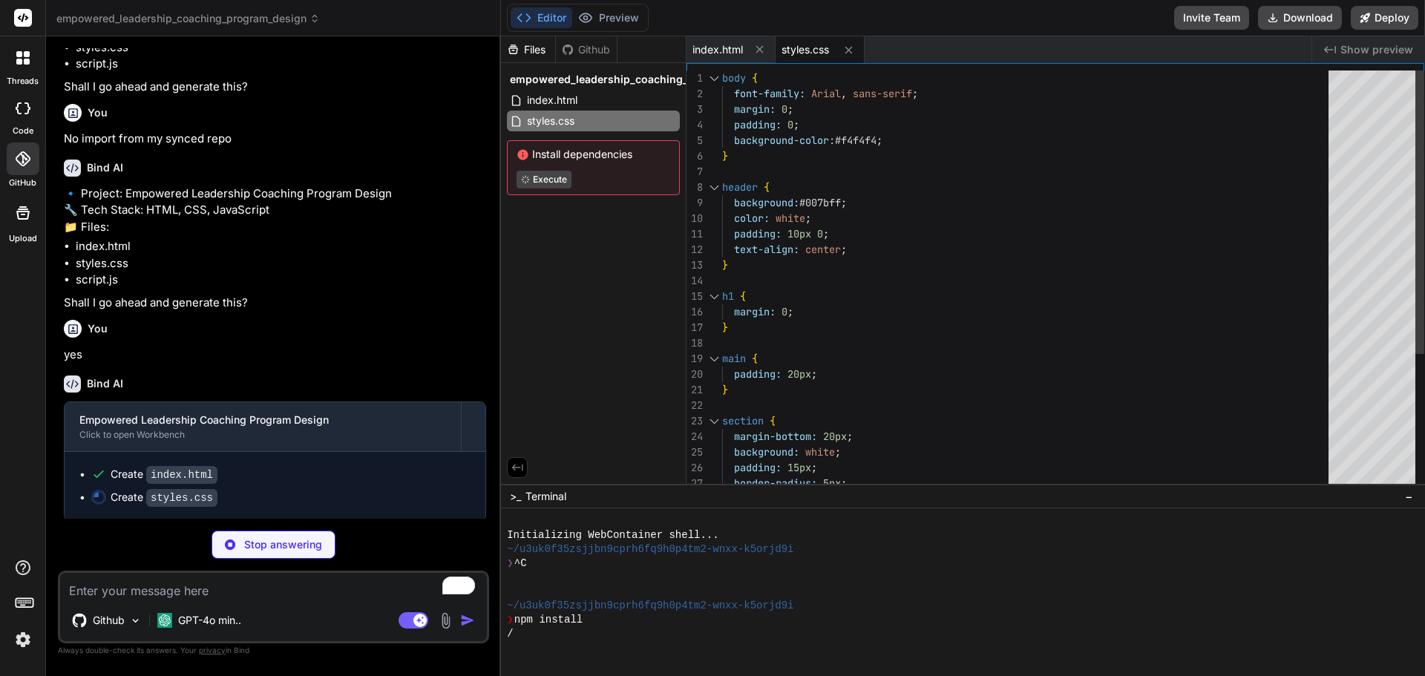
type textarea "x"
type textarea "console.log("Empowered Leadership Coaching Program Loaded");"
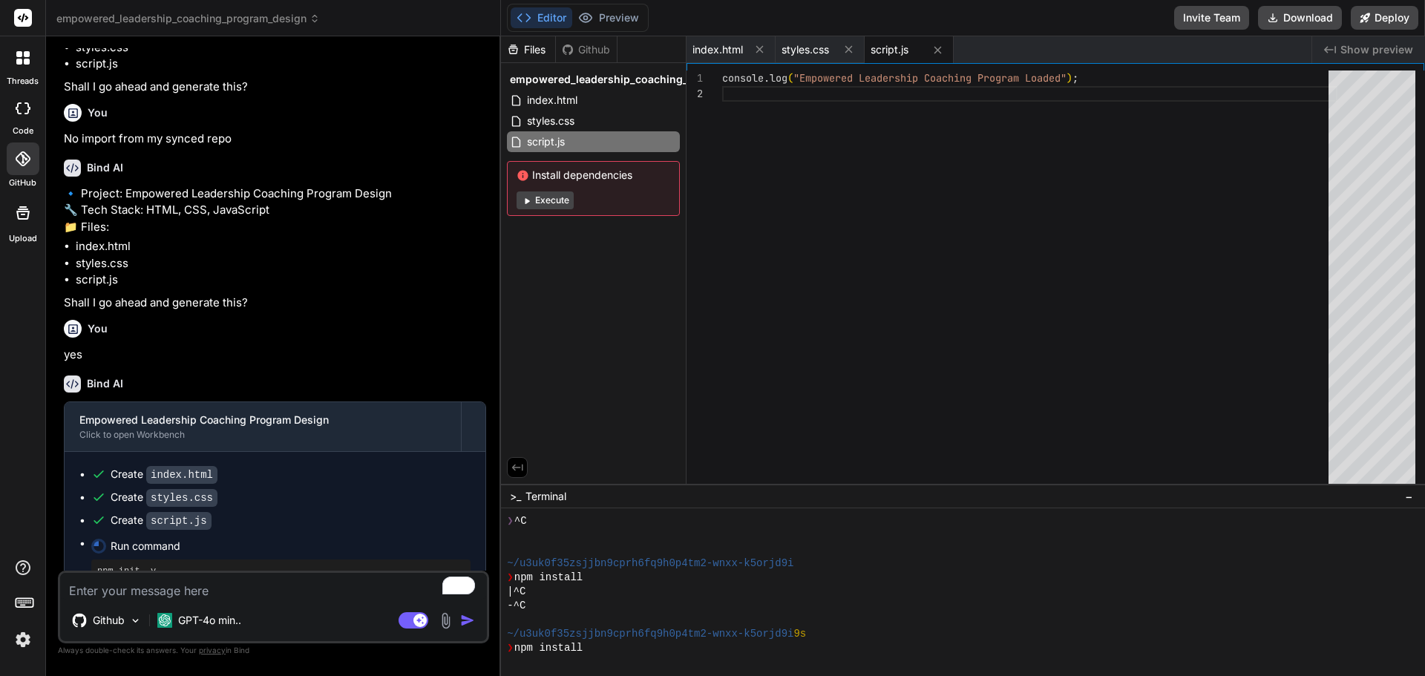
scroll to position [42, 0]
click at [552, 194] on button "Execute" at bounding box center [545, 201] width 57 height 18
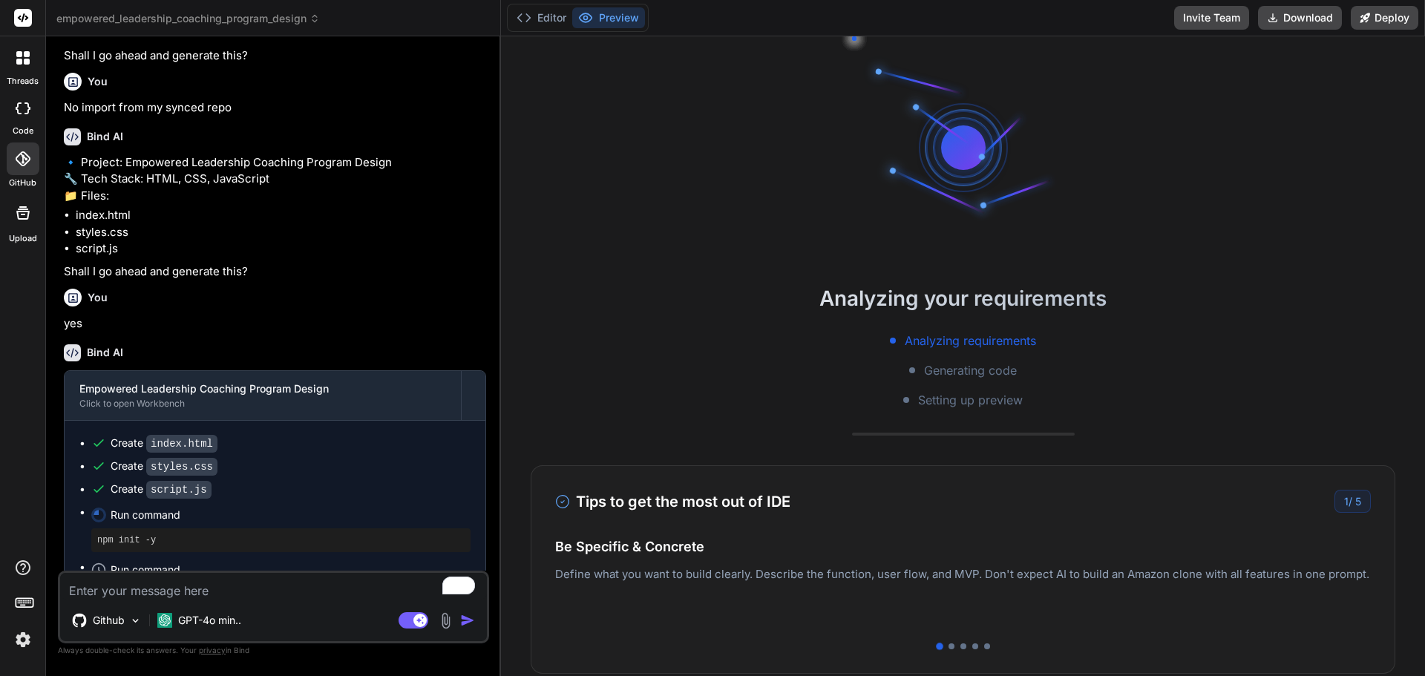
scroll to position [511, 0]
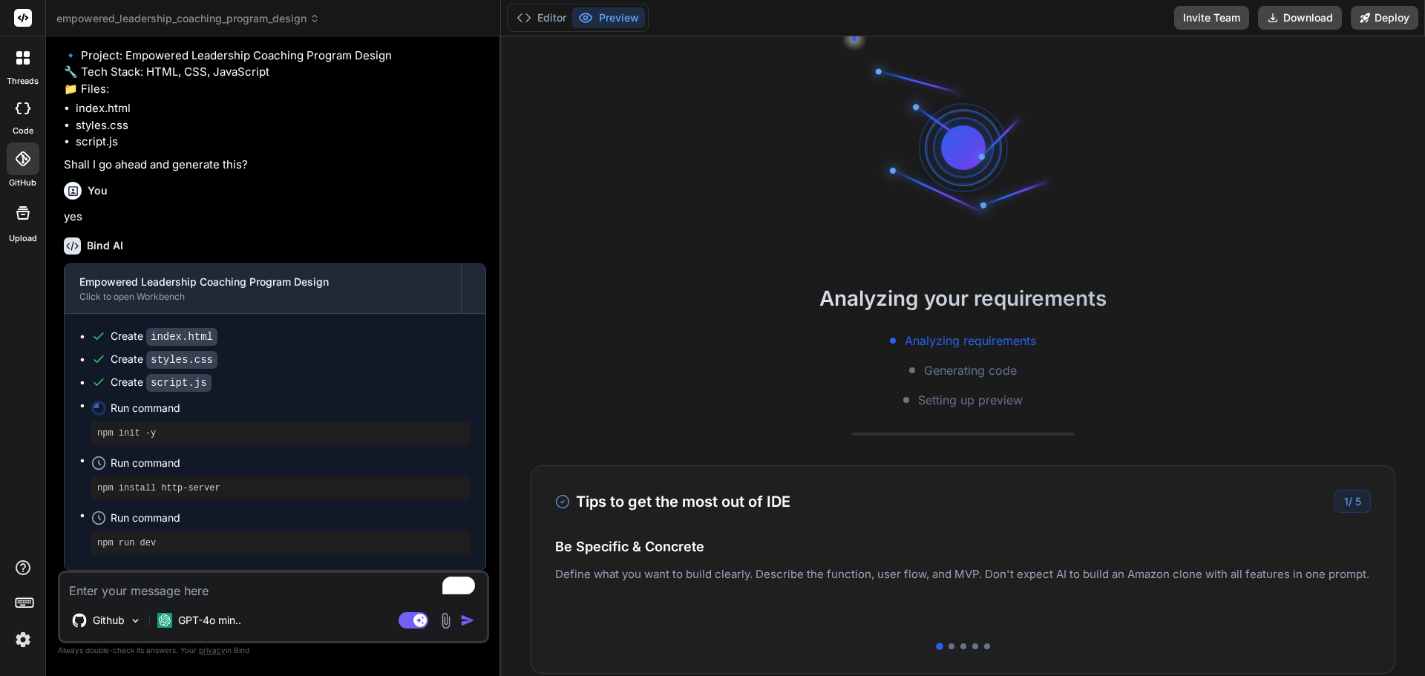
click at [24, 50] on div at bounding box center [22, 57] width 31 height 31
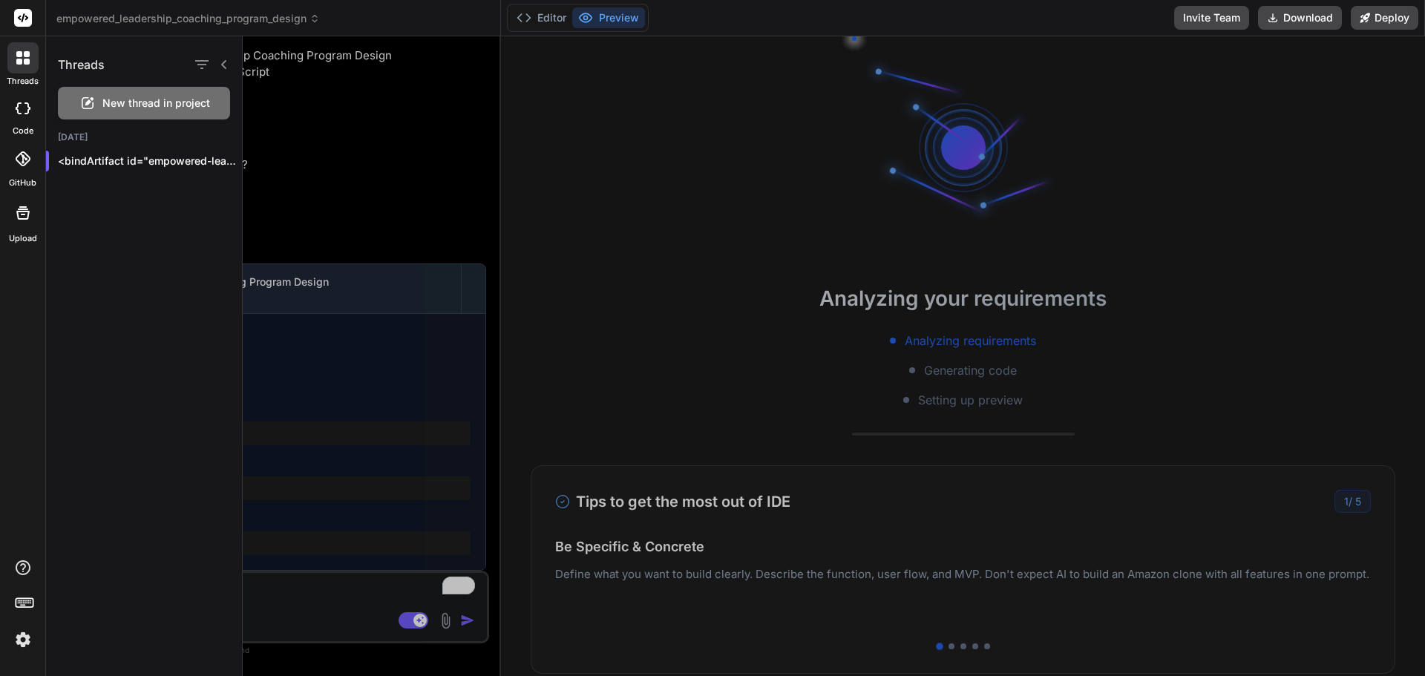
click at [128, 101] on span "New thread in project" at bounding box center [156, 103] width 108 height 15
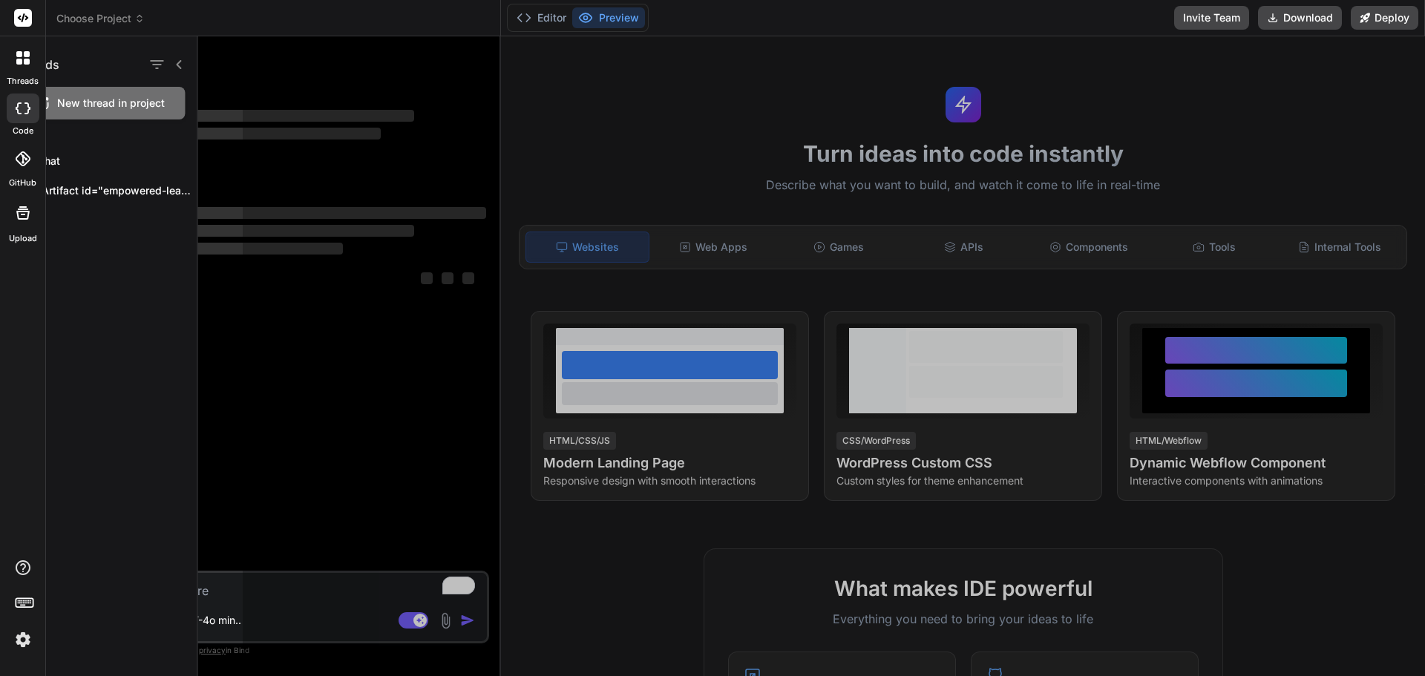
scroll to position [0, 0]
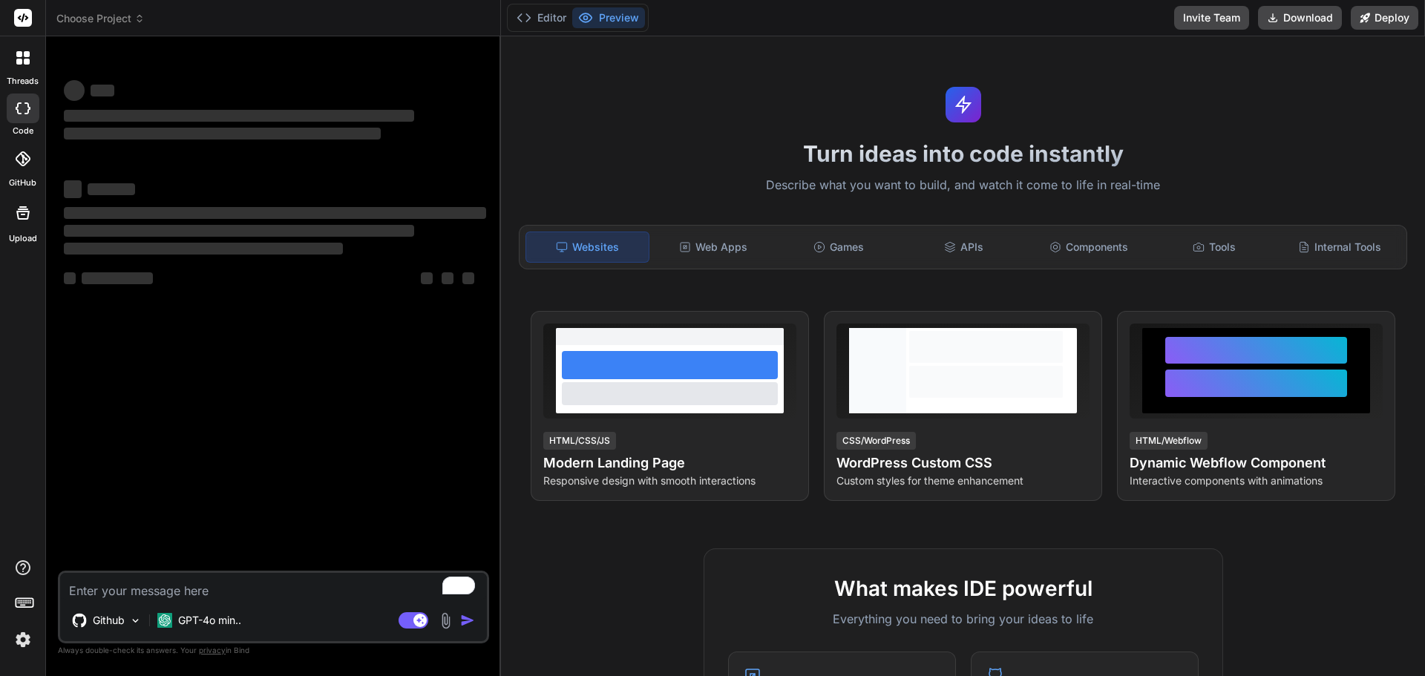
click at [20, 205] on icon at bounding box center [23, 213] width 18 height 18
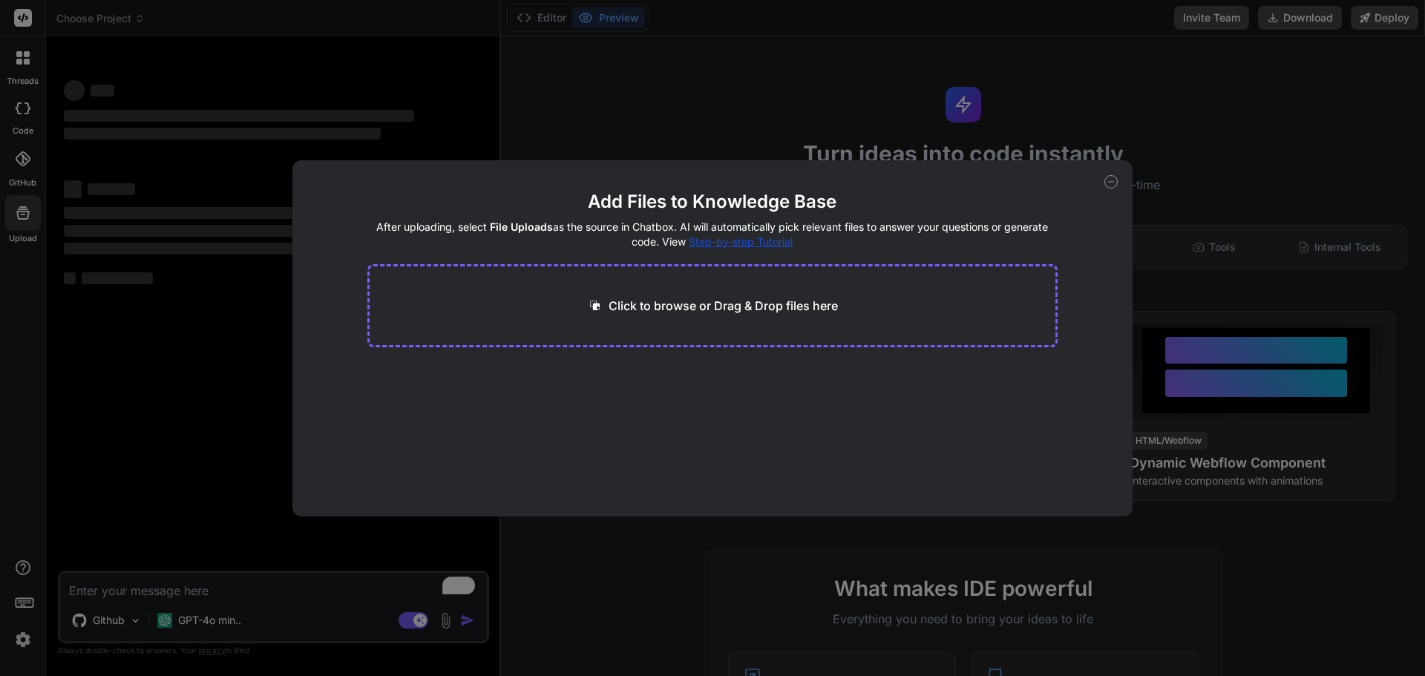
click at [728, 300] on p "Click to browse or Drag & Drop files here" at bounding box center [723, 306] width 229 height 18
type textarea "x"
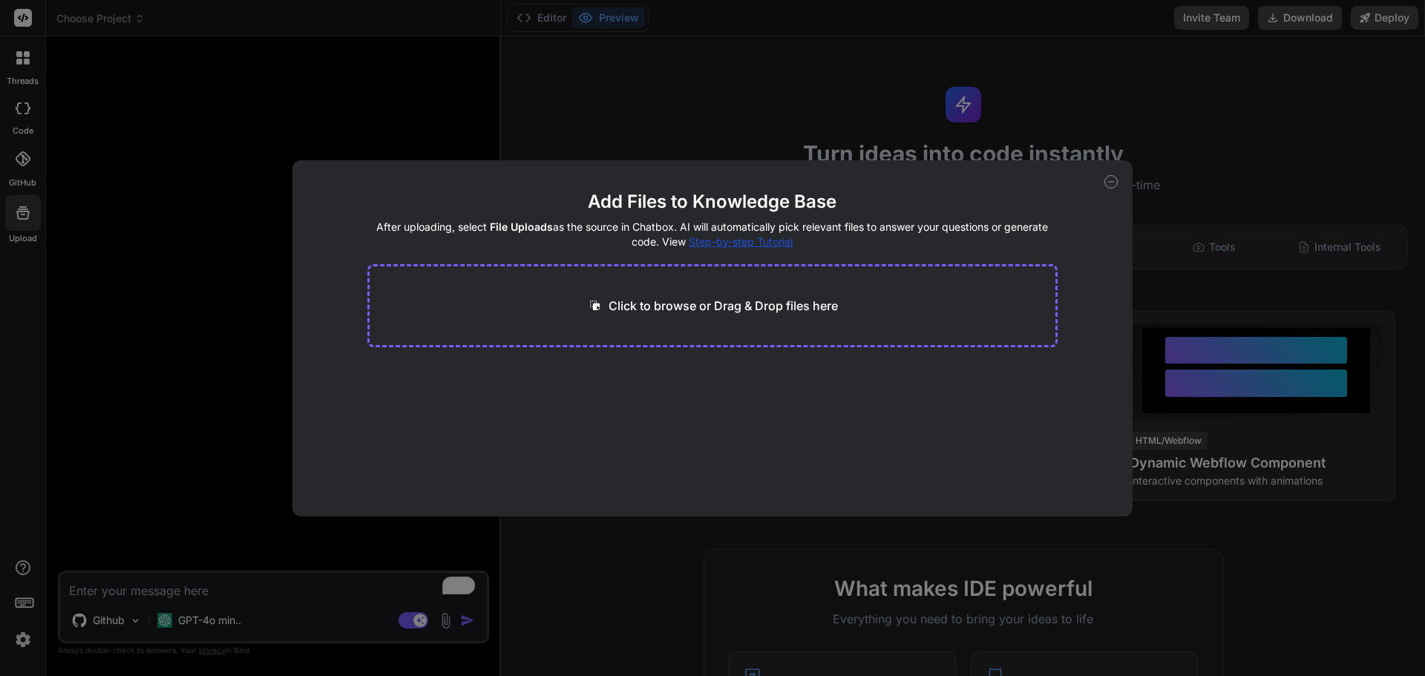
type input "C:\fakepath\package-lock.json"
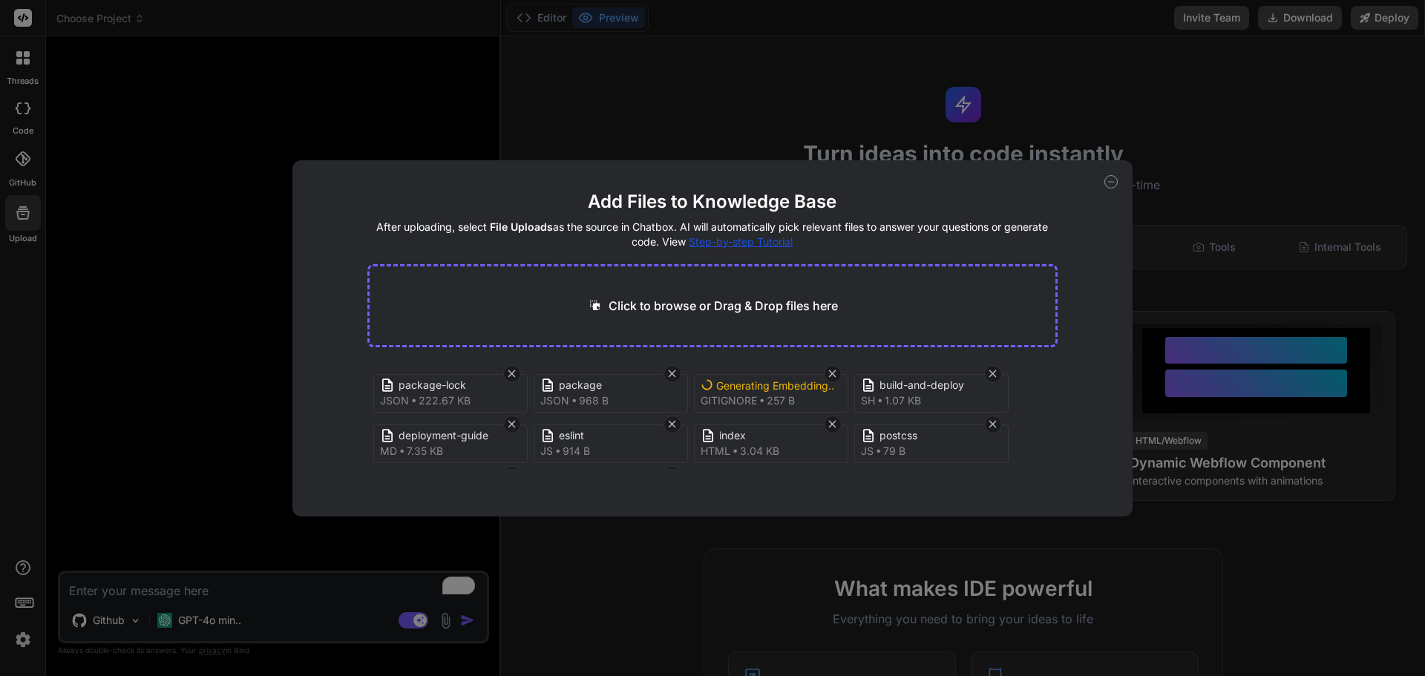
click at [779, 526] on div "Add Files to Knowledge Base After uploading, select File Uploads as the source …" at bounding box center [712, 338] width 1425 height 676
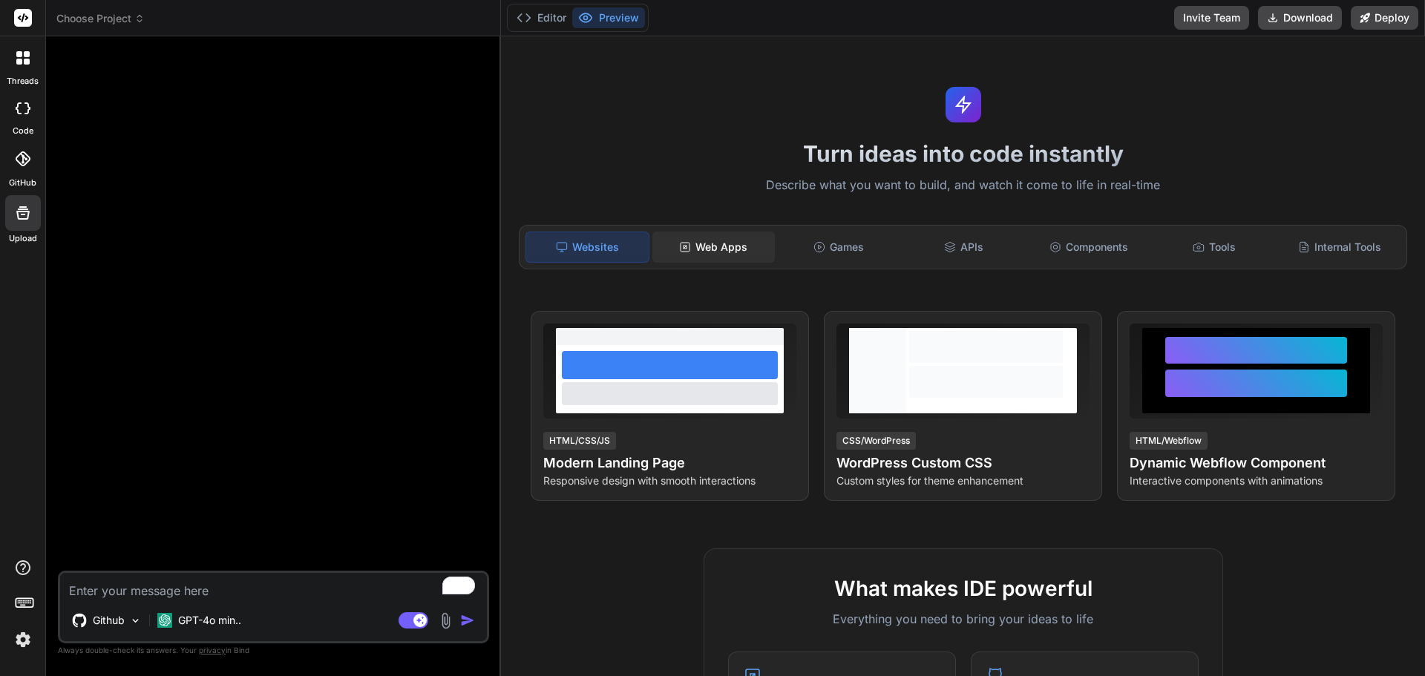
click at [716, 256] on div "Web Apps" at bounding box center [713, 247] width 122 height 31
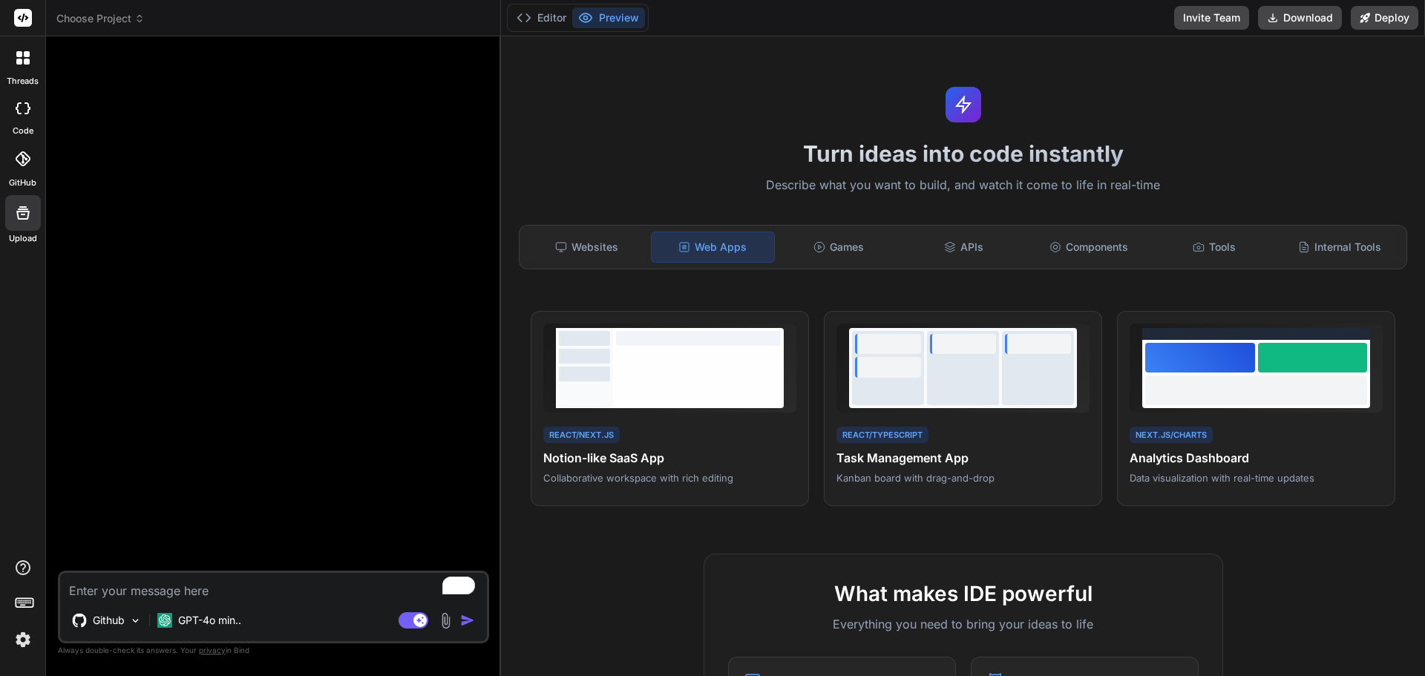
click at [28, 161] on icon at bounding box center [22, 158] width 15 height 15
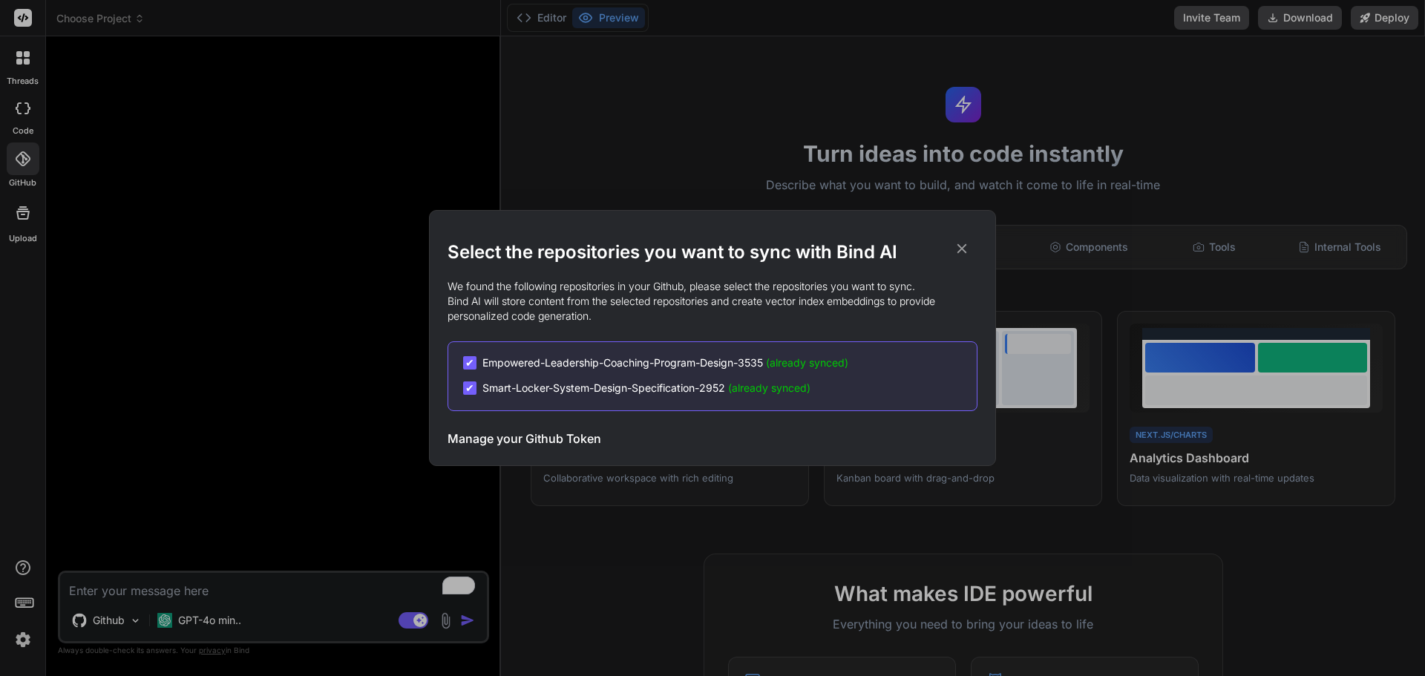
click at [482, 363] on div "✔ Empowered-Leadership-Coaching-Program-Design-3535 (already synced)" at bounding box center [655, 363] width 385 height 15
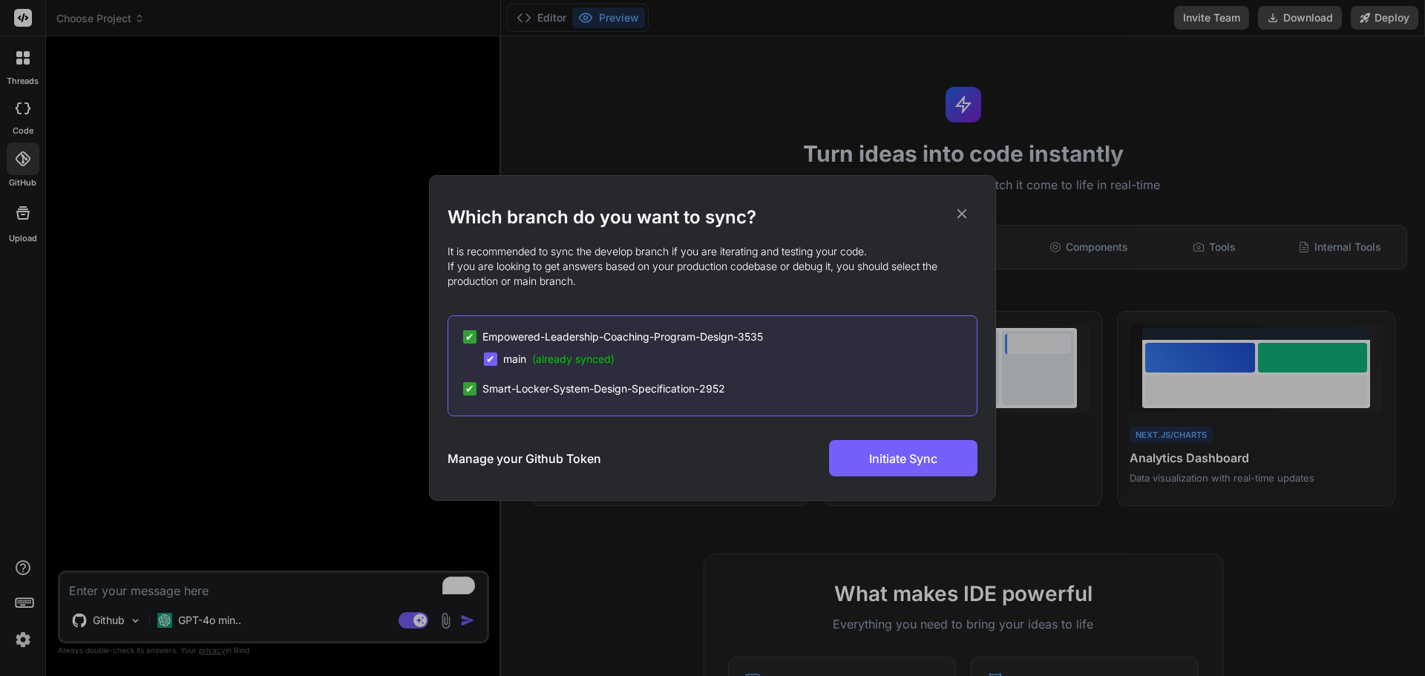
click at [468, 389] on span "✔" at bounding box center [469, 389] width 9 height 15
click at [485, 388] on span "Smart-Locker-System-Design-Specification-2952" at bounding box center [603, 389] width 243 height 15
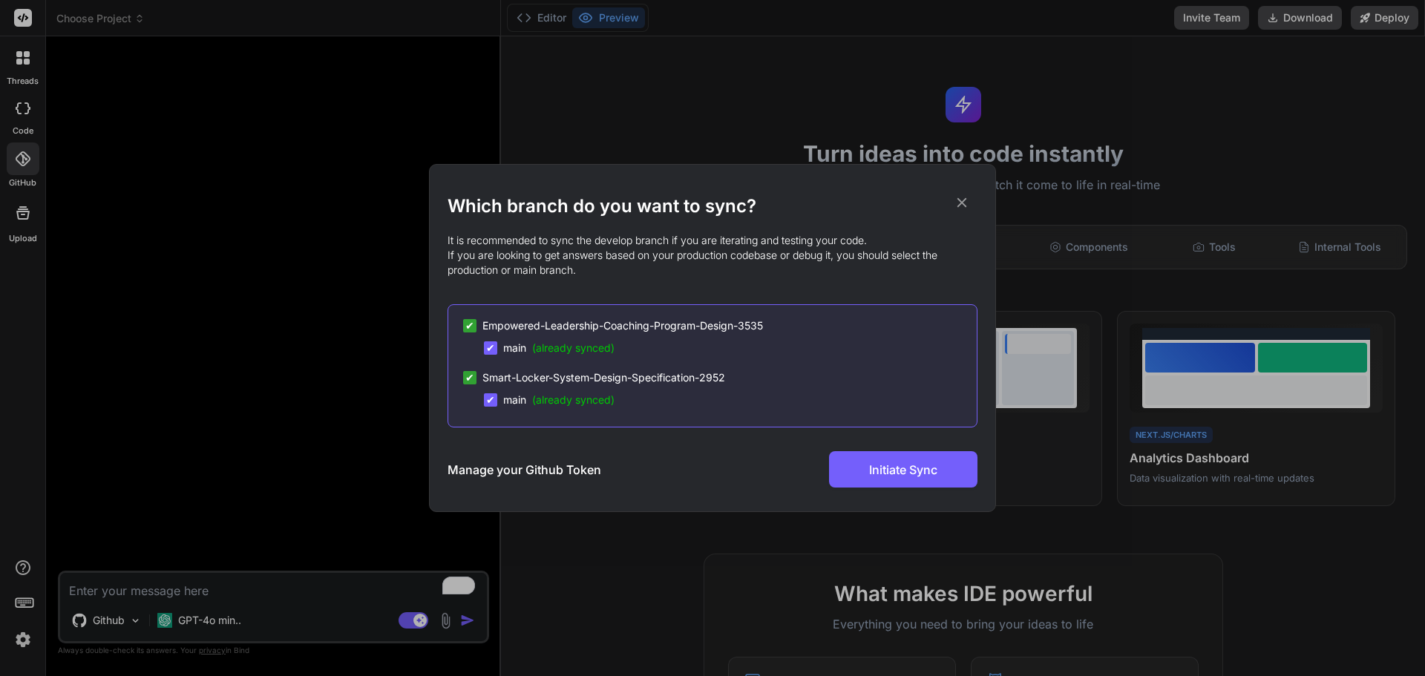
click at [541, 351] on span "(already synced)" at bounding box center [573, 347] width 82 height 13
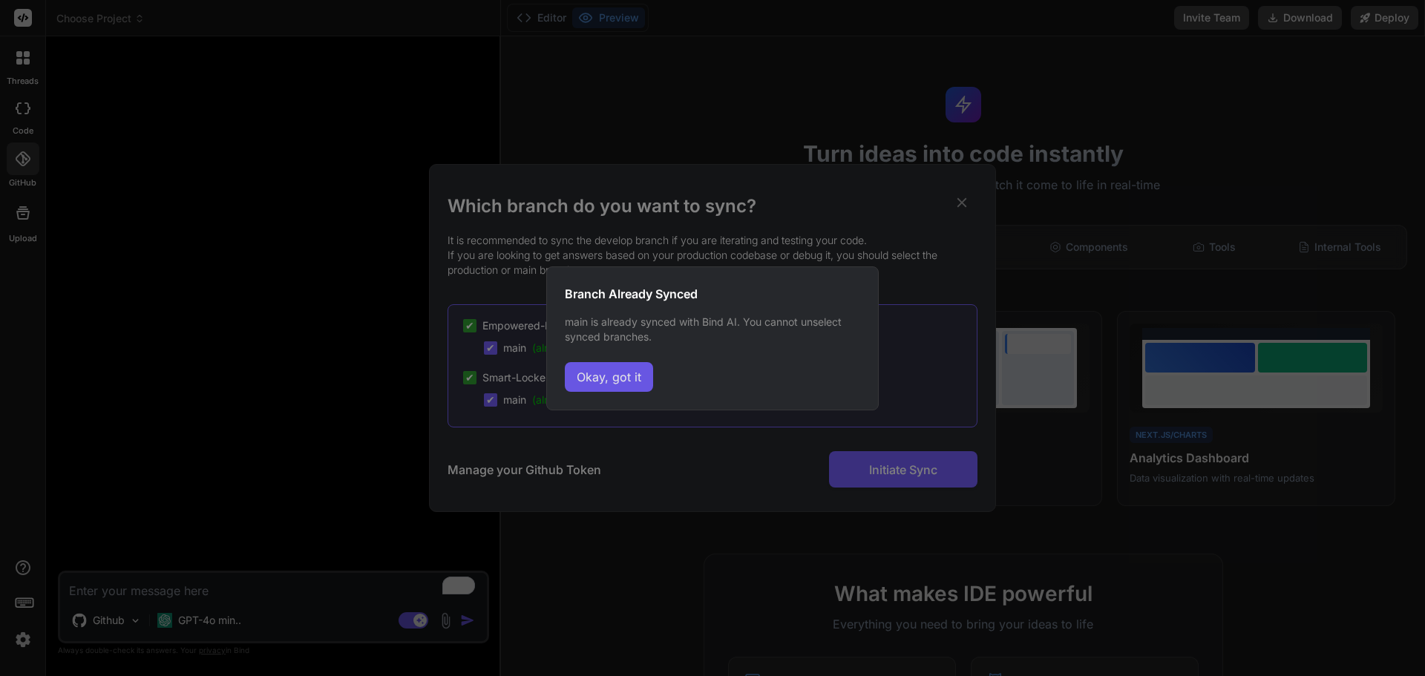
click at [623, 383] on button "Okay, got it" at bounding box center [609, 377] width 88 height 30
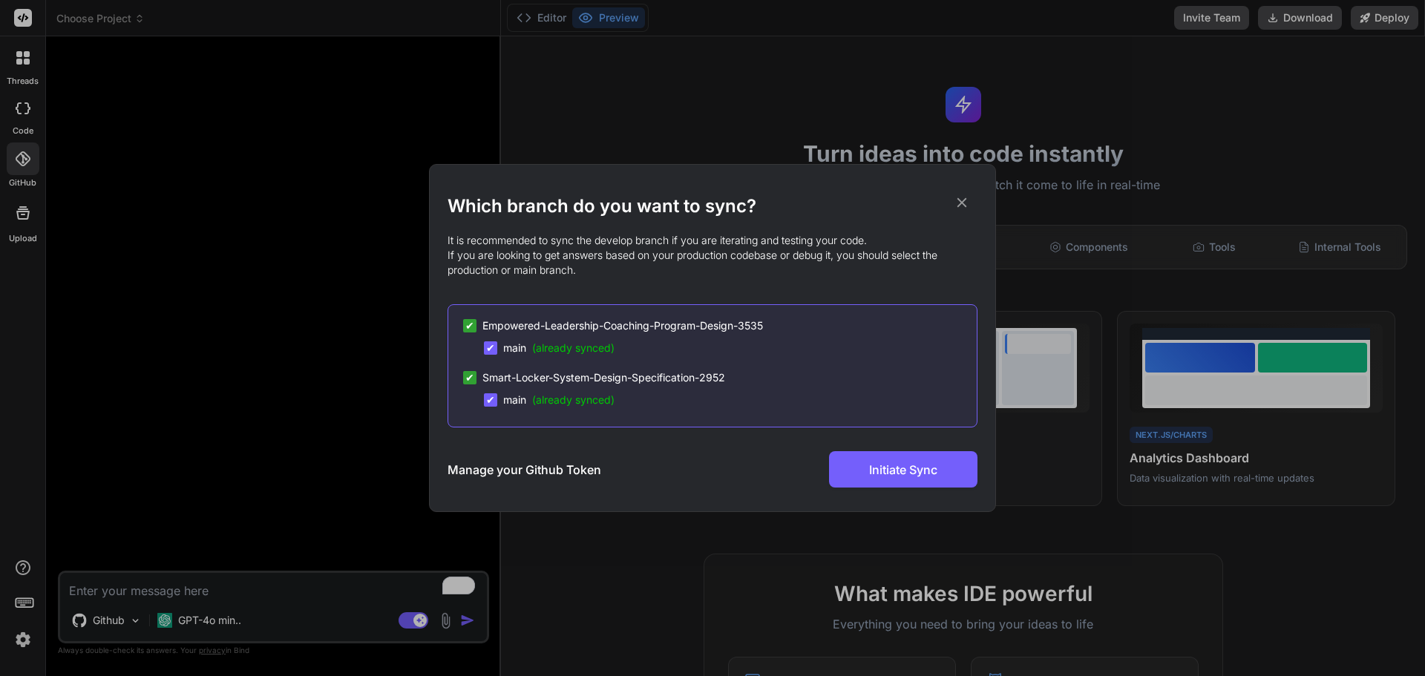
click at [966, 200] on icon at bounding box center [962, 202] width 16 height 16
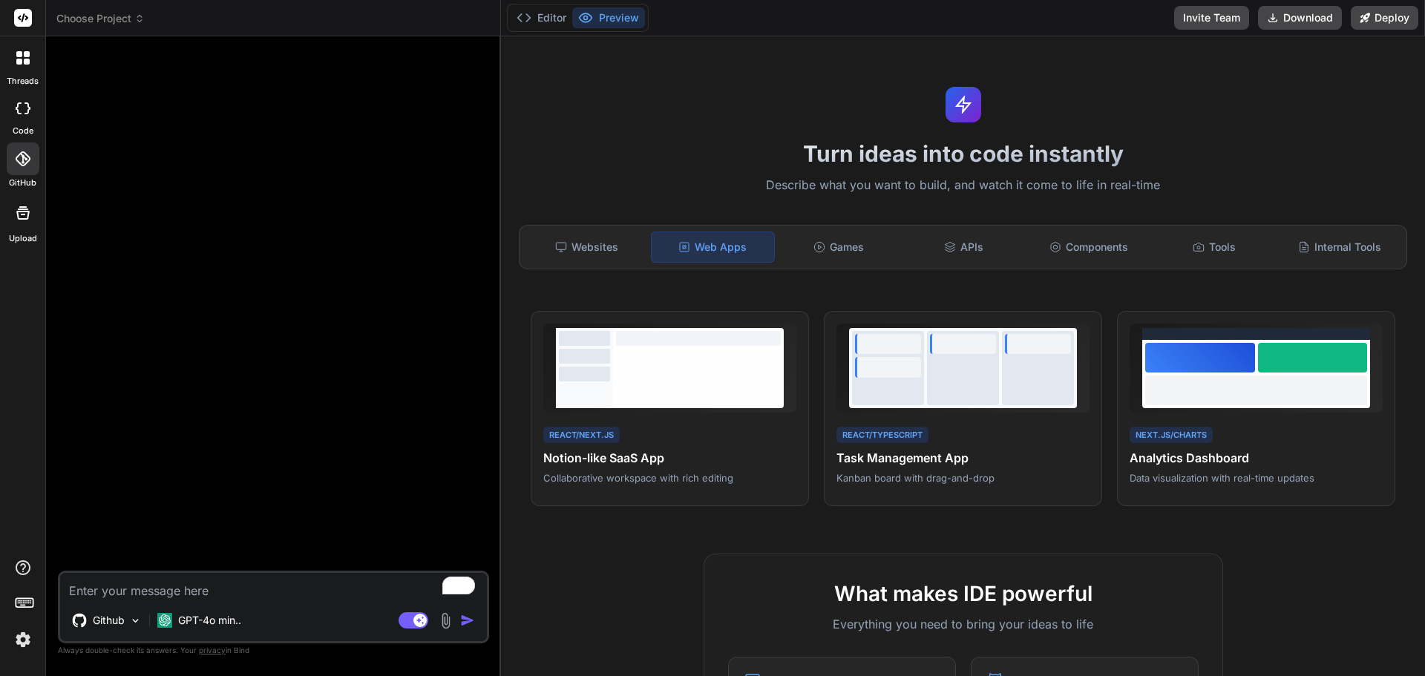
click at [189, 586] on textarea "To enrich screen reader interactions, please activate Accessibility in Grammarl…" at bounding box center [273, 586] width 427 height 27
drag, startPoint x: 198, startPoint y: 583, endPoint x: 163, endPoint y: 568, distance: 37.9
drag, startPoint x: 163, startPoint y: 568, endPoint x: 125, endPoint y: 572, distance: 38.0
click at [125, 572] on div "Github GPT-4o min.. Agent Mode. When this toggle is activated, AI automatically…" at bounding box center [273, 607] width 431 height 73
click at [113, 589] on textarea "To enrich screen reader interactions, please activate Accessibility in Grammarl…" at bounding box center [273, 586] width 427 height 27
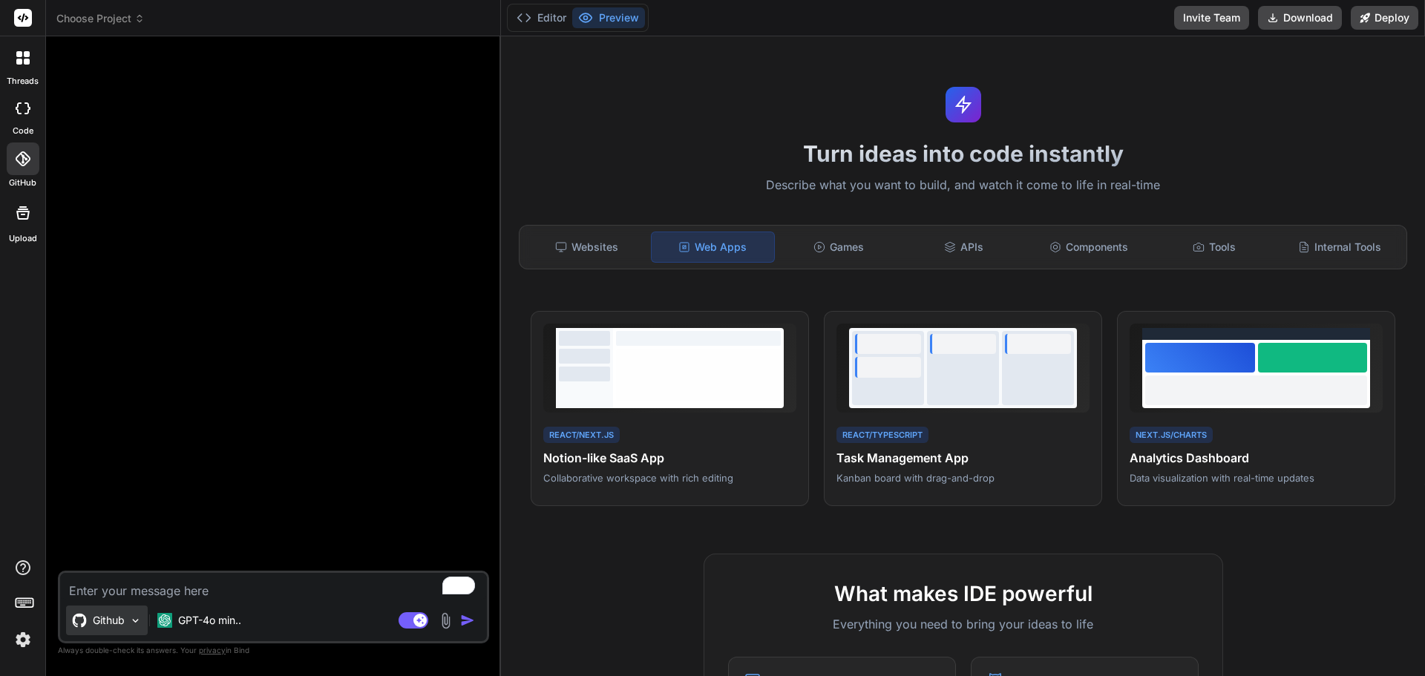
click at [105, 619] on p "Github" at bounding box center [109, 620] width 32 height 15
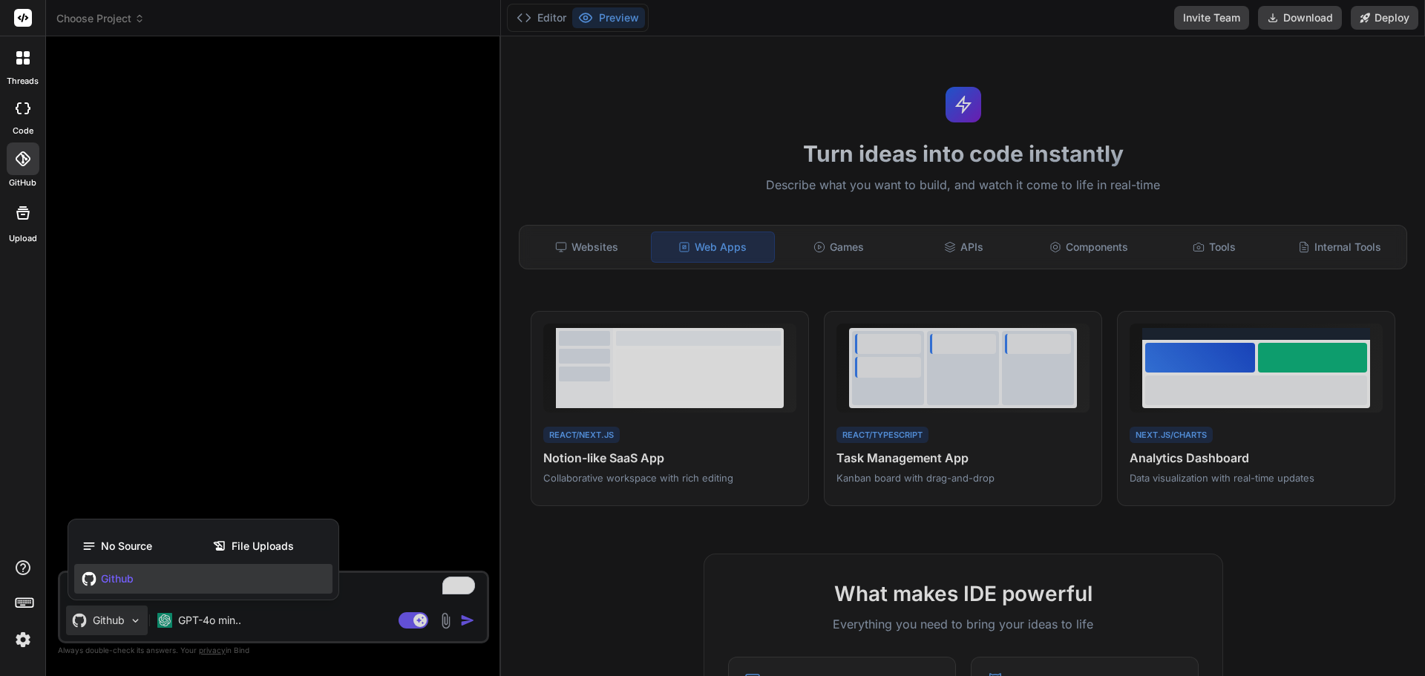
click at [106, 618] on div at bounding box center [712, 338] width 1425 height 676
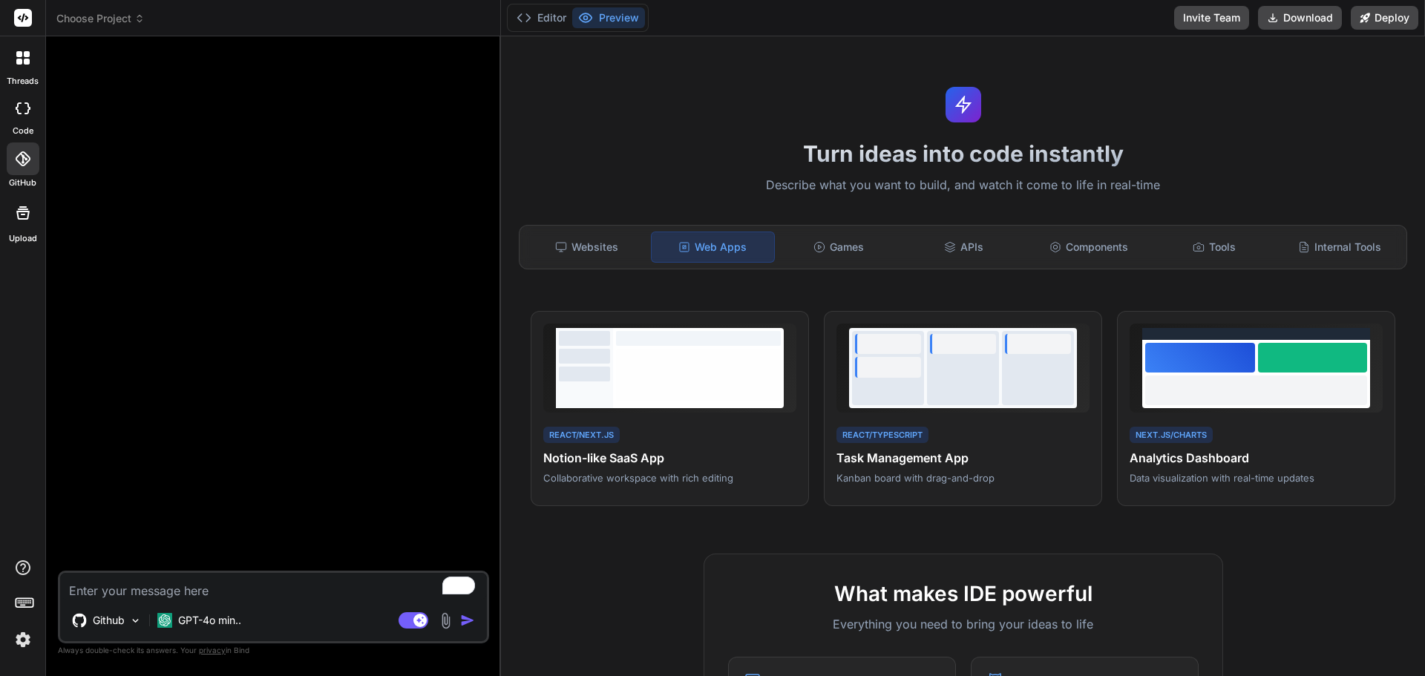
click at [134, 13] on span "Choose Project" at bounding box center [100, 18] width 88 height 15
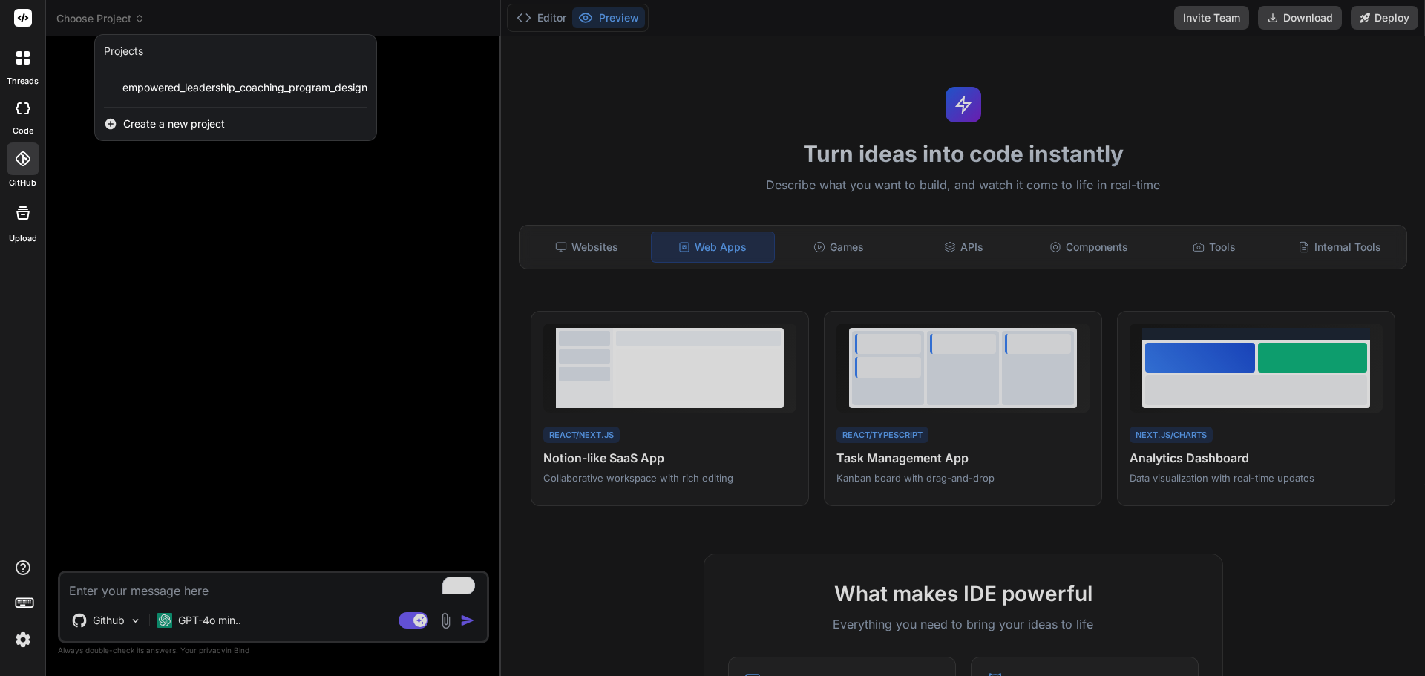
click at [25, 107] on icon at bounding box center [23, 108] width 15 height 12
click at [18, 161] on icon at bounding box center [22, 158] width 15 height 15
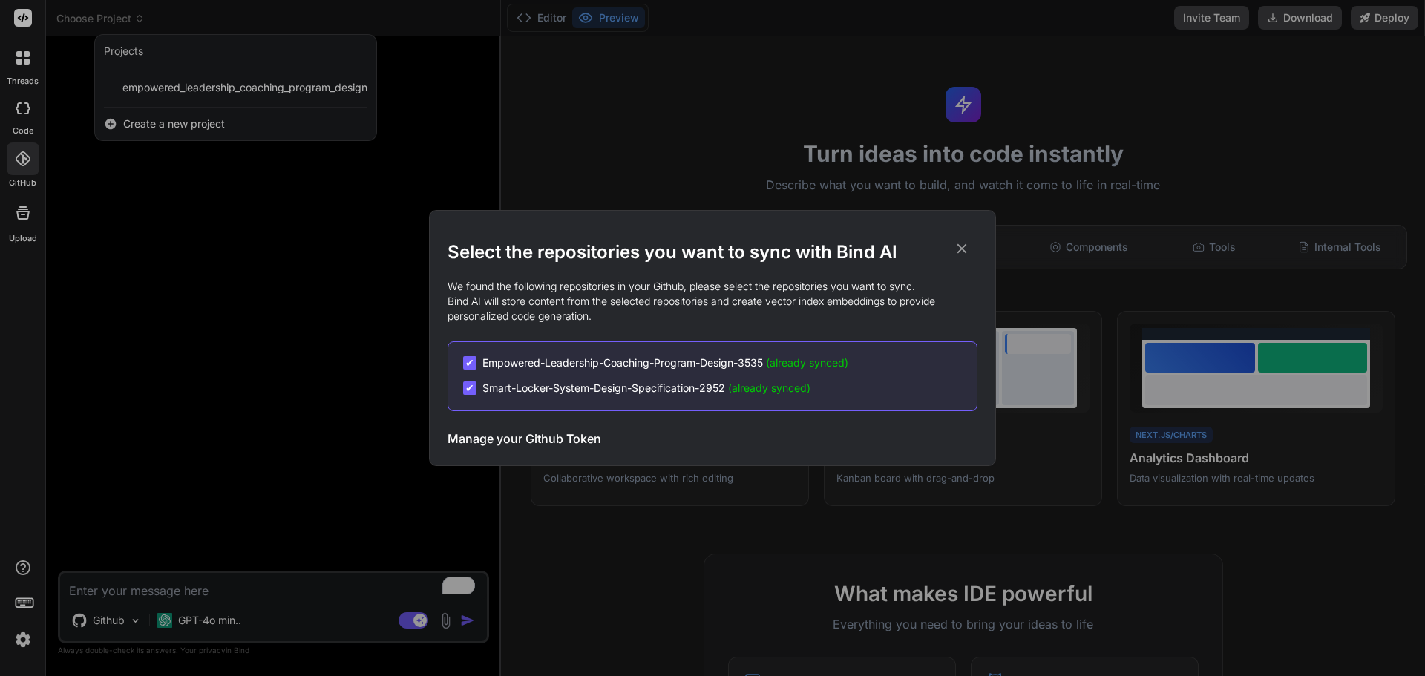
click at [472, 385] on span "✔" at bounding box center [469, 388] width 9 height 15
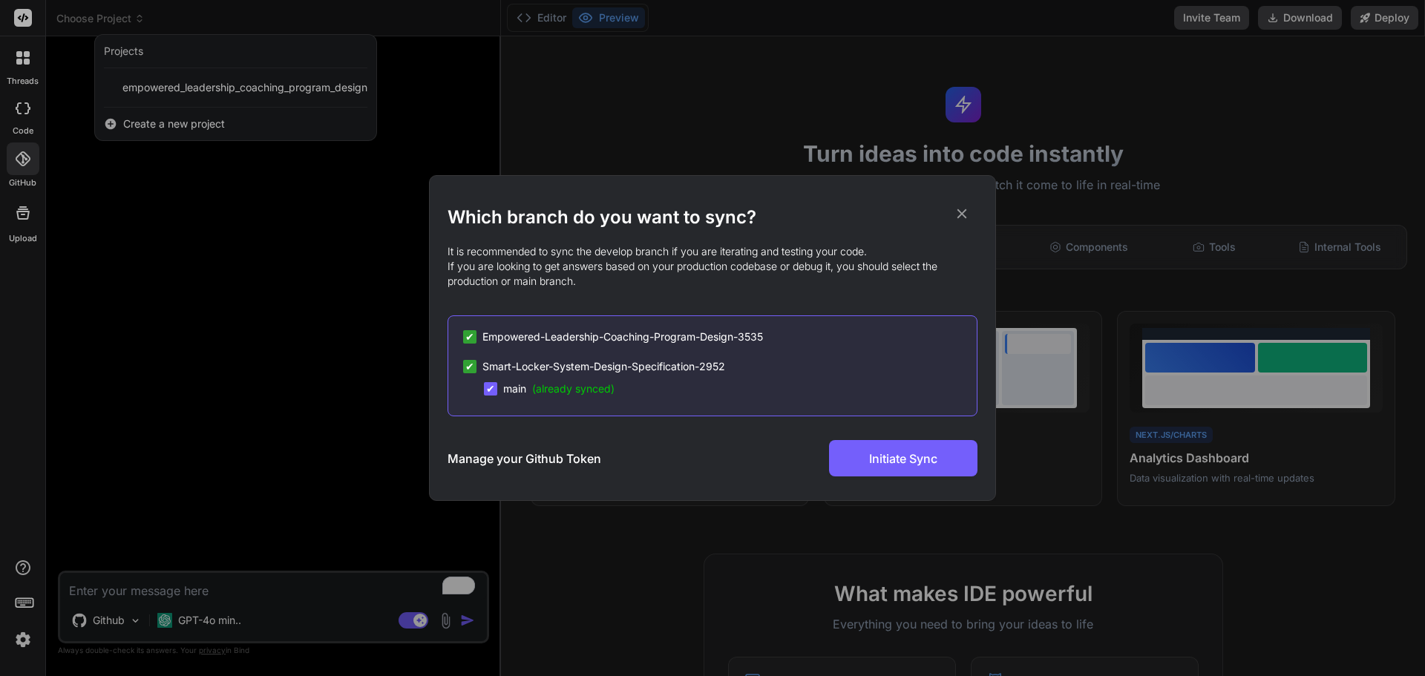
click at [471, 368] on span "✔" at bounding box center [469, 366] width 9 height 15
click at [470, 338] on span "✔" at bounding box center [469, 337] width 9 height 15
click at [742, 342] on span "Empowered-Leadership-Coaching-Program-Design-3535" at bounding box center [622, 337] width 281 height 15
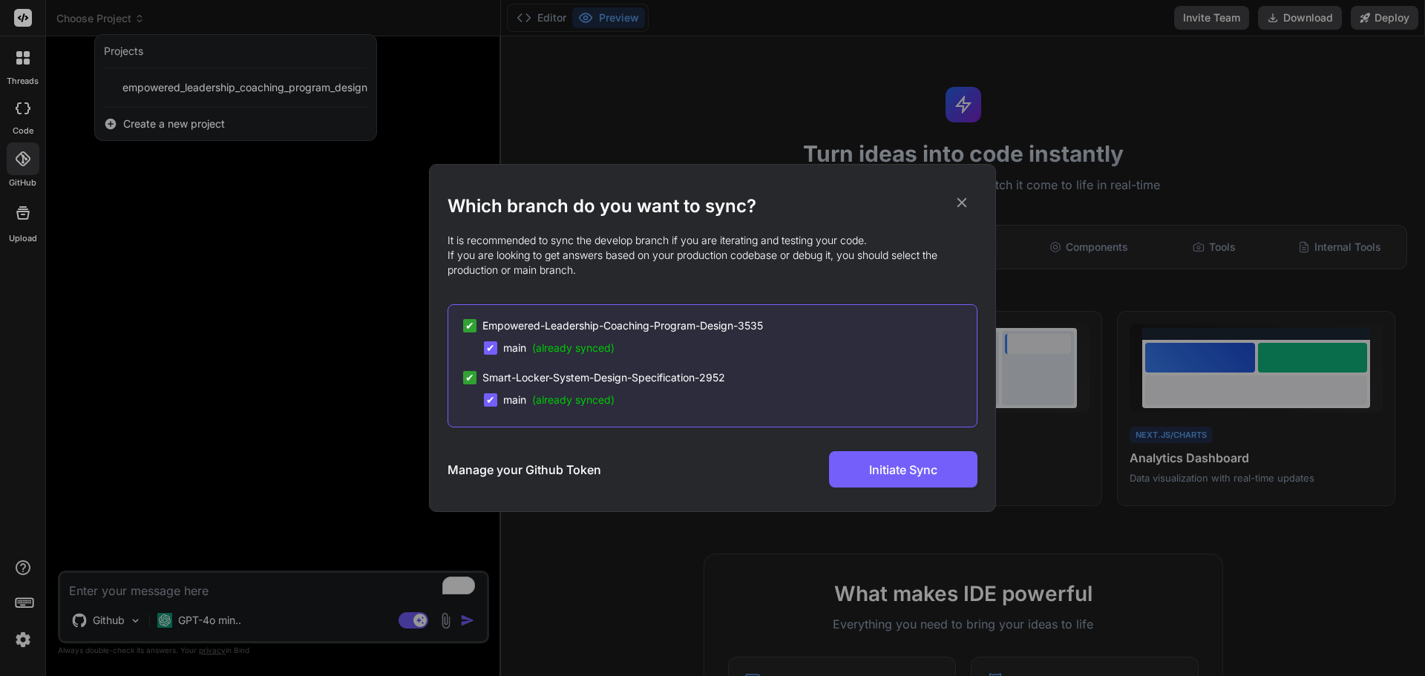
click at [742, 342] on div "✔ main (already synced)" at bounding box center [730, 348] width 493 height 15
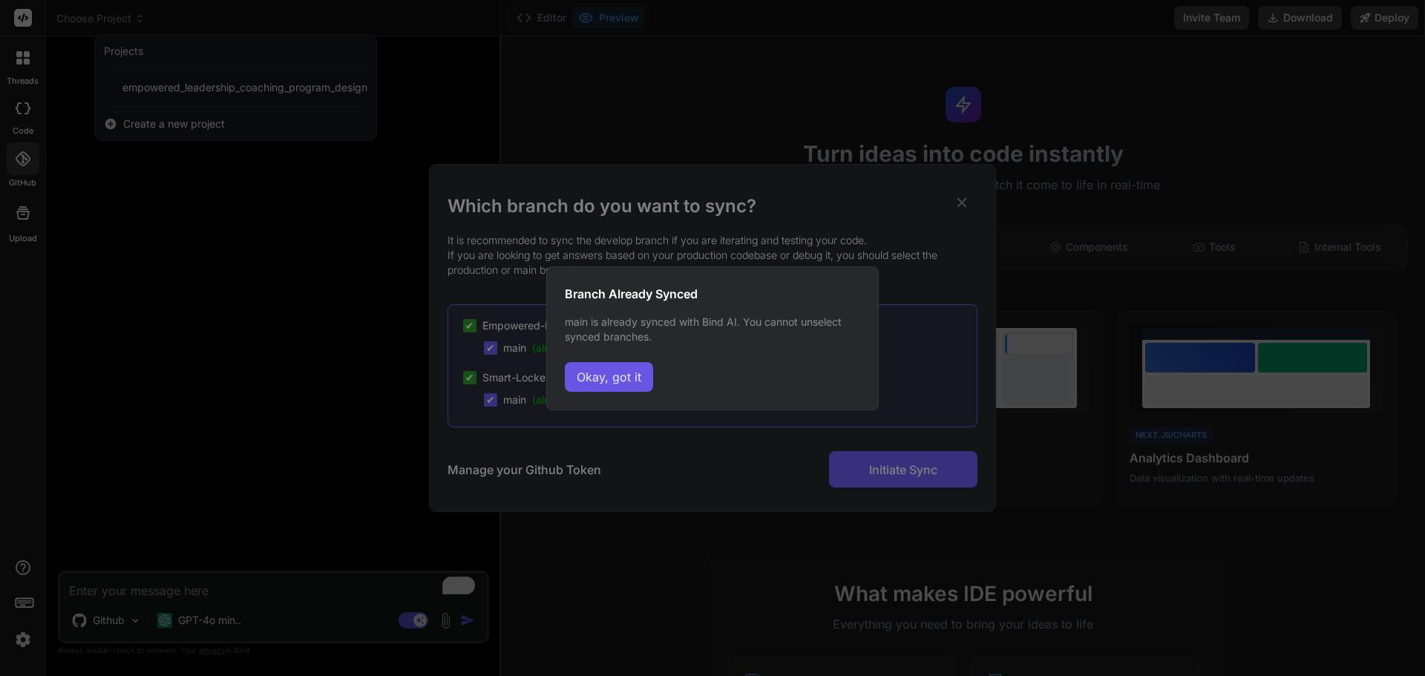
click at [635, 379] on button "Okay, got it" at bounding box center [609, 377] width 88 height 30
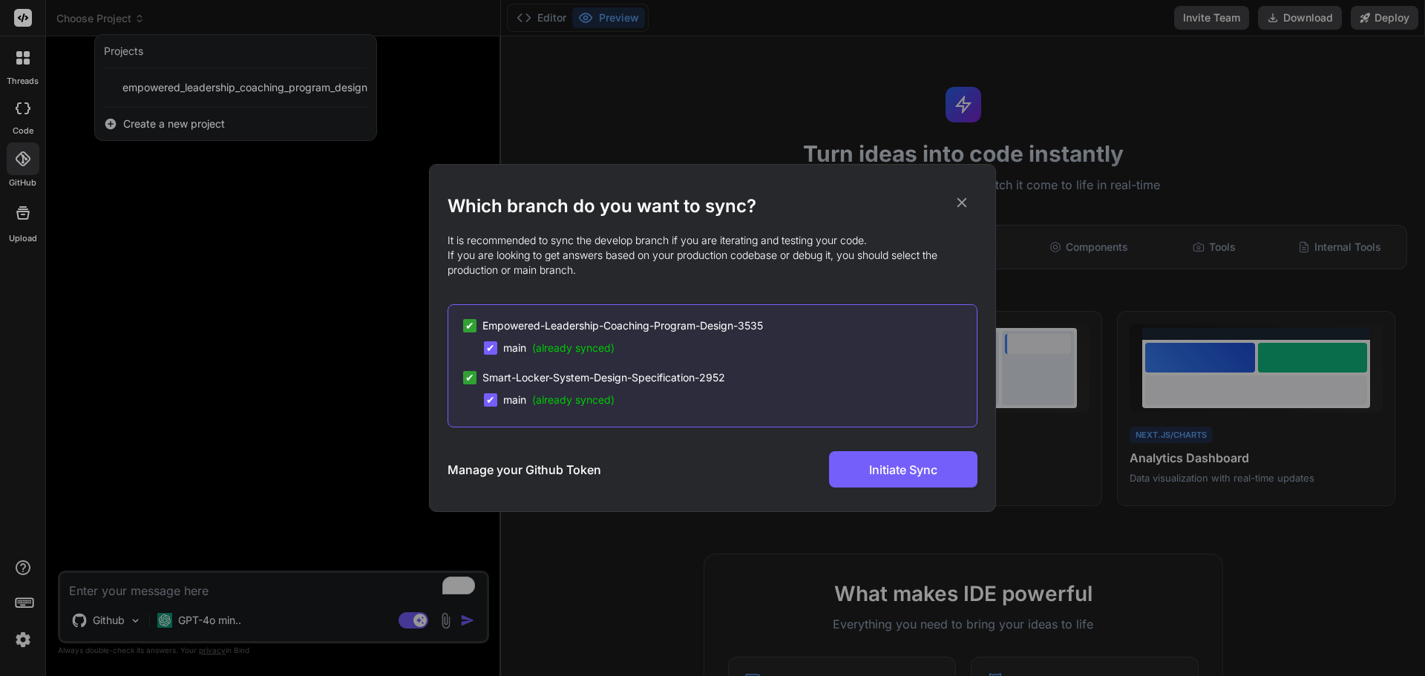
click at [1040, 480] on div "Which branch do you want to sync? It is recommended to sync the develop branch …" at bounding box center [712, 338] width 1425 height 676
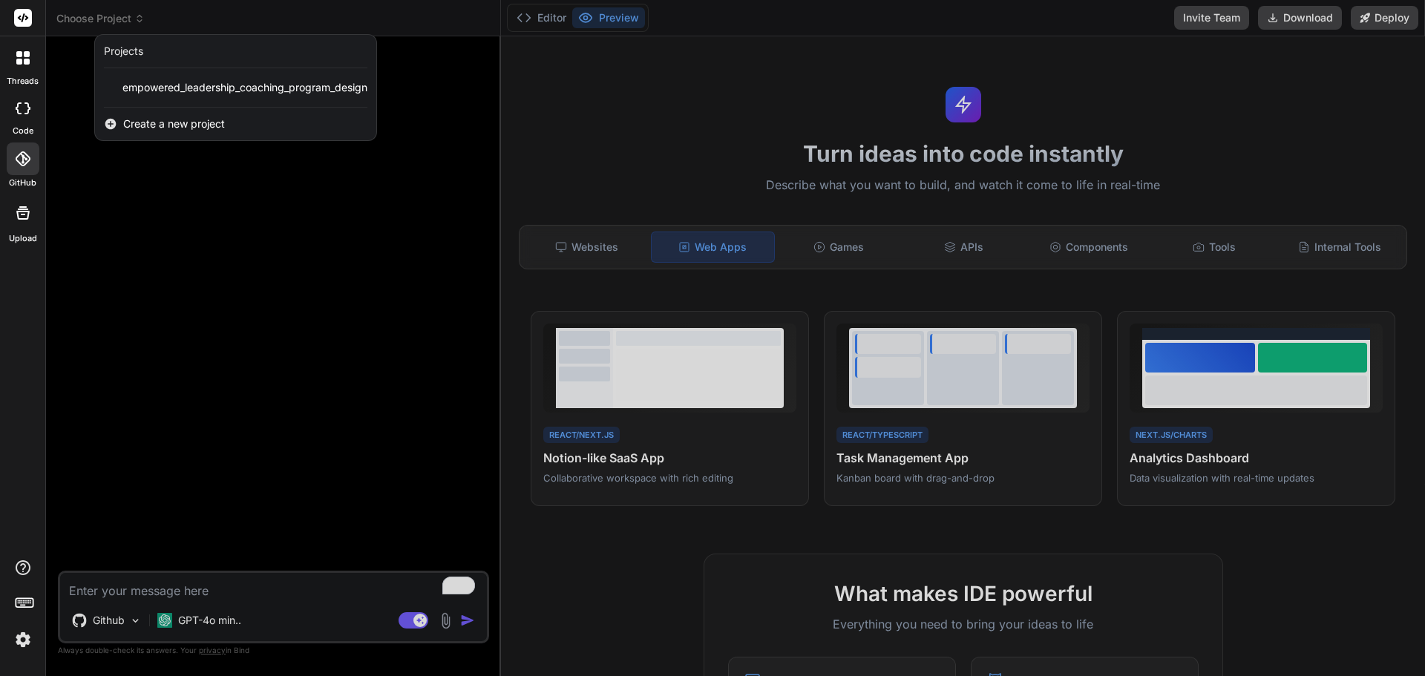
type textarea "x"
